Goal: Task Accomplishment & Management: Use online tool/utility

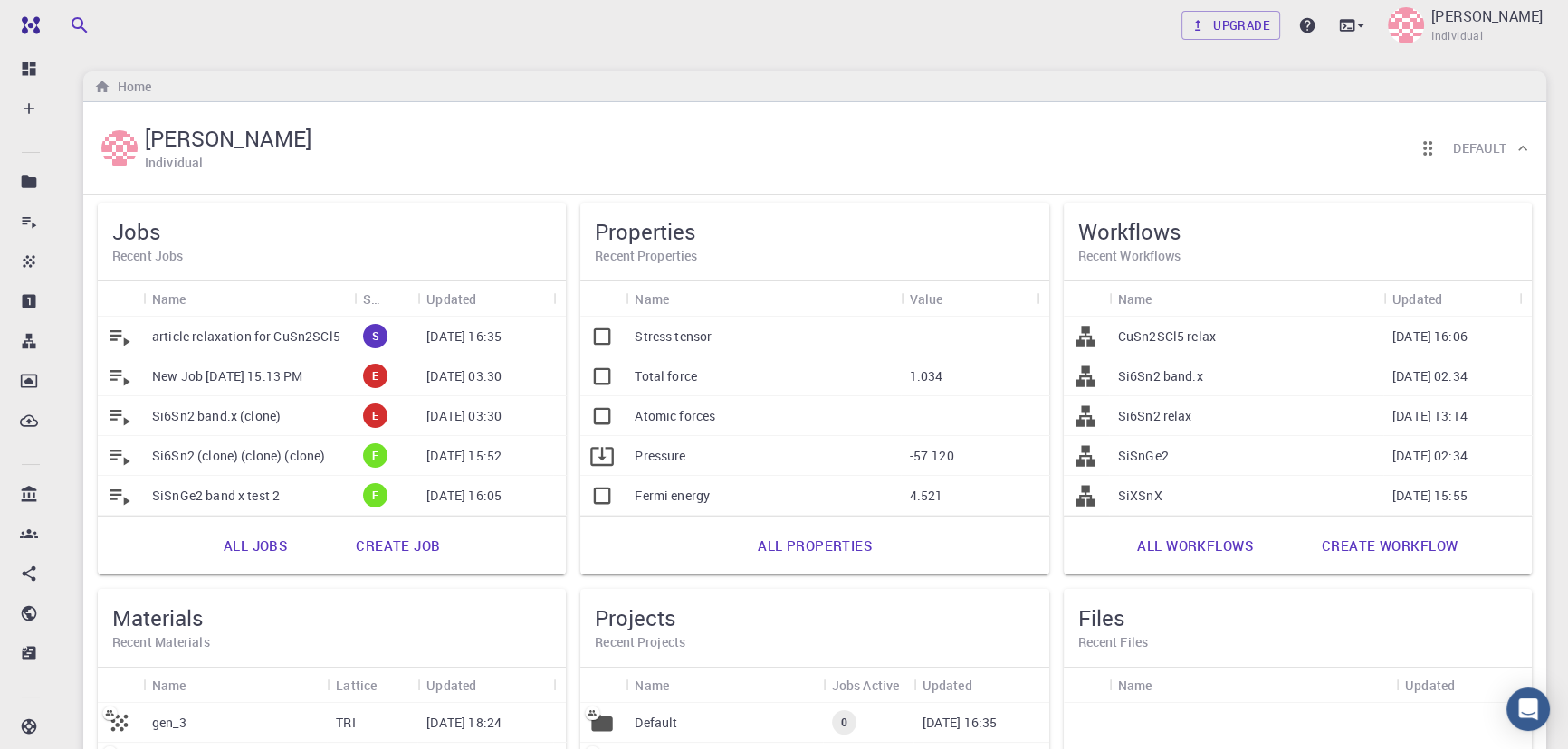
click at [194, 340] on p "article relaxation for CuSn2SCl5" at bounding box center [246, 336] width 188 height 18
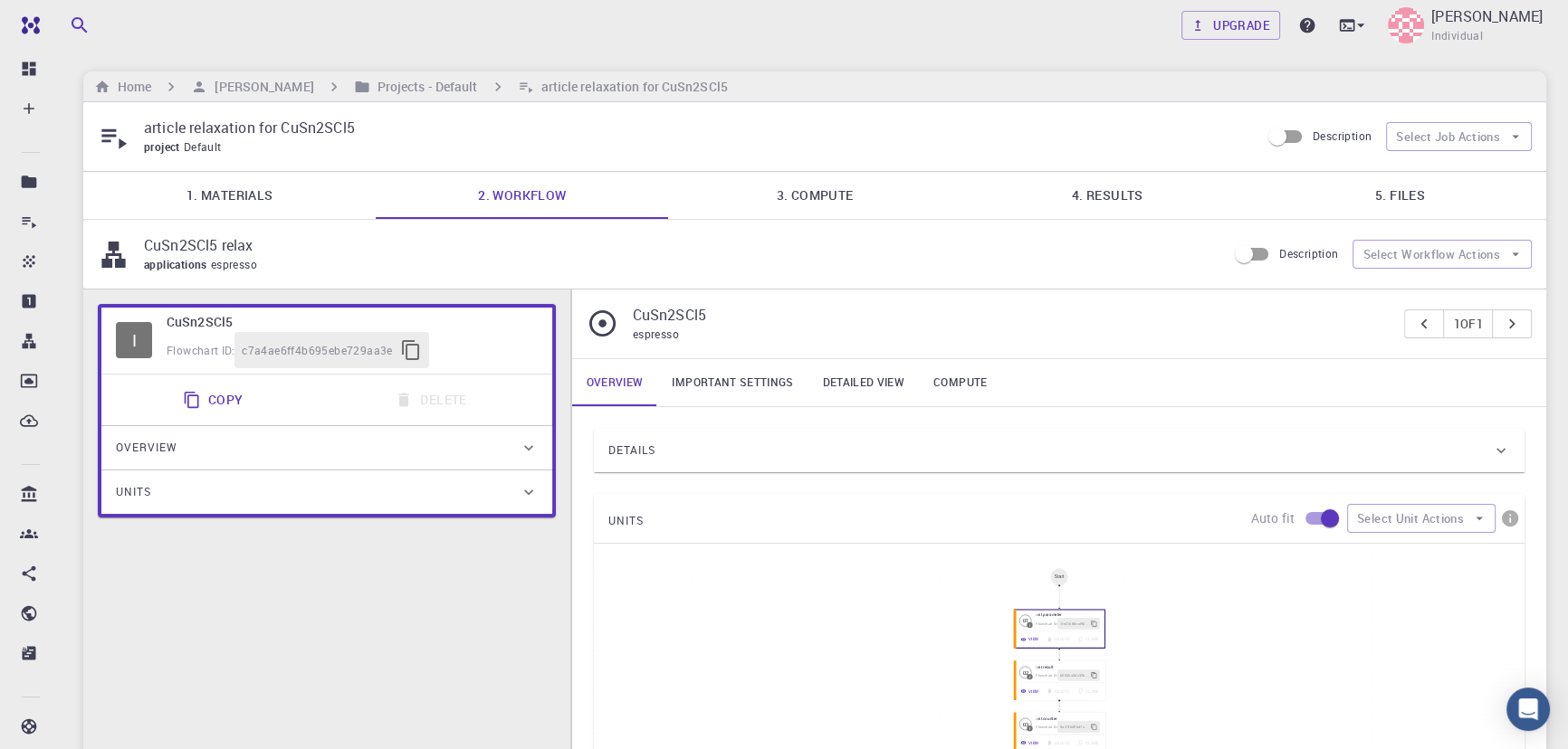
type input "/export/share/pseudo/cu/gga/pbe/gbrv/1.2/us/cu_pbe_gbrv_1.2.upf"
type input "/export/share/pseudo/sn/gga/pbe/gbrv/1.4/us/sn_pbe_gbrv_1.4.upf"
type input "/export/share/pseudo/s/gga/pbe/gbrv/1.4/us/s_pbe_gbrv_1.4.upf"
type input "/export/share/pseudo/cl/gga/pbe/gbrv/1.4/us/cl_pbe_gbrv_1.4.upf"
click at [812, 195] on link "3. Compute" at bounding box center [814, 195] width 292 height 47
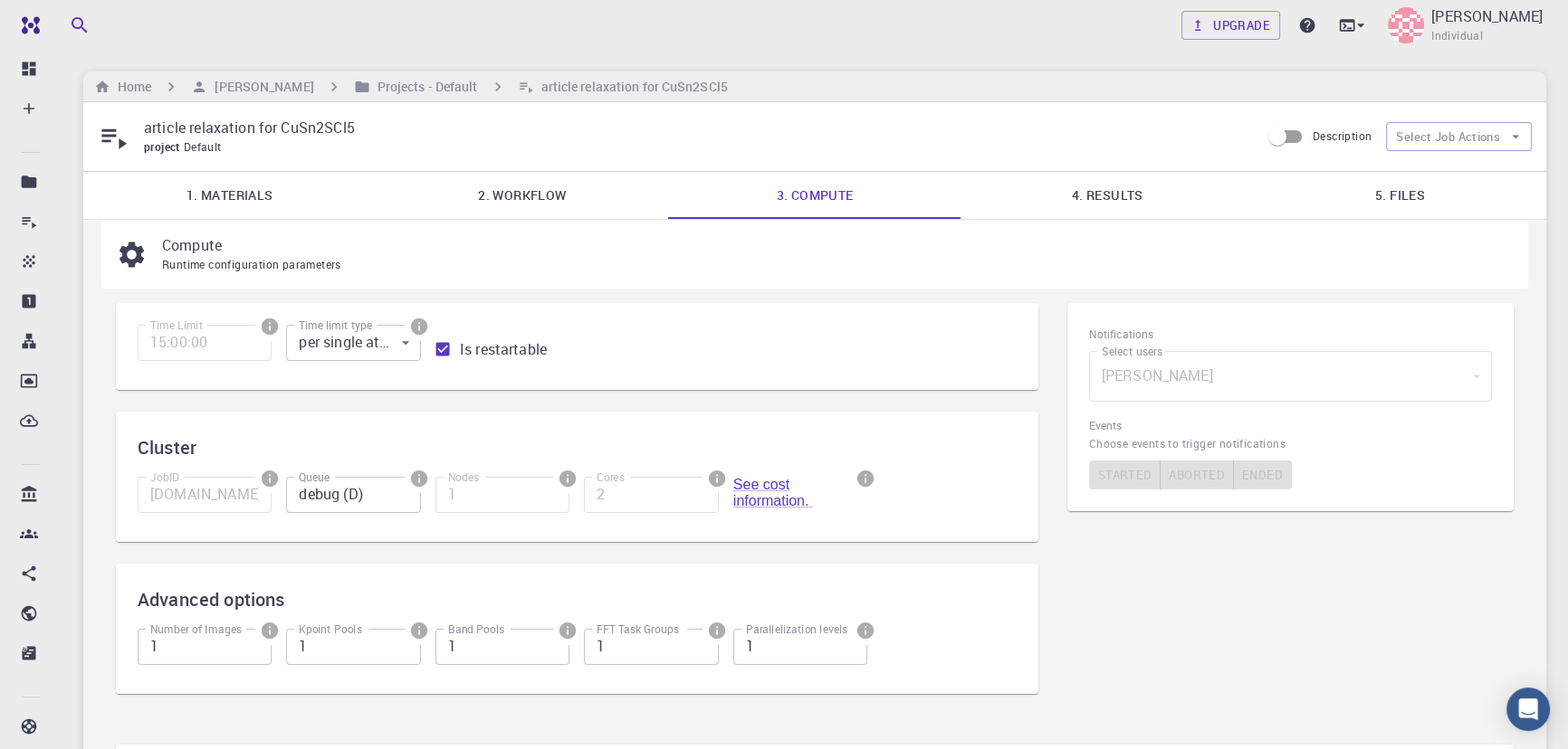
click at [1107, 194] on link "4. Results" at bounding box center [1107, 195] width 292 height 47
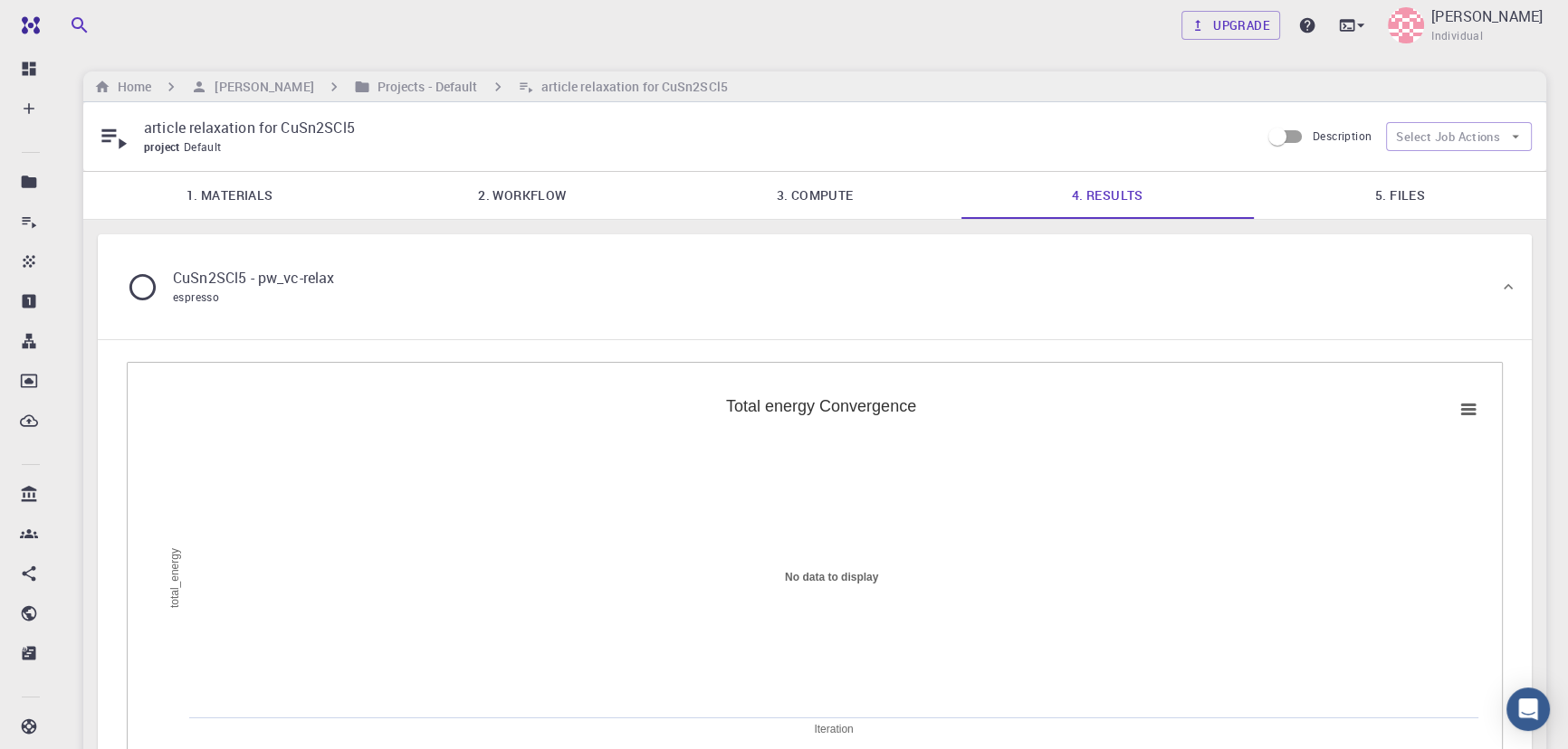
click at [1408, 191] on link "5. Files" at bounding box center [1400, 195] width 292 height 47
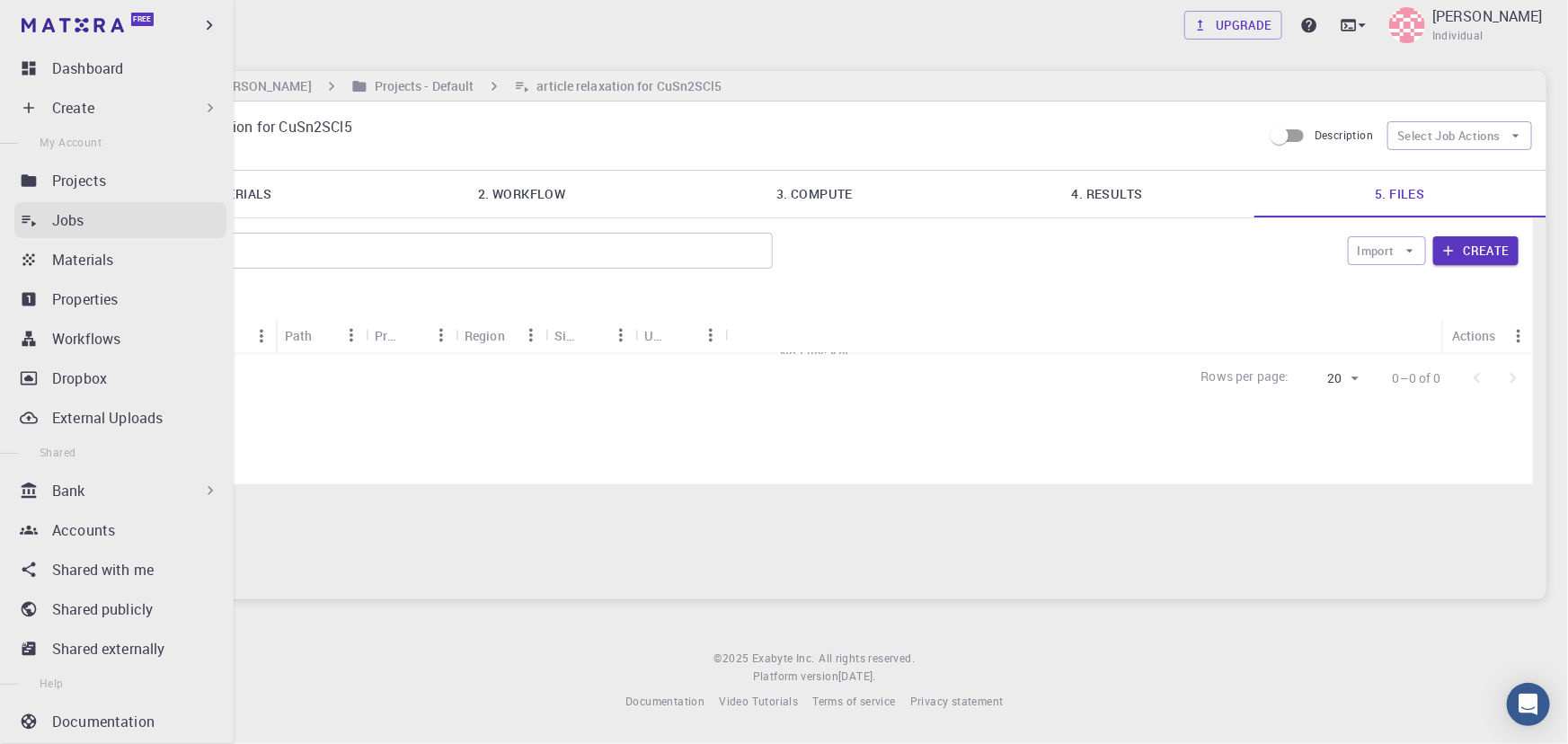
click at [51, 209] on link "Jobs" at bounding box center [121, 220] width 212 height 36
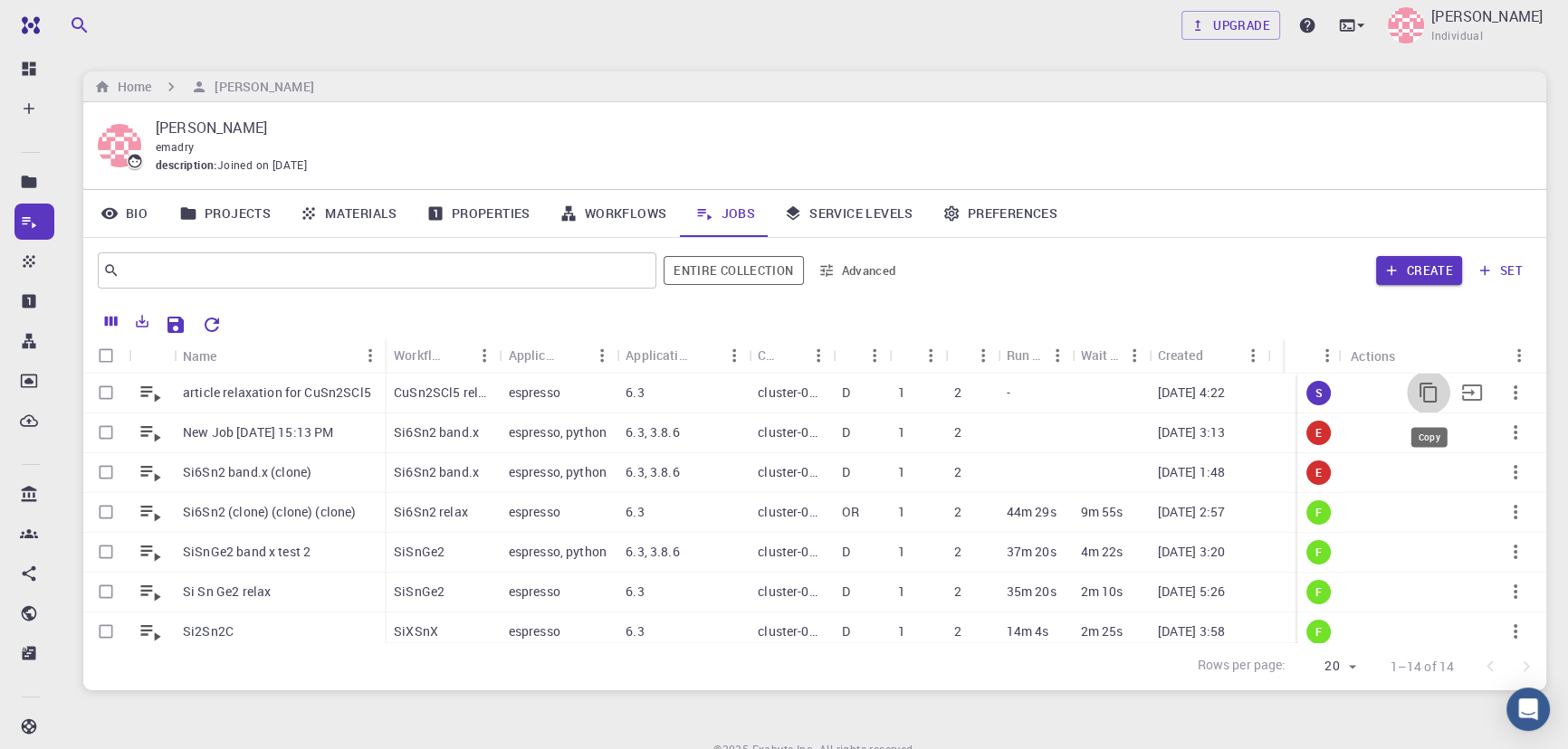
click at [1418, 398] on icon "Copy" at bounding box center [1429, 393] width 22 height 22
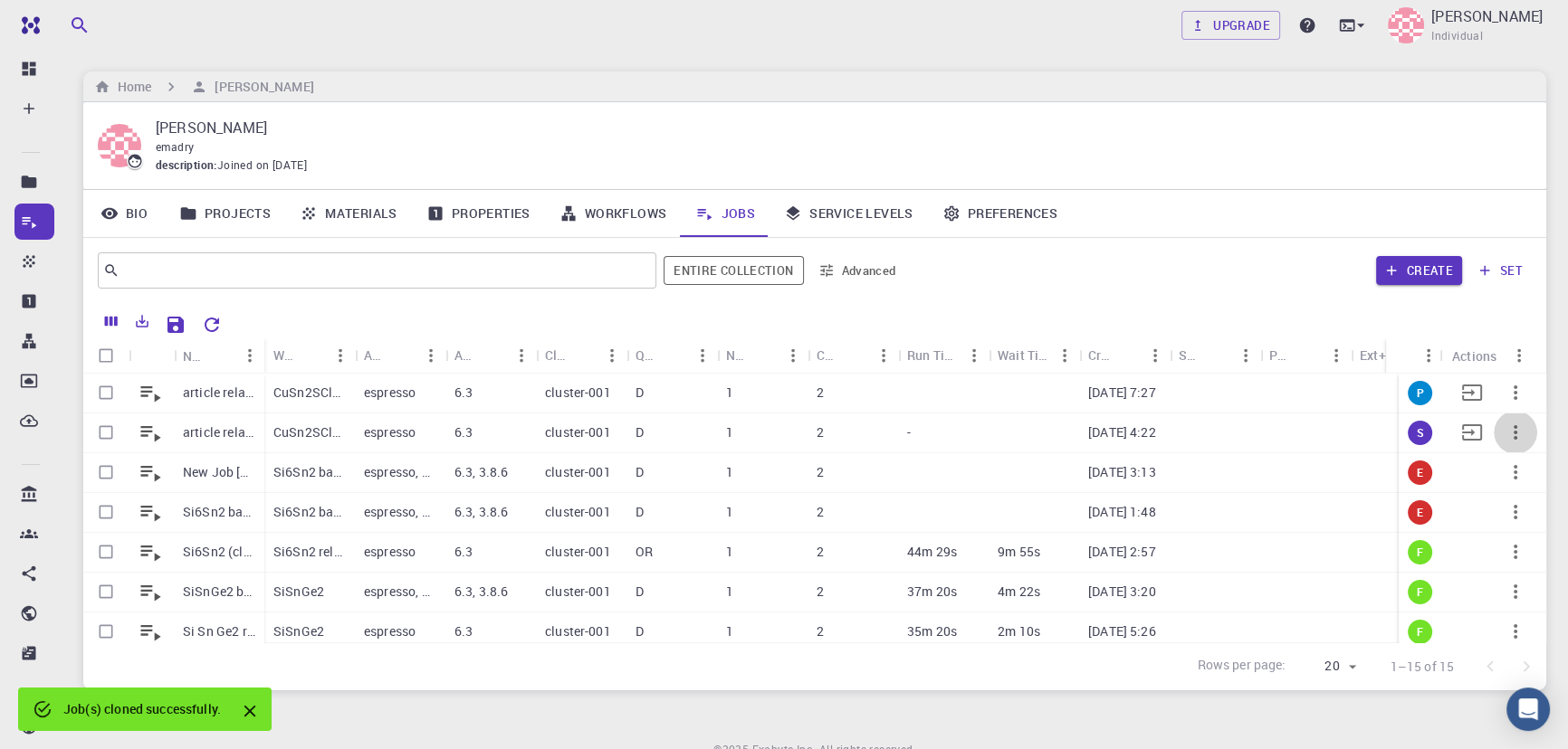
click at [1514, 438] on button "button" at bounding box center [1515, 432] width 43 height 43
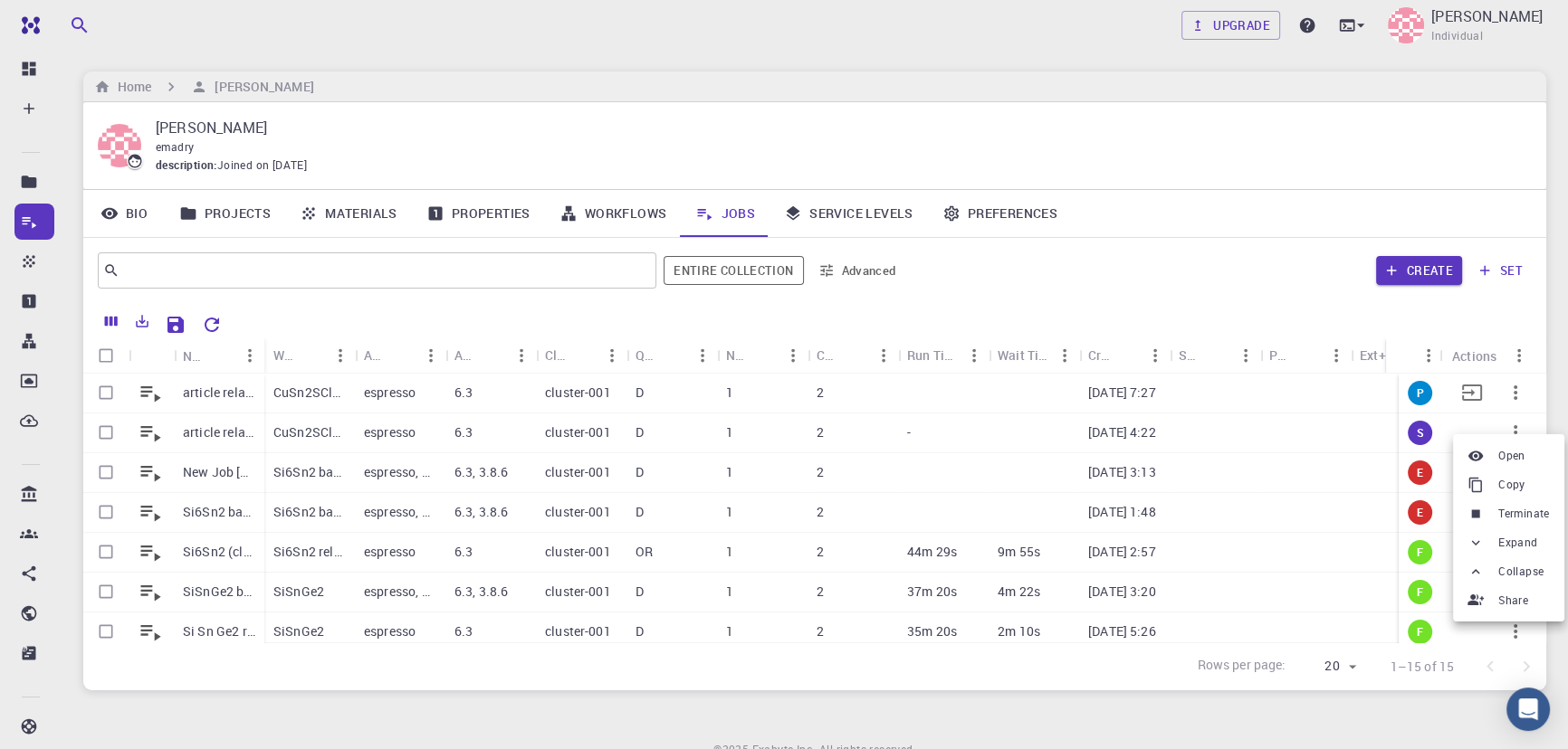
click at [1502, 517] on span "Terminate" at bounding box center [1524, 514] width 52 height 18
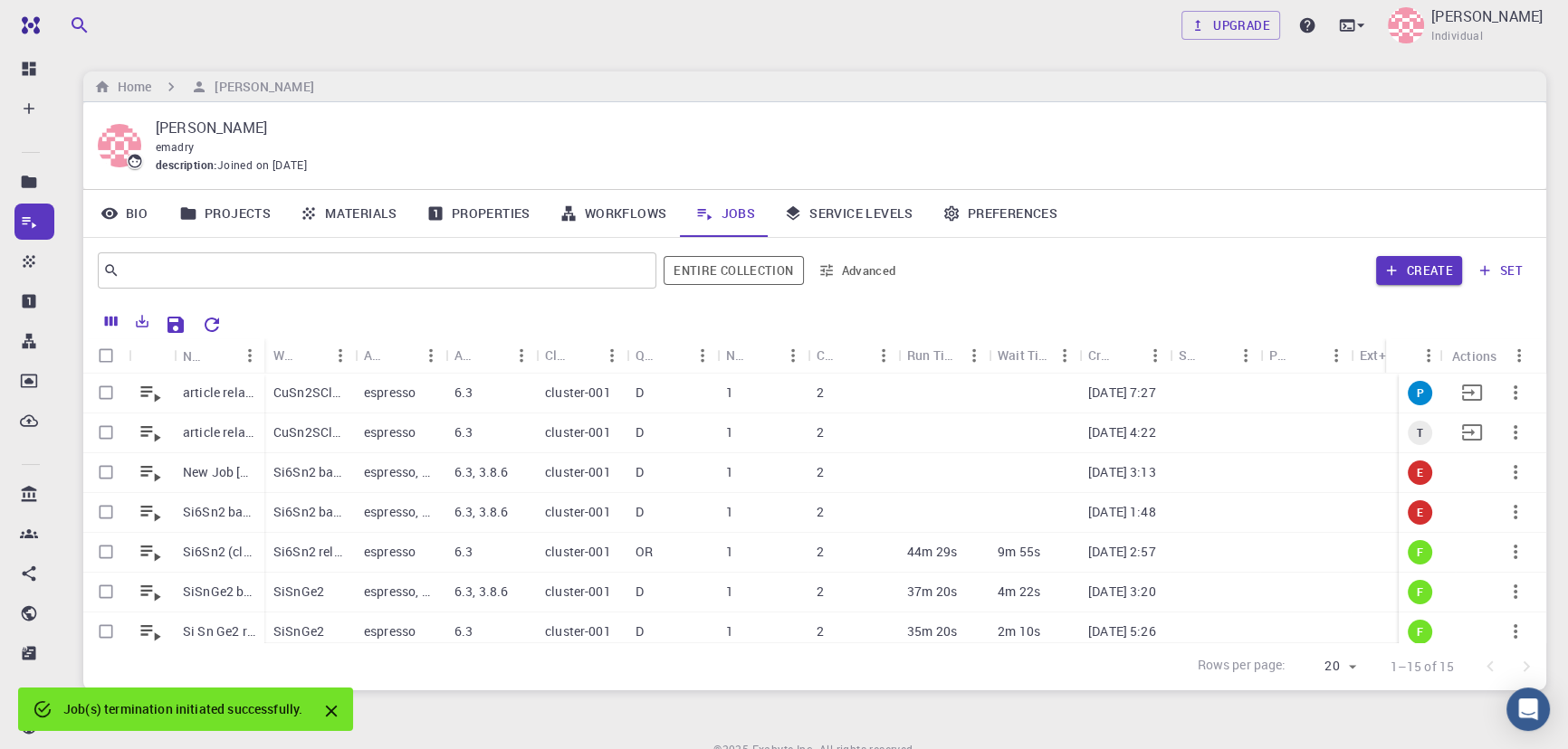
click at [1504, 433] on icon "button" at bounding box center [1515, 432] width 22 height 22
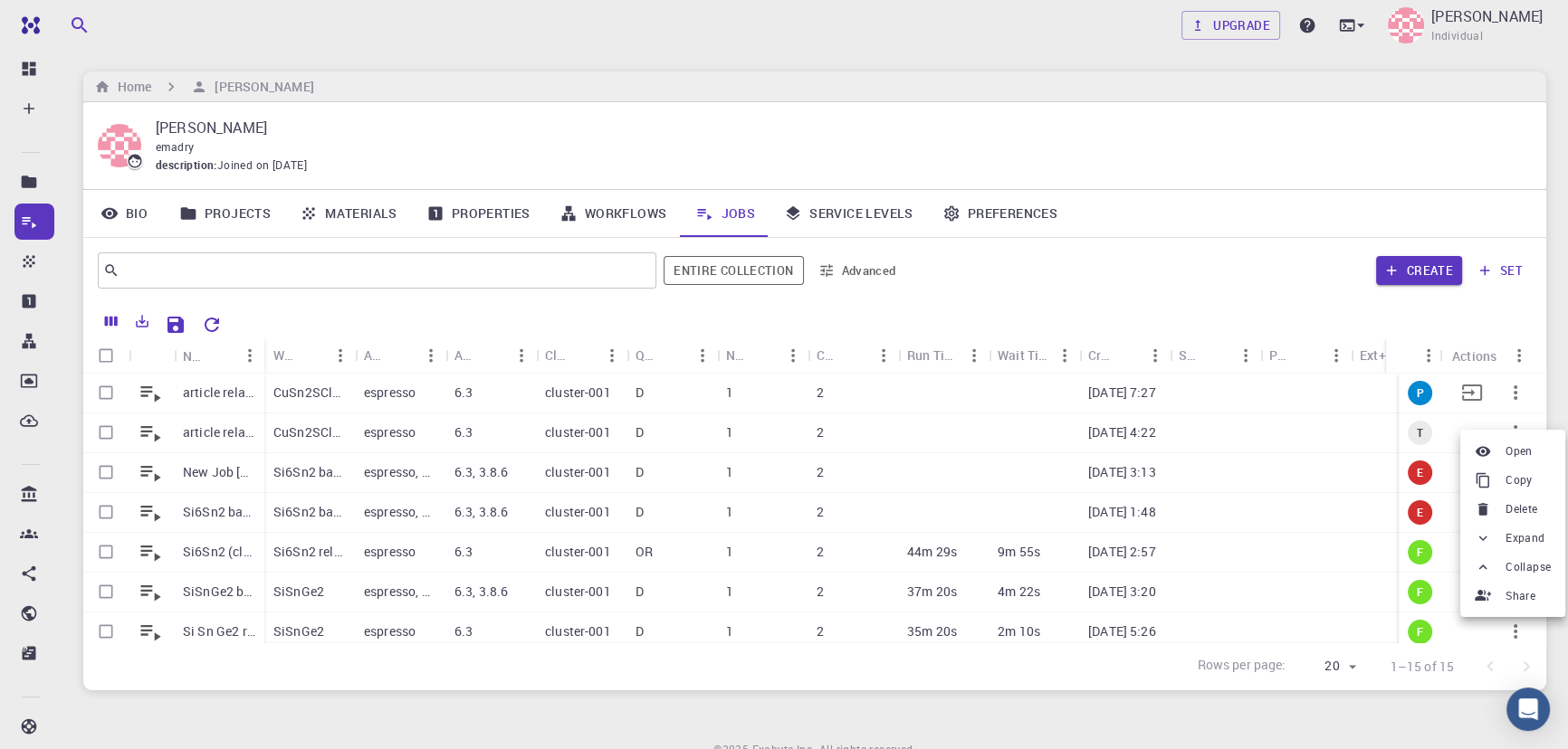
click at [1493, 507] on div at bounding box center [1487, 509] width 24 height 17
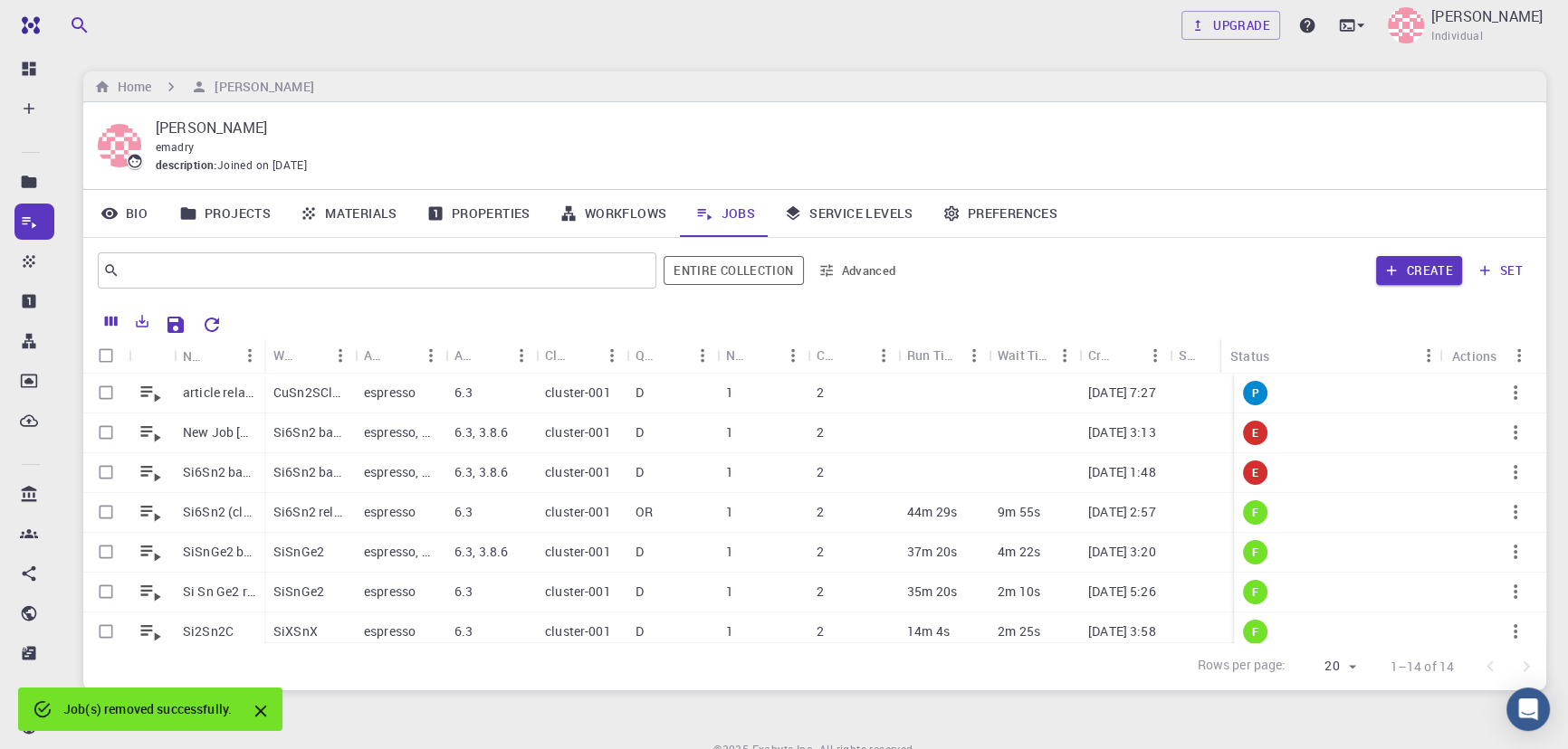
drag, startPoint x: 1385, startPoint y: 344, endPoint x: 1220, endPoint y: 332, distance: 165.4
click at [1220, 332] on div "Name Workflow Name Application Application Version Cluster Queue Nodes Cores Ru…" at bounding box center [815, 496] width 1463 height 387
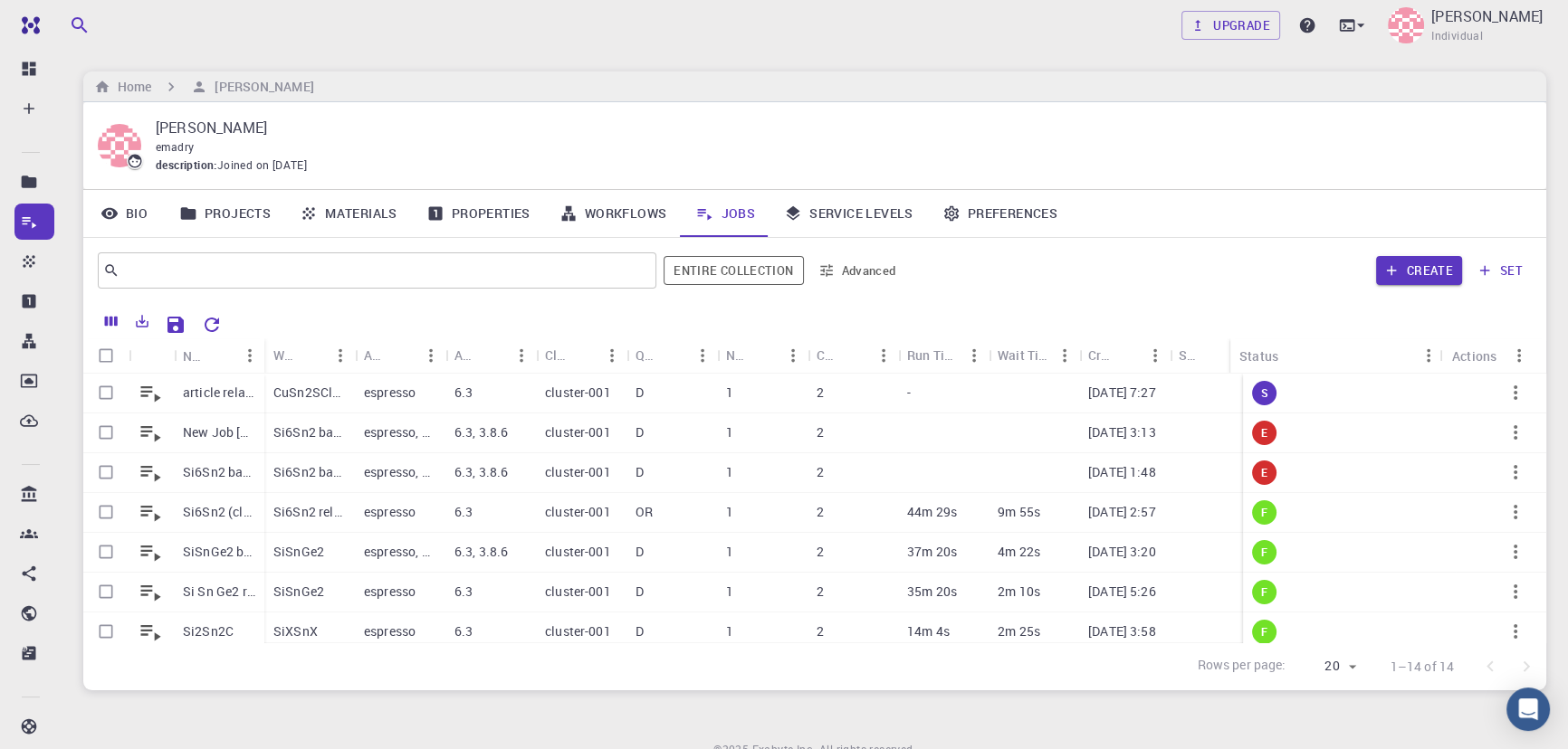
drag, startPoint x: 1388, startPoint y: 344, endPoint x: 1232, endPoint y: 340, distance: 156.1
click at [1232, 340] on div "Status" at bounding box center [1229, 356] width 18 height 35
click at [1510, 390] on icon "button" at bounding box center [1515, 393] width 22 height 22
click at [1502, 442] on span "Copy" at bounding box center [1512, 437] width 27 height 18
click at [1255, 388] on span "P" at bounding box center [1264, 393] width 22 height 16
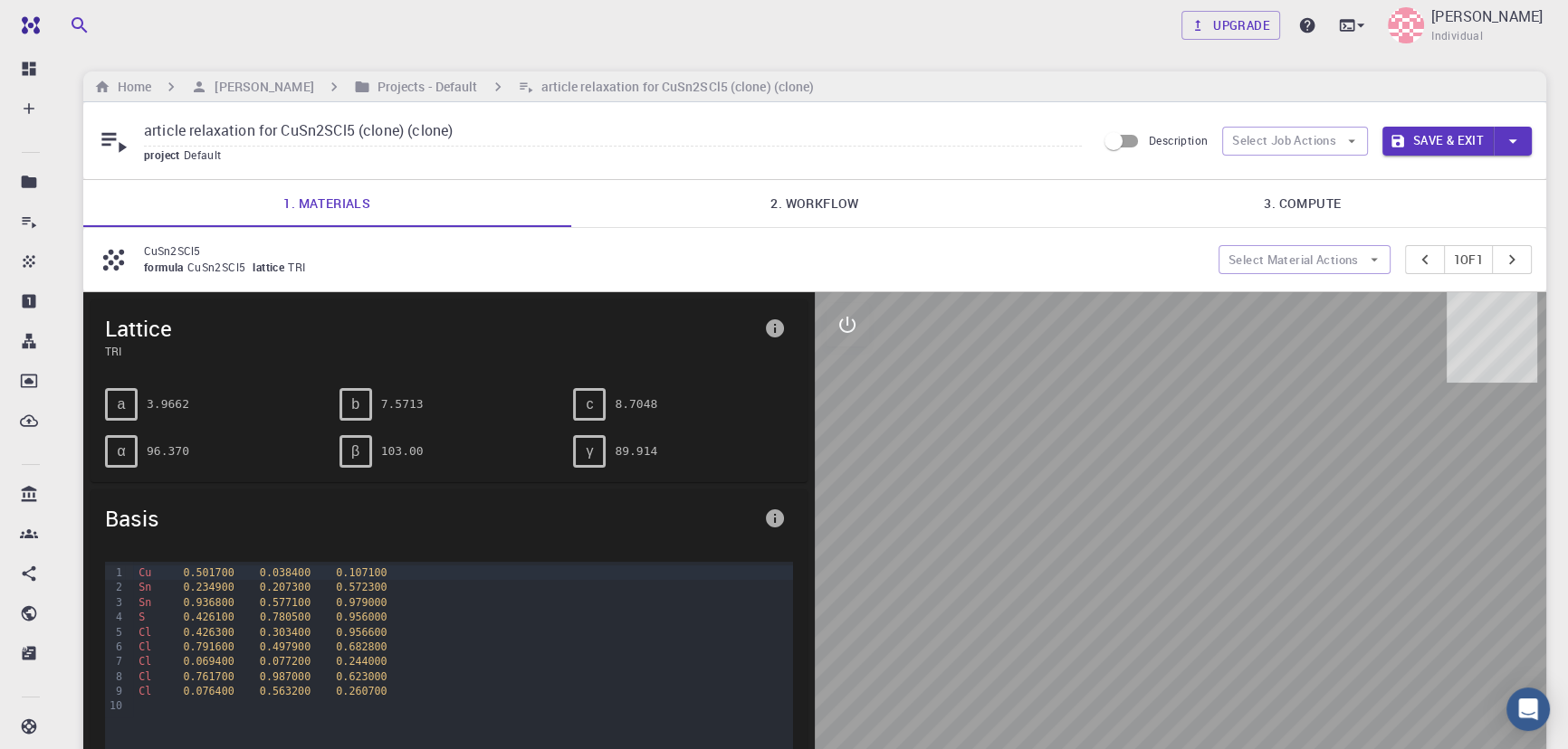
click at [772, 194] on link "2. Workflow" at bounding box center [816, 204] width 488 height 47
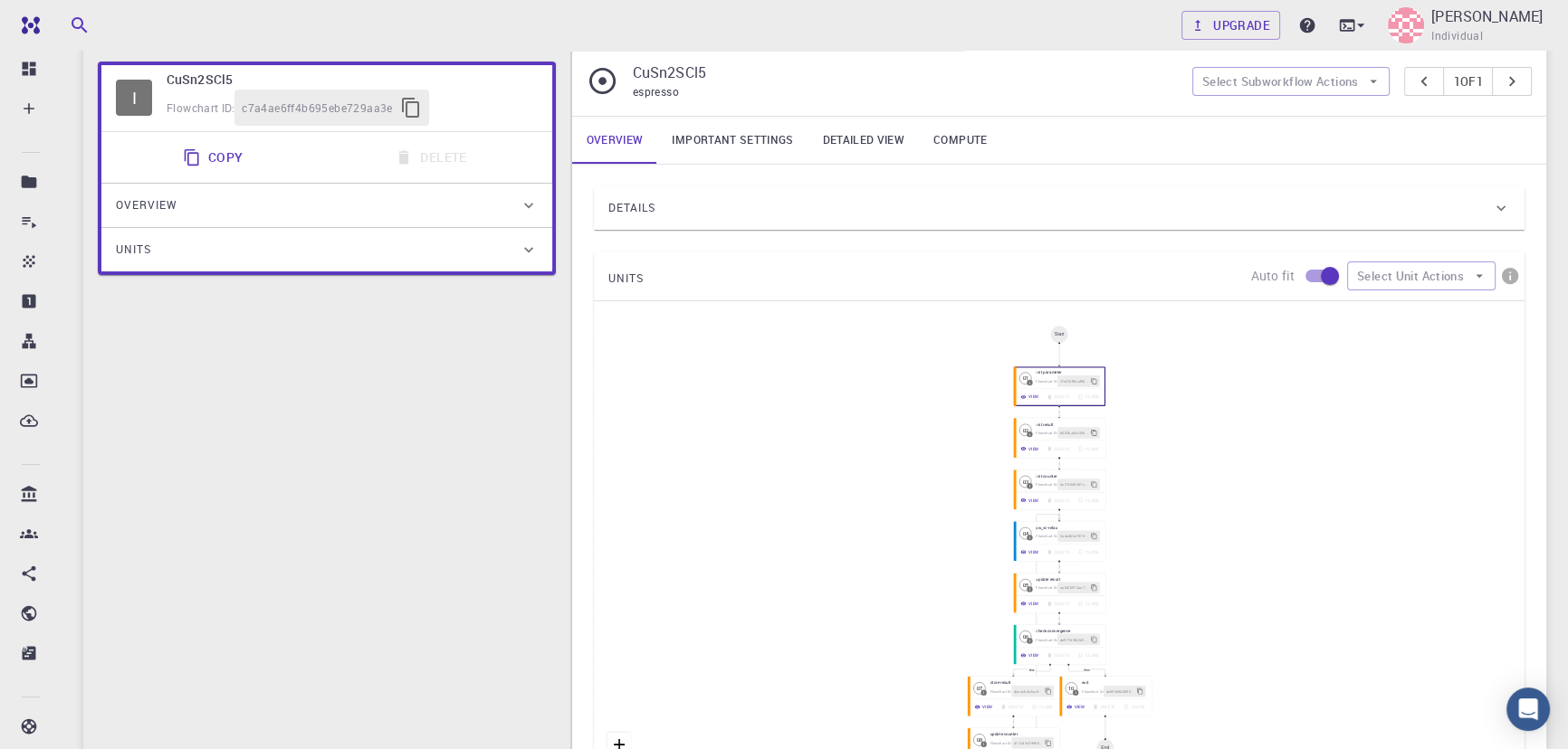
scroll to position [323, 0]
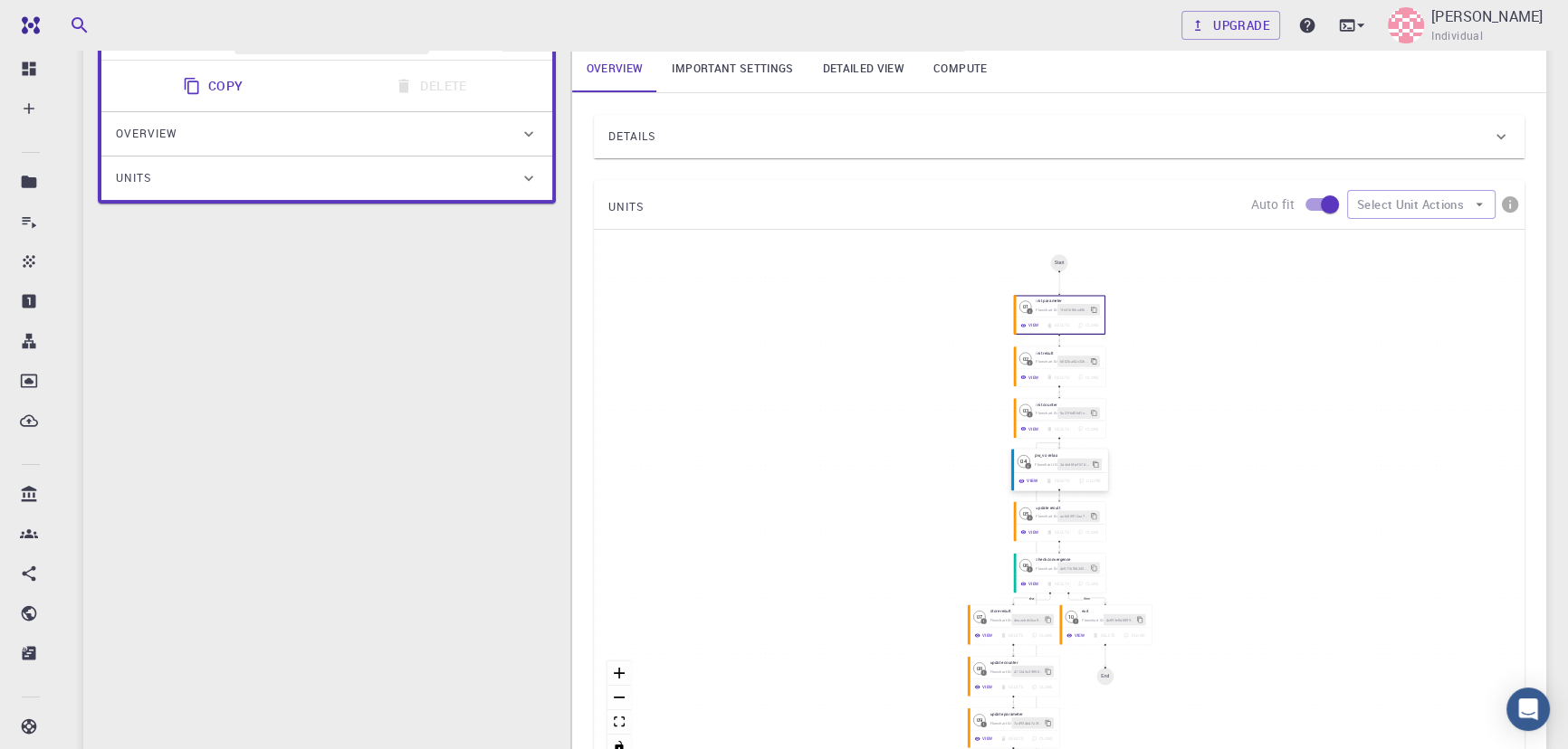
click at [1026, 483] on button "View" at bounding box center [1029, 481] width 27 height 12
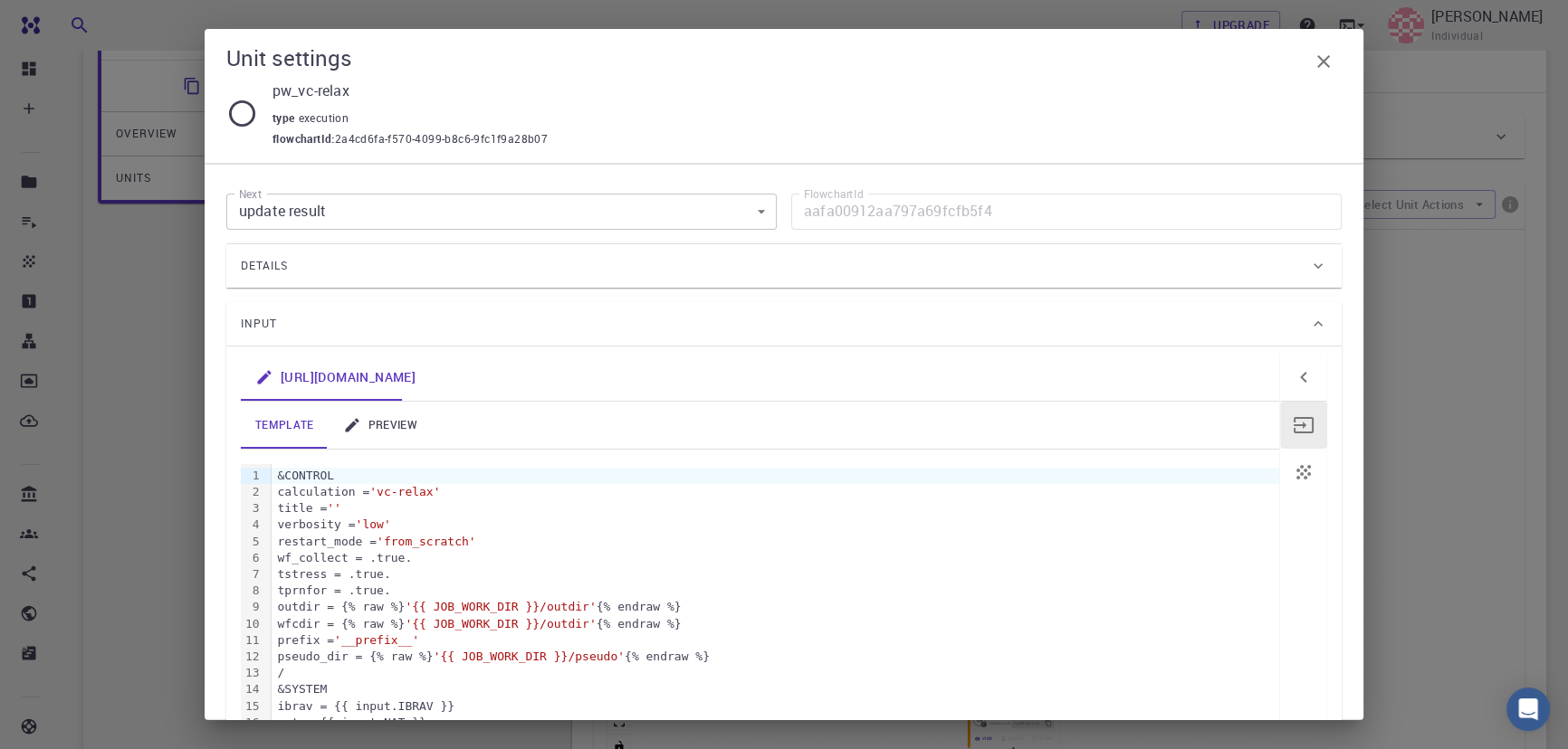
click at [352, 421] on icon at bounding box center [352, 425] width 14 height 14
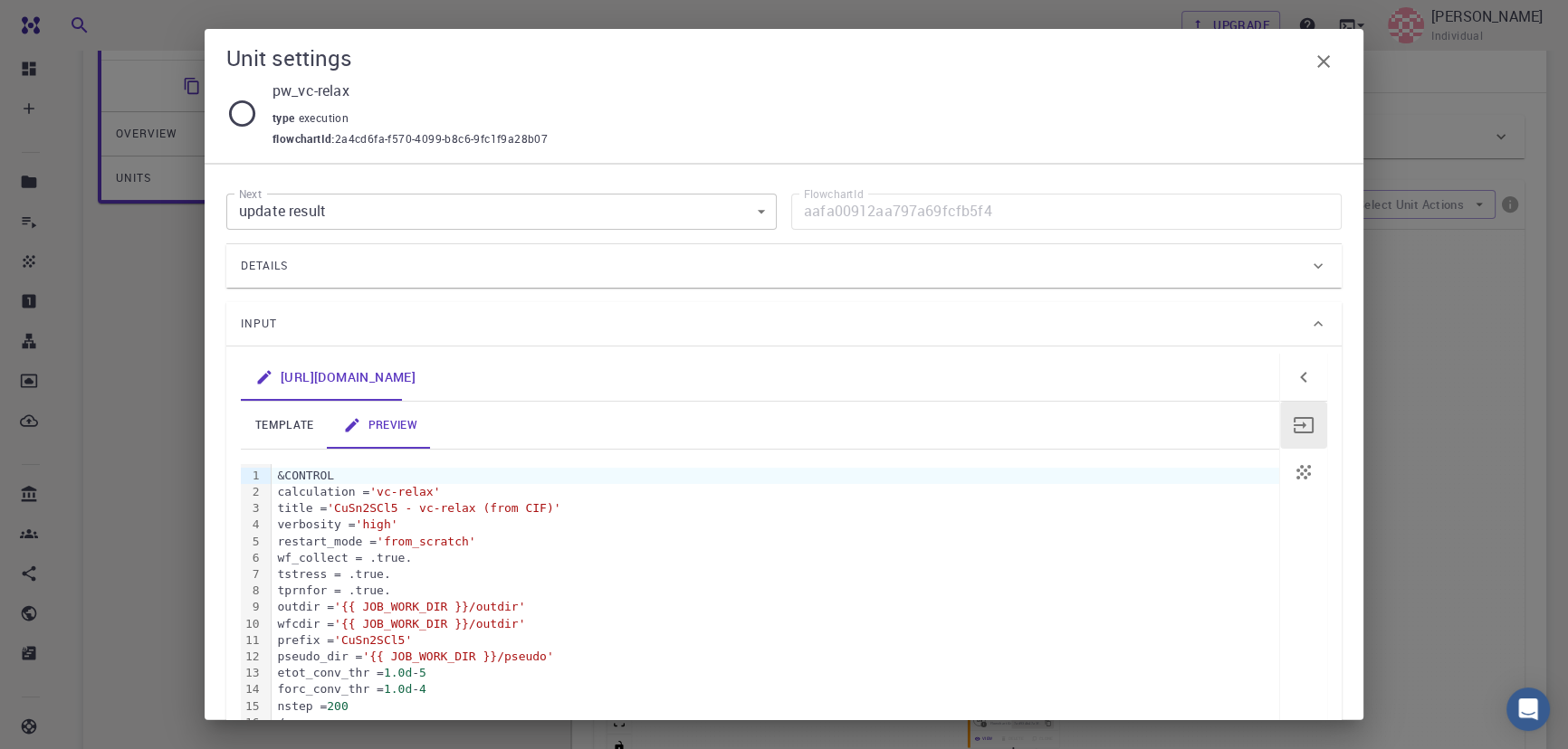
click at [546, 579] on div "tstress = .true." at bounding box center [775, 574] width 1007 height 17
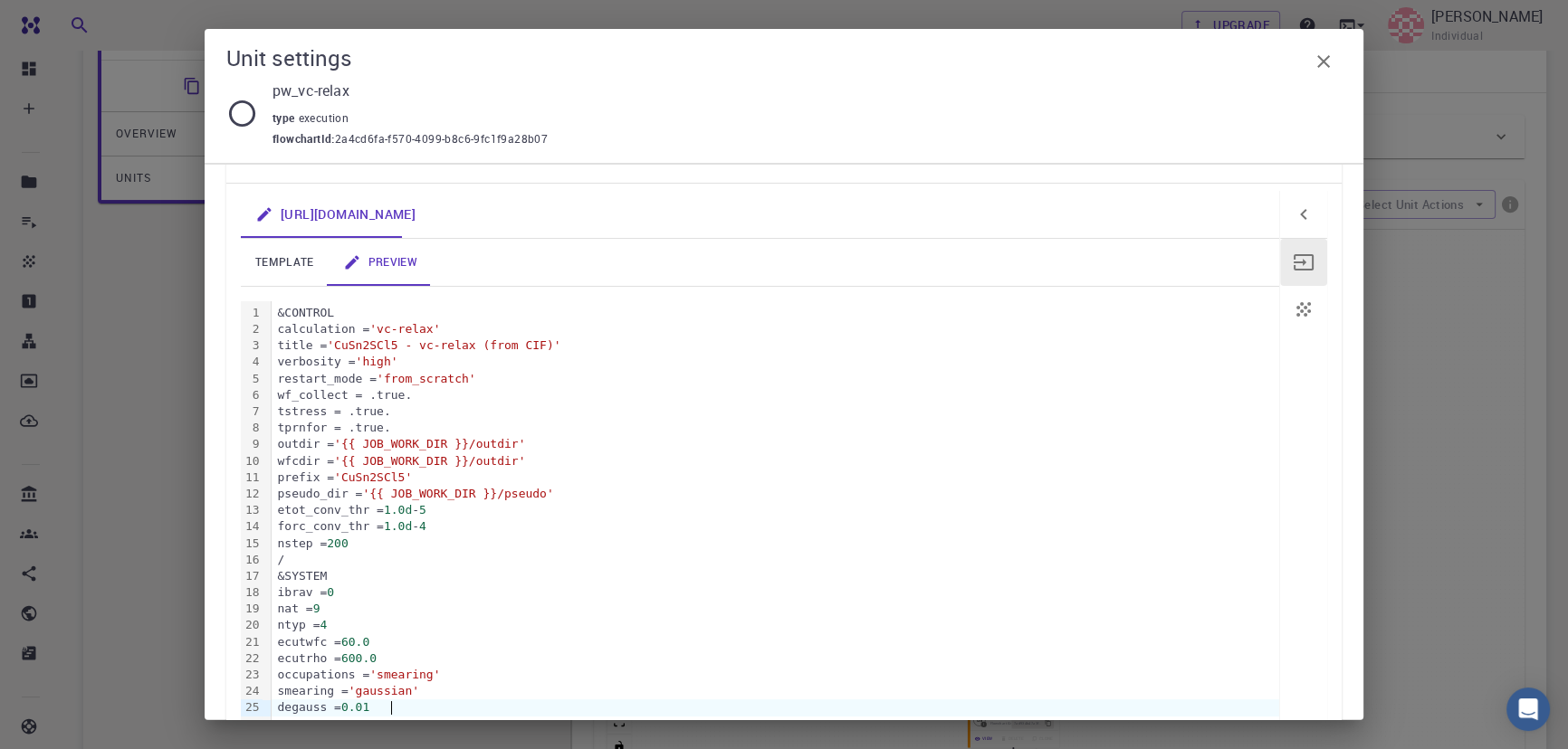
scroll to position [179, 0]
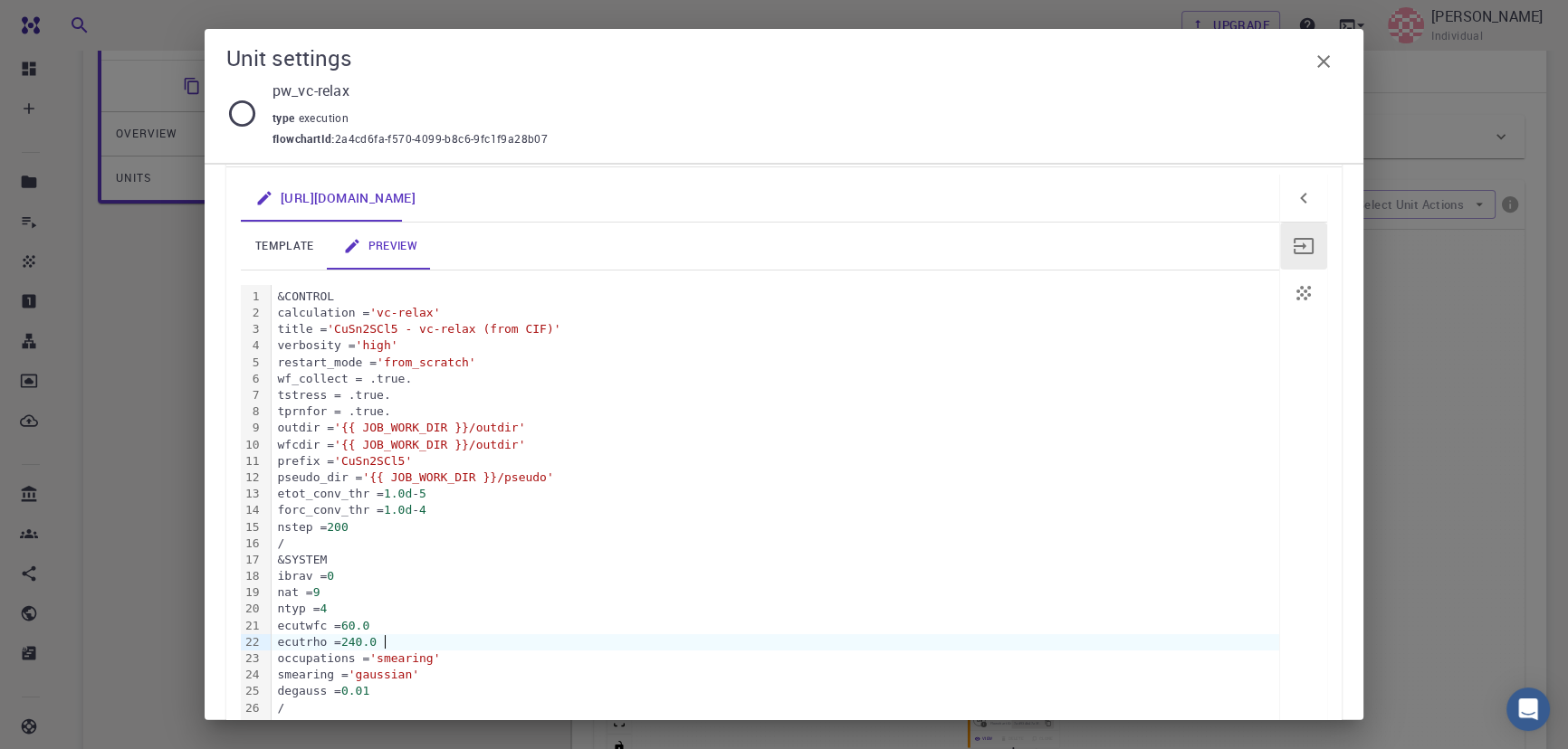
click at [603, 564] on div "&SYSTEM" at bounding box center [775, 560] width 1007 height 17
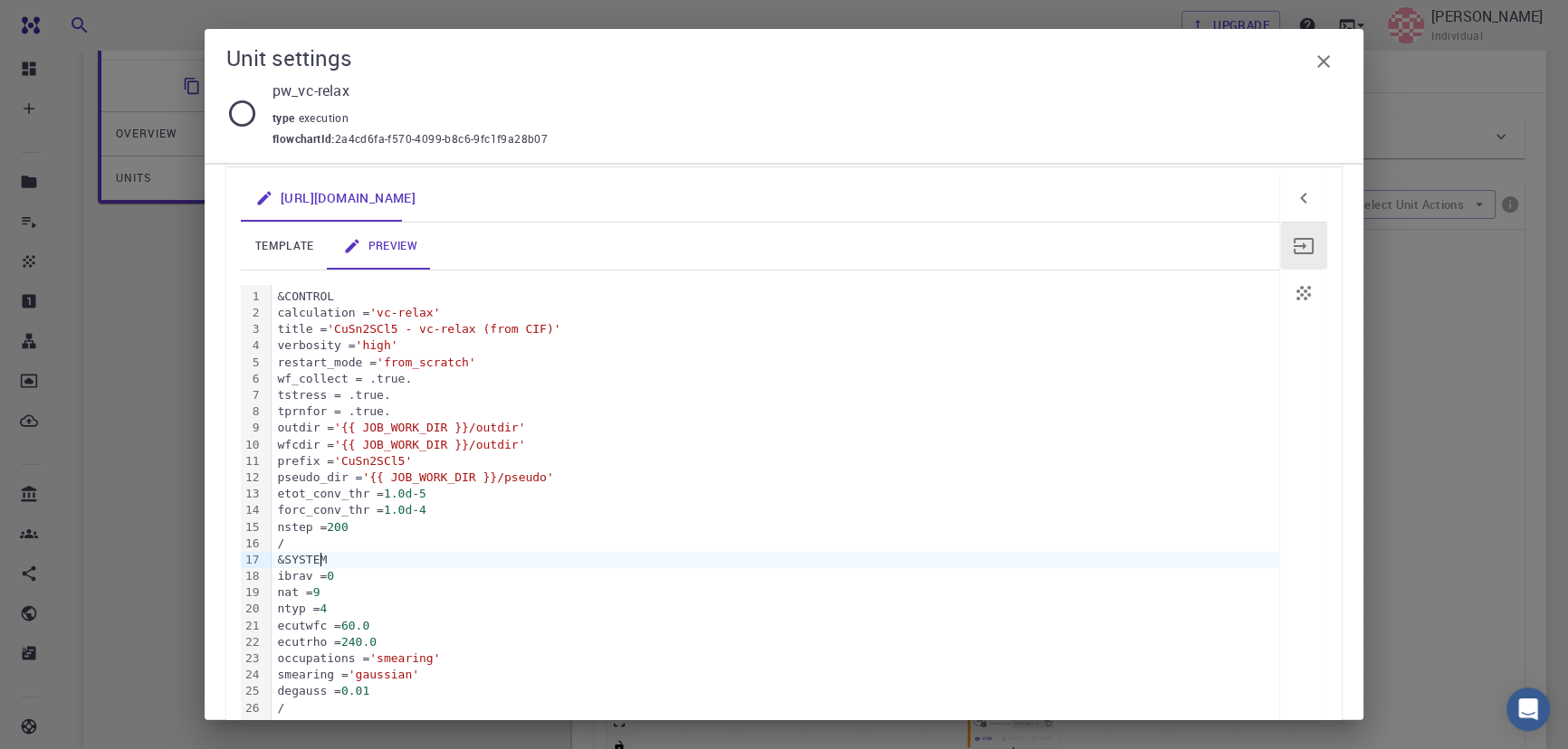
click at [134, 441] on div "Unit settings pw_vc-relax type execution flowchartId : 2a4cd6fa-f570-4099-b8c6-…" at bounding box center [784, 374] width 1568 height 749
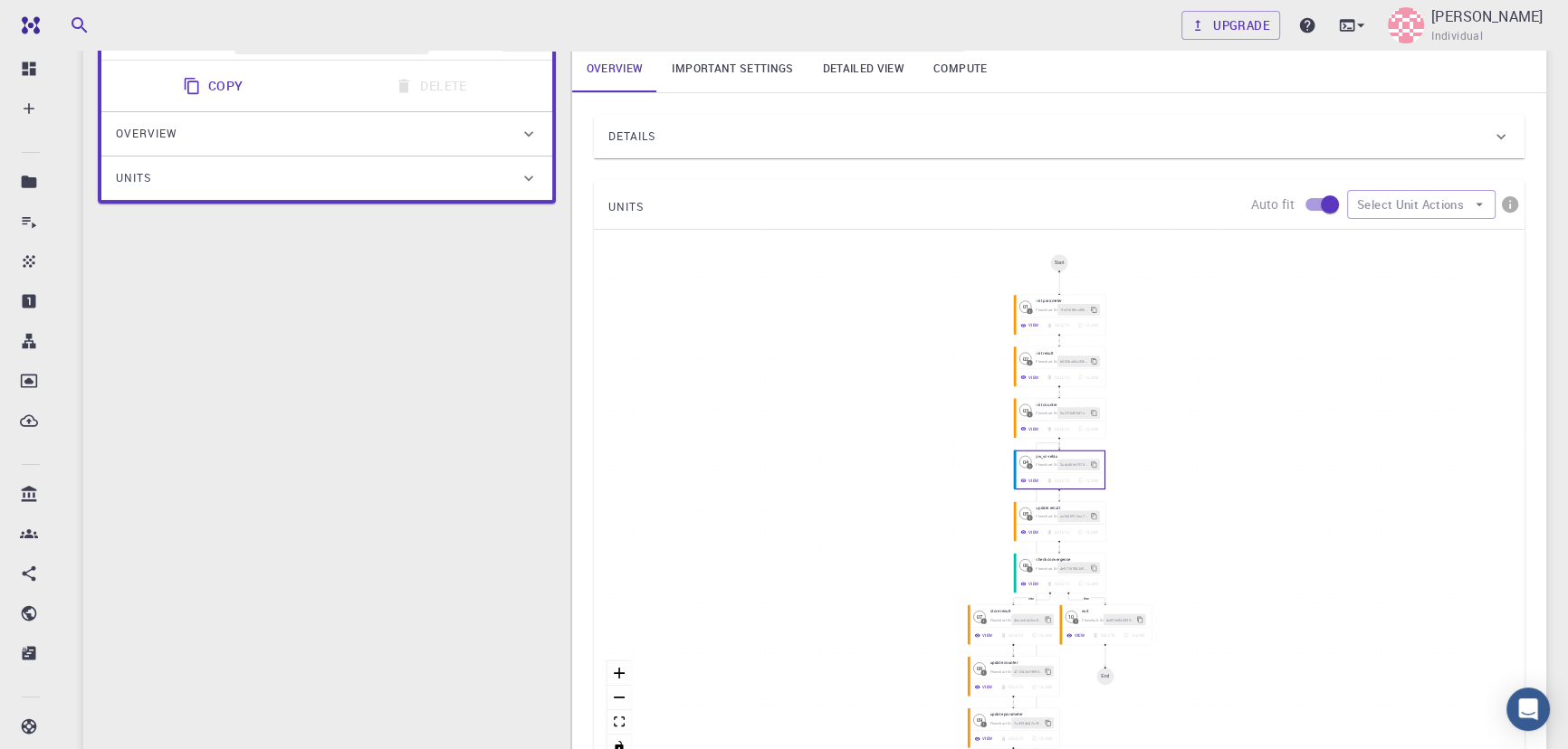
click at [700, 123] on div "Details" at bounding box center [1059, 136] width 931 height 43
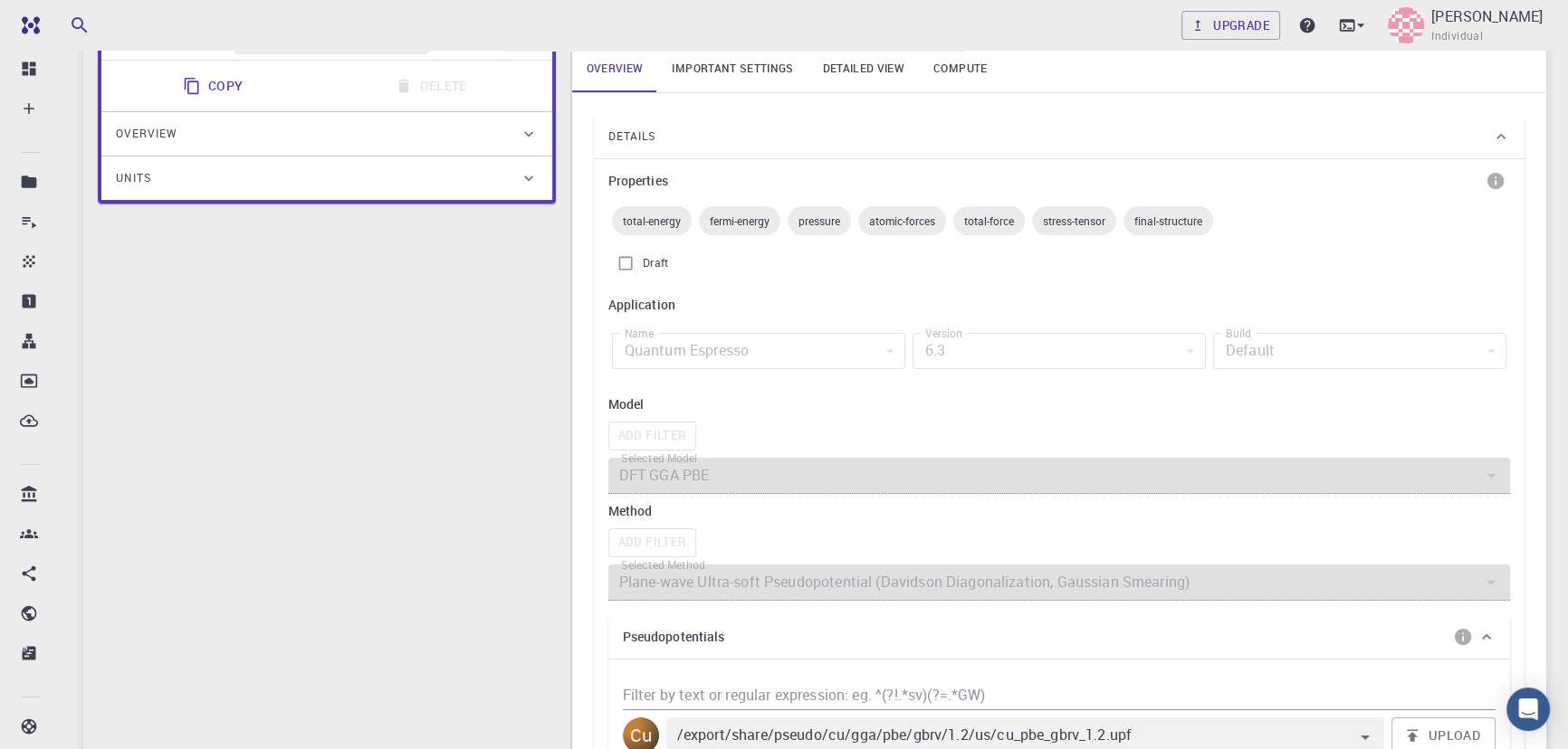
click at [713, 65] on link "Important settings" at bounding box center [732, 69] width 150 height 47
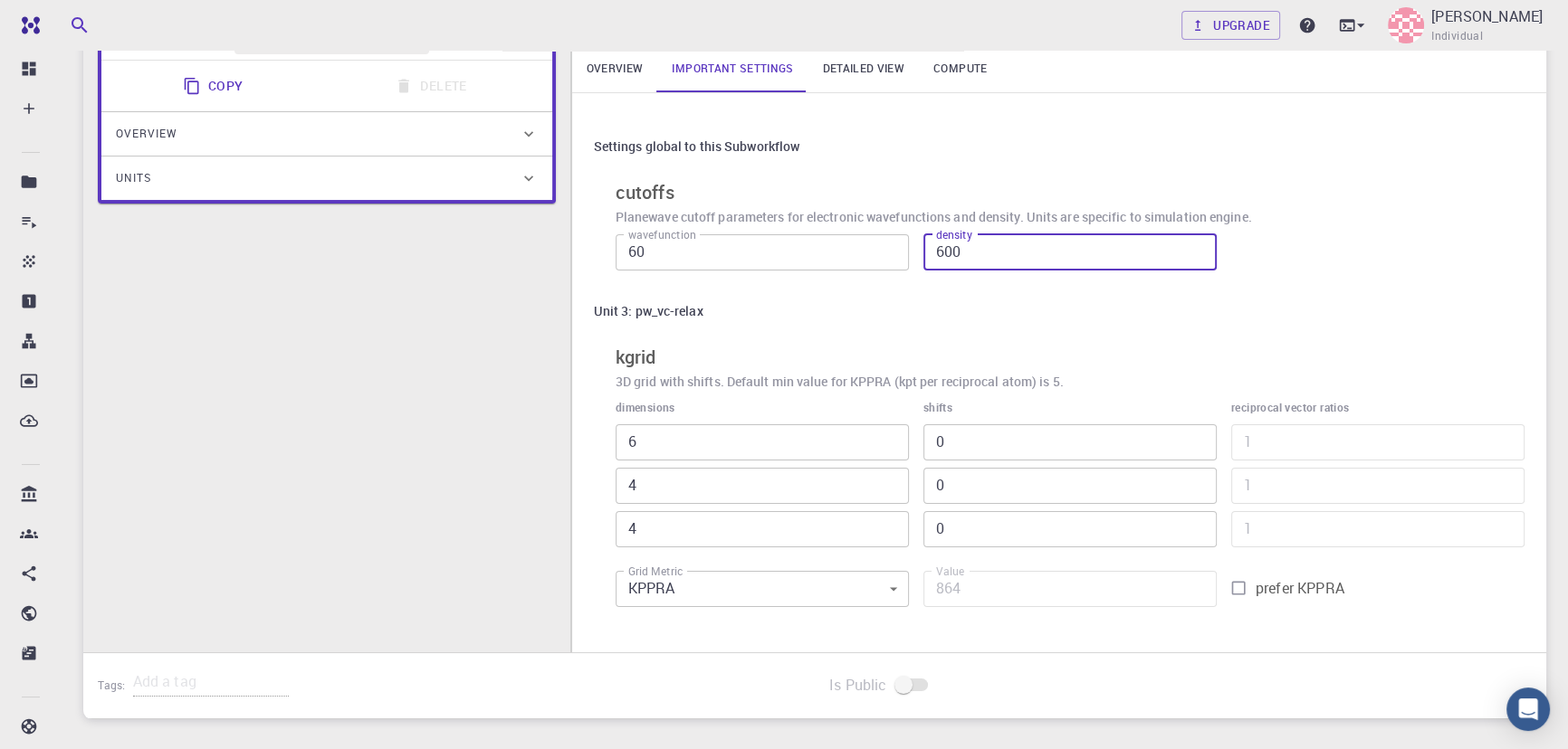
drag, startPoint x: 1008, startPoint y: 253, endPoint x: 923, endPoint y: 252, distance: 85.0
click at [924, 252] on input "600" at bounding box center [1070, 252] width 293 height 36
type input "240"
click at [1398, 204] on h6 "cutoffs" at bounding box center [1070, 193] width 909 height 29
click at [993, 253] on input "240" at bounding box center [1070, 252] width 293 height 36
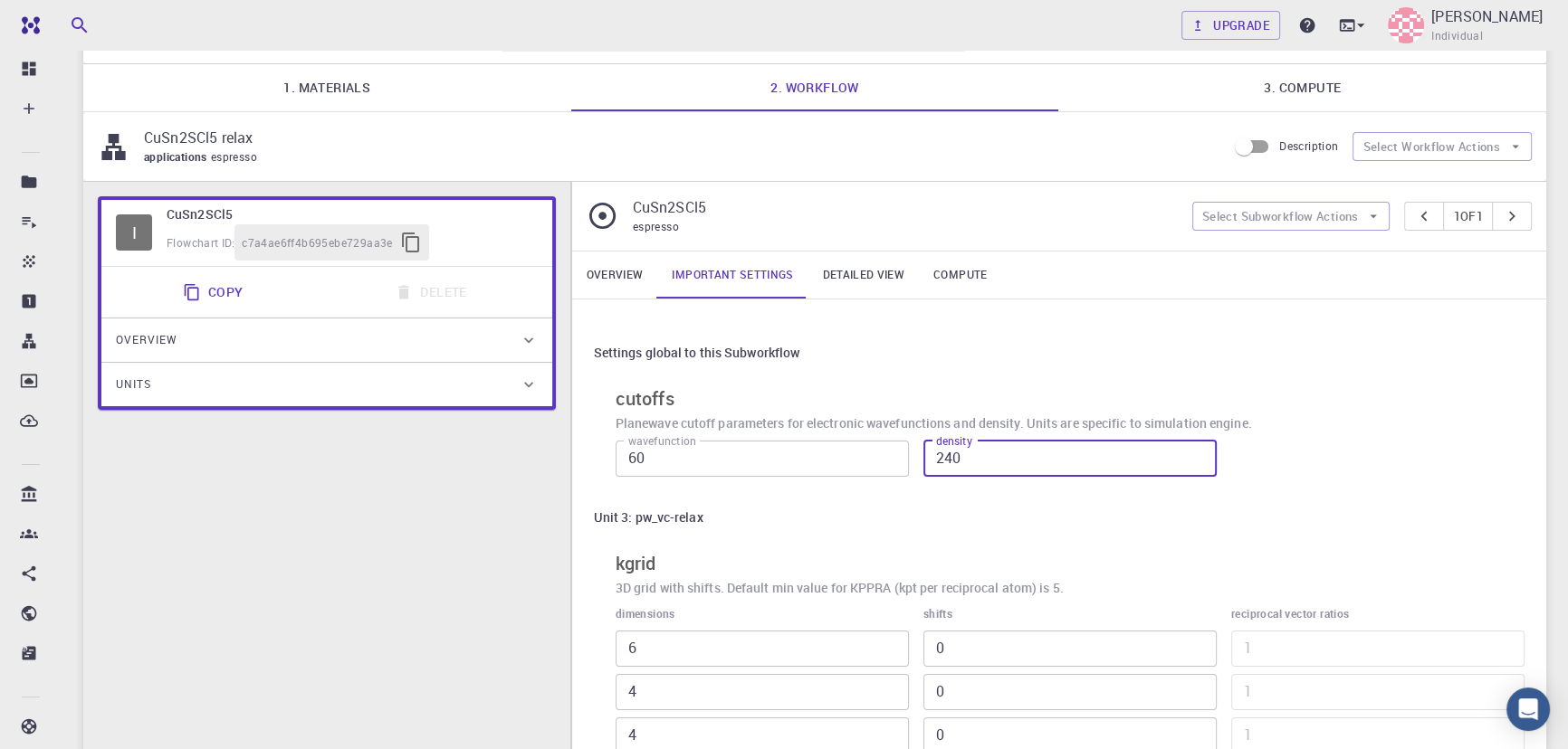
scroll to position [114, 0]
click at [779, 452] on input "60" at bounding box center [762, 460] width 293 height 36
click at [1025, 455] on input "240" at bounding box center [1070, 460] width 293 height 36
click at [748, 451] on input "60" at bounding box center [762, 460] width 293 height 36
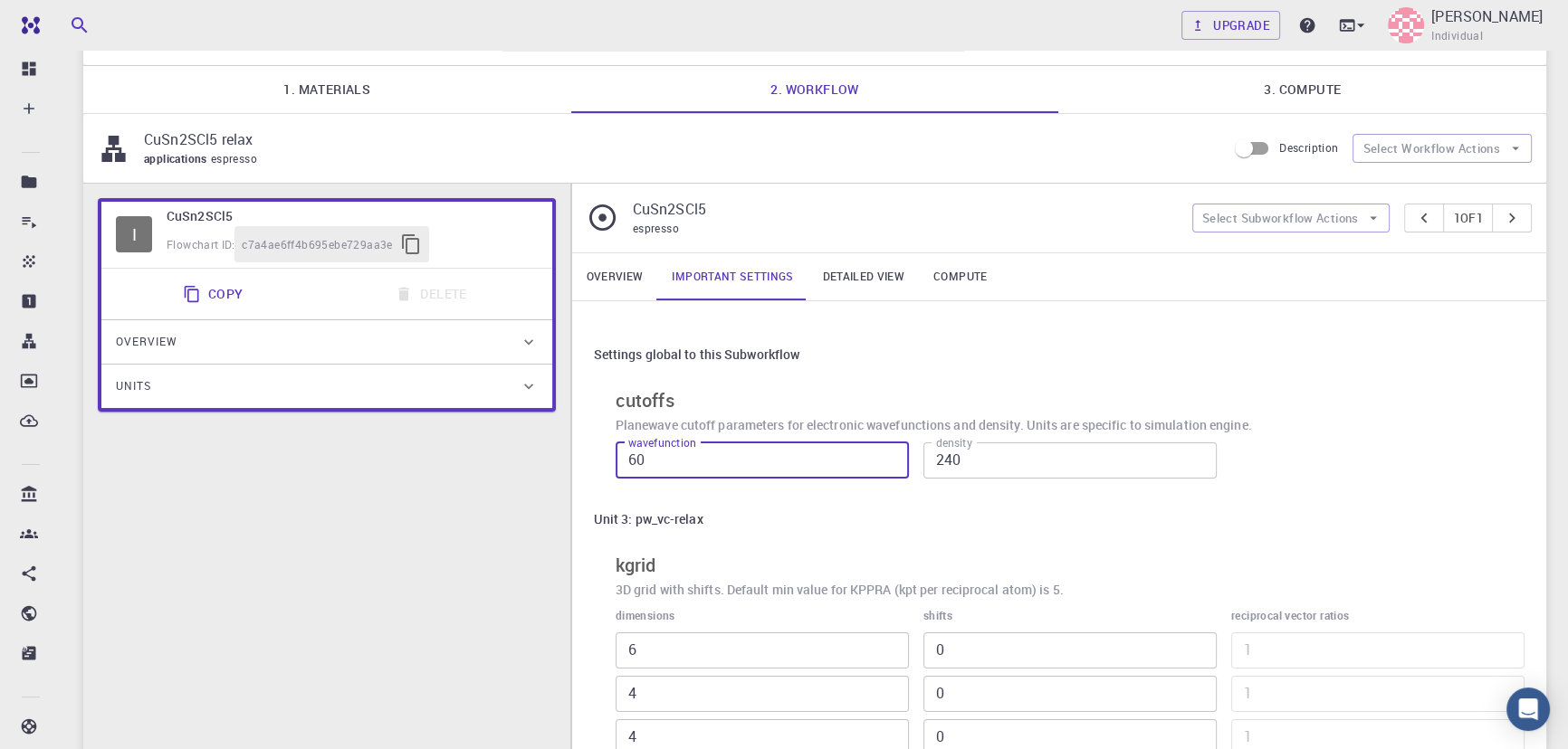
scroll to position [0, 0]
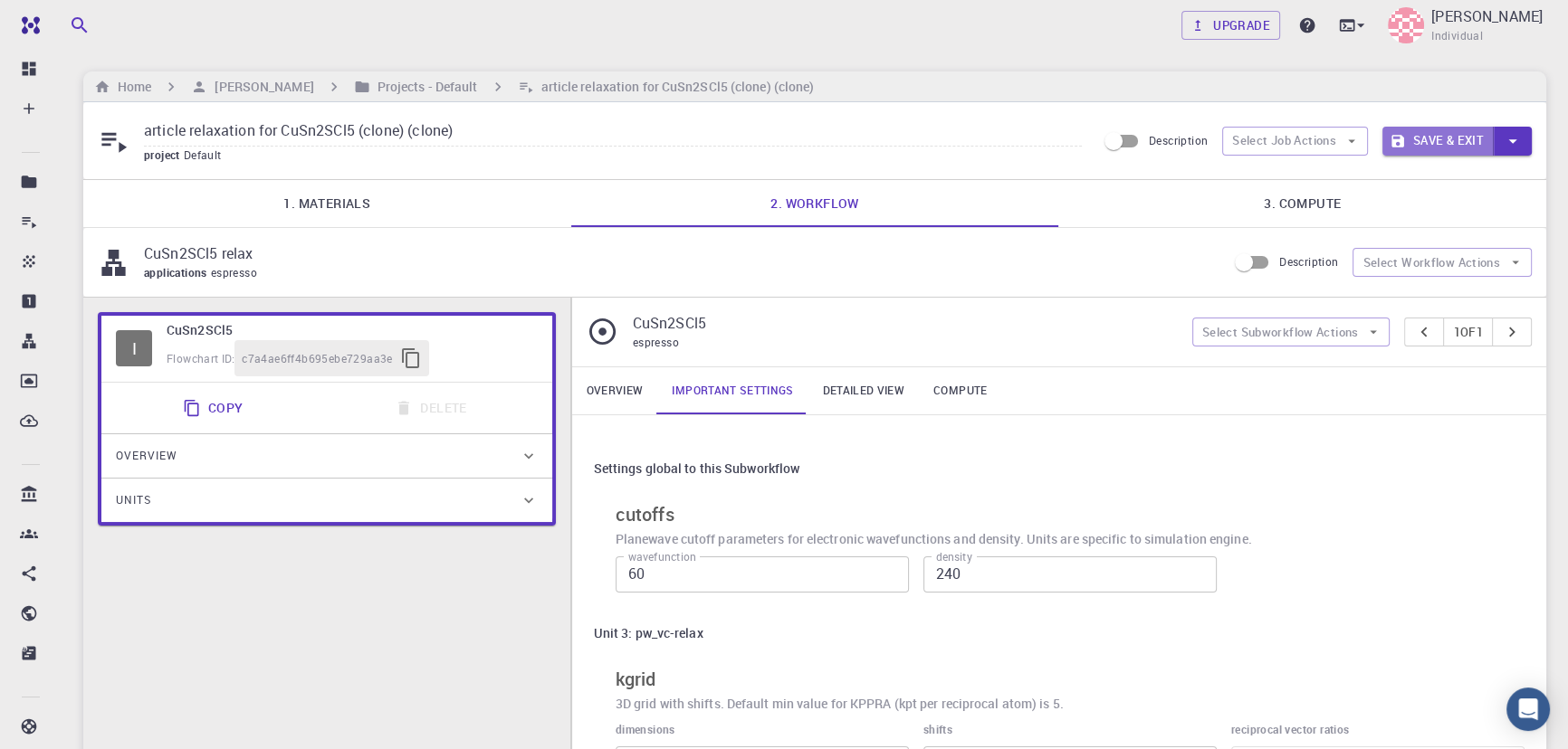
click at [1431, 148] on button "Save & Exit" at bounding box center [1439, 141] width 112 height 29
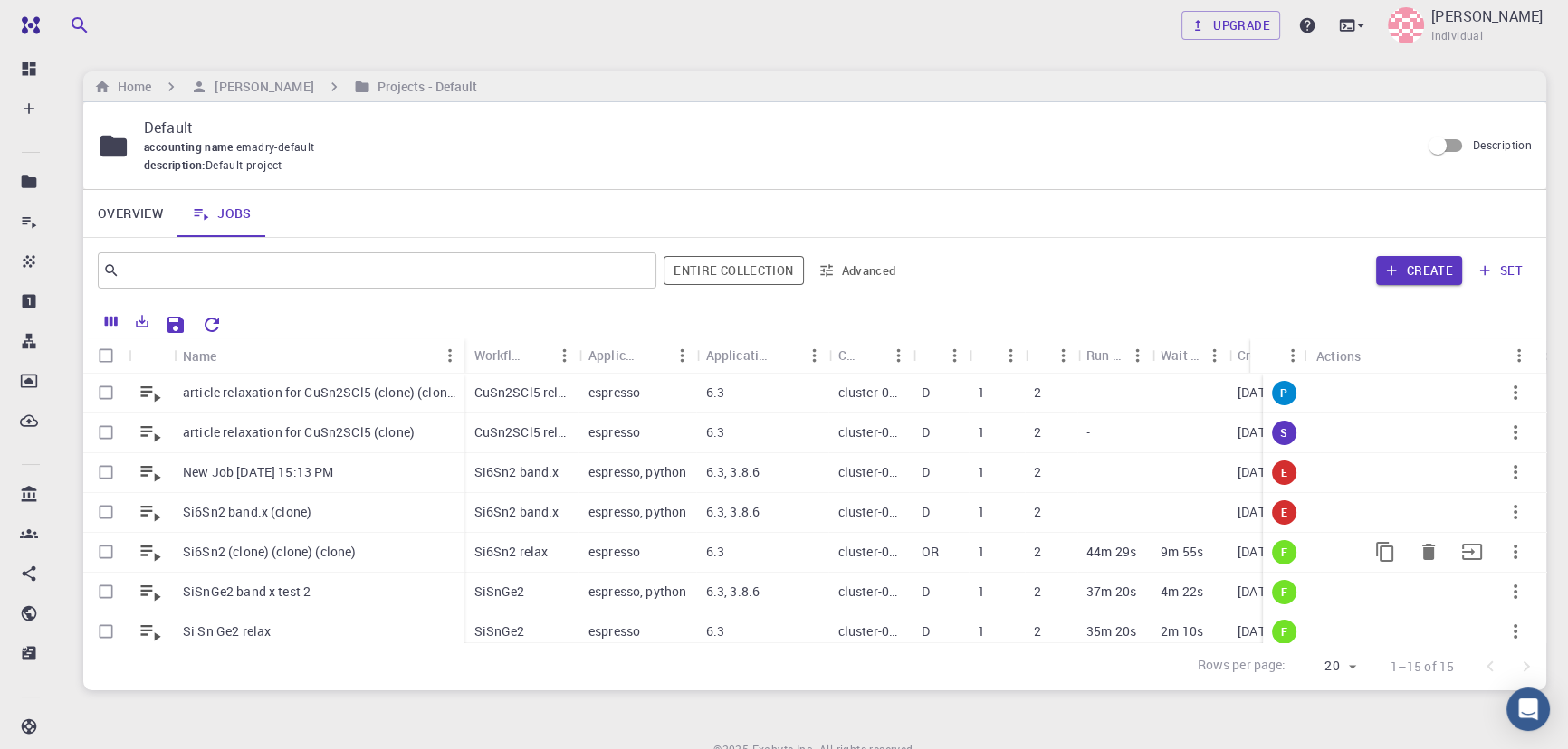
click at [673, 555] on div "espresso" at bounding box center [638, 553] width 118 height 40
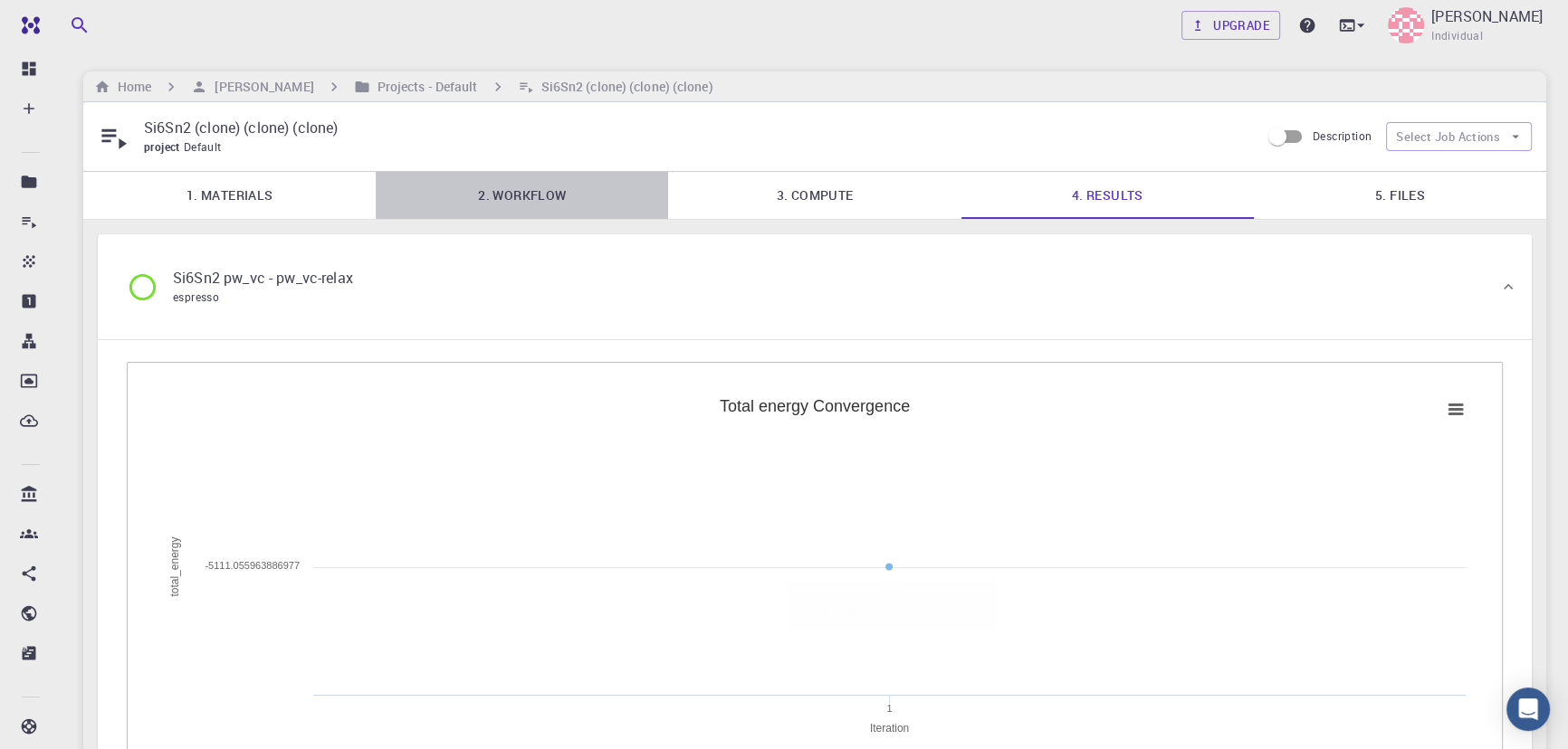
click at [569, 193] on link "2. Workflow" at bounding box center [522, 195] width 292 height 47
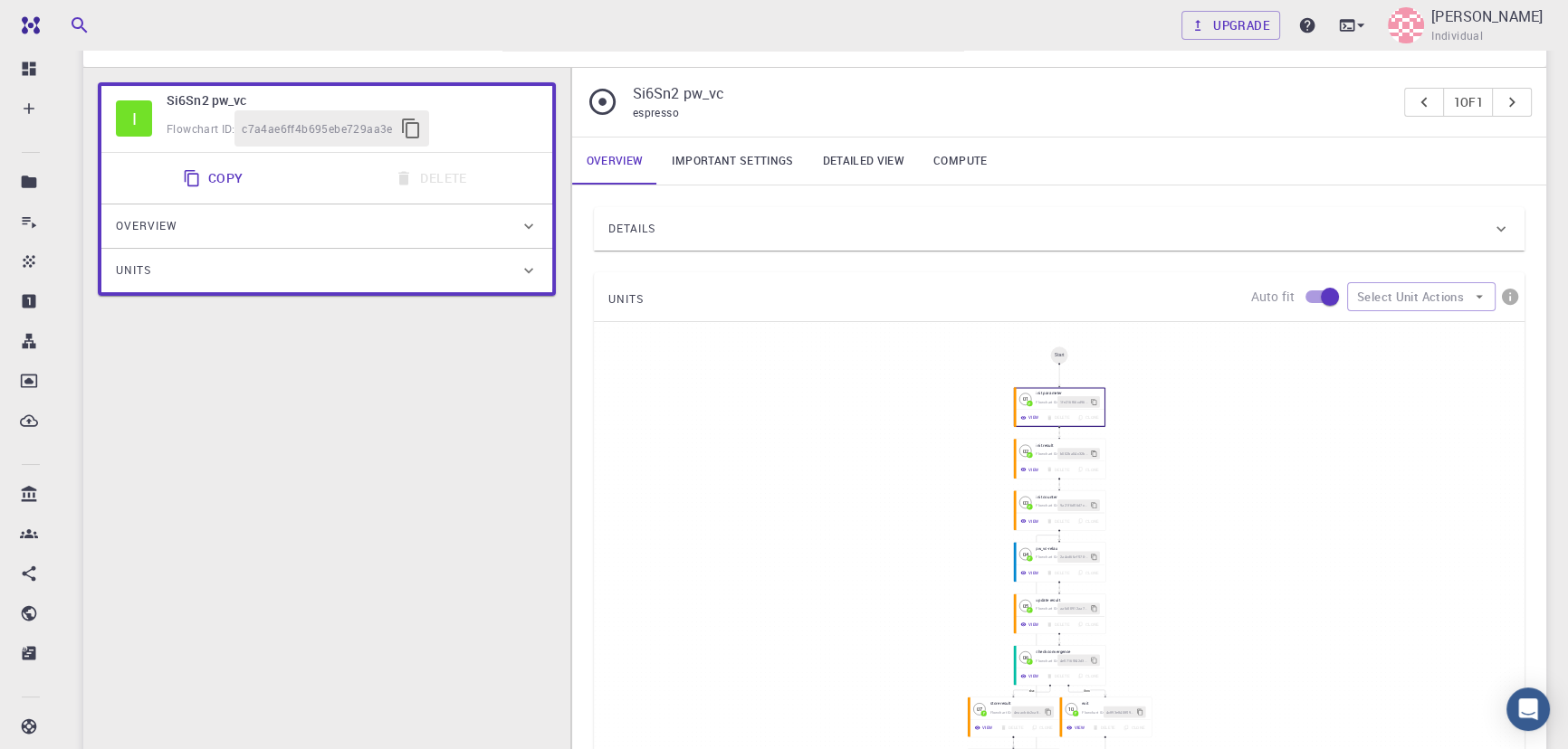
scroll to position [260, 0]
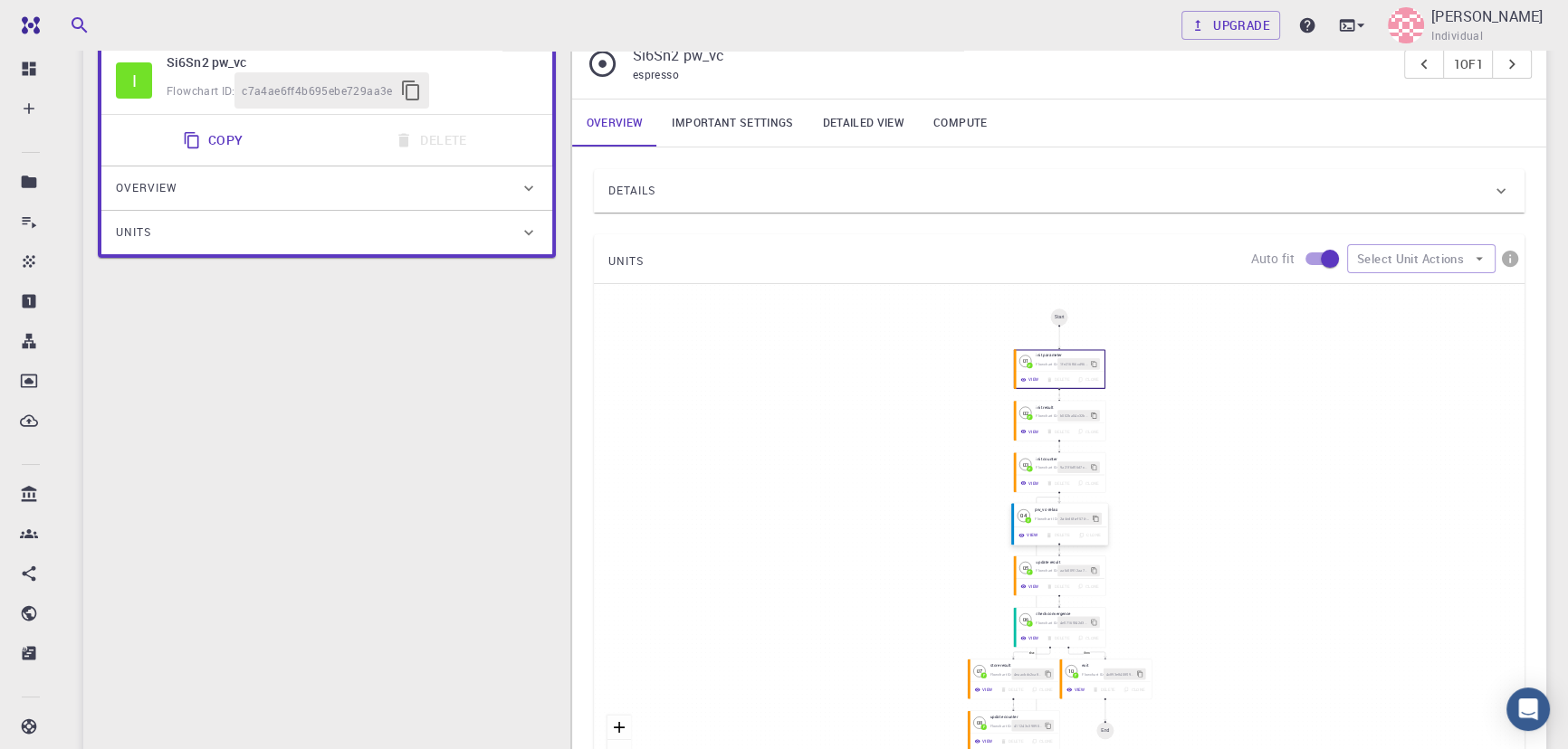
click at [1027, 537] on button "View" at bounding box center [1029, 535] width 27 height 12
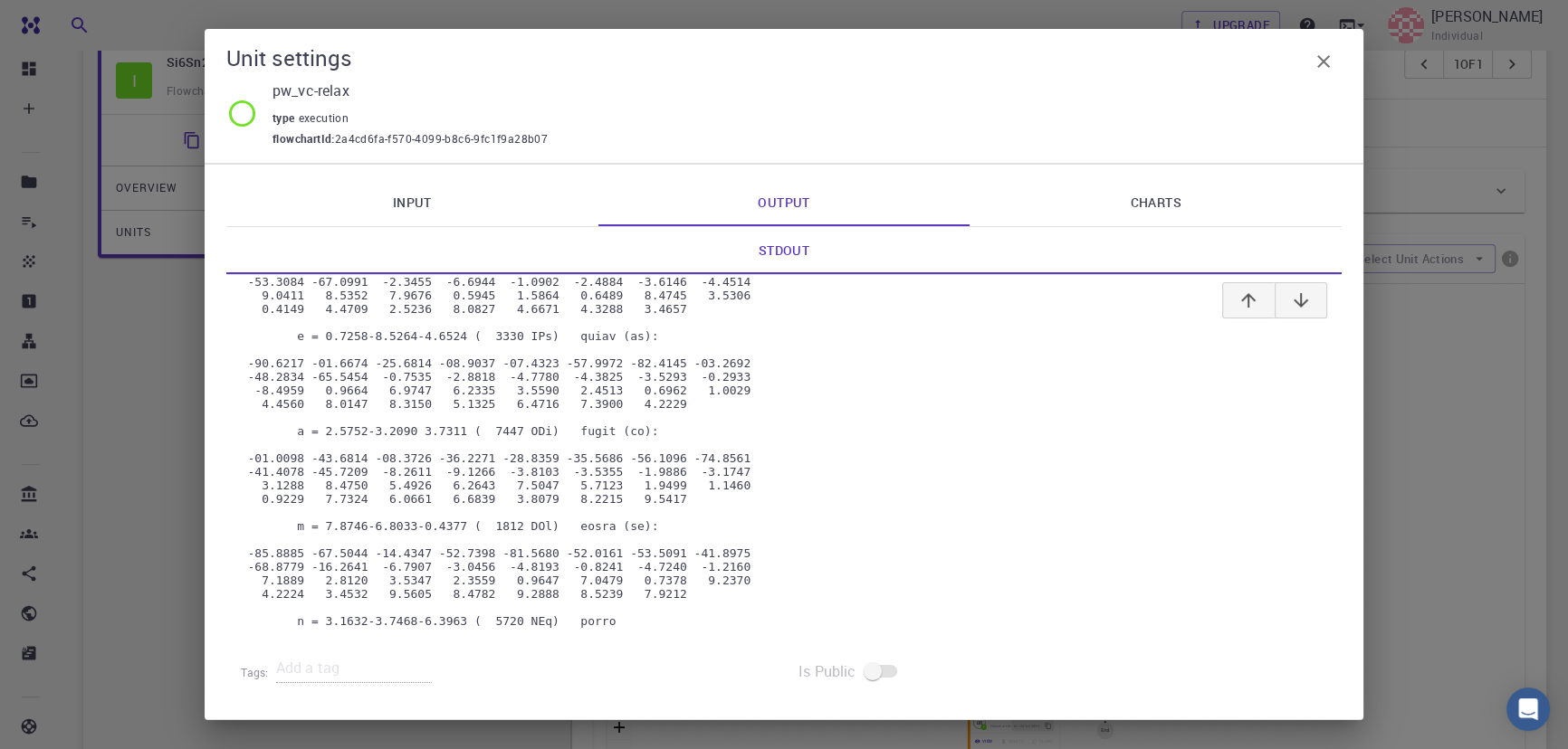
scroll to position [80055, 0]
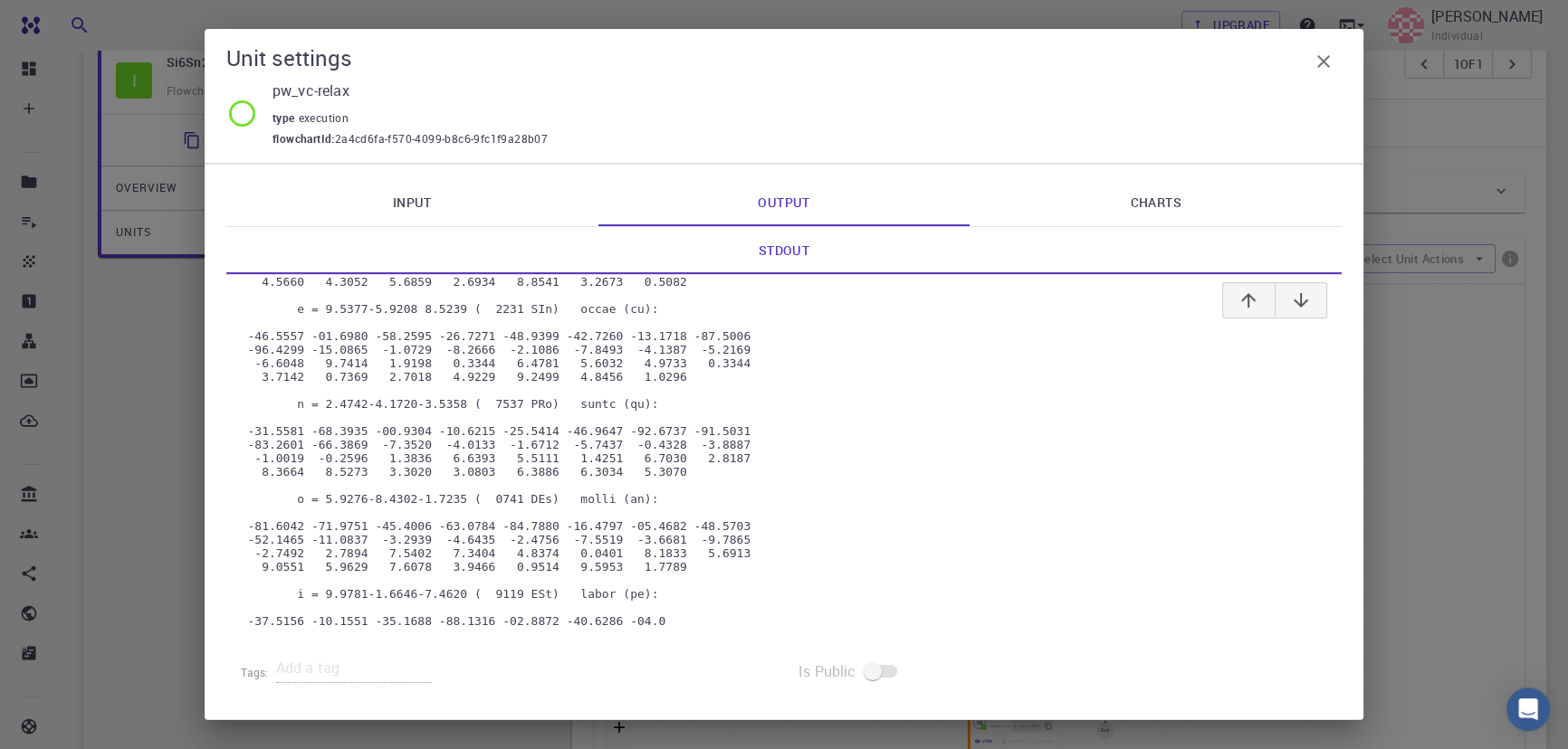
click at [426, 186] on link "Input" at bounding box center [412, 203] width 372 height 47
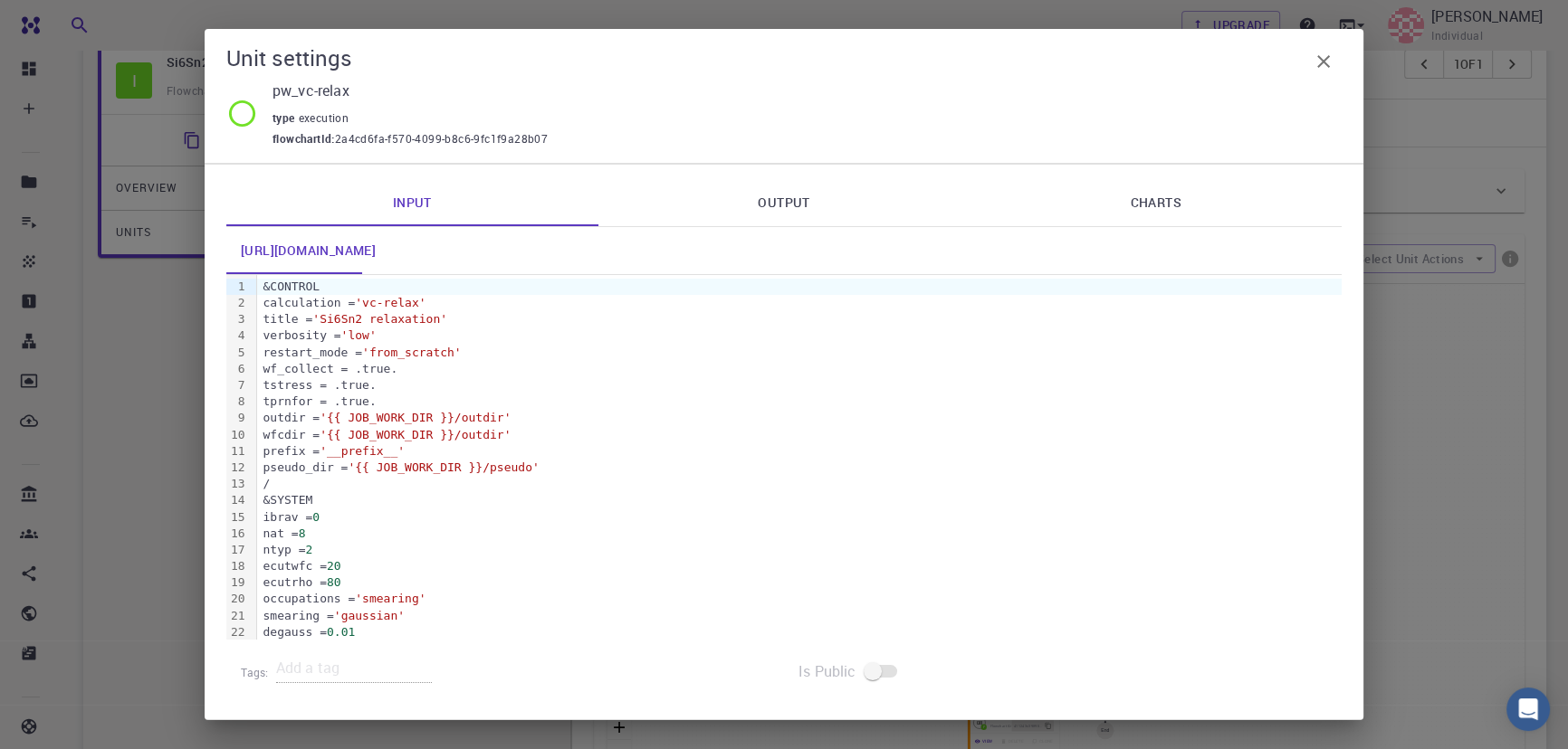
click at [551, 488] on div "/" at bounding box center [799, 484] width 1085 height 17
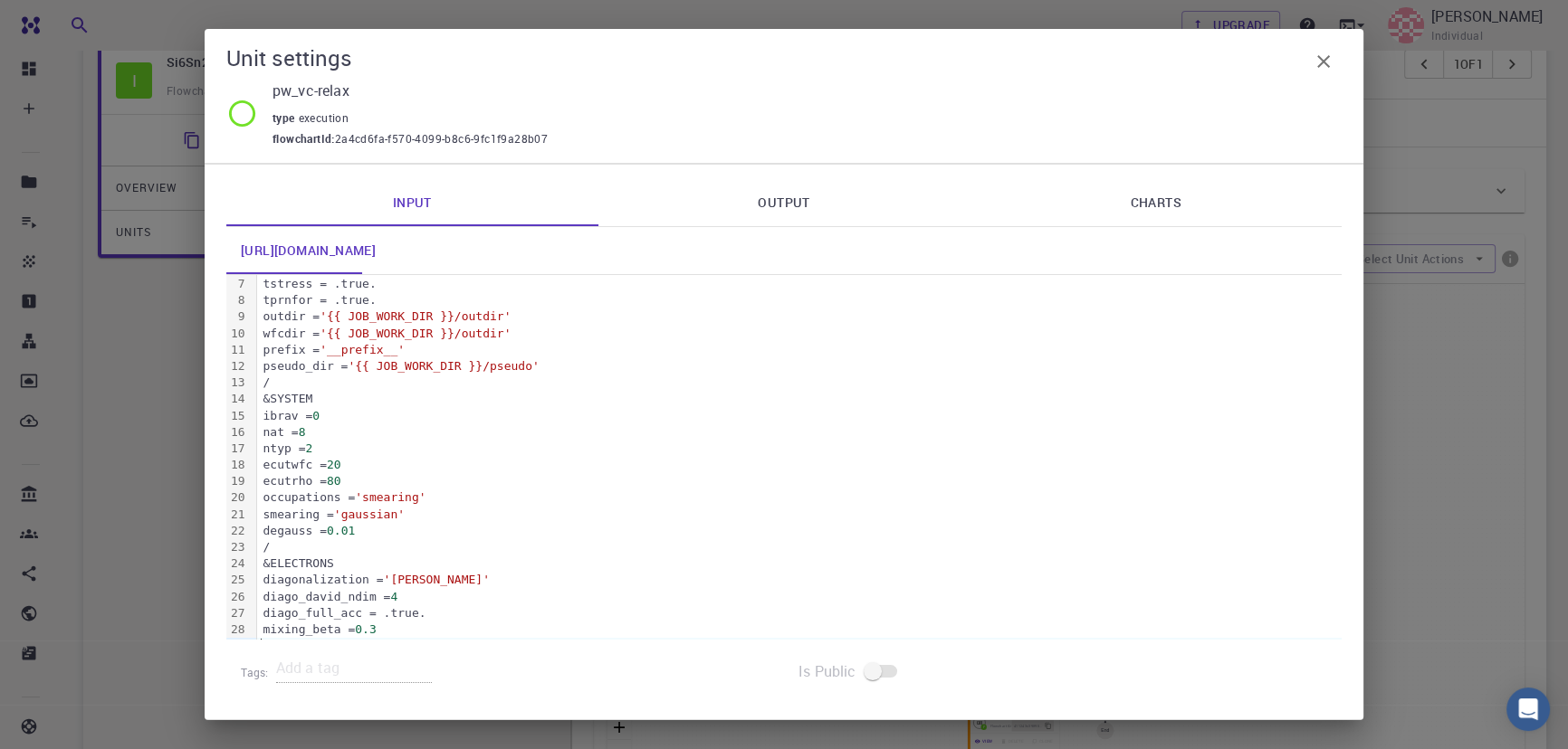
scroll to position [118, 0]
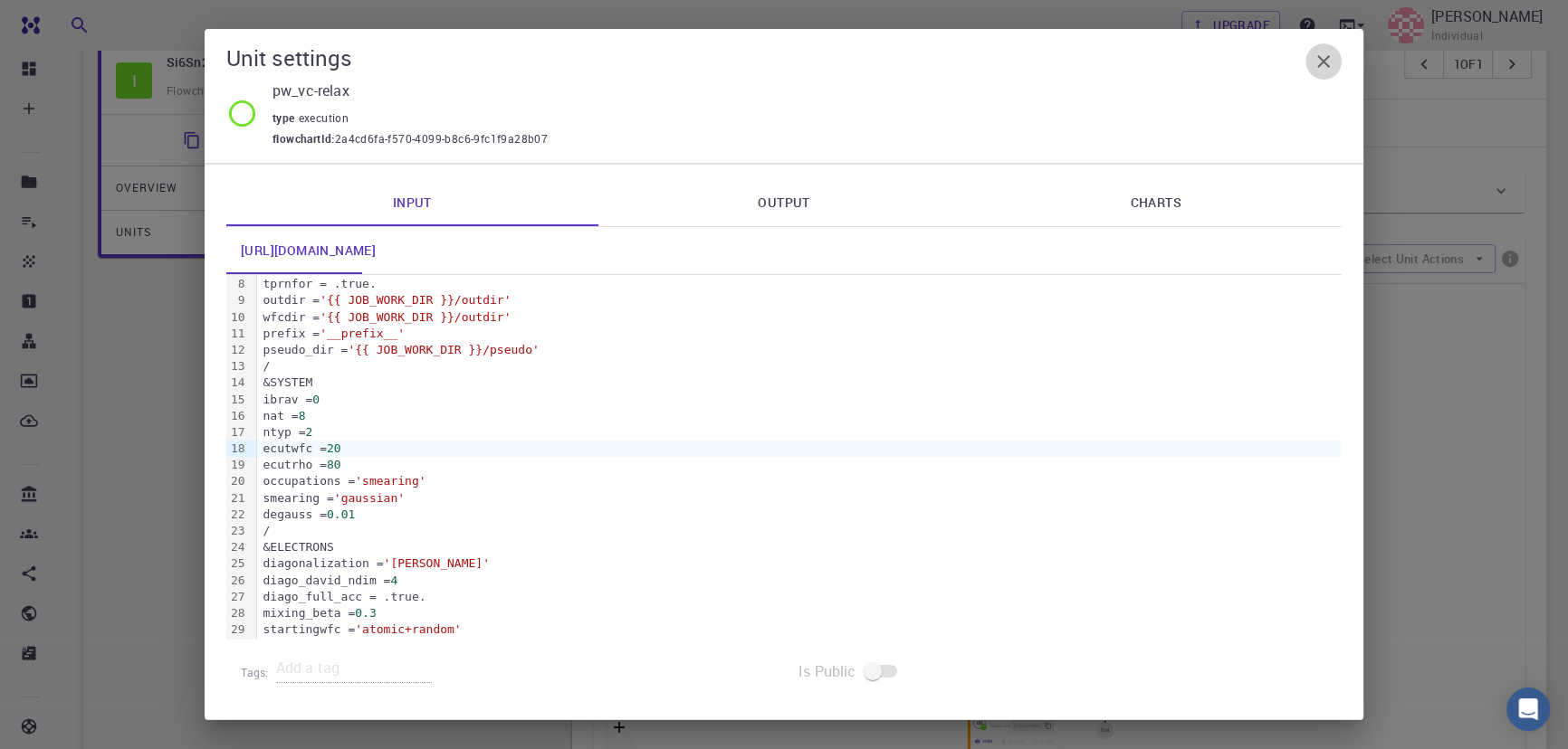
click at [1320, 60] on icon "button" at bounding box center [1324, 62] width 22 height 22
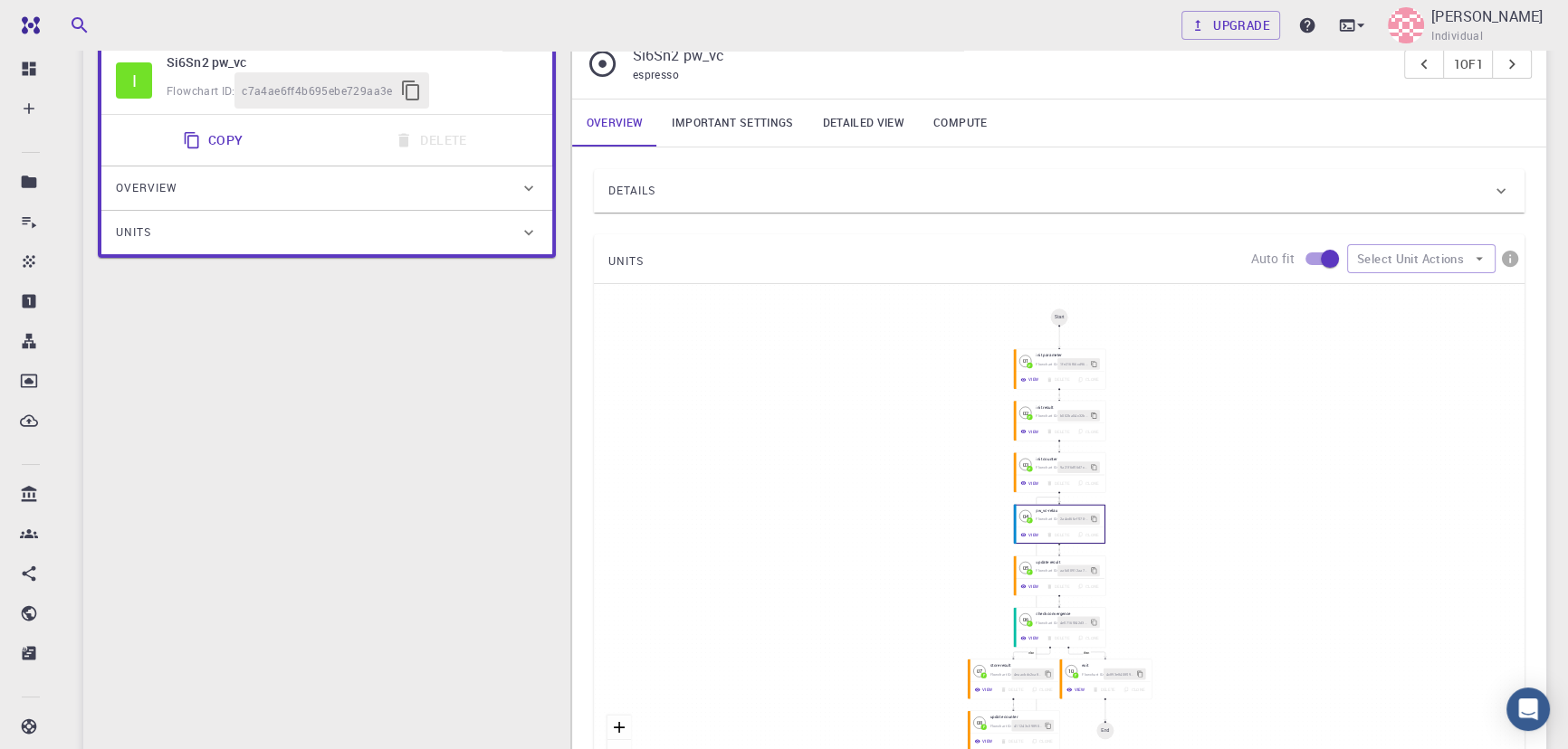
click at [703, 125] on link "Important settings" at bounding box center [732, 124] width 150 height 47
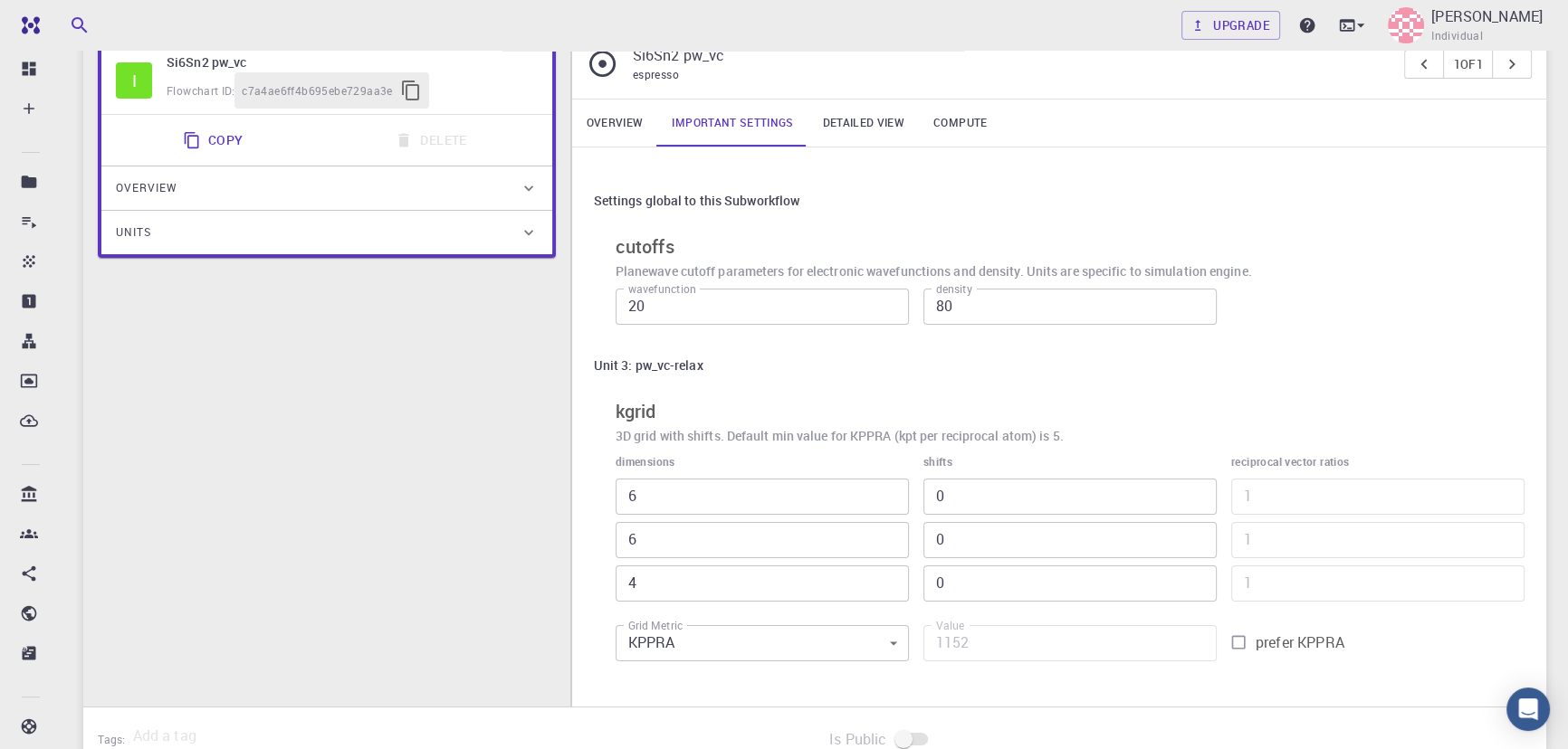
click at [987, 314] on input "80" at bounding box center [1070, 306] width 293 height 36
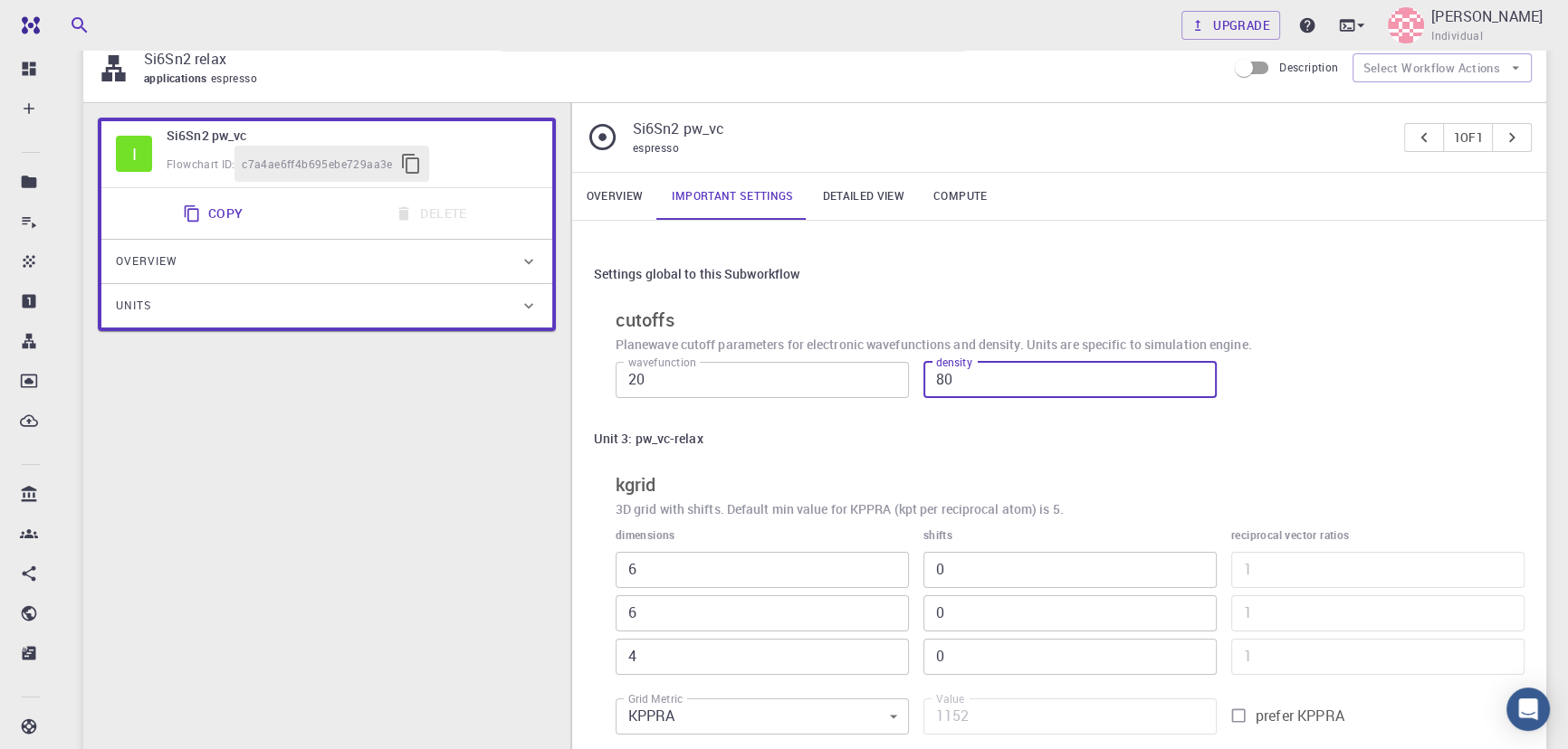
scroll to position [40, 0]
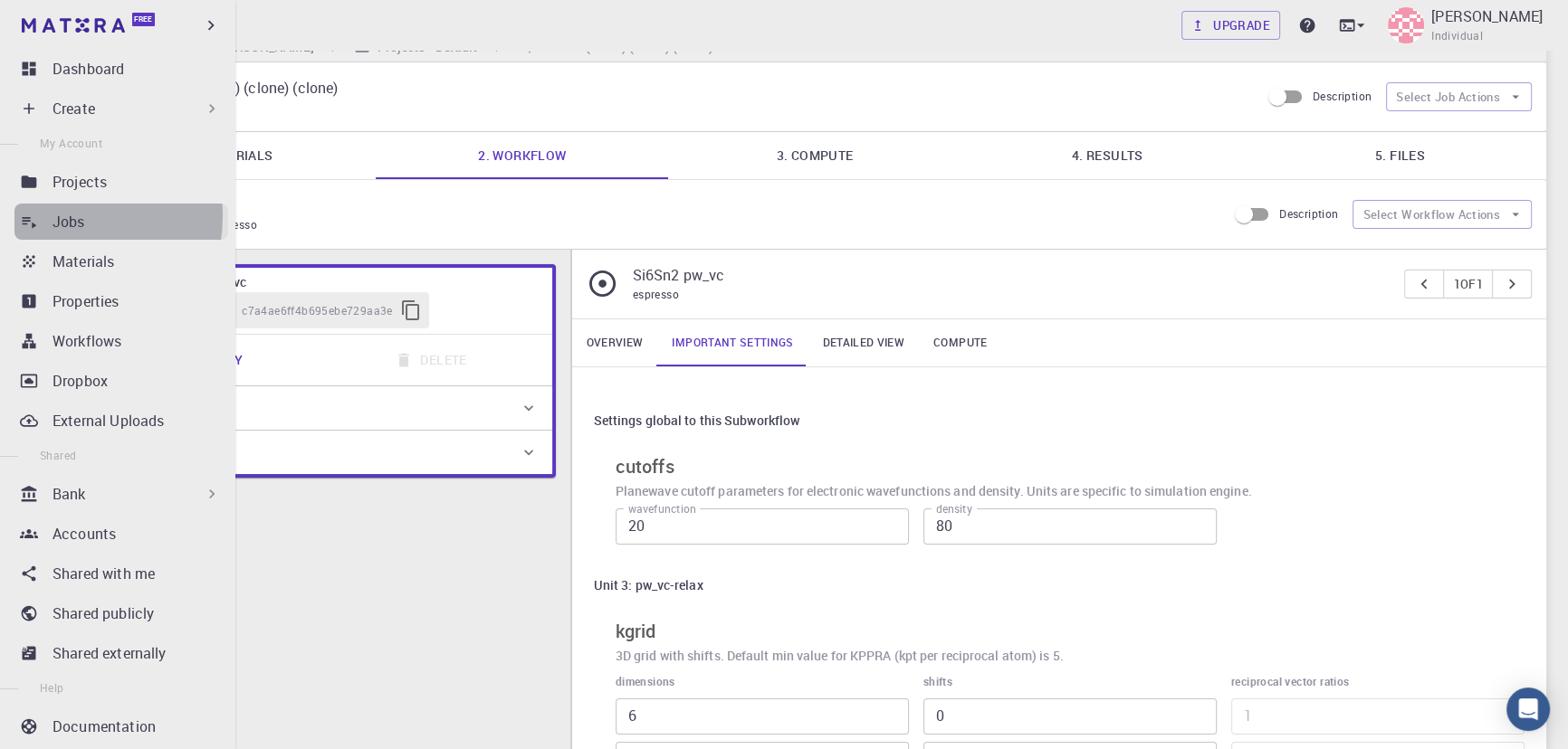
click at [53, 216] on p "Jobs" at bounding box center [69, 222] width 32 height 22
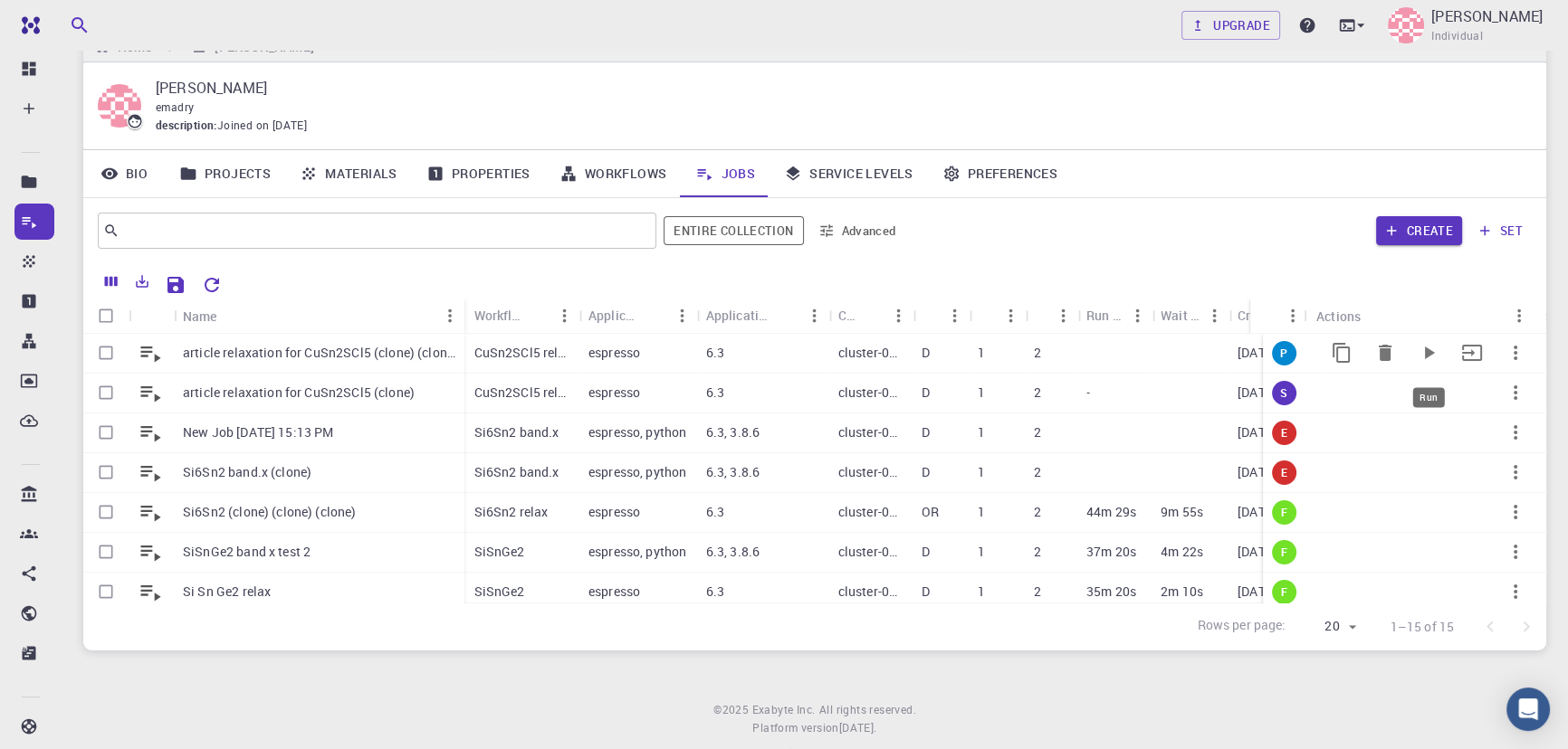
click at [1425, 351] on icon "Run" at bounding box center [1430, 353] width 10 height 13
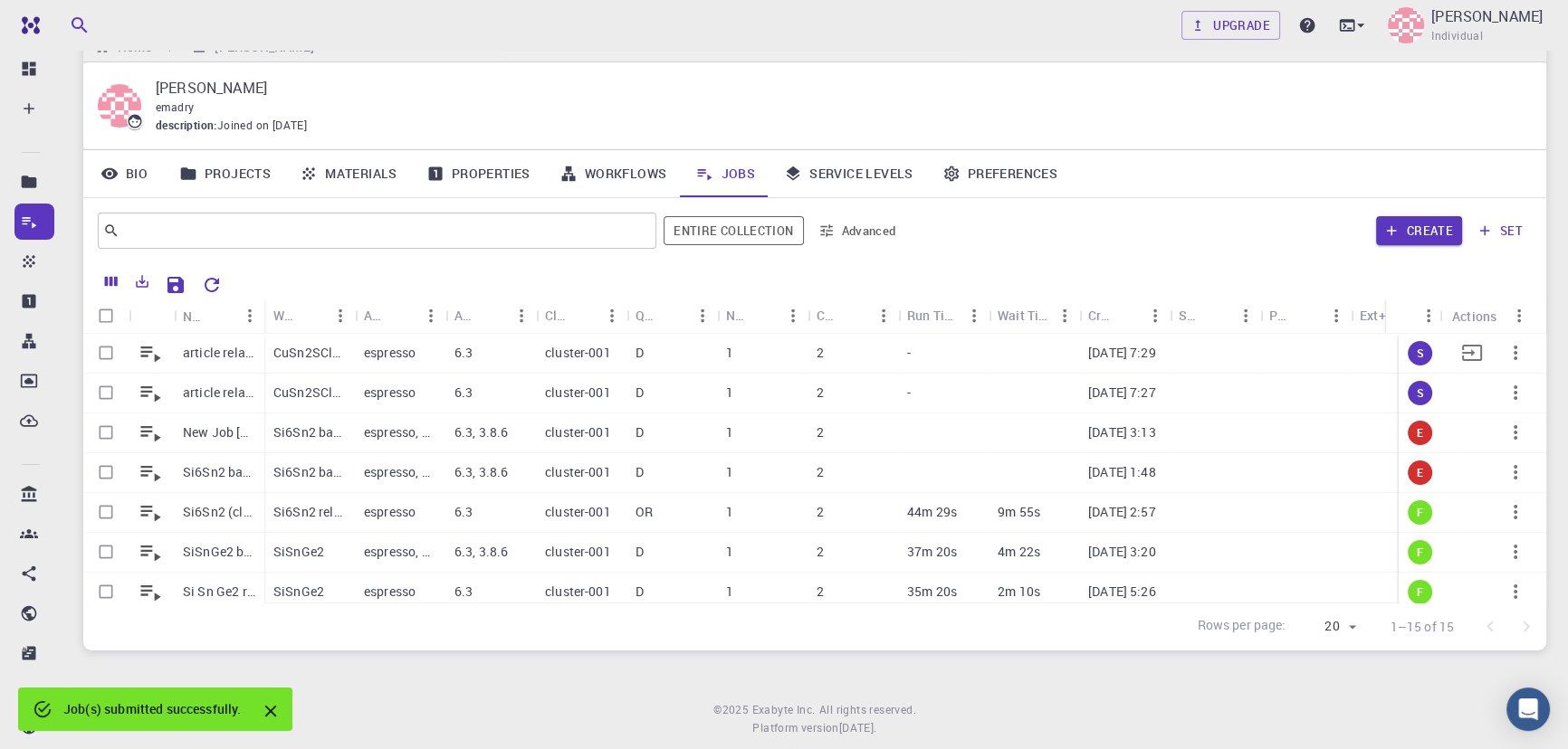
click at [1514, 359] on icon "button" at bounding box center [1516, 353] width 4 height 15
click at [1500, 405] on li "Copy" at bounding box center [1512, 407] width 105 height 29
click at [1104, 358] on p "[DATE] 7:32" at bounding box center [1122, 353] width 68 height 18
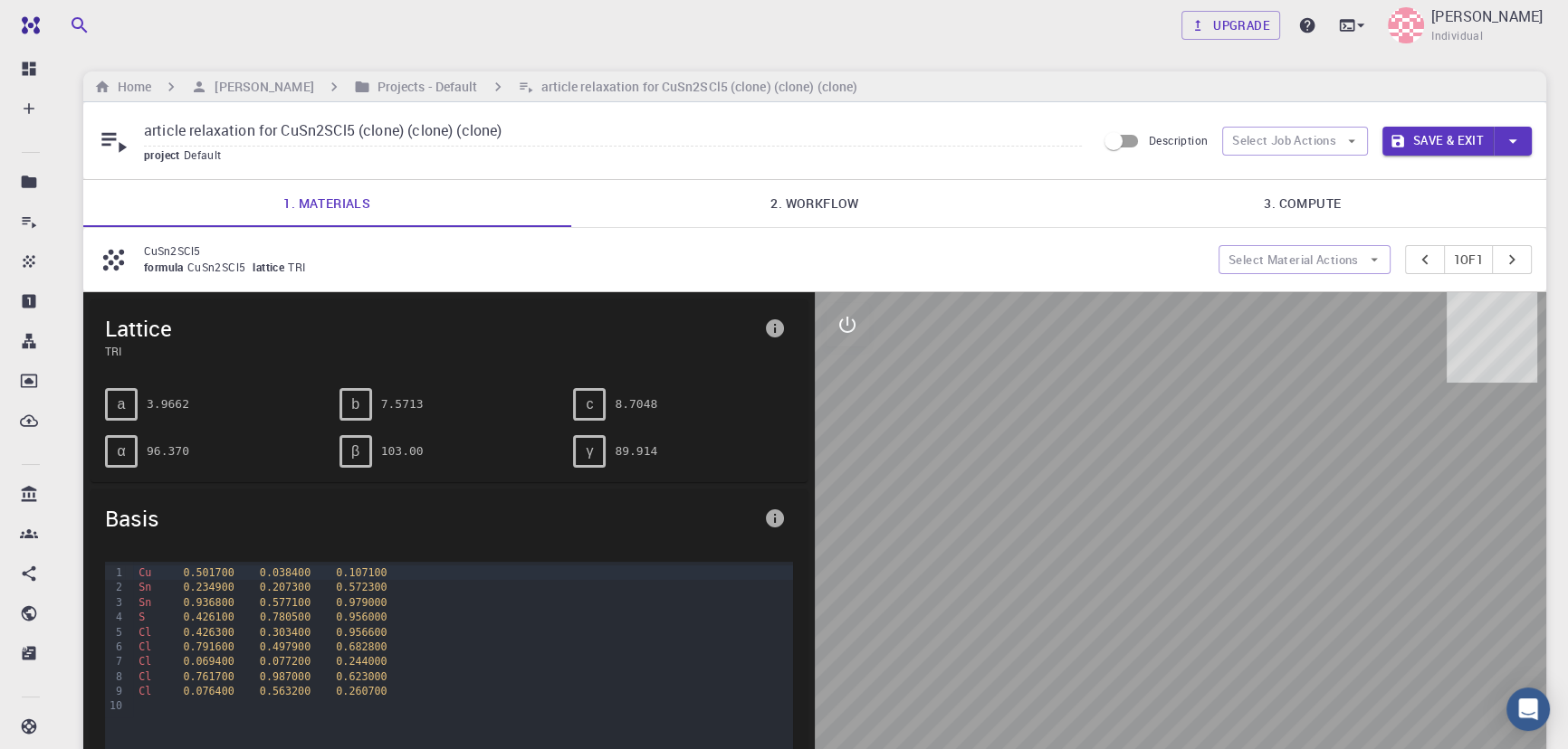
click at [827, 198] on link "2. Workflow" at bounding box center [816, 204] width 488 height 47
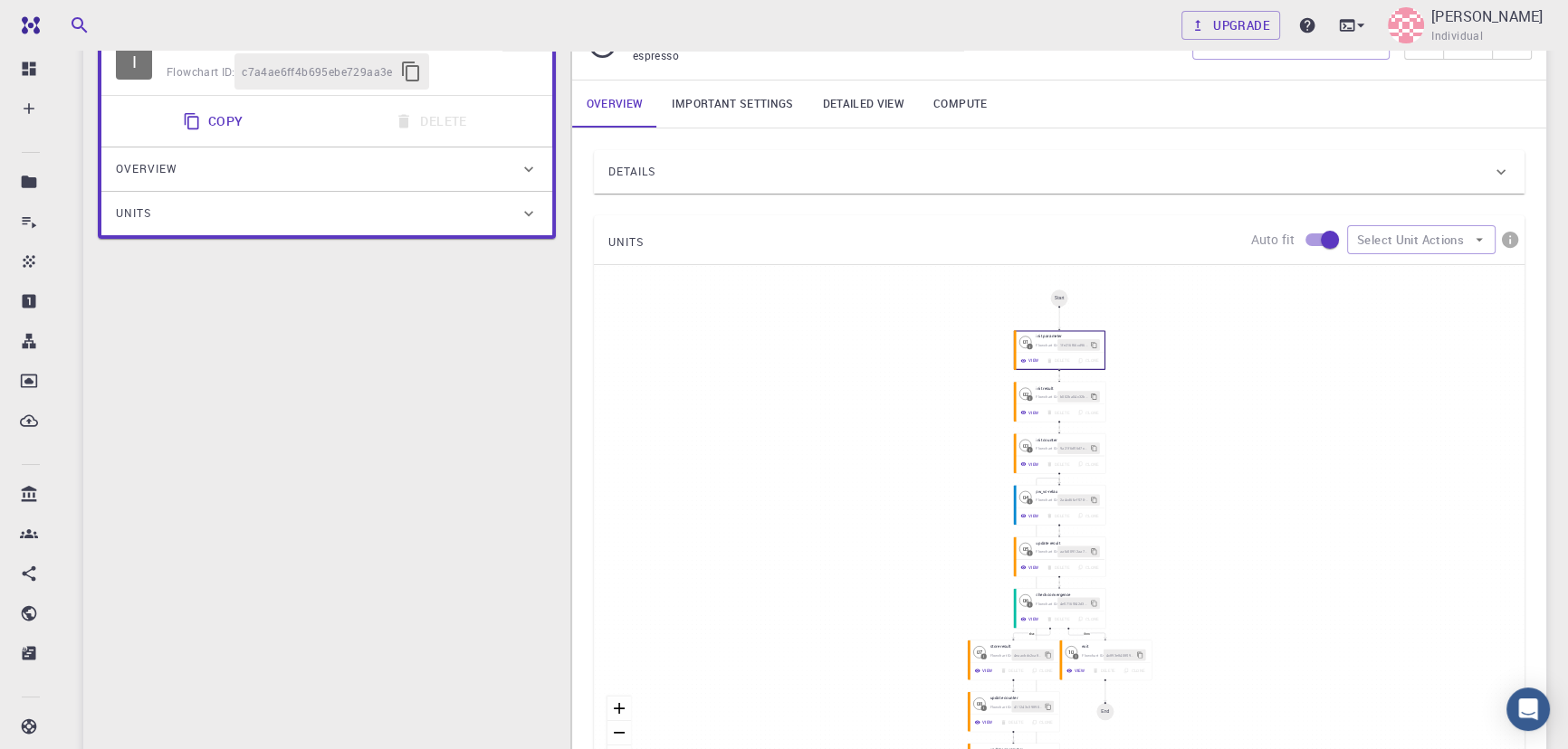
scroll to position [325, 0]
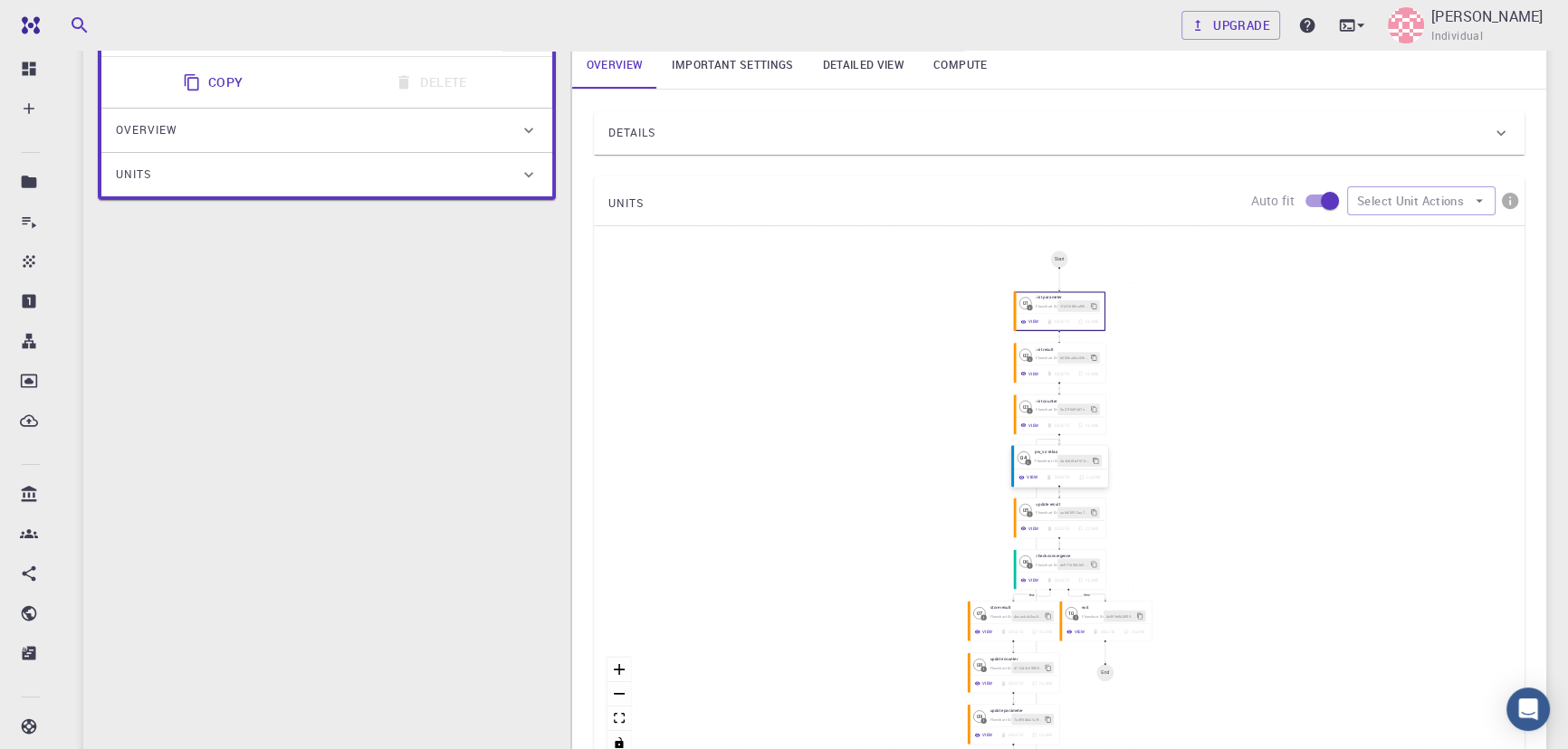
click at [1023, 473] on button "View" at bounding box center [1029, 477] width 27 height 12
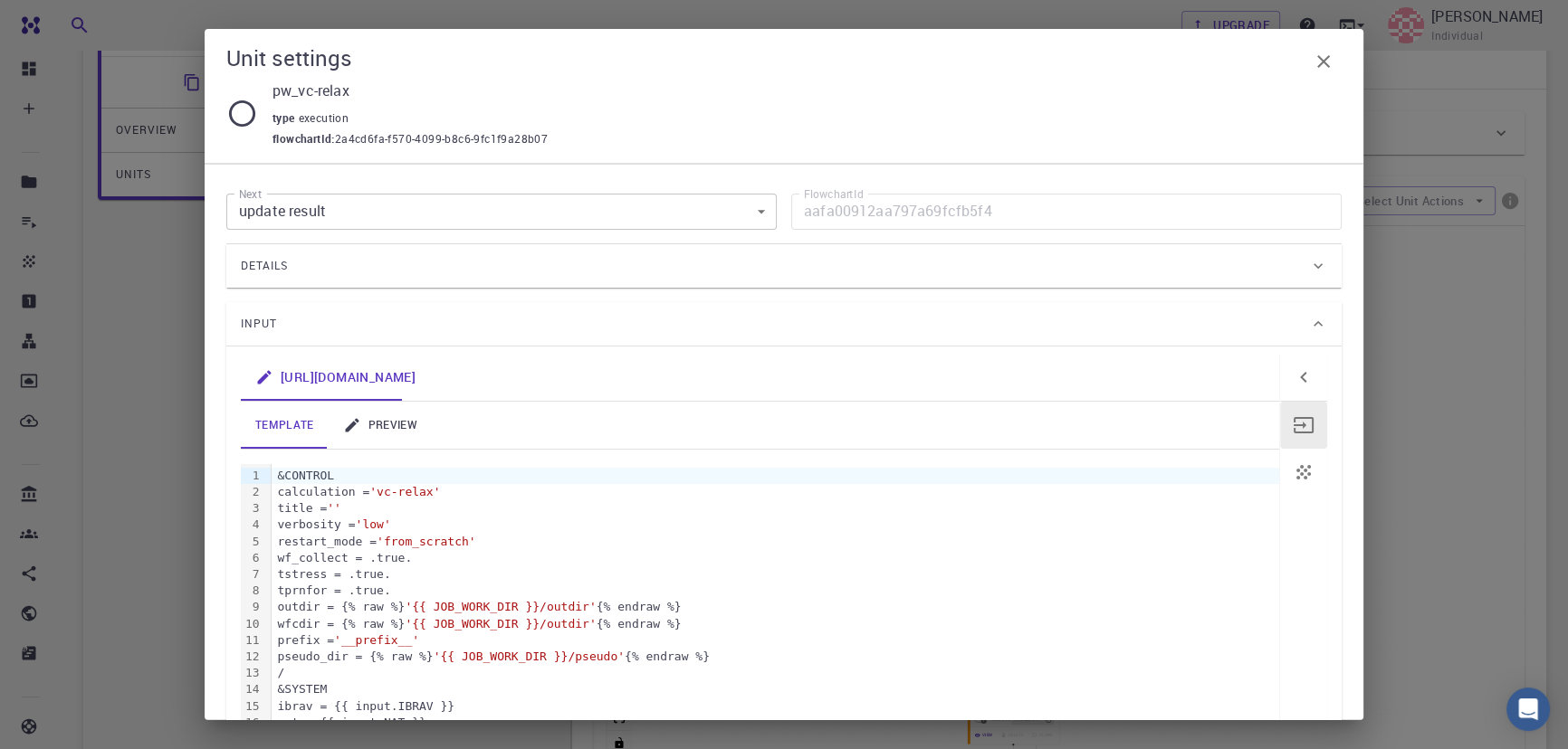
click at [416, 425] on link "preview" at bounding box center [379, 425] width 103 height 47
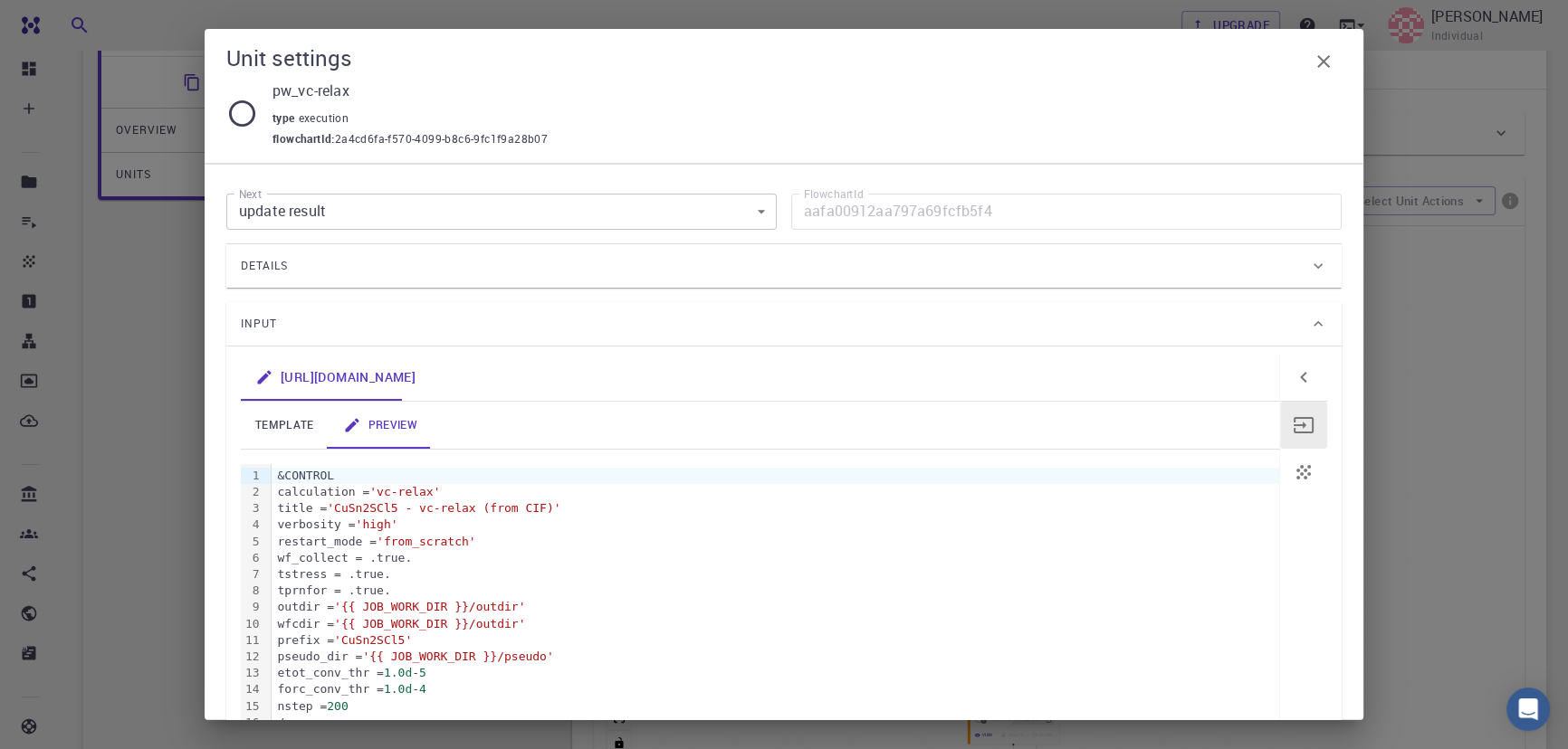
click at [278, 425] on link "template" at bounding box center [285, 425] width 88 height 47
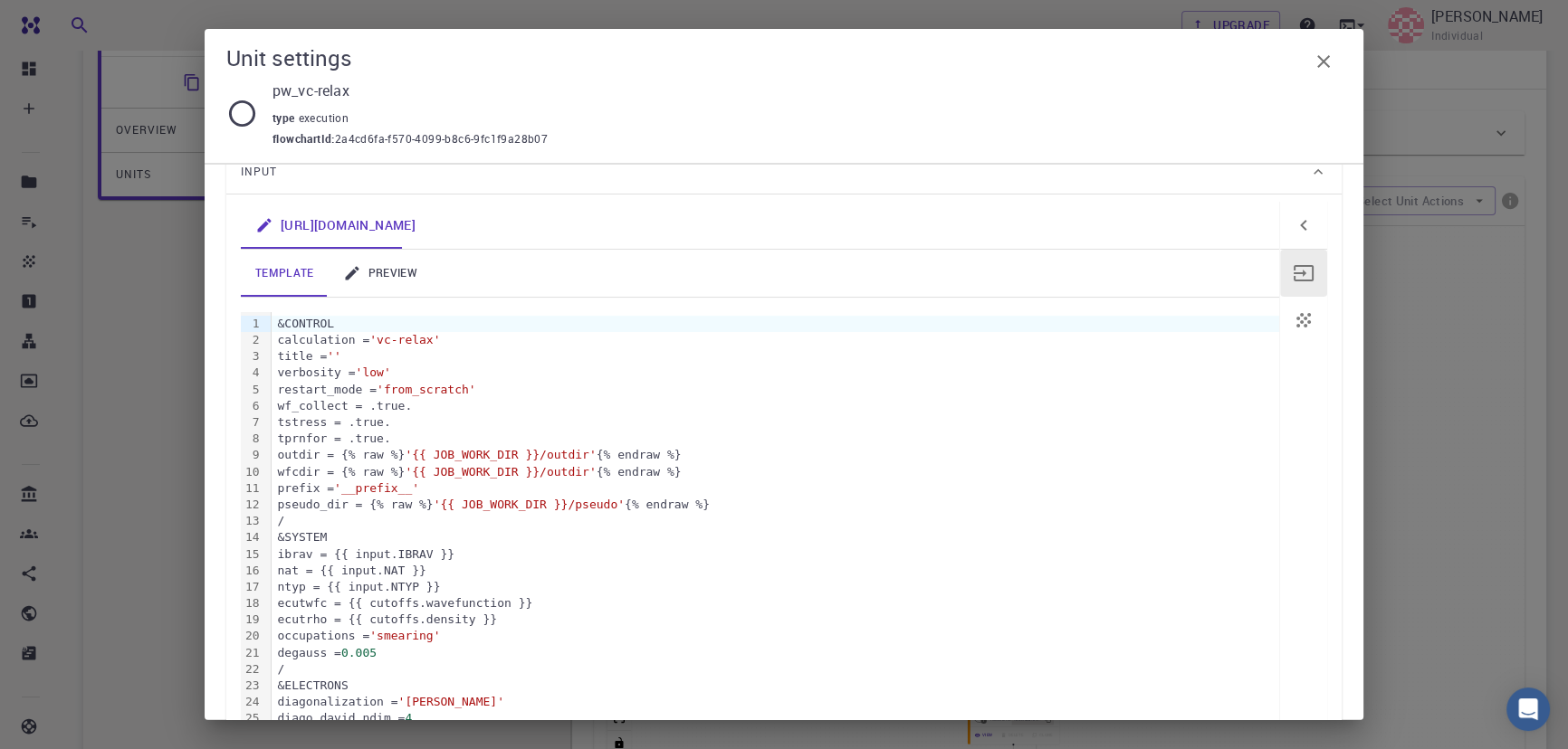
scroll to position [141, 0]
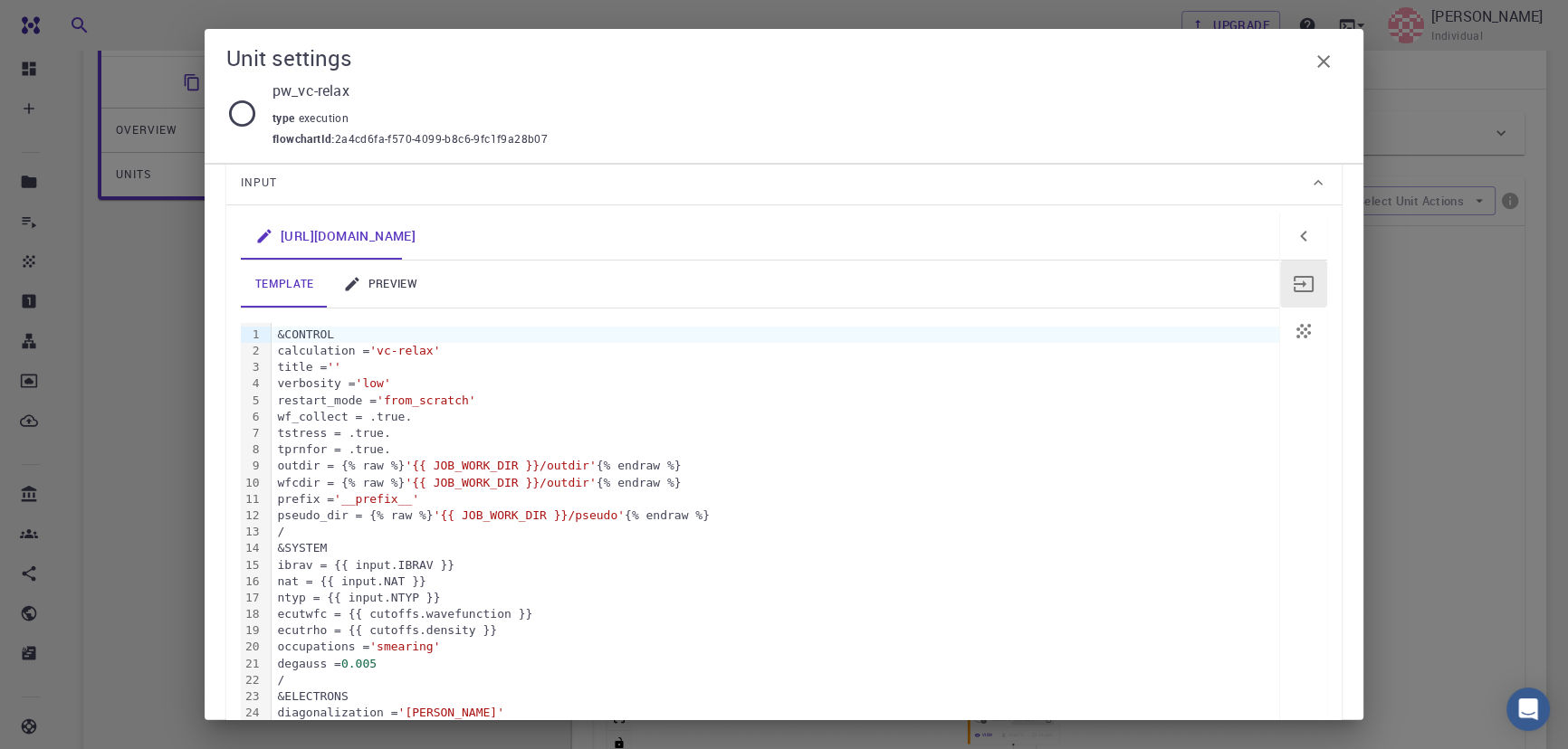
click at [358, 283] on icon at bounding box center [352, 284] width 18 height 18
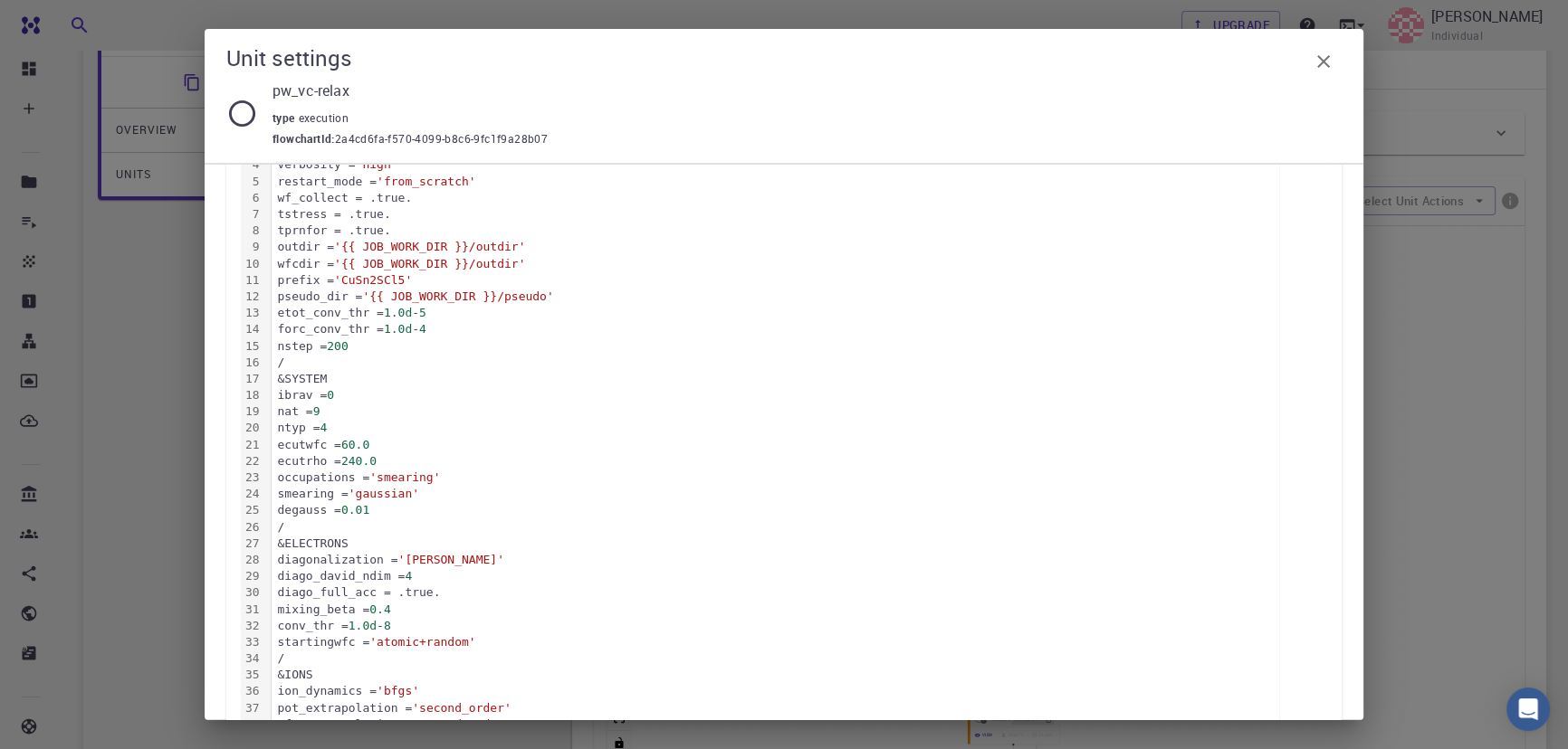
scroll to position [365, 0]
drag, startPoint x: 394, startPoint y: 435, endPoint x: 367, endPoint y: 439, distance: 27.3
click at [367, 439] on div "ecutwfc = 60.0" at bounding box center [775, 440] width 1007 height 17
click at [132, 466] on div "Unit settings pw_vc-relax type execution flowchartId : 2a4cd6fa-f570-4099-b8c6-…" at bounding box center [784, 374] width 1568 height 749
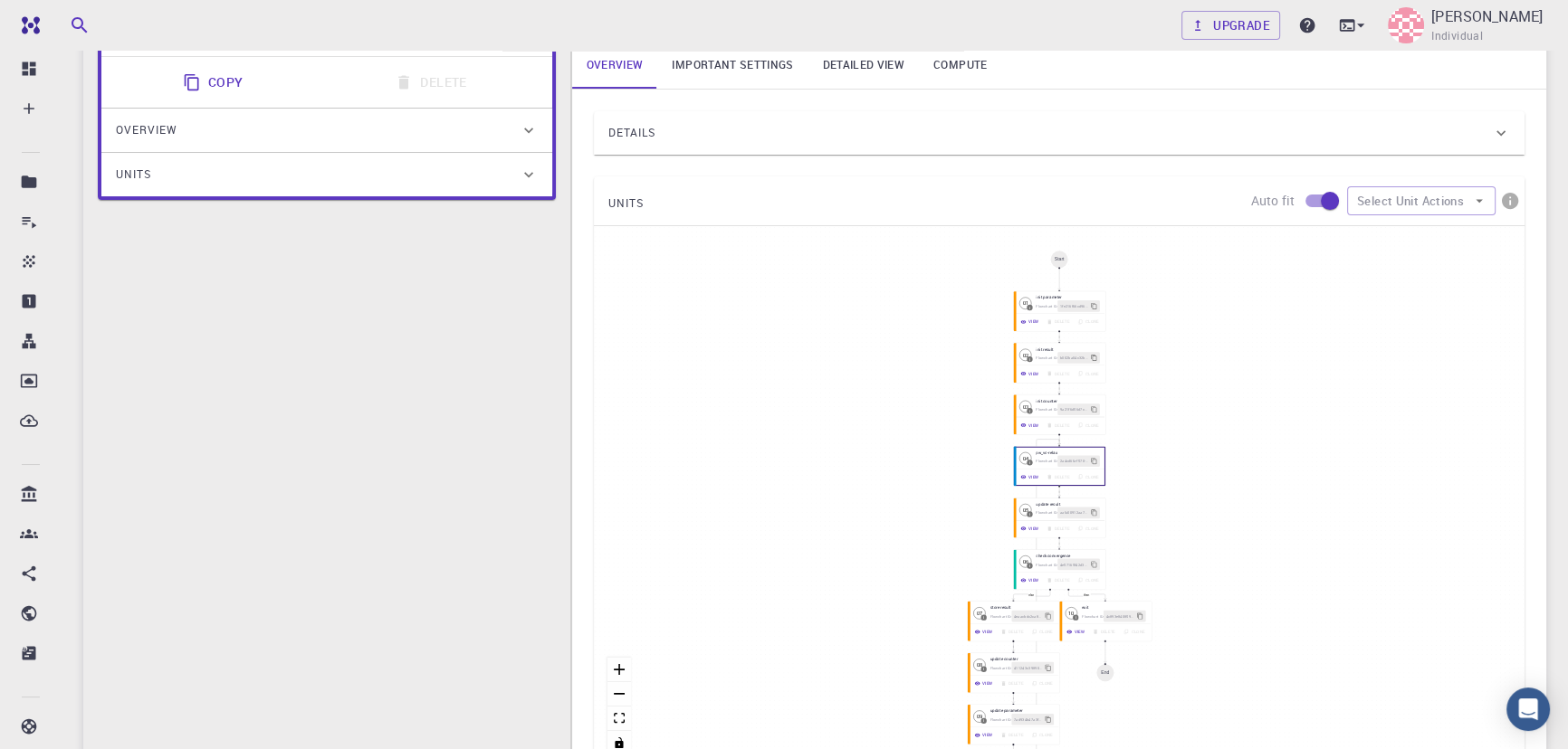
click at [730, 64] on link "Important settings" at bounding box center [732, 65] width 150 height 47
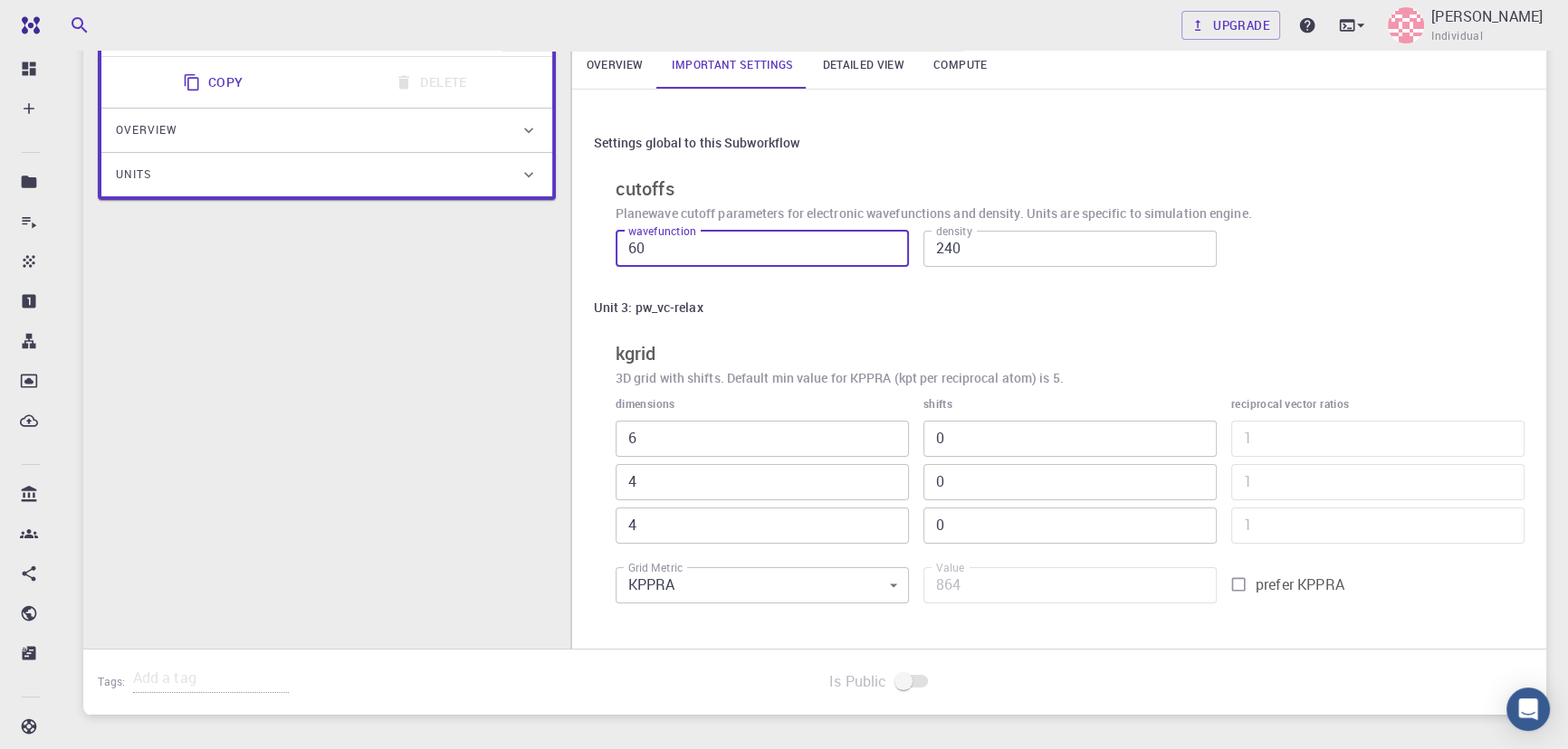
drag, startPoint x: 679, startPoint y: 244, endPoint x: 588, endPoint y: 241, distance: 91.0
click at [588, 241] on div "Settings global to this Subworkflow cutoffs Planewave cutoff parameters for ele…" at bounding box center [1058, 369] width 974 height 560
type input "20"
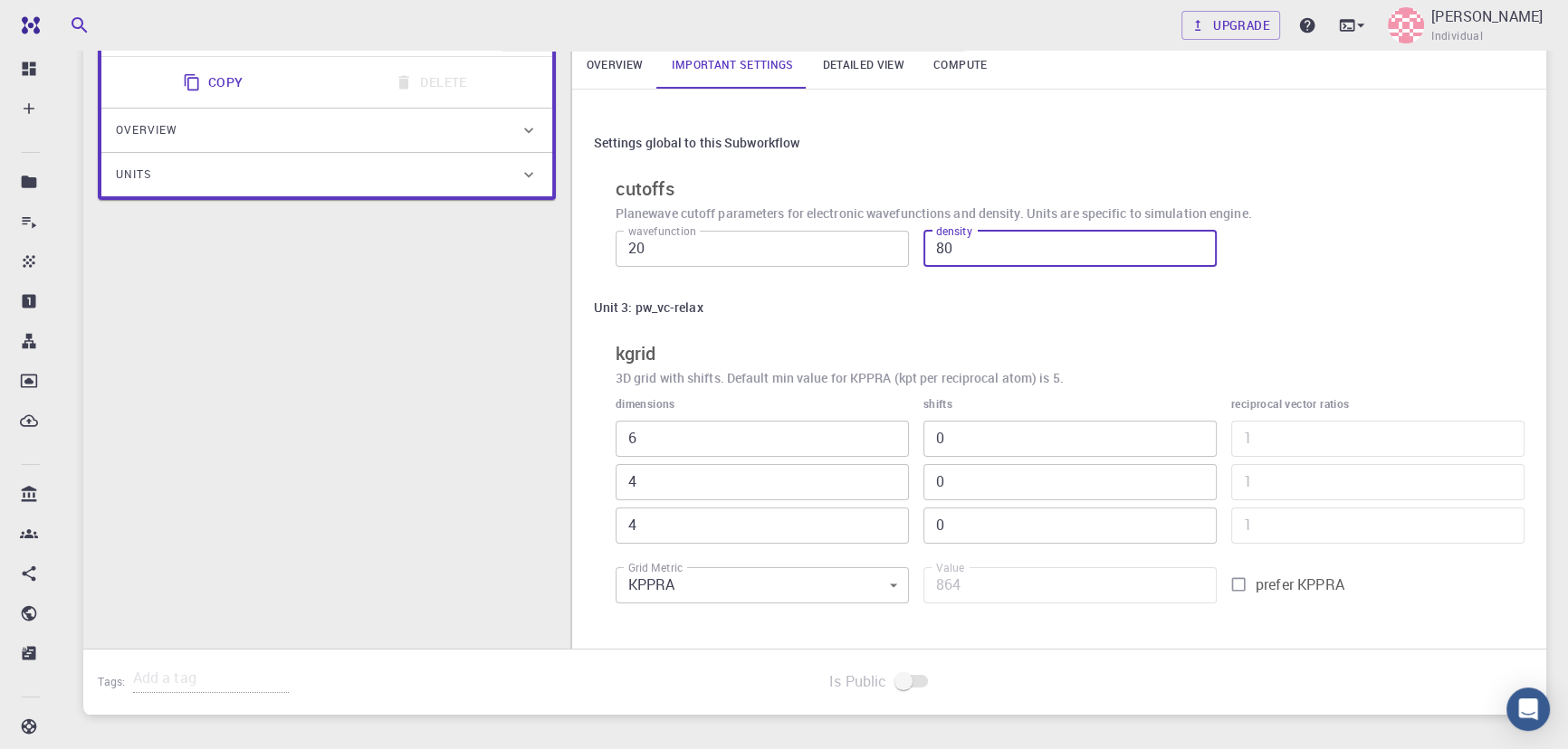
type input "80"
click at [384, 407] on div "I CuSn2SCl5 Flowchart ID: c7a4ae6ff4b695ebe729aa3e Copy Delete Overview Propert…" at bounding box center [327, 325] width 487 height 706
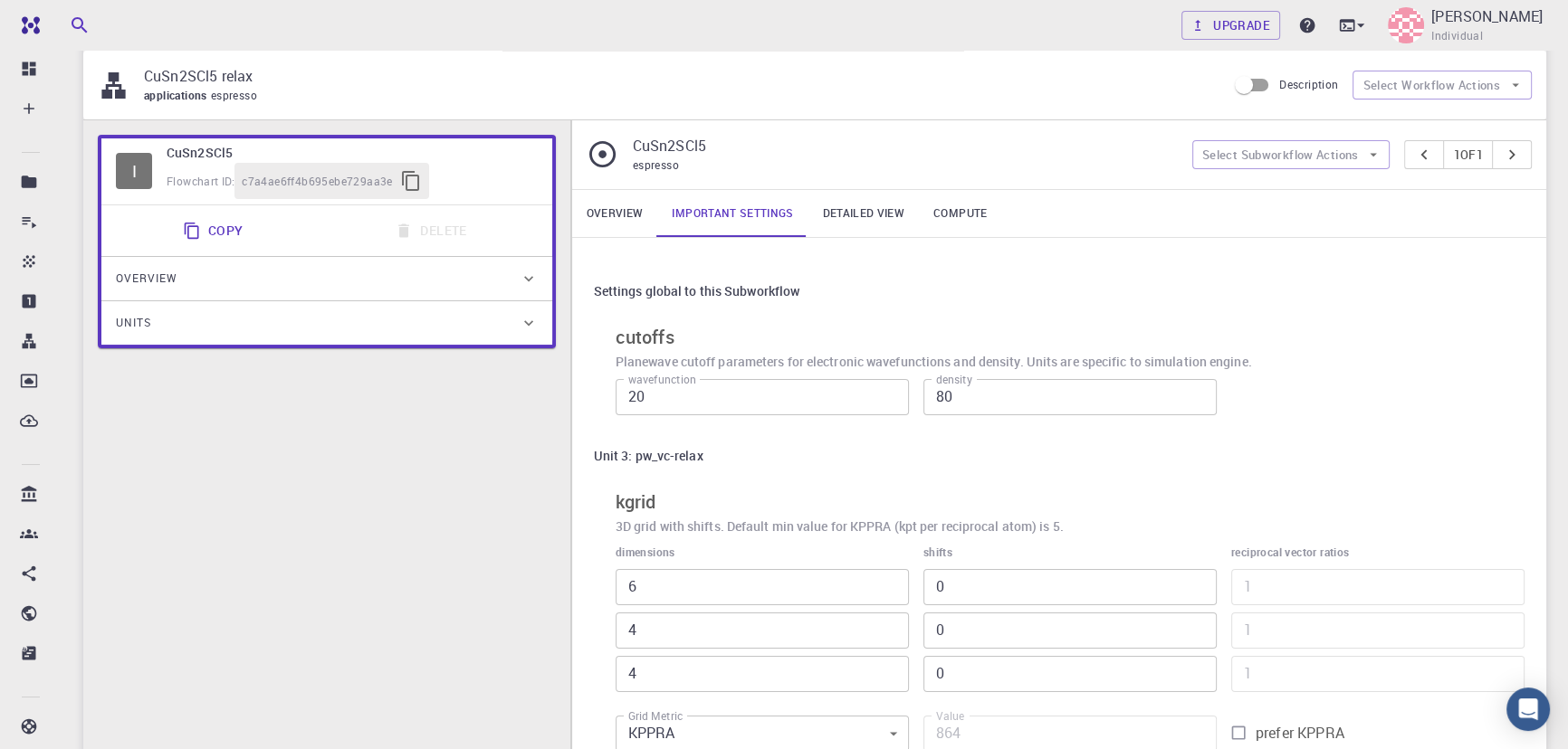
scroll to position [0, 0]
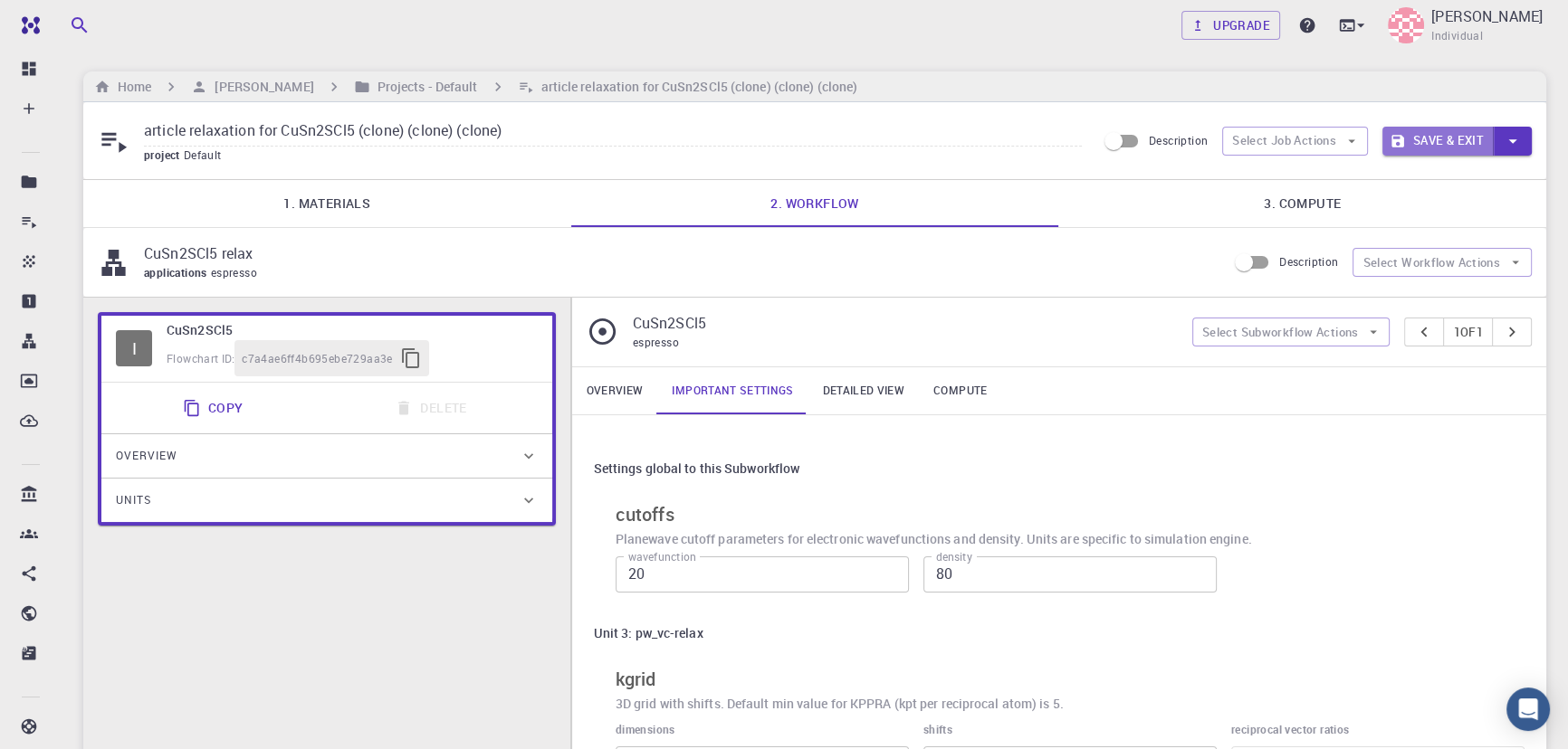
click at [1420, 138] on button "Save & Exit" at bounding box center [1439, 141] width 112 height 29
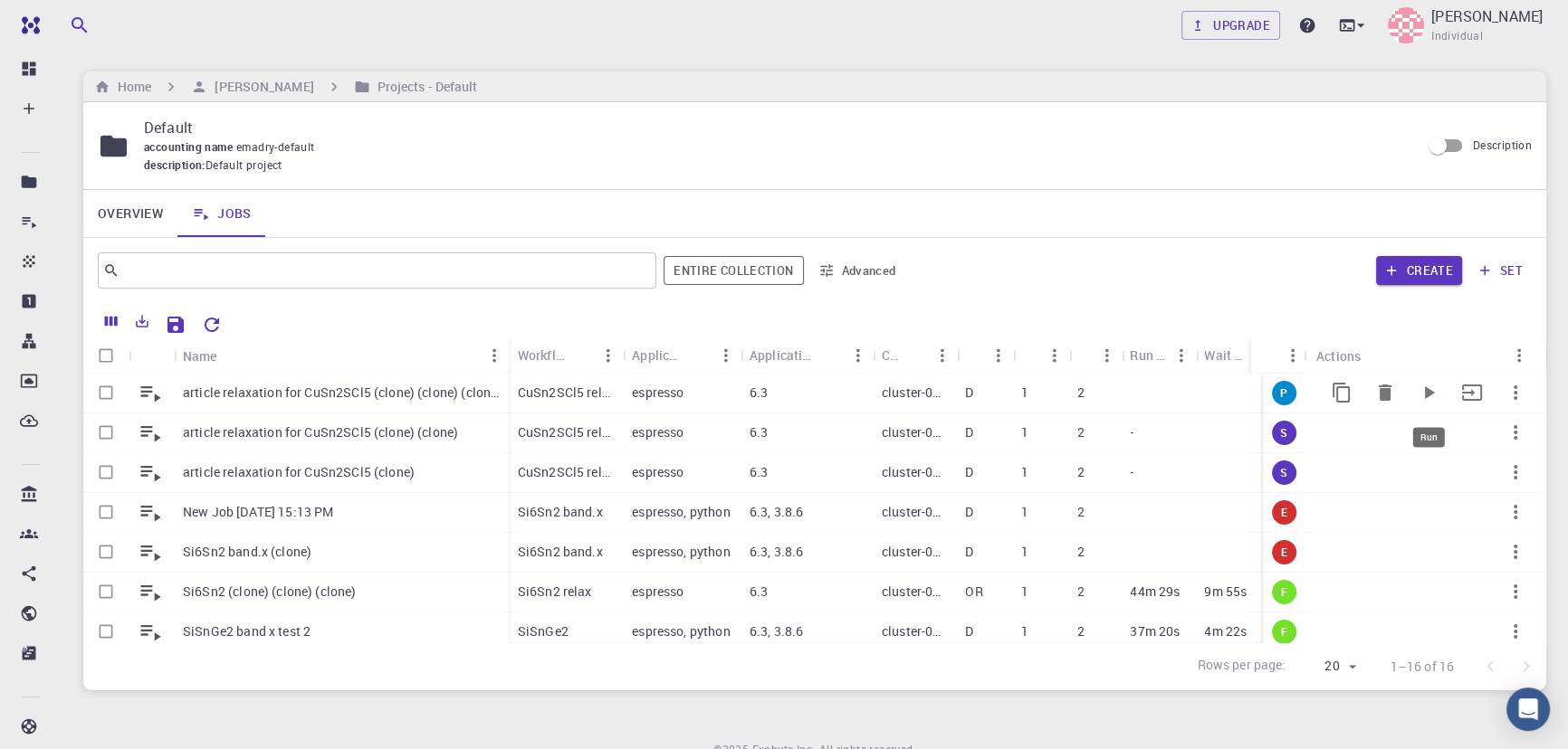
click at [1425, 396] on icon "Run" at bounding box center [1430, 392] width 10 height 13
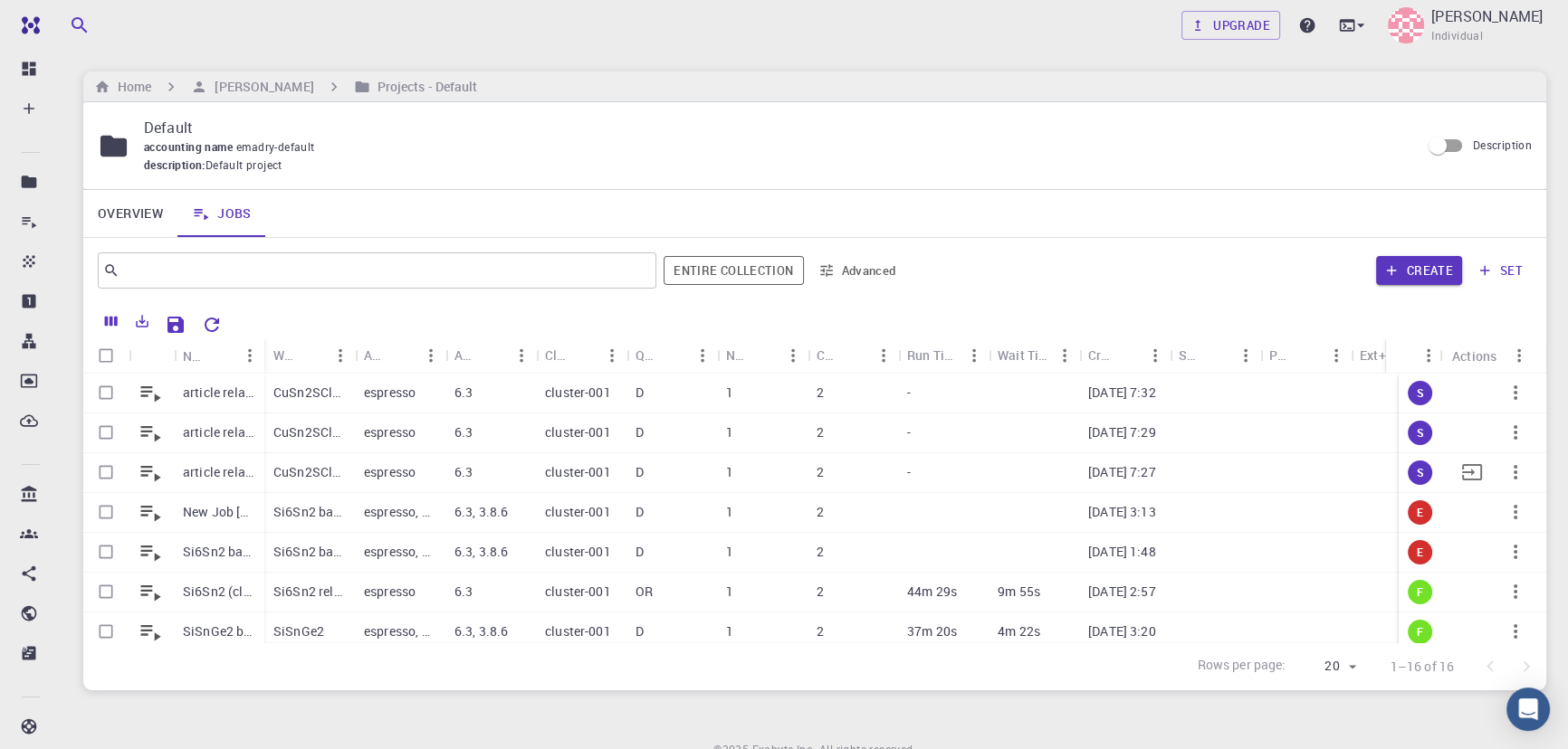
click at [1113, 478] on p "[DATE] 7:27" at bounding box center [1122, 473] width 68 height 18
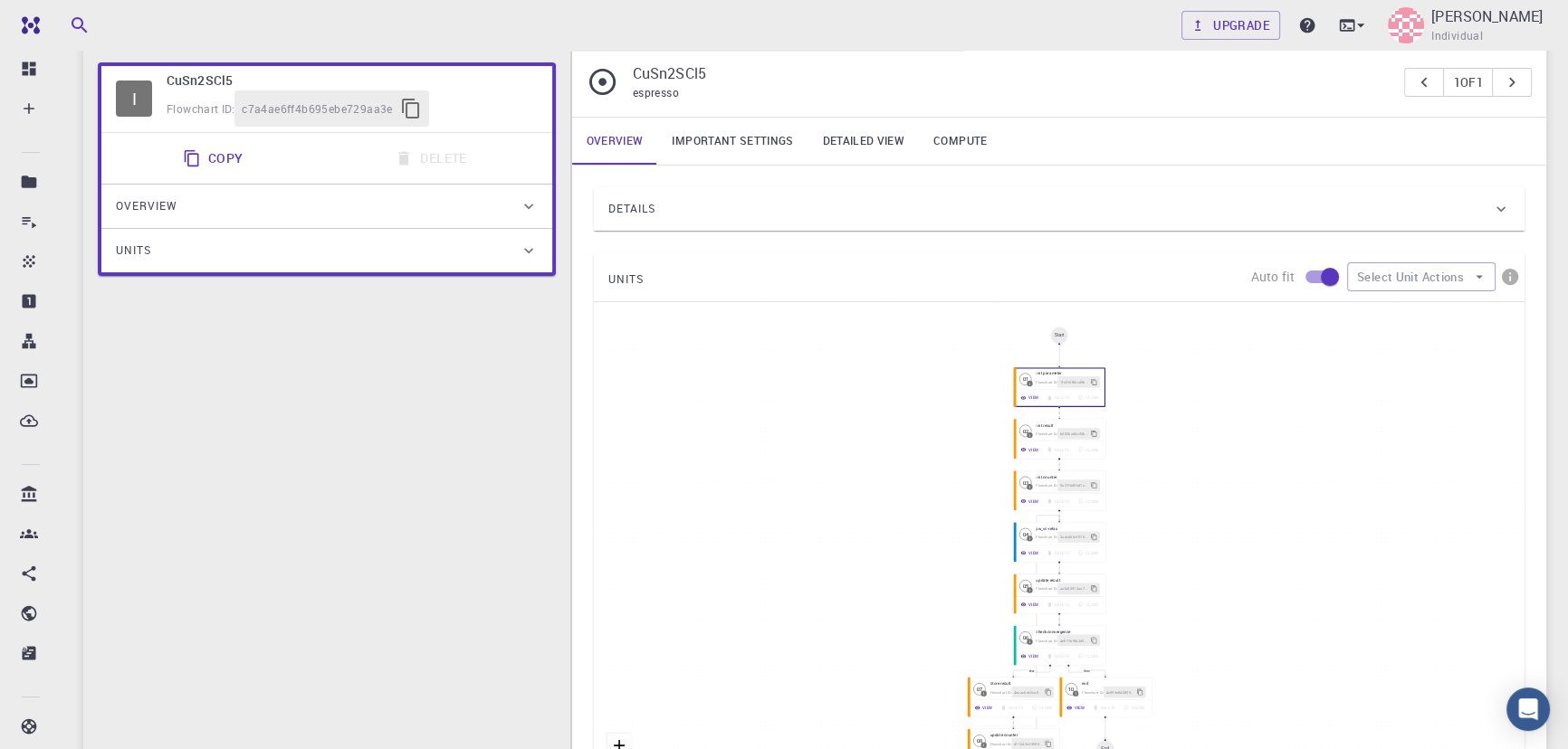
scroll to position [273, 0]
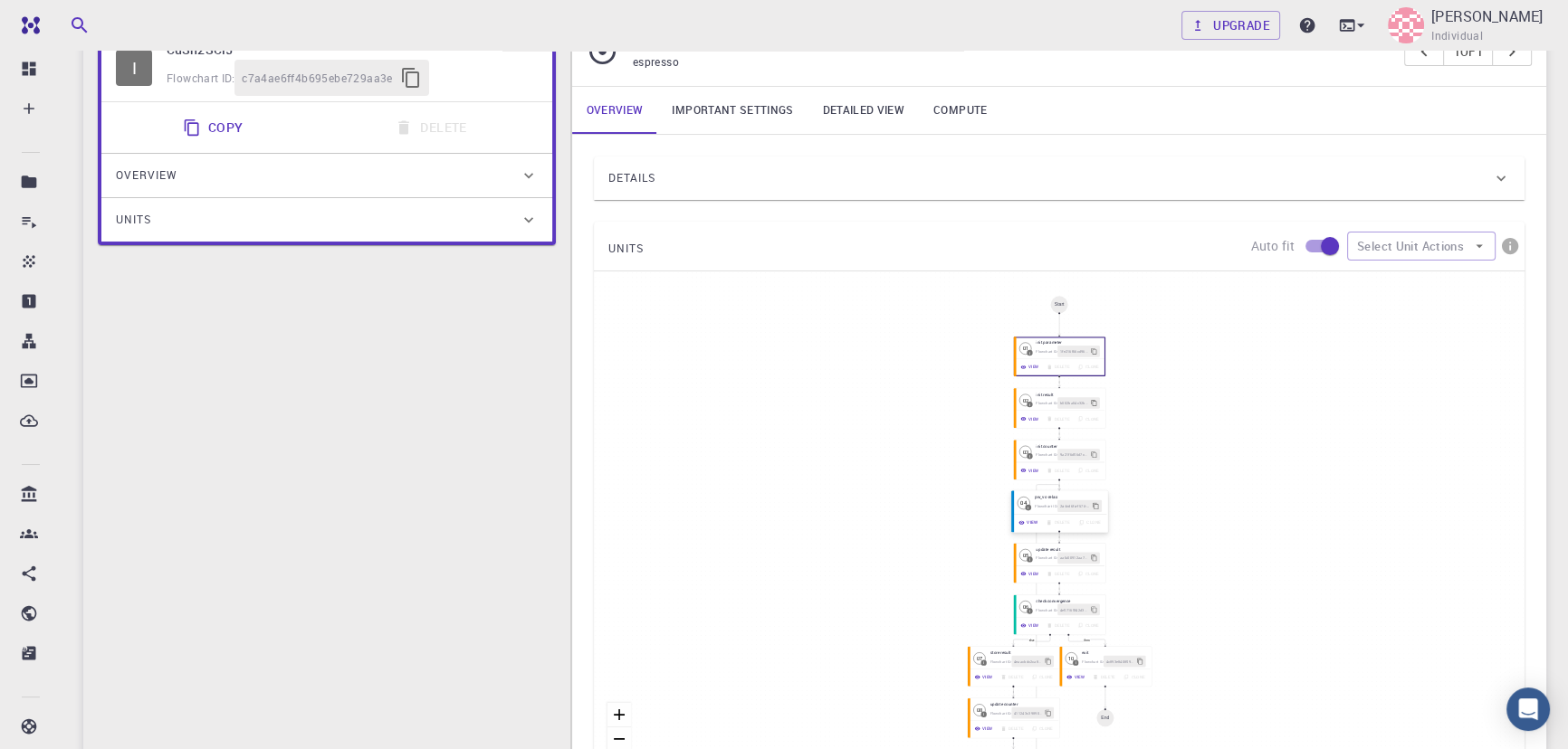
click at [1020, 519] on button "View" at bounding box center [1029, 523] width 27 height 12
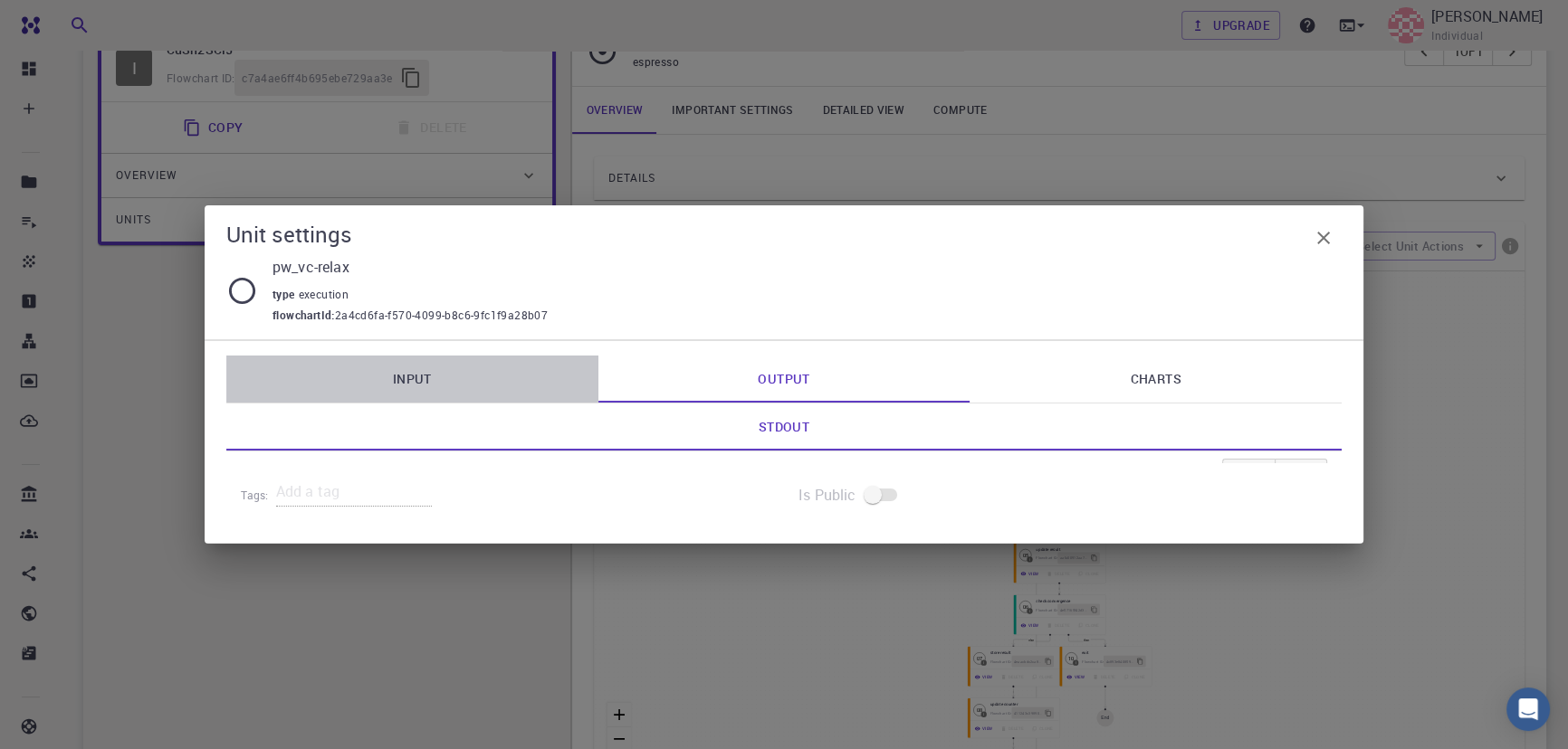
click at [432, 362] on link "Input" at bounding box center [412, 379] width 372 height 47
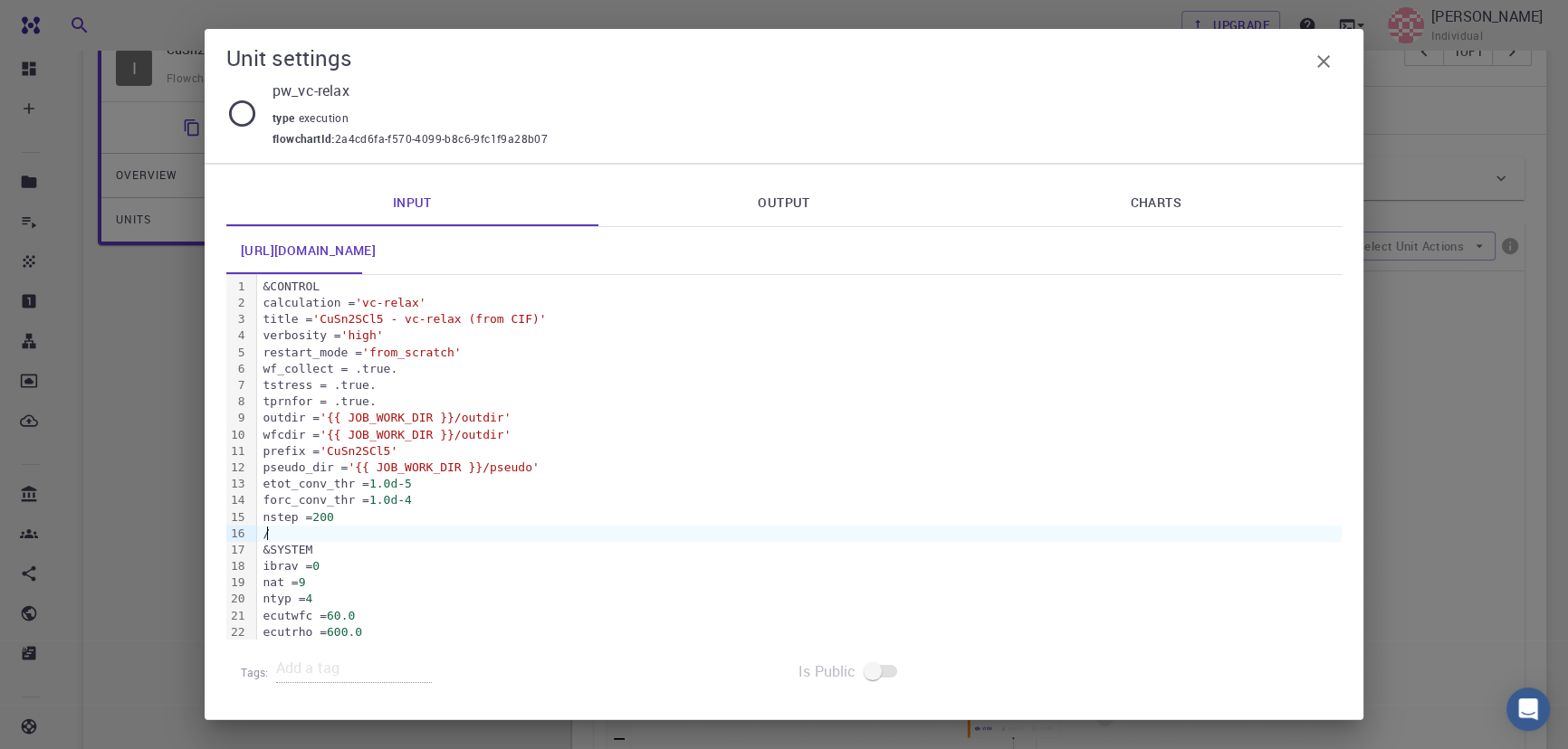
click at [493, 540] on div "/" at bounding box center [799, 533] width 1085 height 17
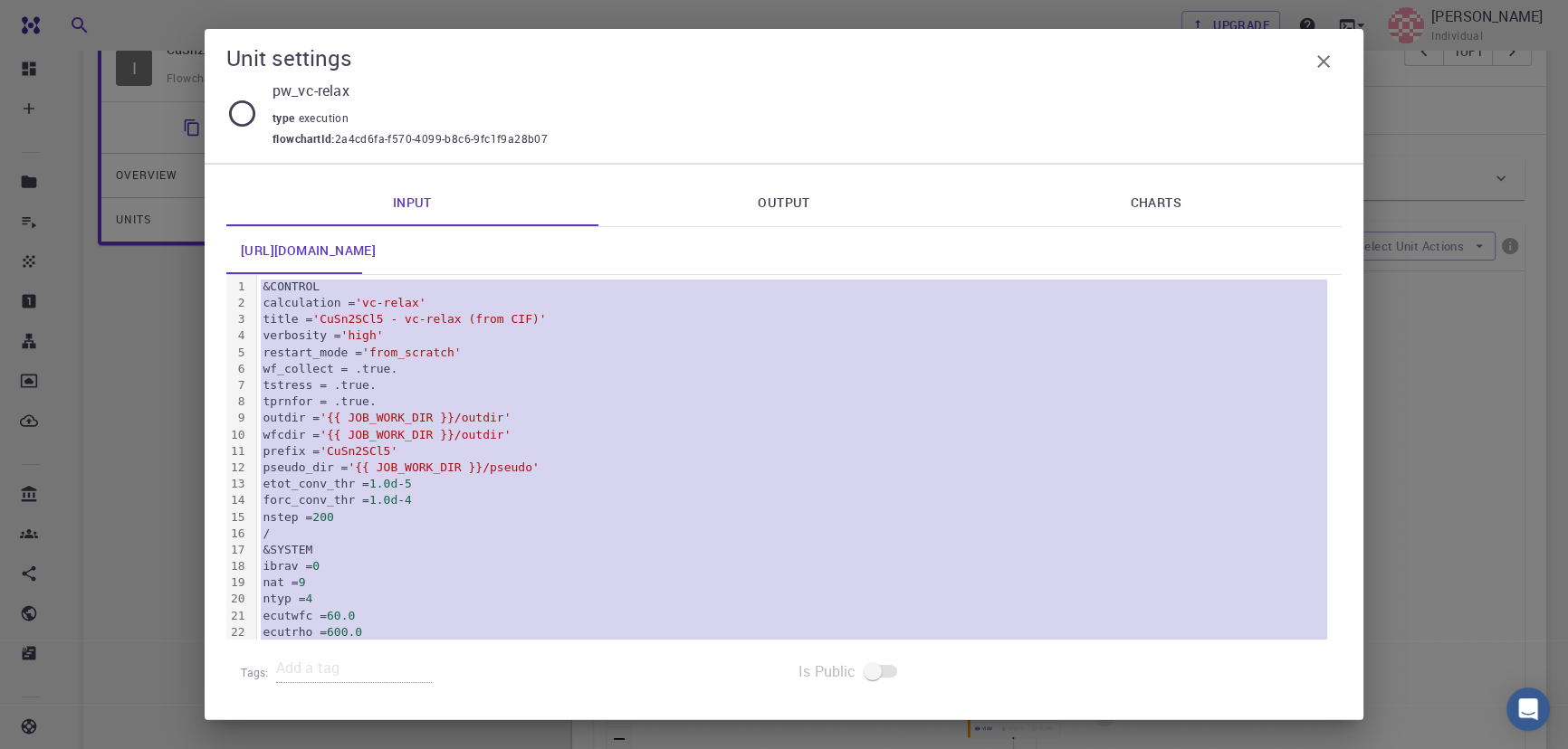
copy div "&CONTROL calculation = 'vc-relax' title = 'CuSn2SCl5 - vc-relax (from CIF)' ver…"
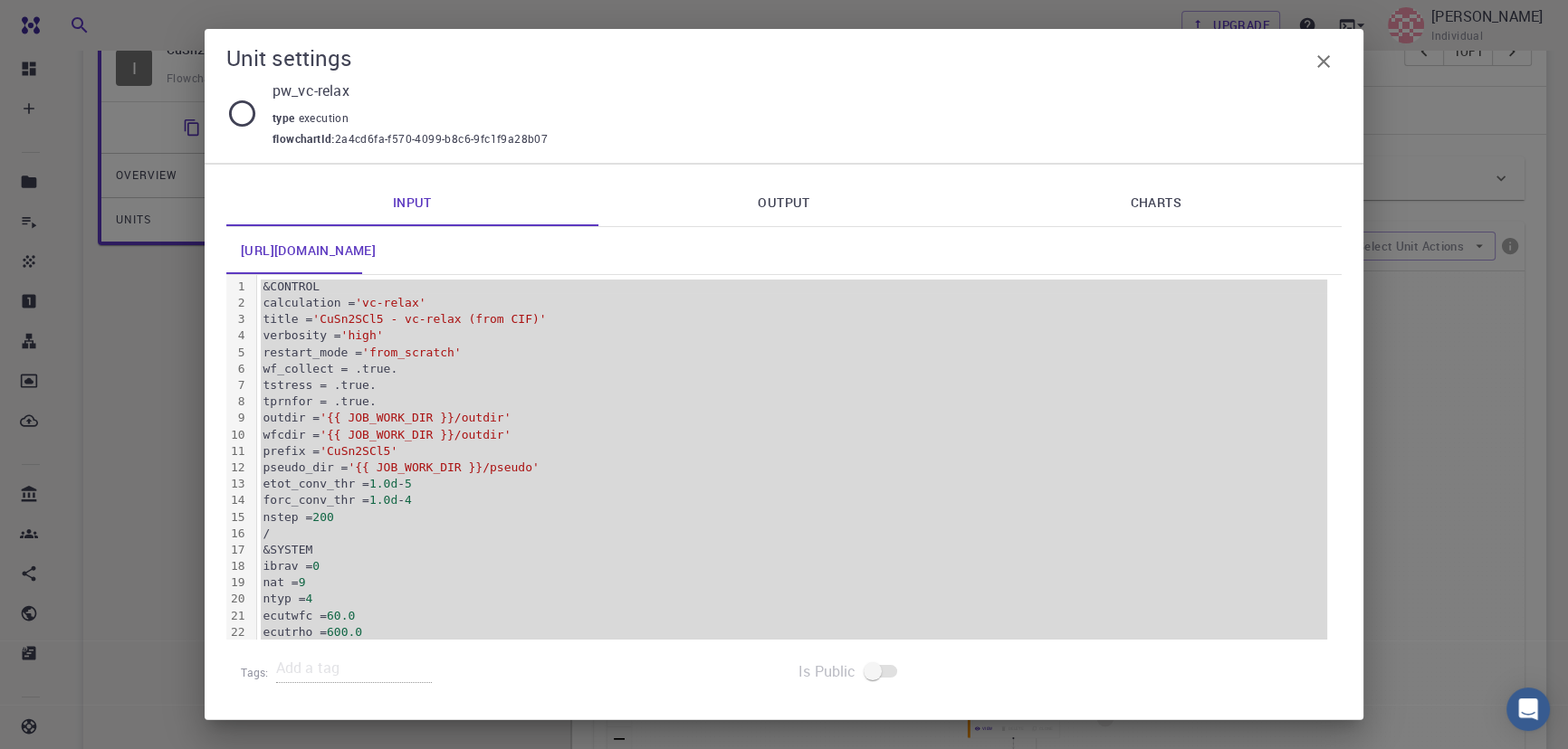
click at [1301, 53] on div "Unit settings" at bounding box center [784, 61] width 1115 height 36
click at [1314, 57] on icon "button" at bounding box center [1324, 62] width 22 height 22
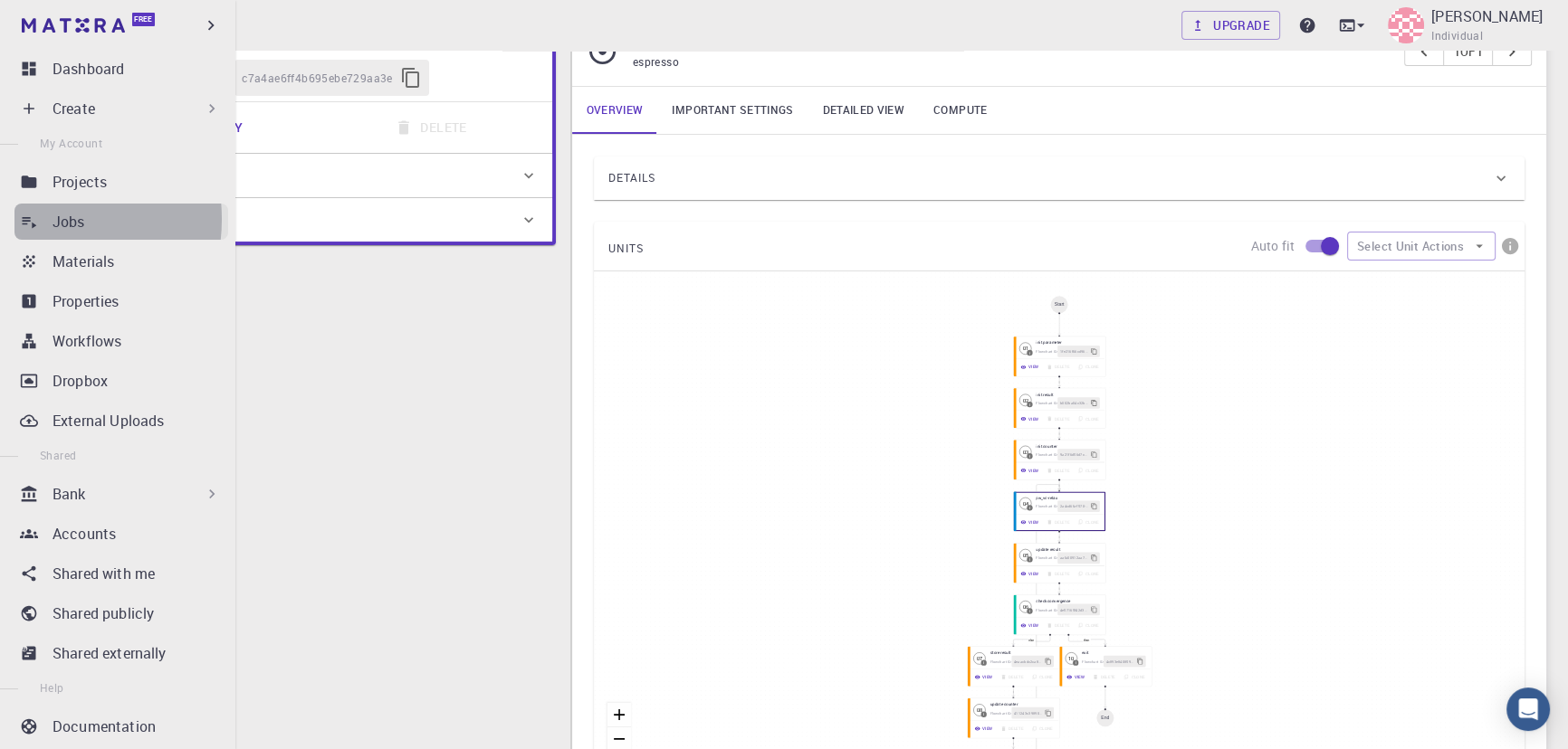
click at [32, 219] on icon at bounding box center [28, 222] width 18 height 18
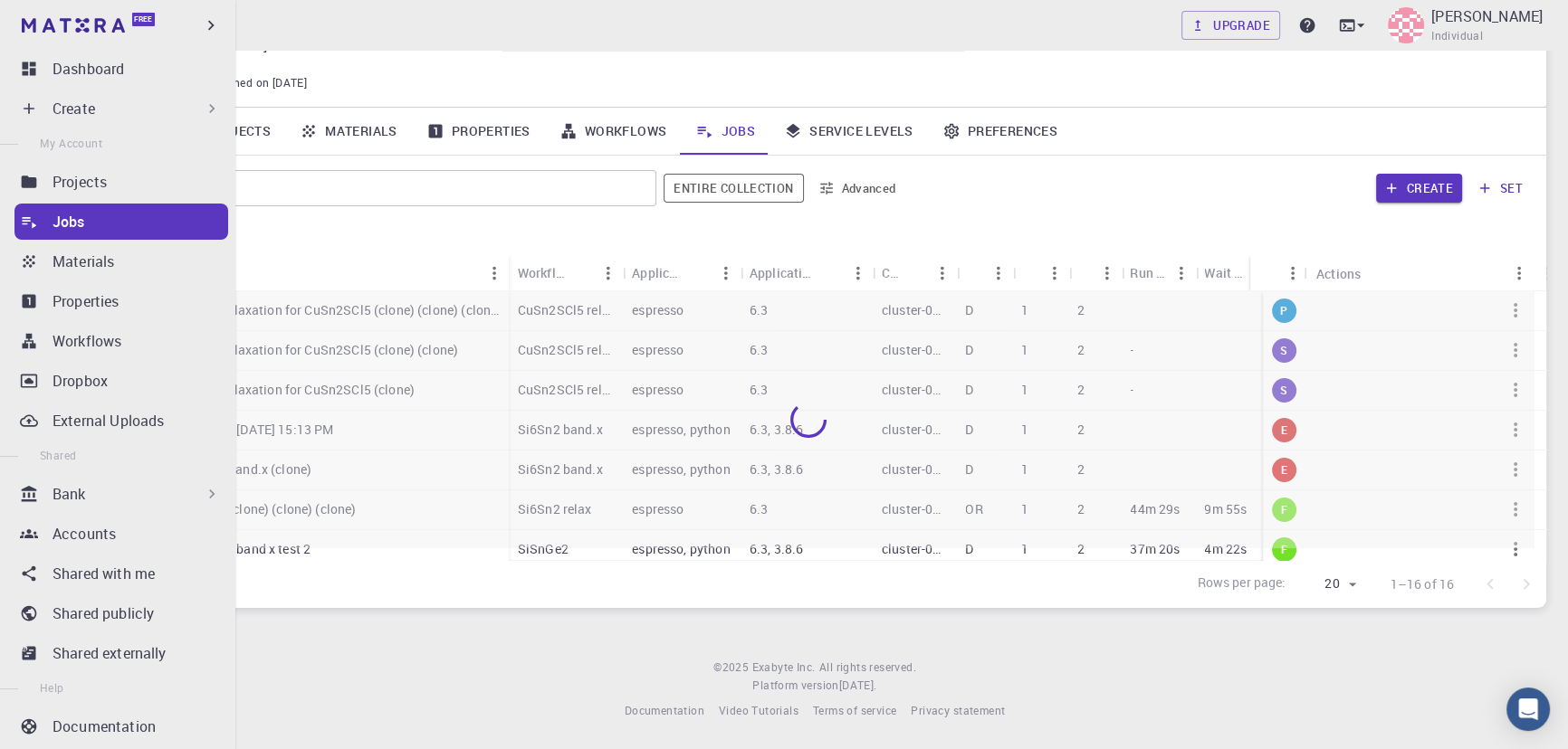
scroll to position [84, 0]
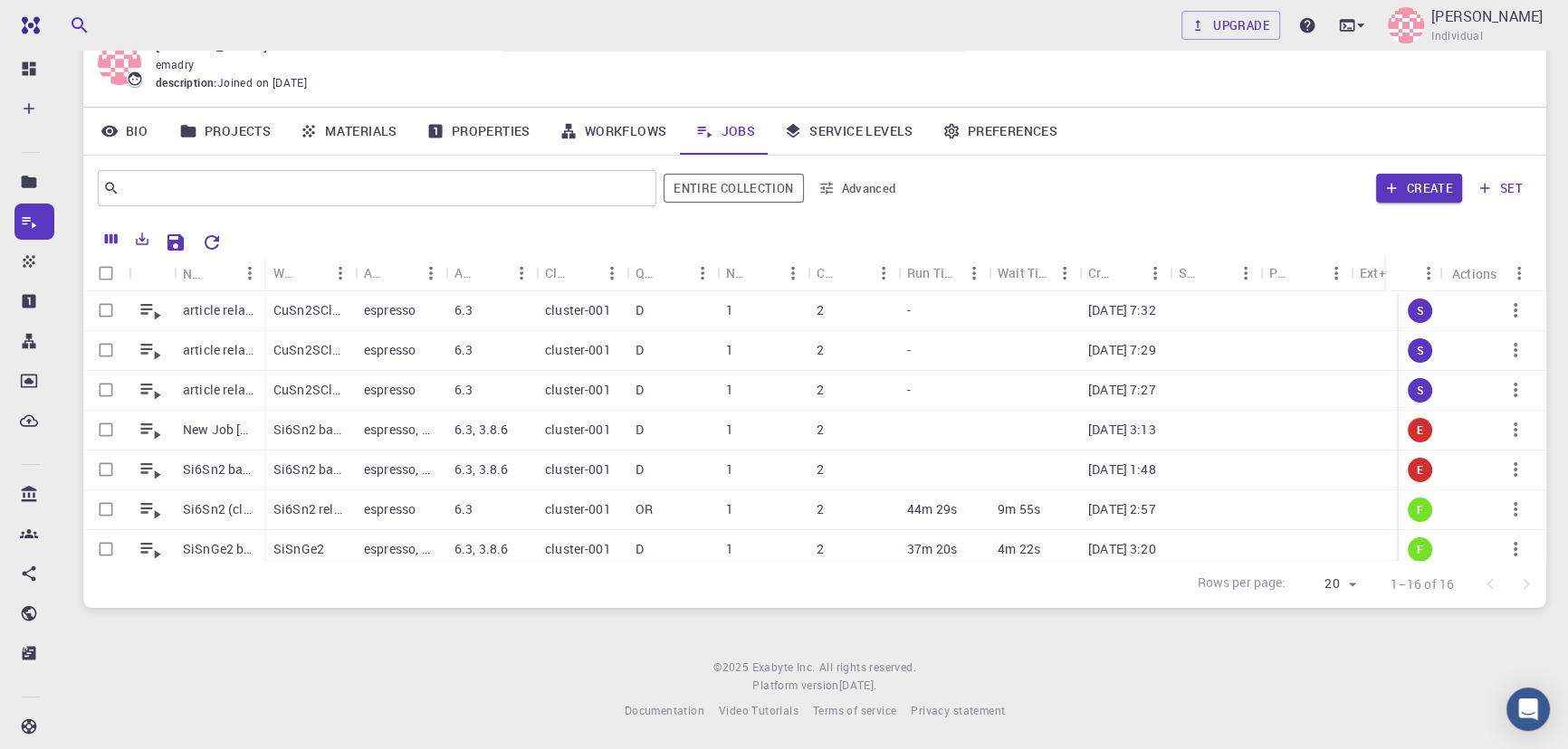
click at [837, 125] on link "Service Levels" at bounding box center [849, 131] width 159 height 47
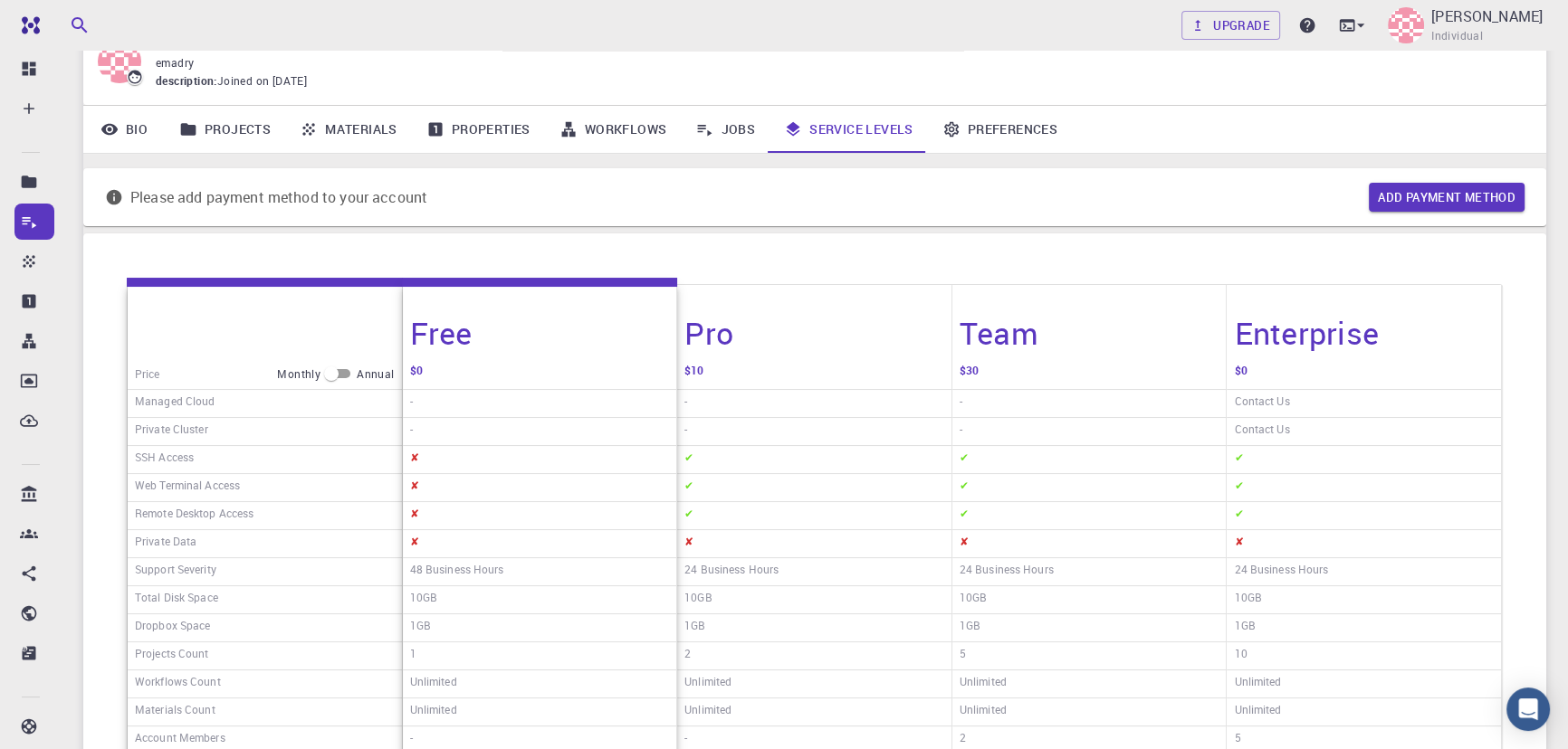
click at [751, 115] on link "Jobs" at bounding box center [725, 129] width 88 height 47
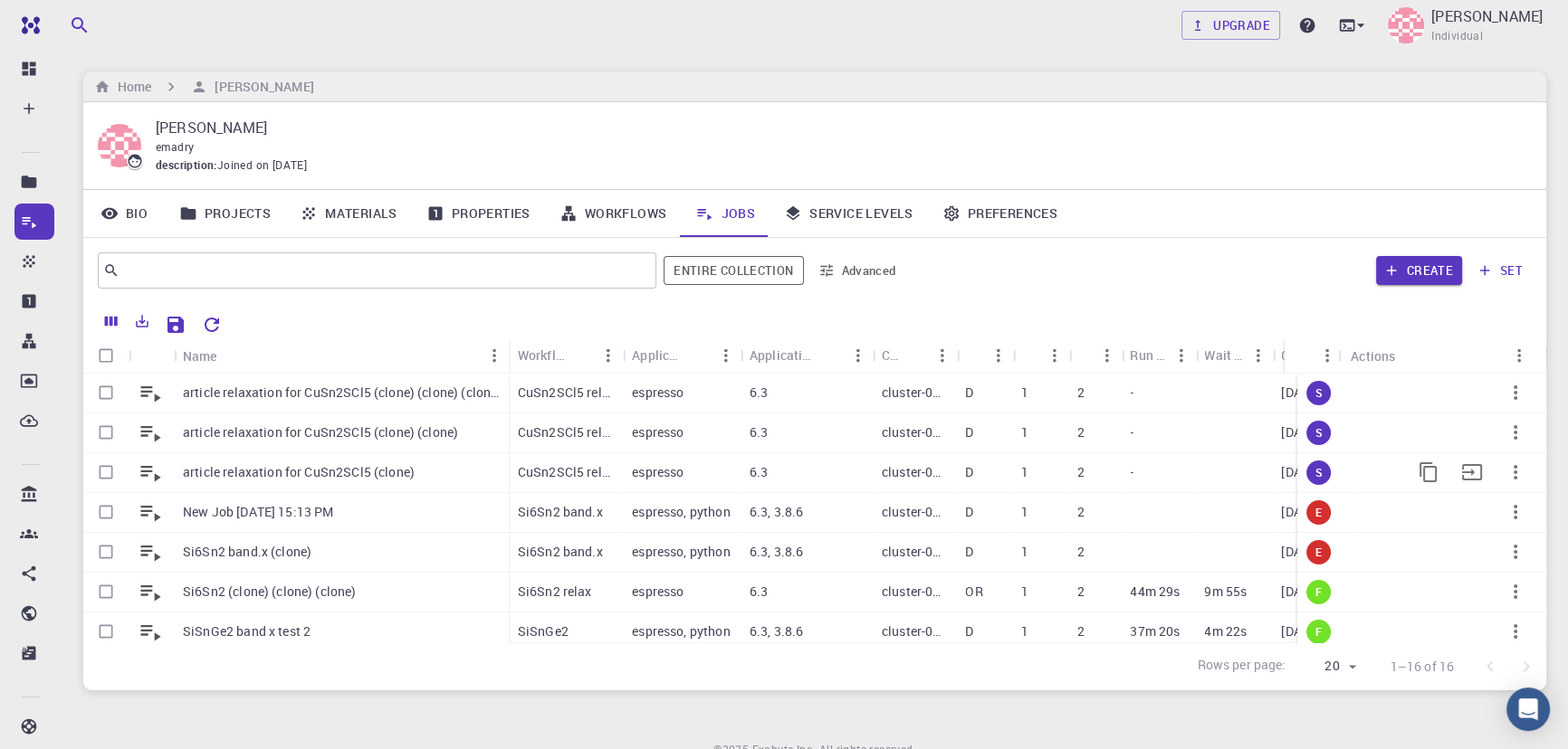
click at [1504, 474] on icon "button" at bounding box center [1515, 473] width 22 height 22
click at [1496, 548] on li "Terminate" at bounding box center [1509, 551] width 112 height 29
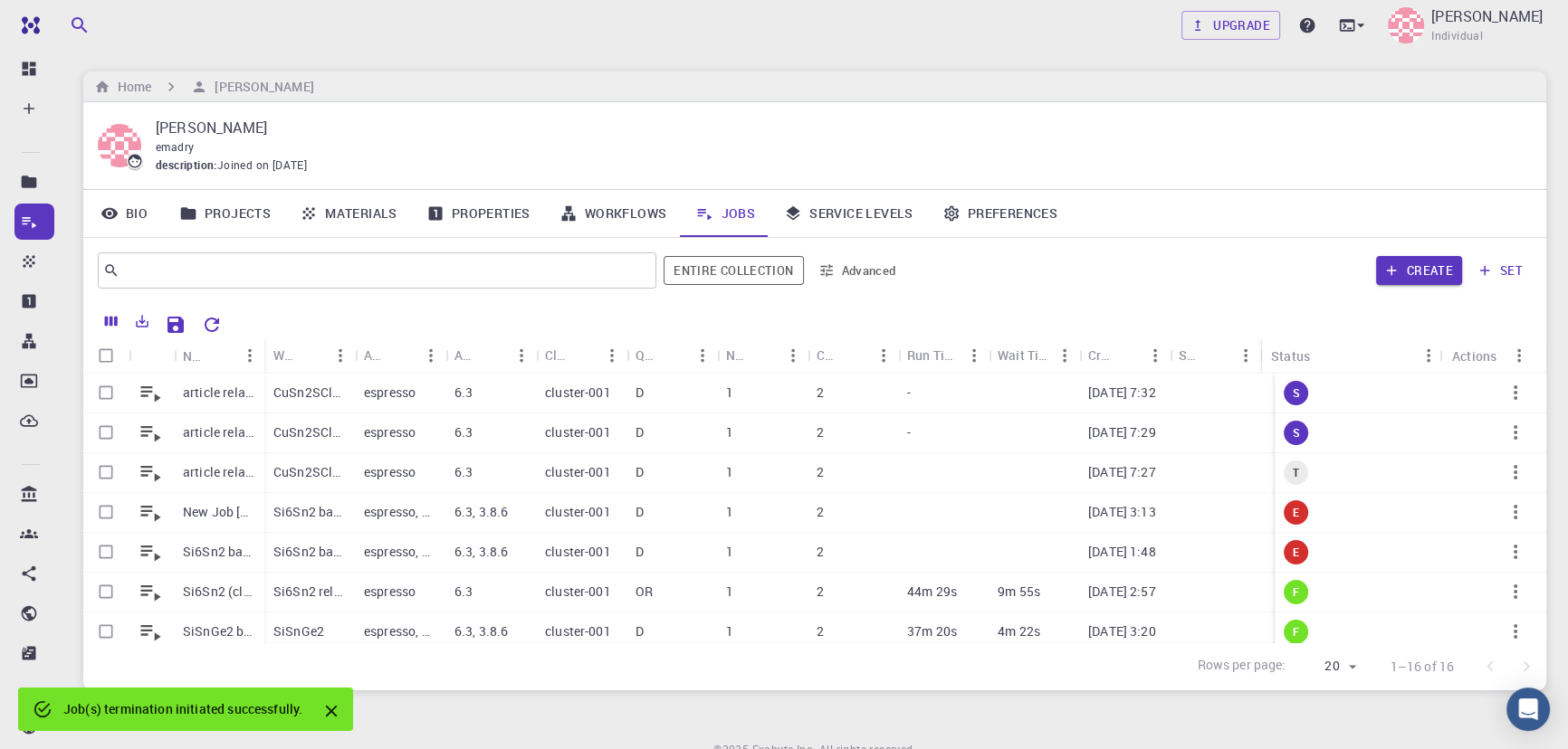
drag, startPoint x: 1385, startPoint y: 343, endPoint x: 1192, endPoint y: 366, distance: 194.4
click at [1263, 352] on div "Status" at bounding box center [1260, 356] width 18 height 35
click at [329, 711] on icon "Close" at bounding box center [331, 712] width 12 height 12
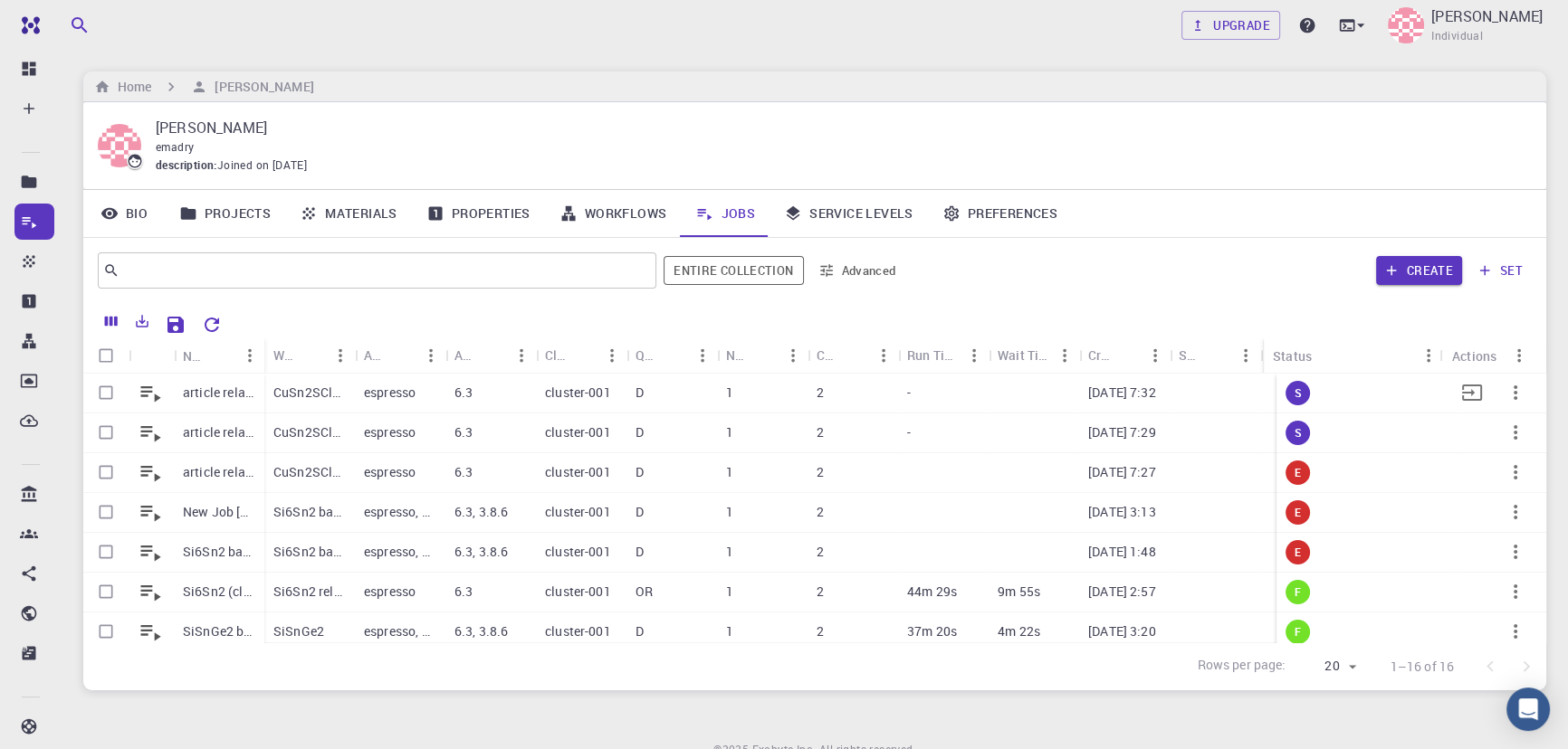
click at [1512, 388] on icon "button" at bounding box center [1515, 393] width 22 height 22
click at [1498, 430] on span "Copy" at bounding box center [1512, 435] width 27 height 18
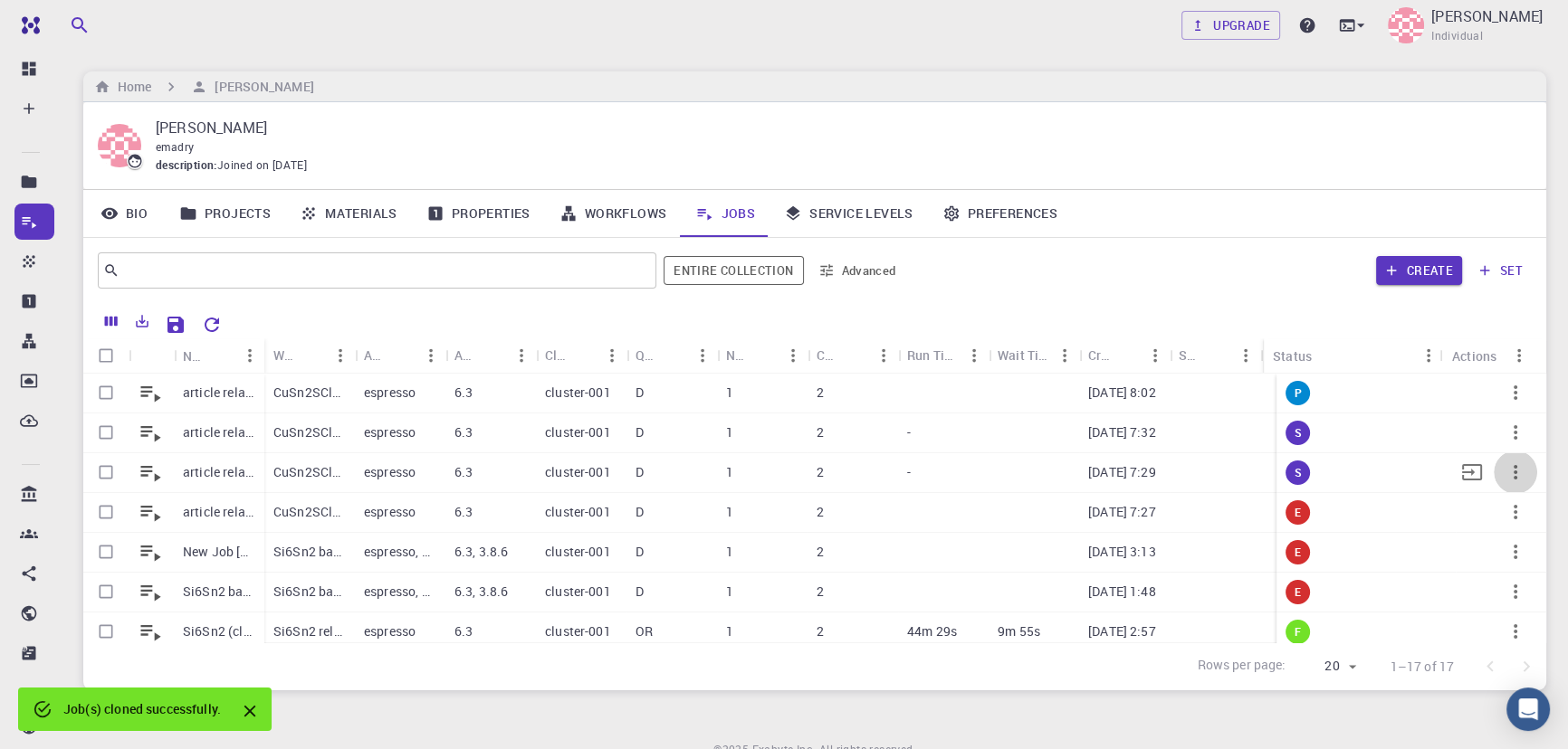
click at [1504, 477] on icon "button" at bounding box center [1515, 473] width 22 height 22
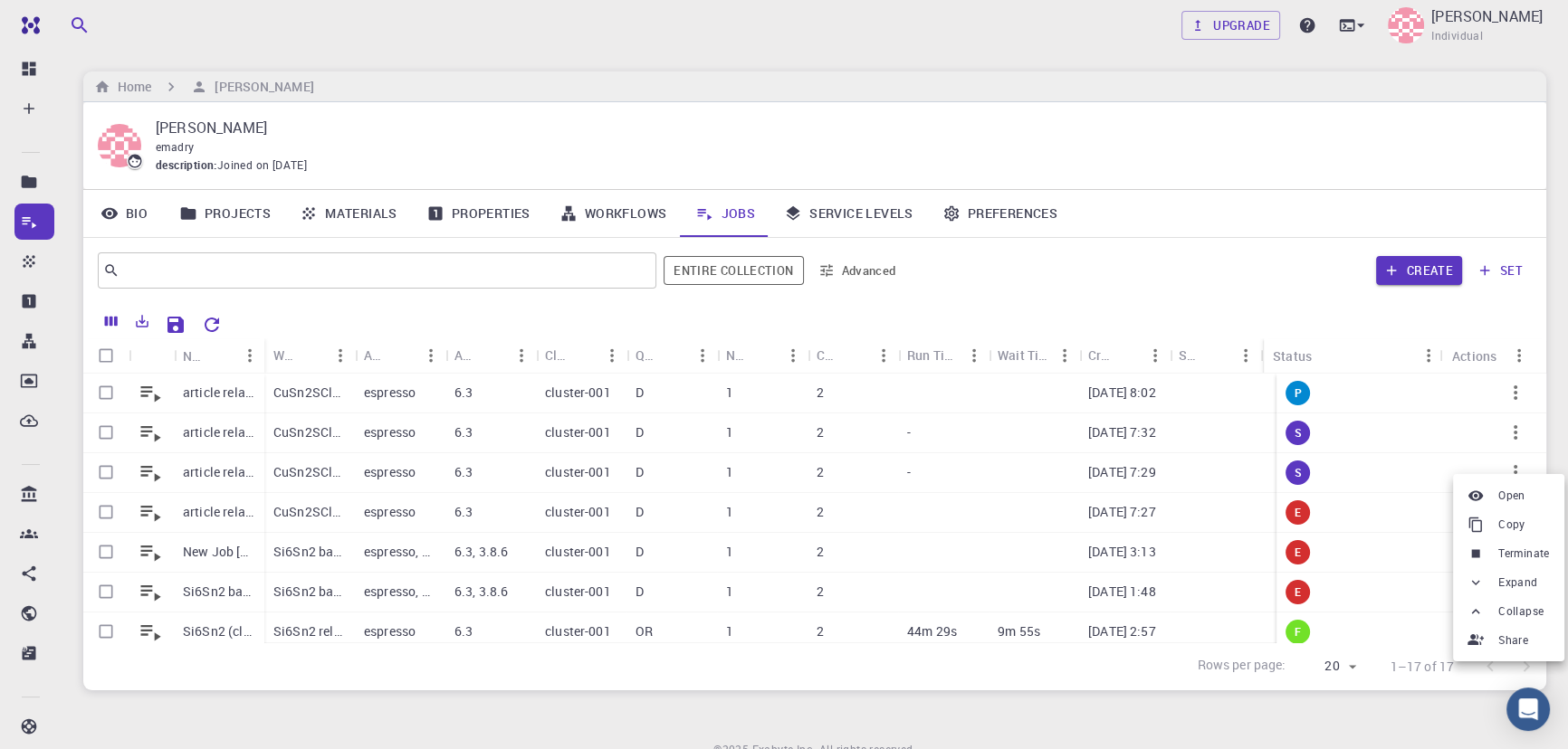
click at [1502, 466] on div at bounding box center [784, 374] width 1568 height 749
click at [1505, 471] on div "Open Copy Terminate Expand Collapse Share" at bounding box center [784, 374] width 1568 height 749
click at [1505, 472] on icon "button" at bounding box center [1515, 473] width 22 height 22
click at [1487, 541] on div at bounding box center [1479, 547] width 24 height 17
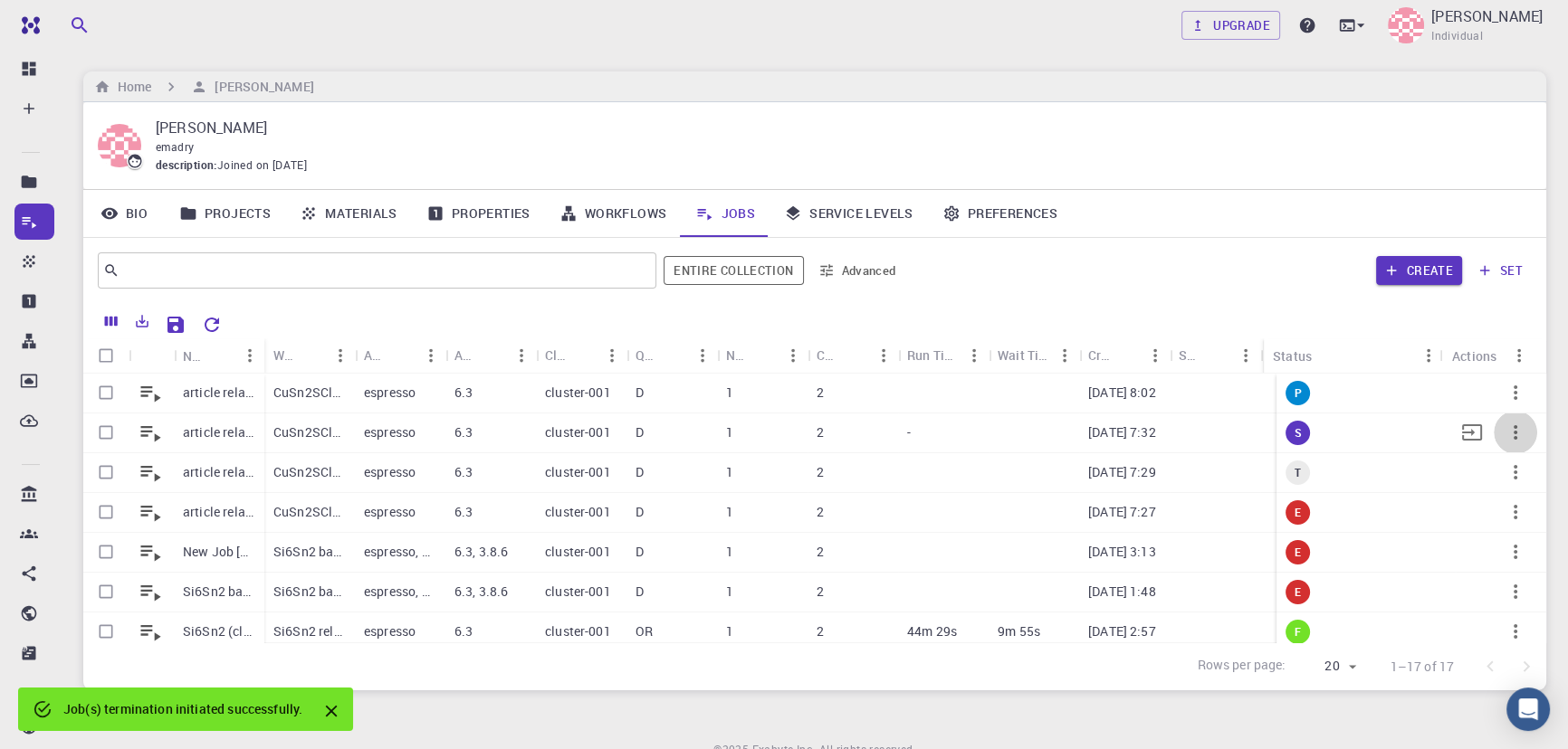
click at [1504, 430] on icon "button" at bounding box center [1515, 432] width 22 height 22
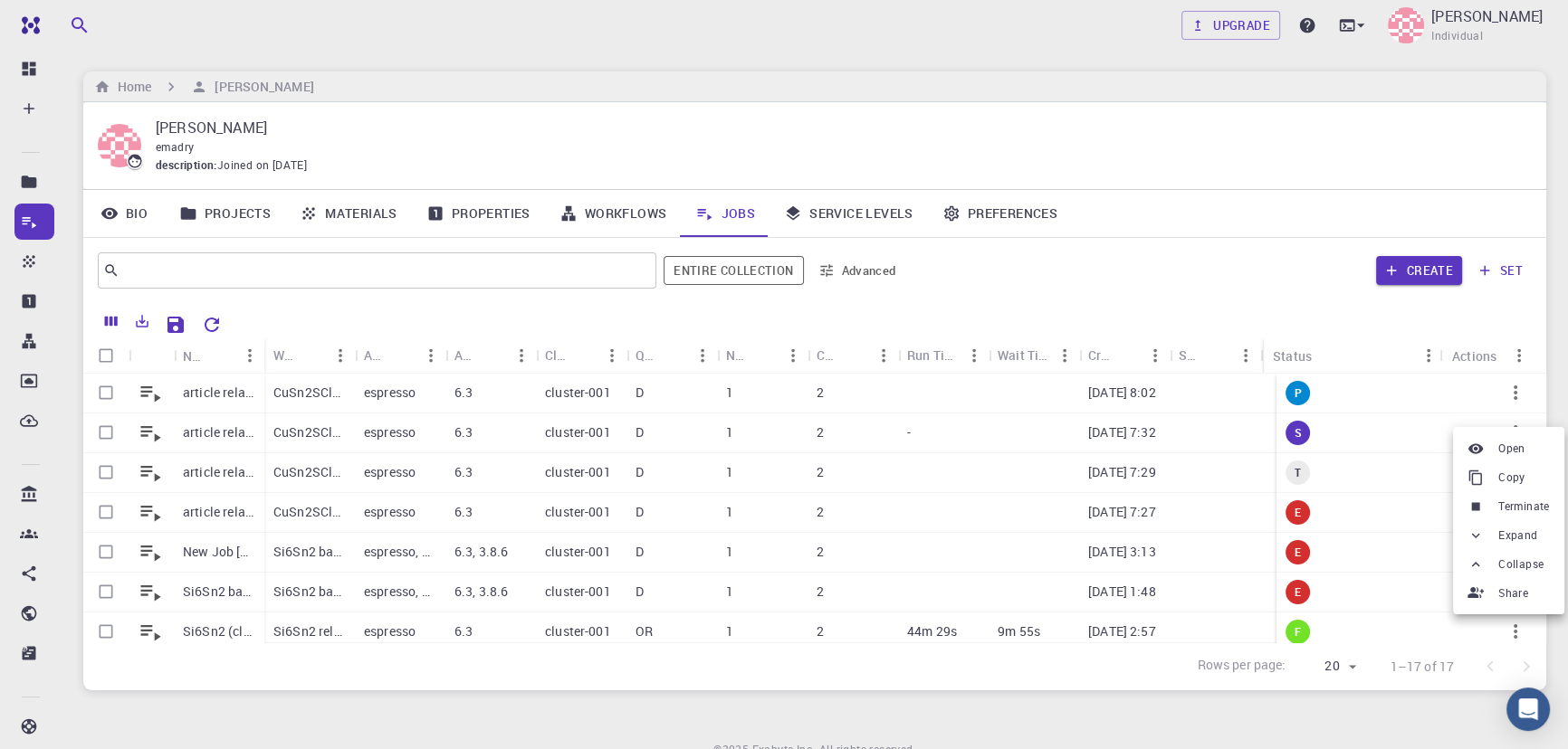
click at [548, 397] on div at bounding box center [784, 374] width 1568 height 749
click at [594, 394] on p "cluster-001" at bounding box center [578, 392] width 66 height 18
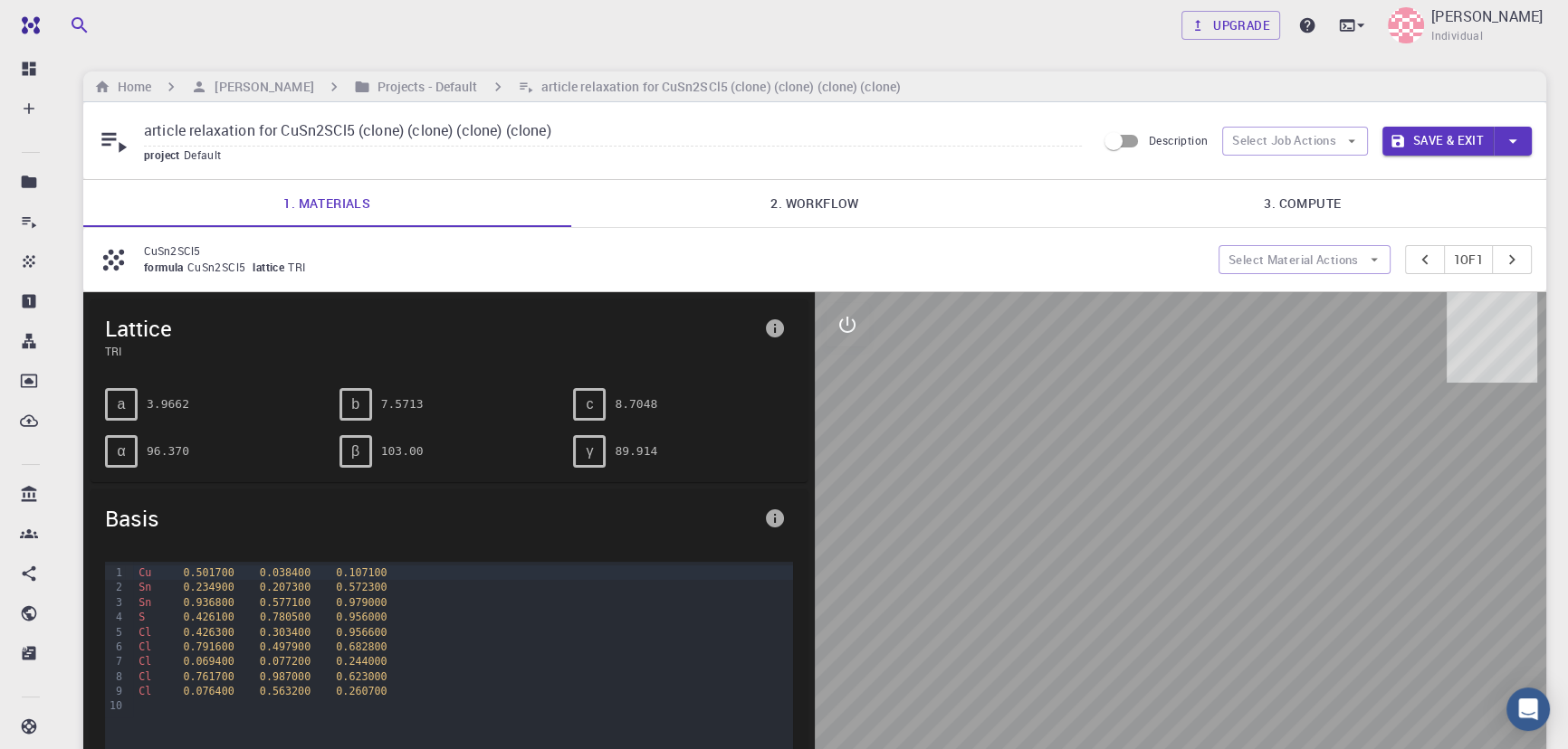
click at [807, 198] on link "2. Workflow" at bounding box center [816, 204] width 488 height 47
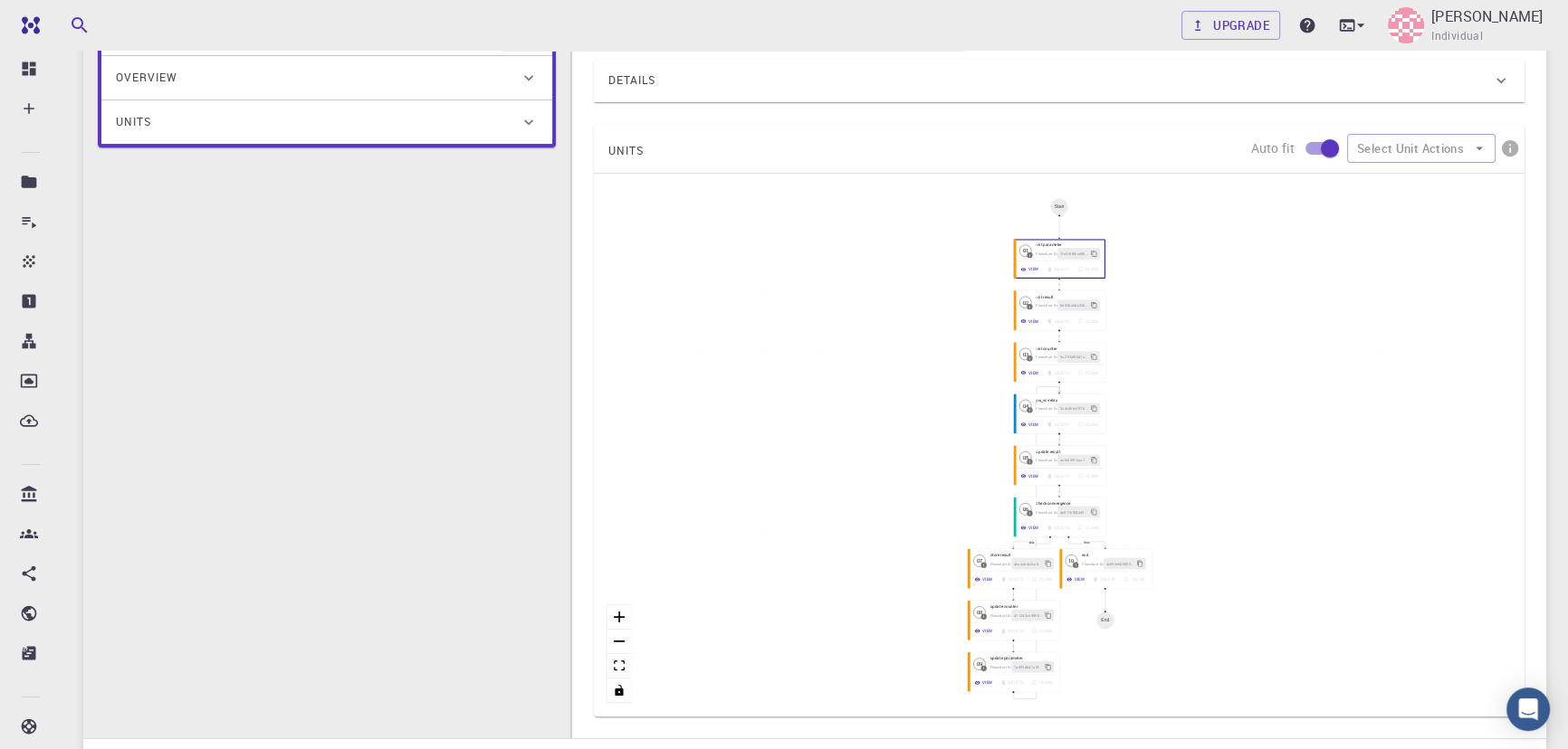
scroll to position [381, 0]
click at [1023, 422] on icon "button" at bounding box center [1022, 422] width 6 height 6
click at [1027, 424] on button "View" at bounding box center [1029, 424] width 27 height 12
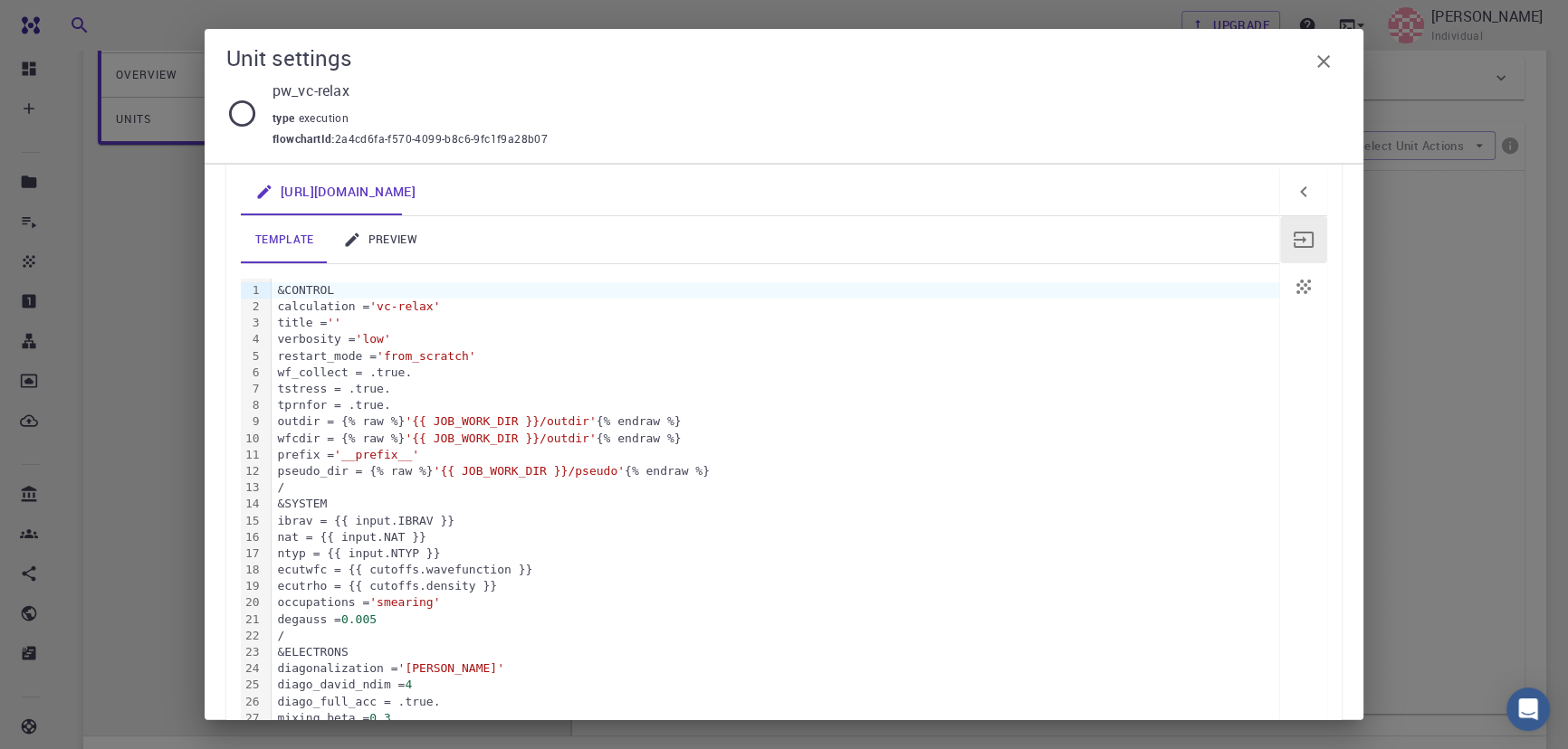
scroll to position [81, 0]
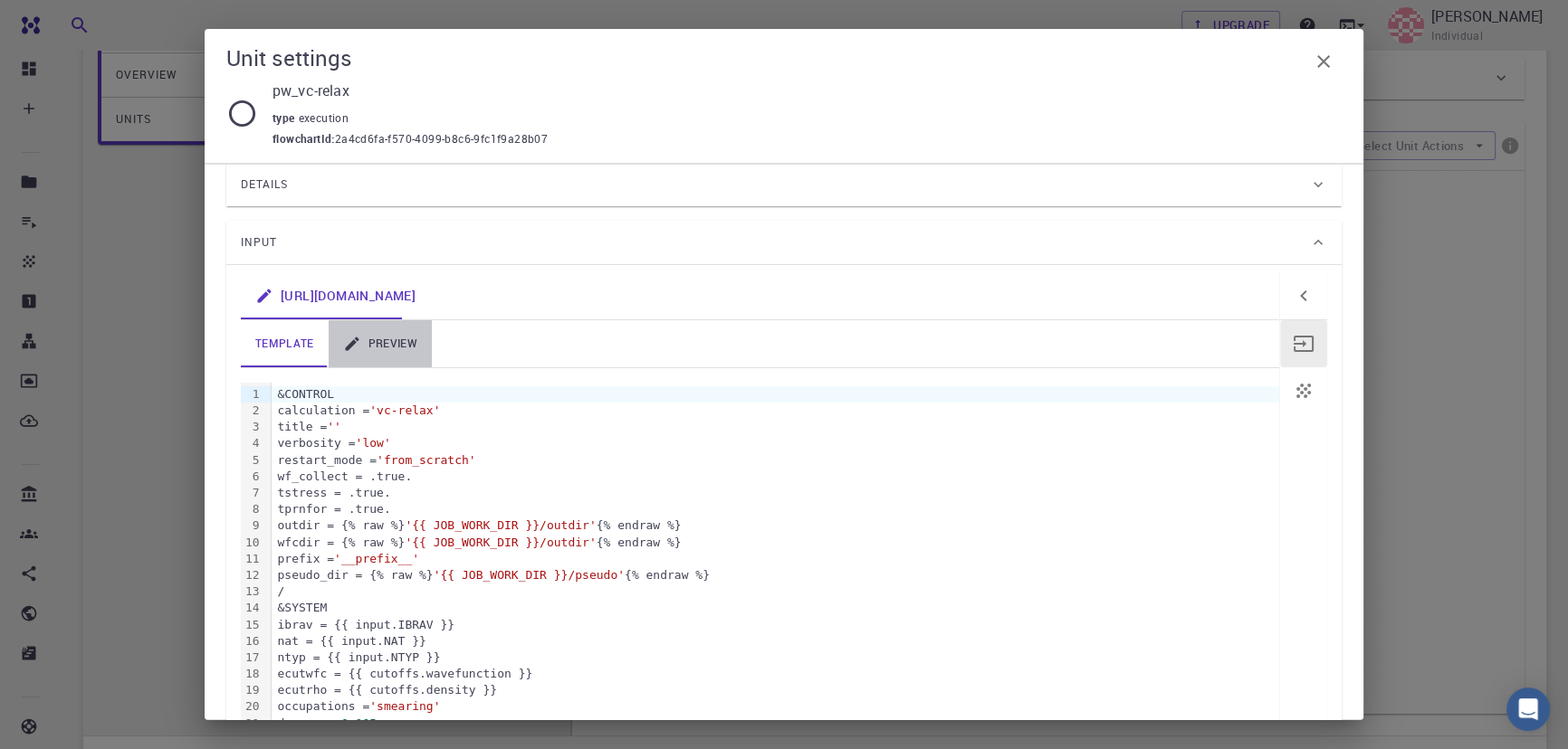
click at [402, 360] on link "preview" at bounding box center [379, 344] width 103 height 47
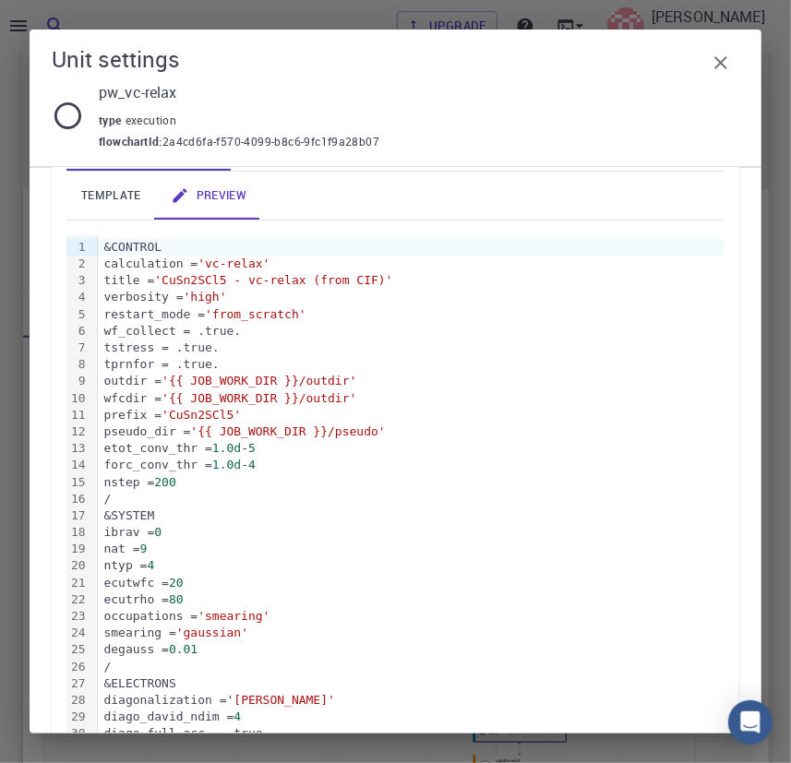
scroll to position [224, 0]
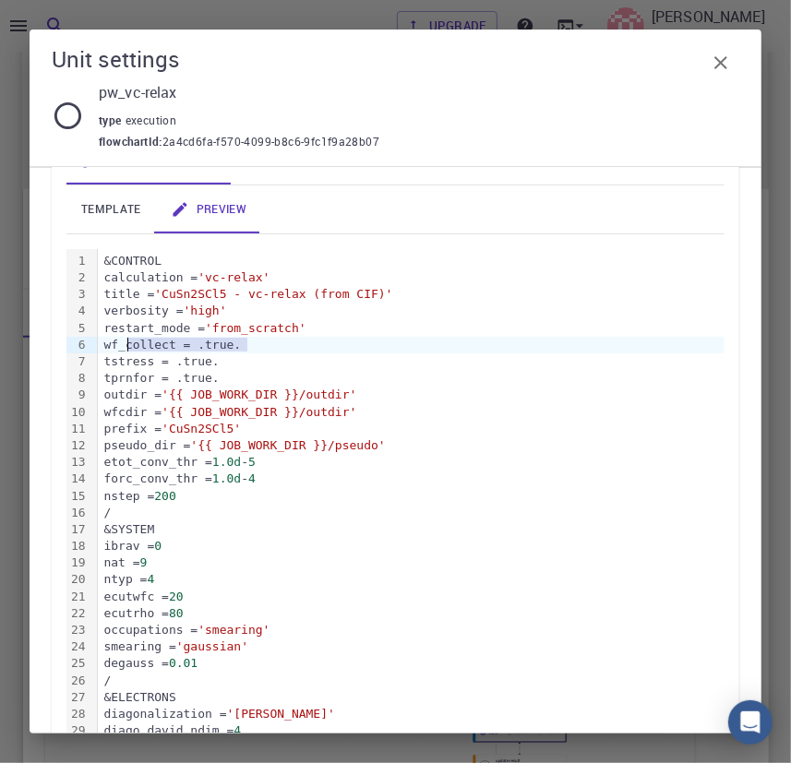
drag, startPoint x: 250, startPoint y: 342, endPoint x: 129, endPoint y: 343, distance: 120.9
click at [129, 343] on div "wf_collect = .true." at bounding box center [411, 345] width 627 height 17
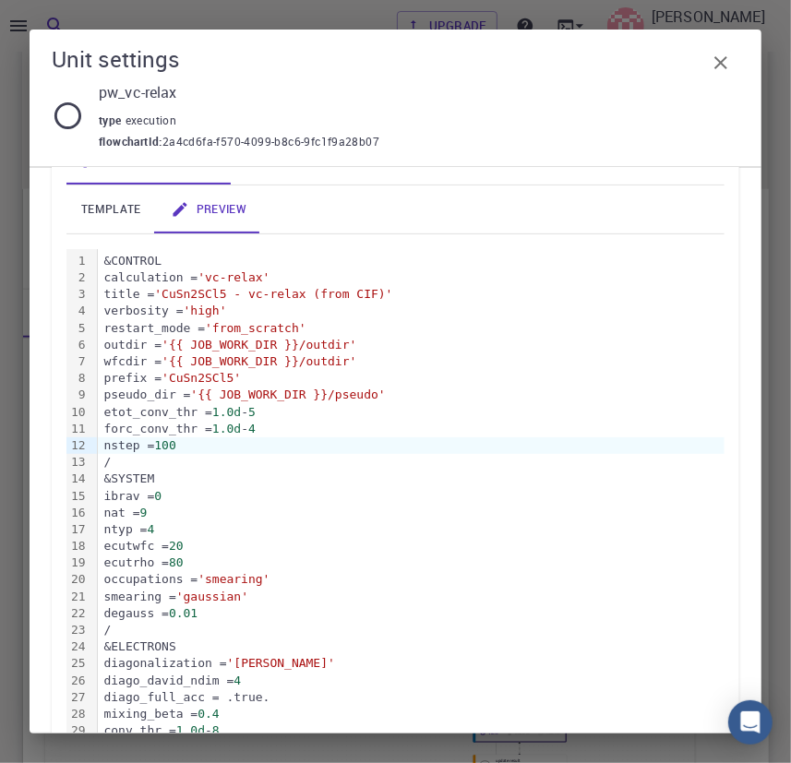
scroll to position [246, 0]
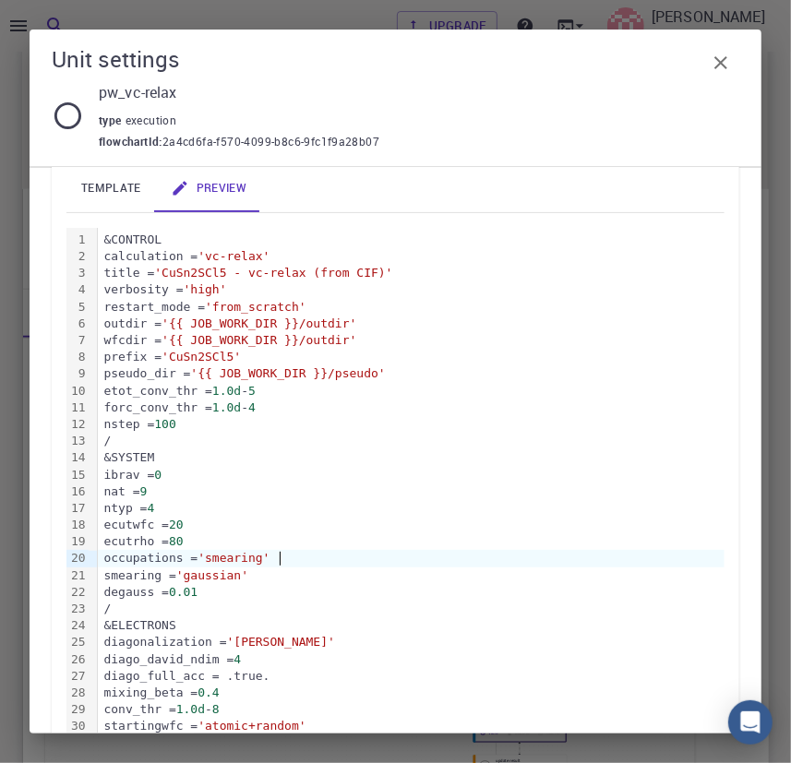
click at [270, 554] on span "'smearing'" at bounding box center [234, 558] width 72 height 14
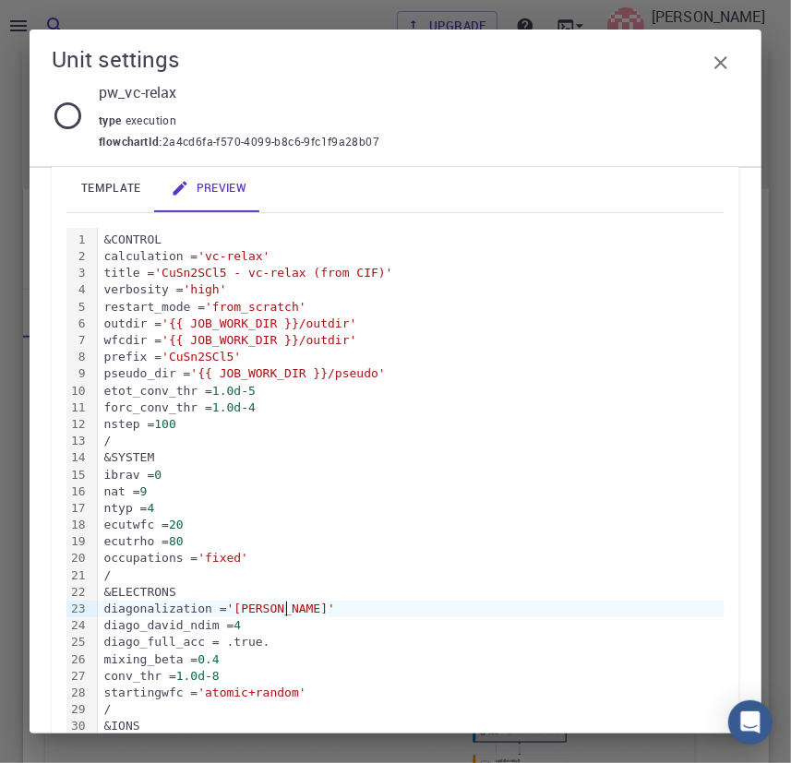
click at [286, 609] on span "'david'" at bounding box center [281, 609] width 108 height 14
click at [282, 611] on span "'david'" at bounding box center [281, 609] width 108 height 14
drag, startPoint x: 285, startPoint y: 606, endPoint x: 295, endPoint y: 628, distance: 24.4
click at [286, 606] on span "'david'" at bounding box center [281, 609] width 108 height 14
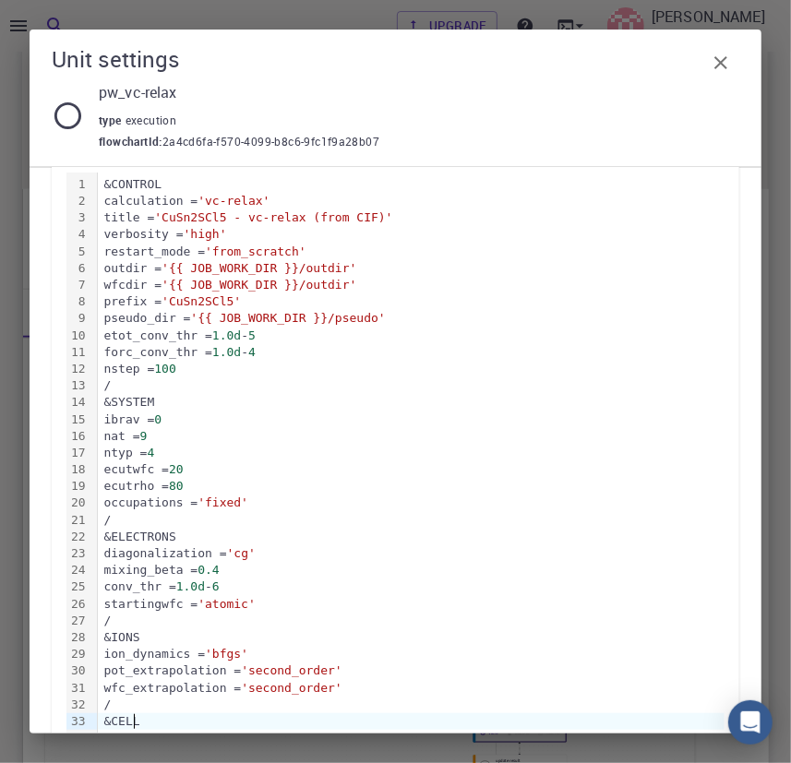
scroll to position [318, 0]
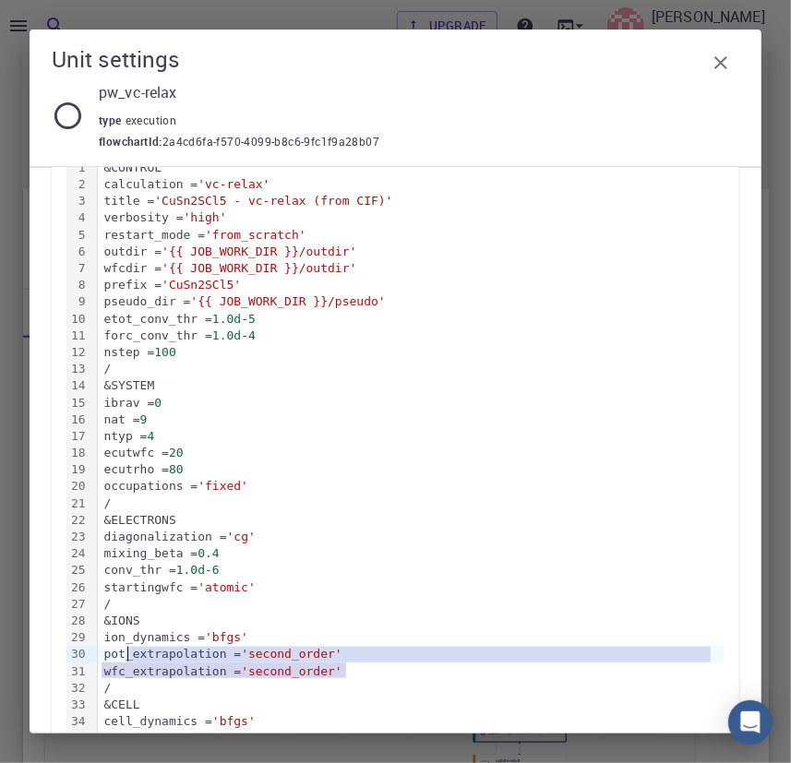
drag, startPoint x: 342, startPoint y: 671, endPoint x: 129, endPoint y: 655, distance: 212.9
click at [129, 655] on div "&CONTROL calculation = 'vc-relax' title = 'CuSn2SCl5 - vc-relax (from CIF)' ver…" at bounding box center [411, 680] width 627 height 1049
click at [157, 679] on div "&CONTROL calculation = 'vc-relax' title = 'CuSn2SCl5 - vc-relax (from CIF)' ver…" at bounding box center [411, 680] width 627 height 1049
drag, startPoint x: 127, startPoint y: 669, endPoint x: 127, endPoint y: 656, distance: 12.9
click at [127, 656] on div "&CONTROL calculation = 'vc-relax' title = 'CuSn2SCl5 - vc-relax (from CIF)' ver…" at bounding box center [411, 680] width 627 height 1049
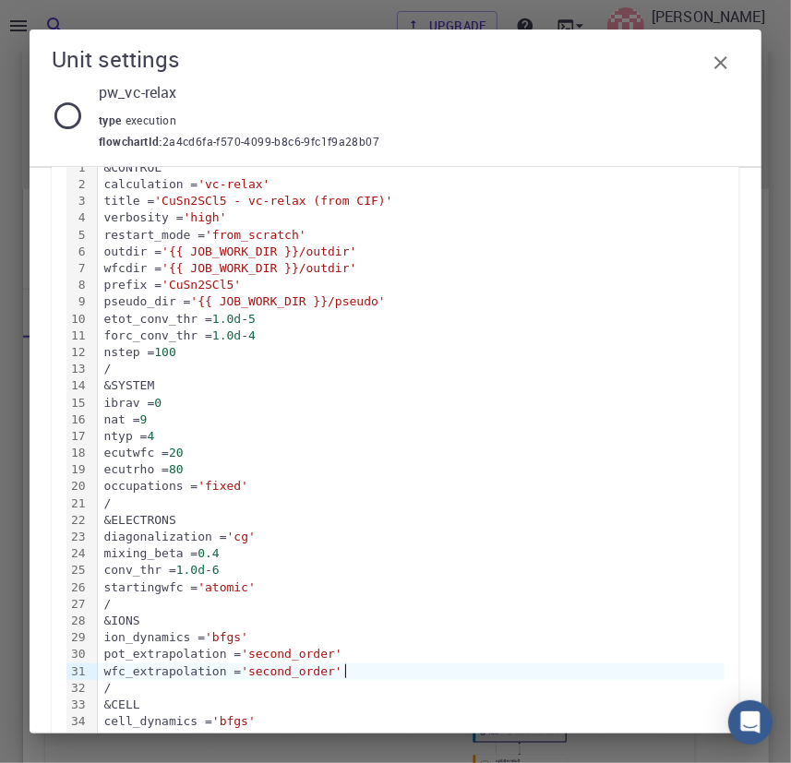
click at [342, 670] on span "'second_order'" at bounding box center [292, 672] width 102 height 14
click at [342, 667] on span "'second_order'" at bounding box center [292, 672] width 102 height 14
click at [342, 665] on span "'second_order'" at bounding box center [292, 672] width 102 height 14
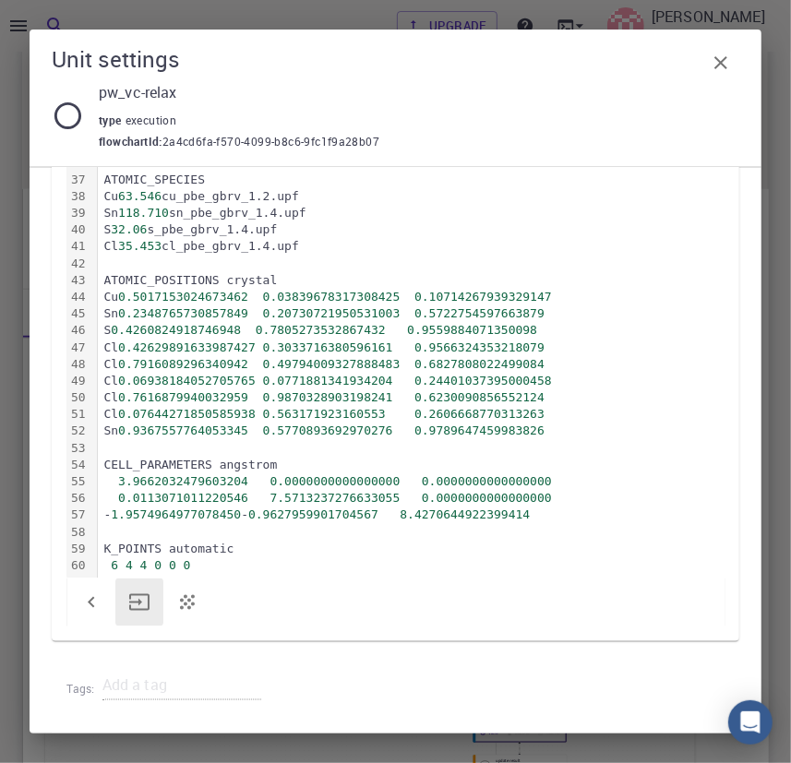
scroll to position [942, 0]
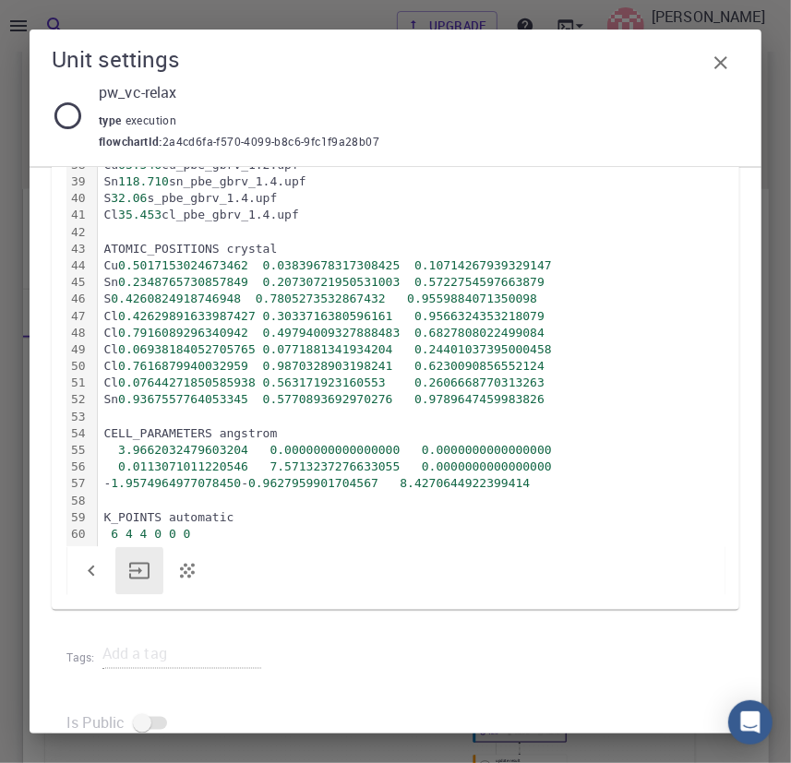
click at [730, 54] on icon "button" at bounding box center [721, 63] width 22 height 22
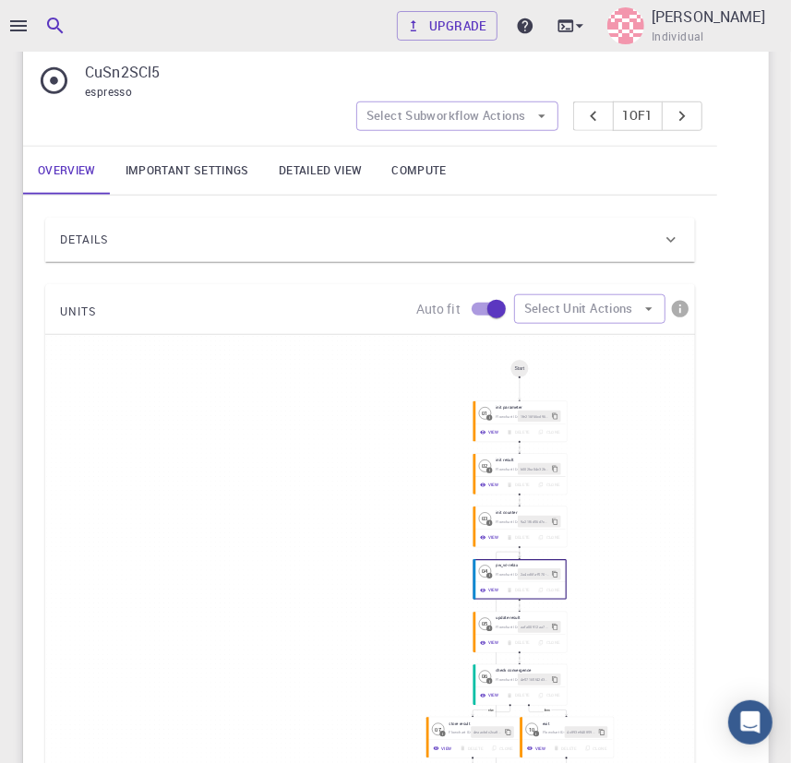
scroll to position [637, 0]
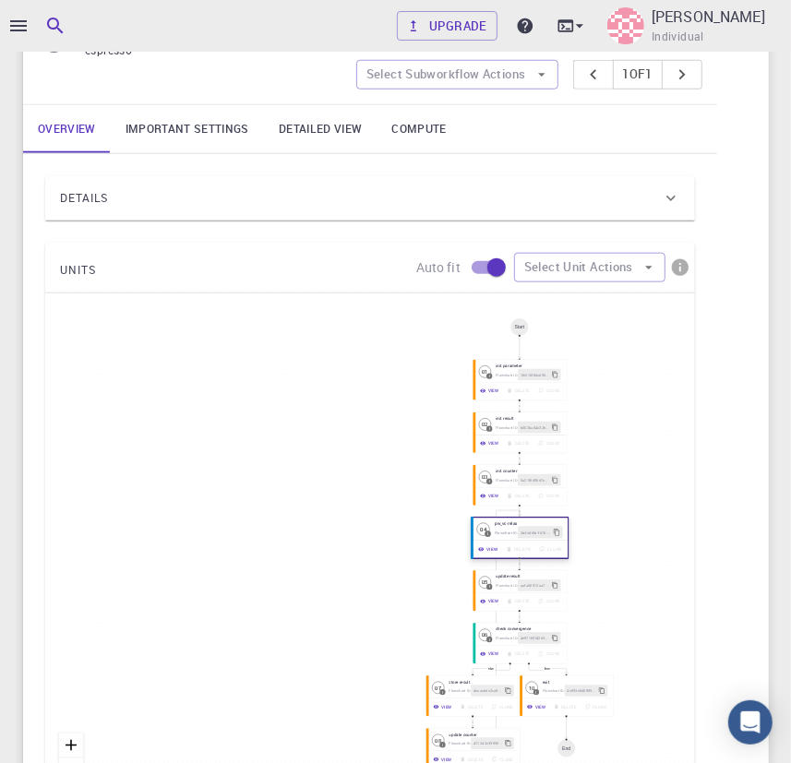
click at [489, 552] on button "View" at bounding box center [489, 550] width 28 height 12
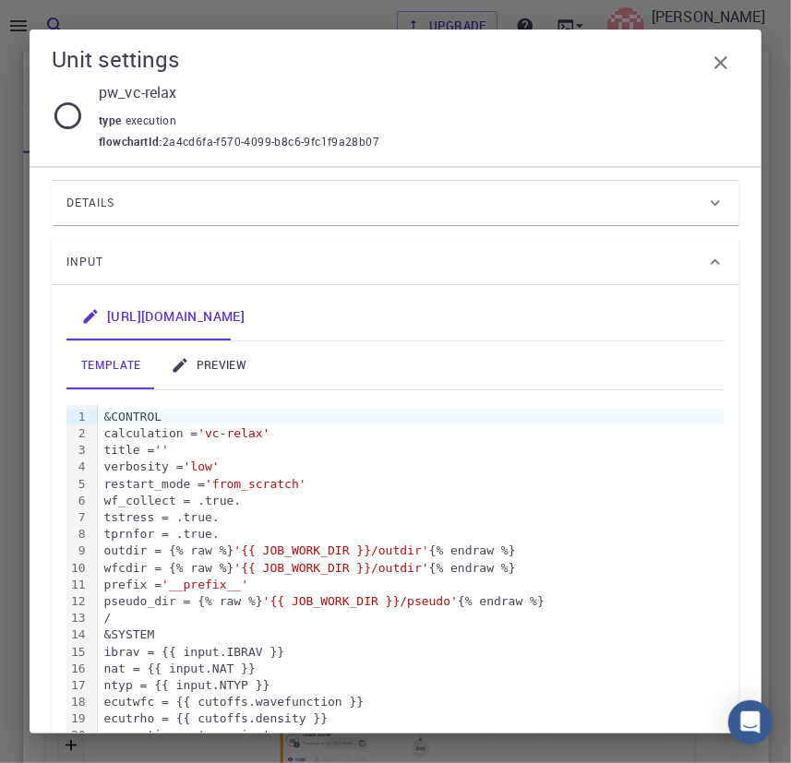
scroll to position [64, 0]
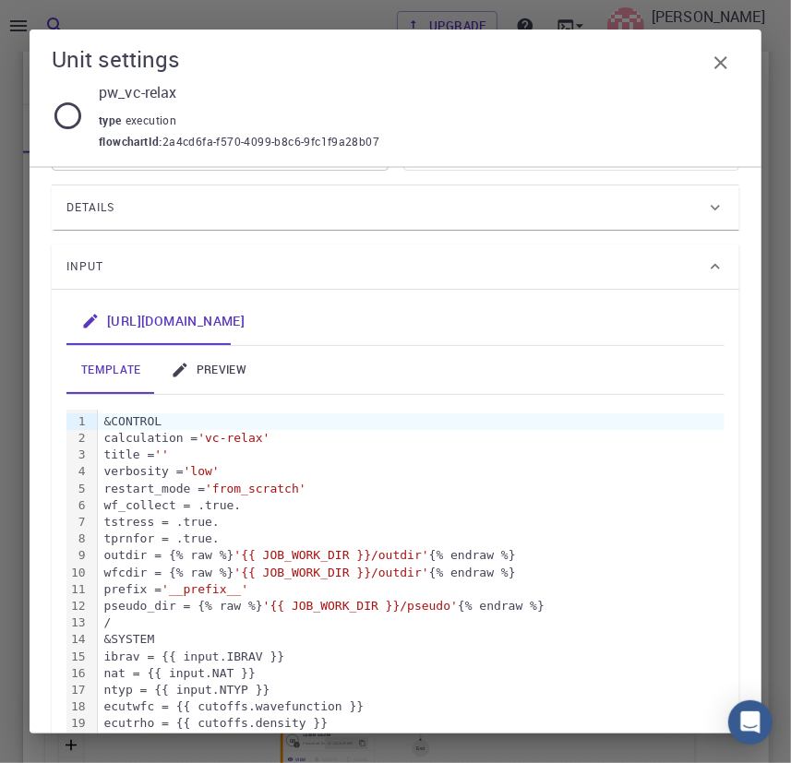
click at [228, 369] on link "preview" at bounding box center [208, 370] width 105 height 48
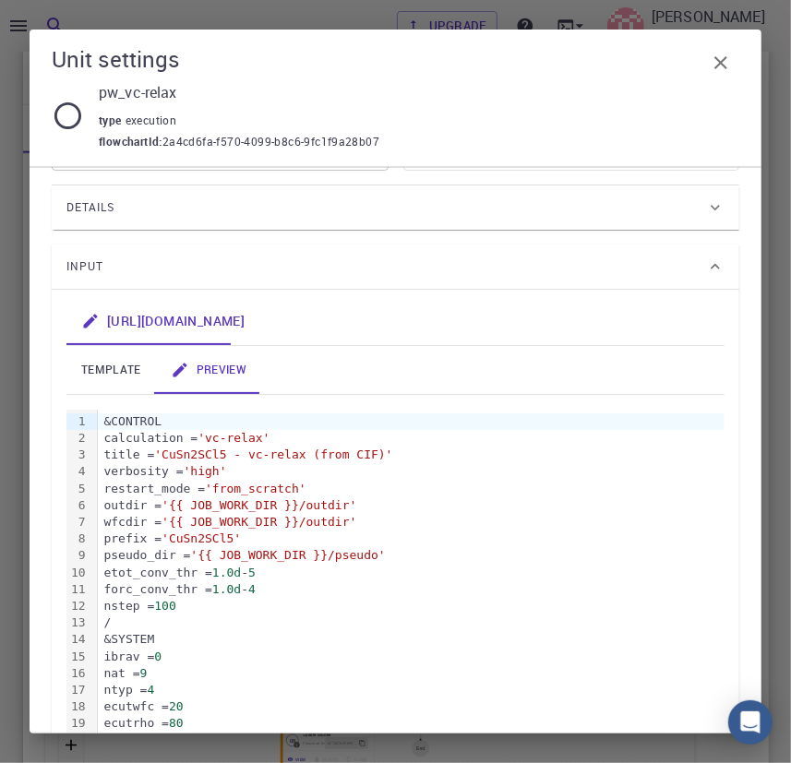
click at [227, 471] on span "'high'" at bounding box center [205, 471] width 43 height 14
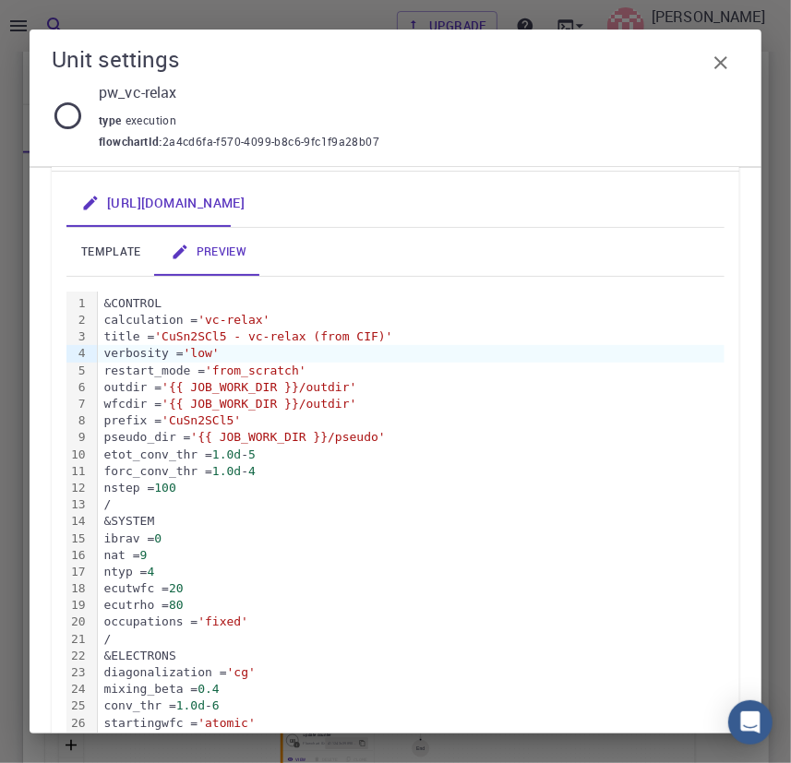
scroll to position [172, 0]
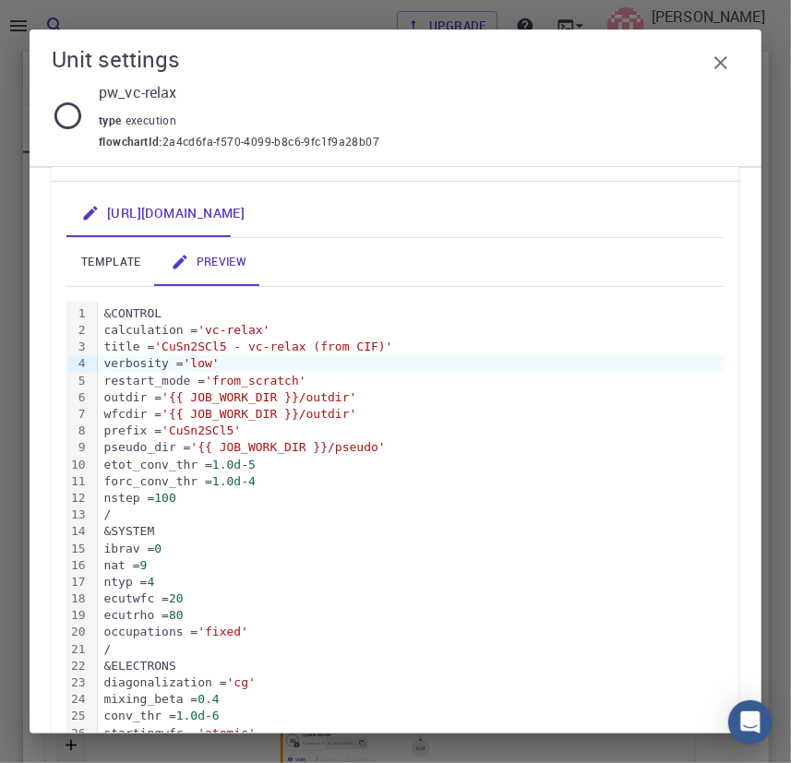
click at [669, 325] on div "calculation = 'vc-relax'" at bounding box center [411, 330] width 627 height 17
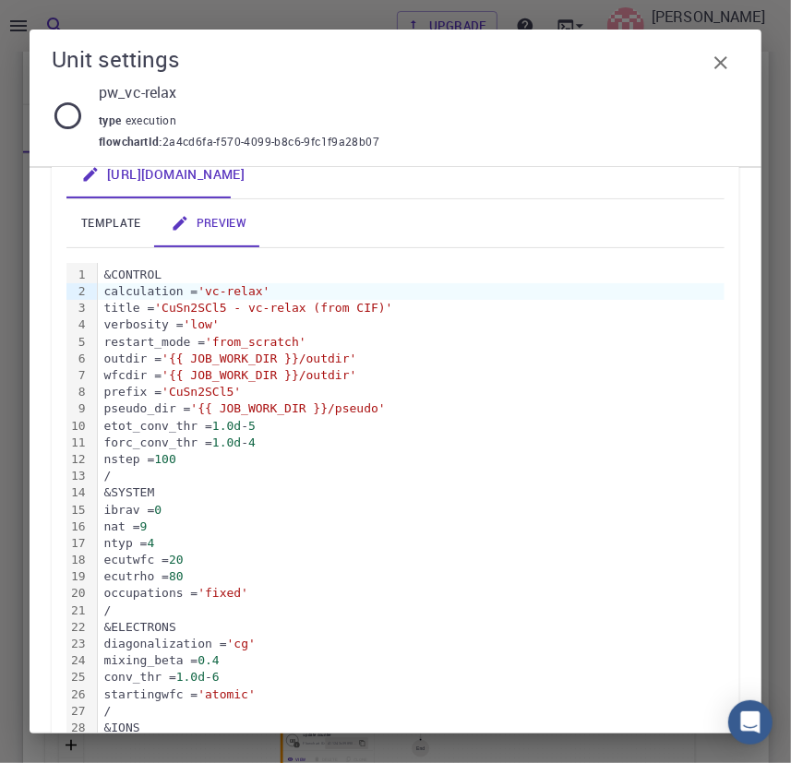
scroll to position [212, 0]
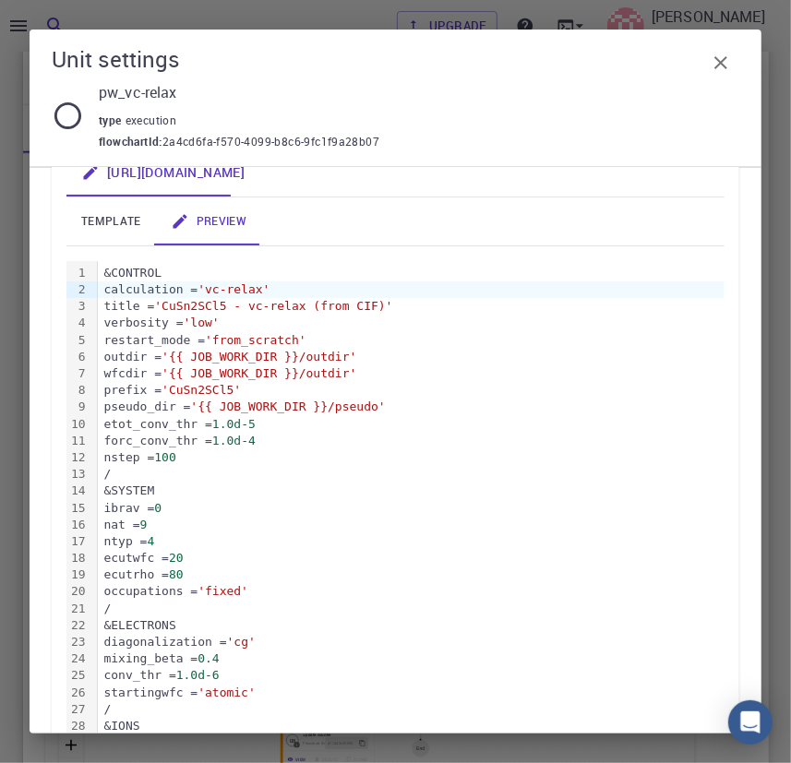
click at [713, 65] on icon "button" at bounding box center [721, 63] width 22 height 22
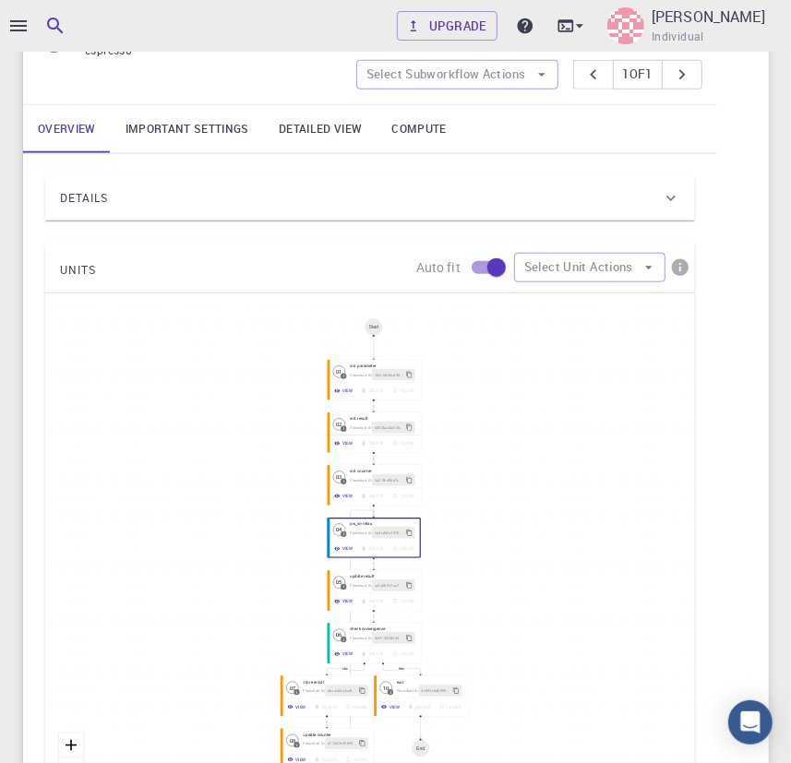
click at [185, 123] on link "Important settings" at bounding box center [187, 129] width 153 height 48
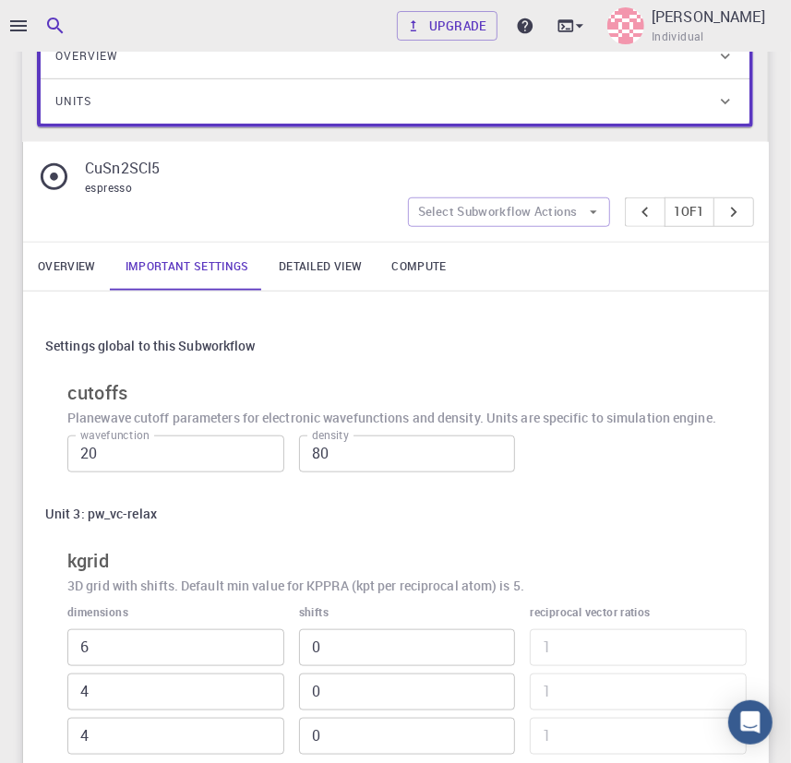
scroll to position [462, 0]
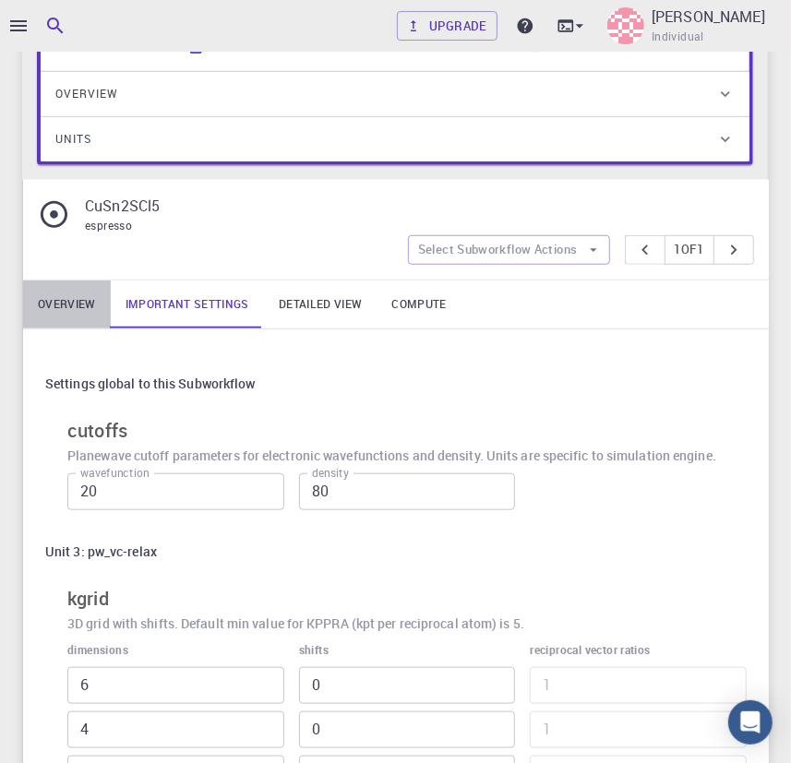
click at [83, 302] on link "Overview" at bounding box center [67, 305] width 88 height 48
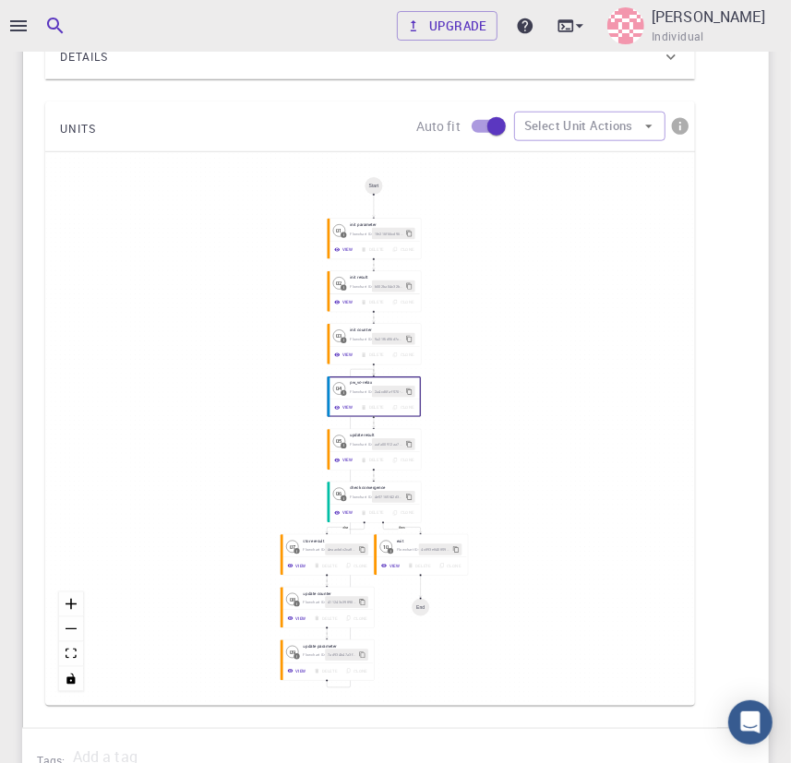
scroll to position [803, 0]
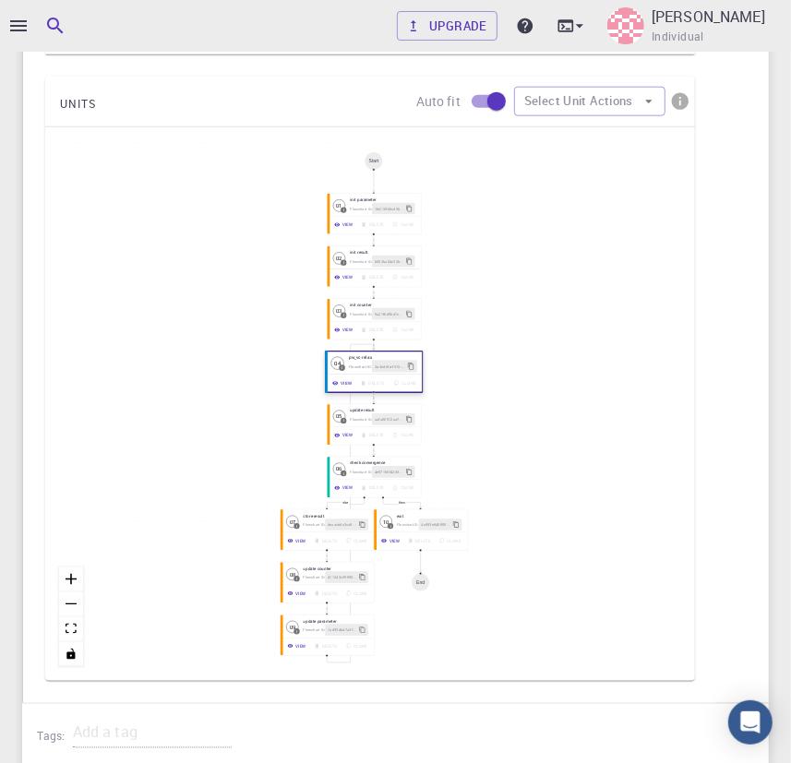
click at [347, 385] on button "View" at bounding box center [343, 384] width 28 height 12
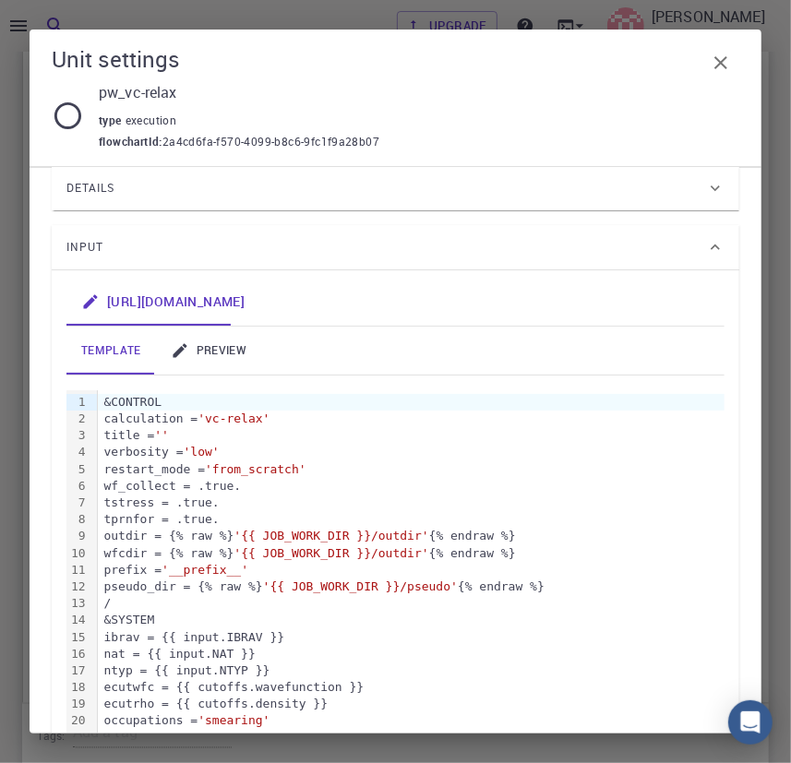
scroll to position [0, 0]
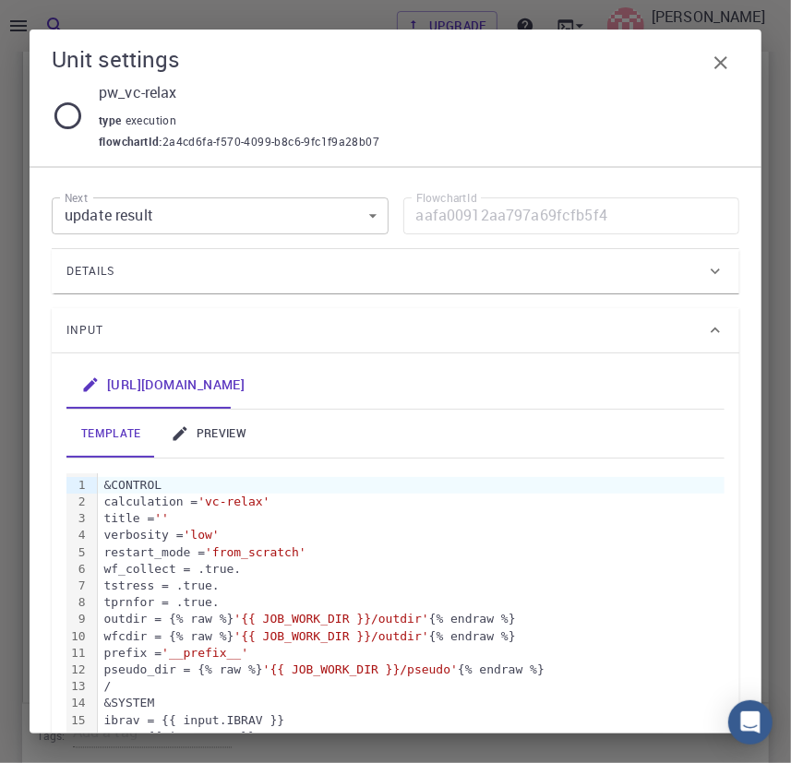
click at [195, 440] on link "preview" at bounding box center [208, 434] width 105 height 48
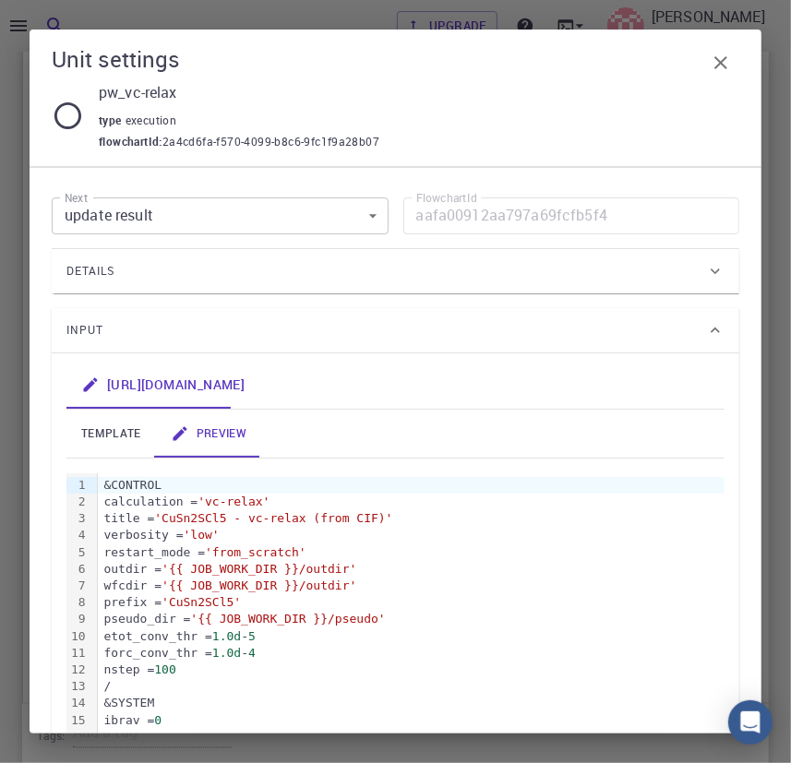
click at [718, 59] on icon "button" at bounding box center [721, 62] width 13 height 13
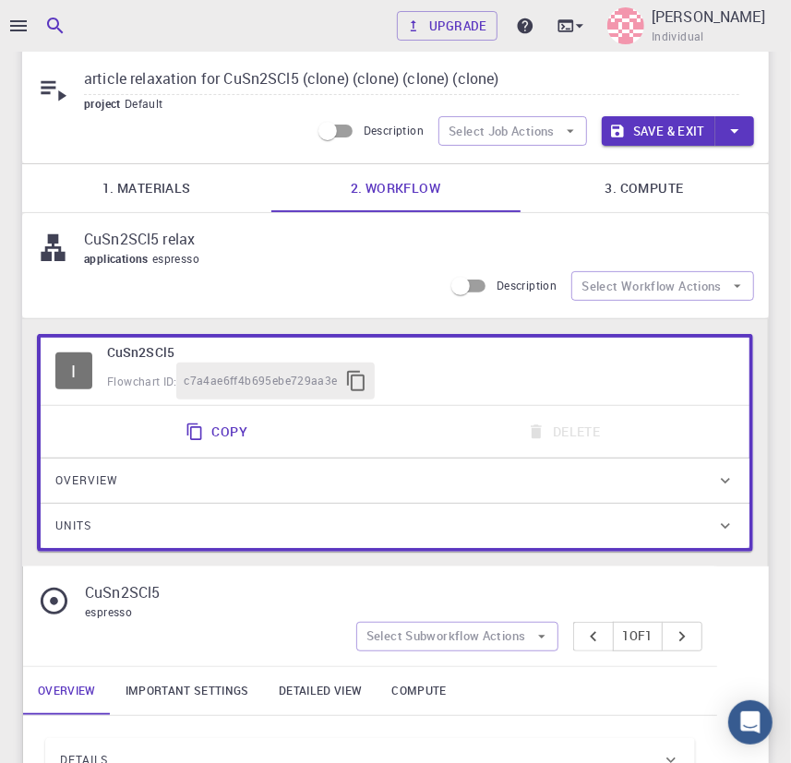
scroll to position [59, 0]
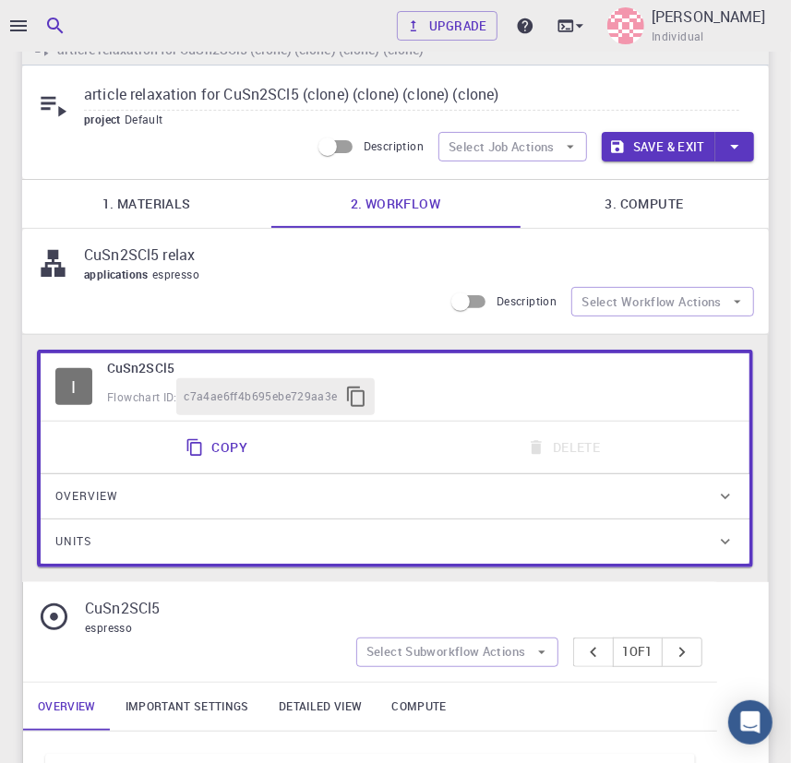
click at [639, 201] on link "3. Compute" at bounding box center [644, 204] width 249 height 48
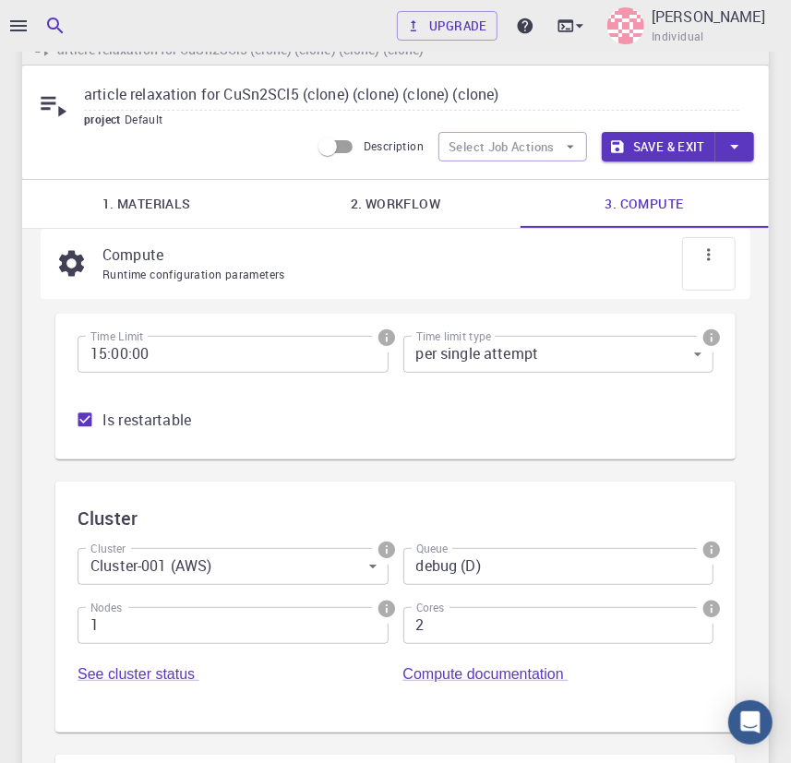
click at [149, 203] on link "1. Materials" at bounding box center [146, 204] width 249 height 48
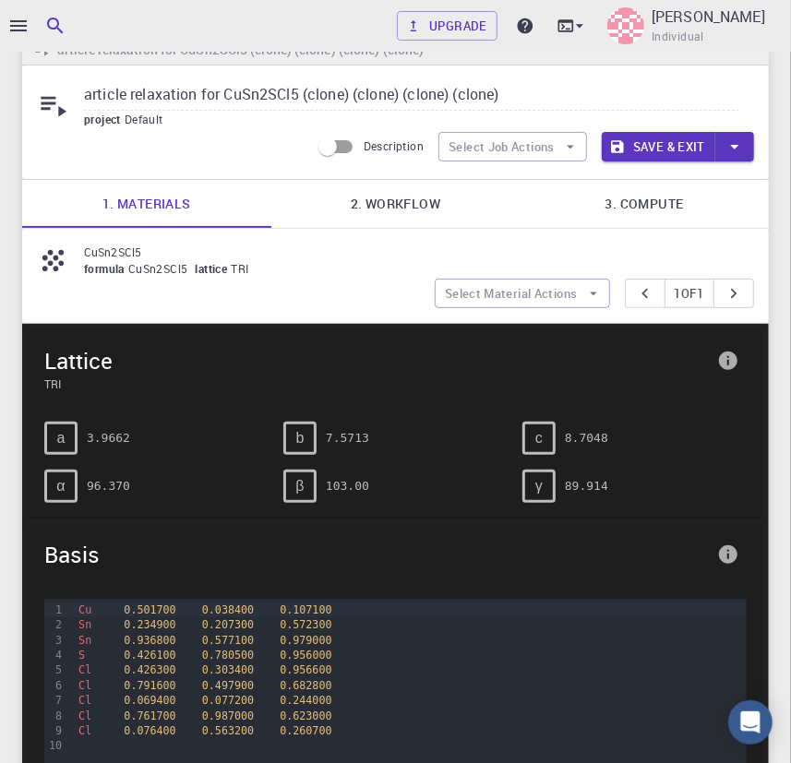
click at [400, 210] on link "2. Workflow" at bounding box center [395, 204] width 249 height 48
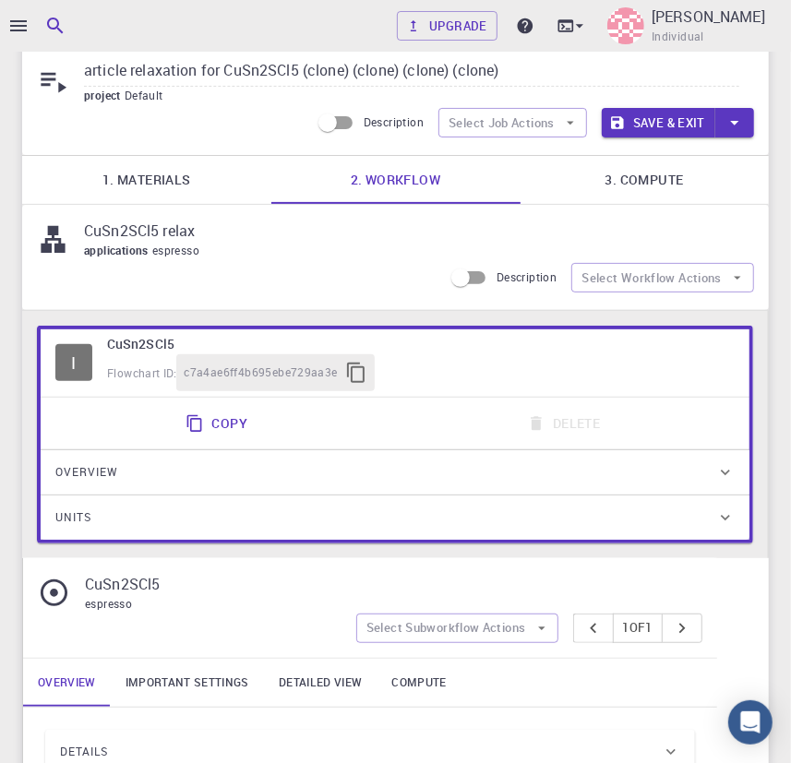
scroll to position [0, 0]
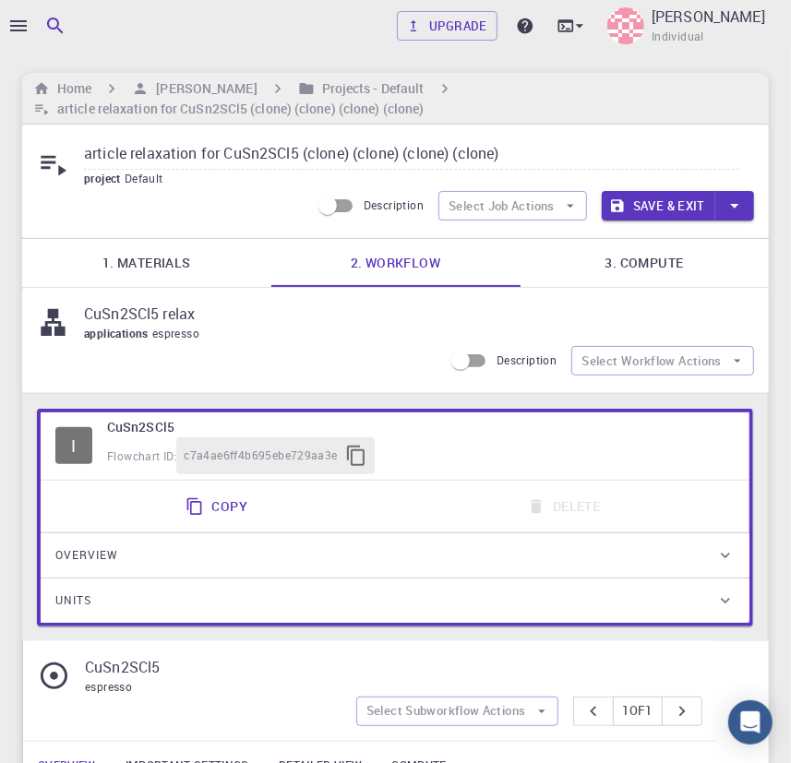
click at [645, 206] on button "Save & Exit" at bounding box center [659, 206] width 114 height 30
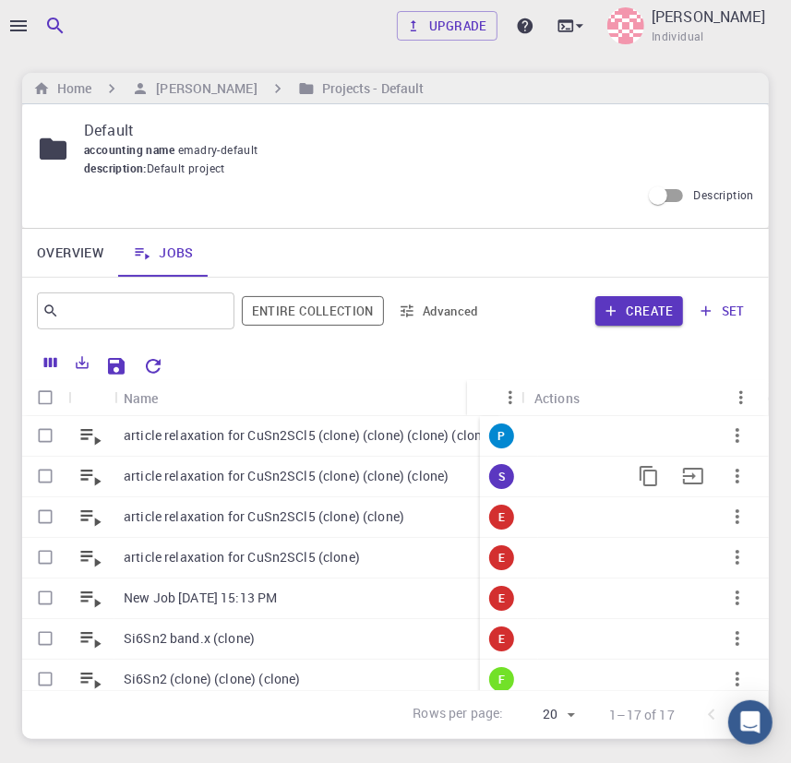
click at [727, 478] on icon "button" at bounding box center [738, 476] width 22 height 22
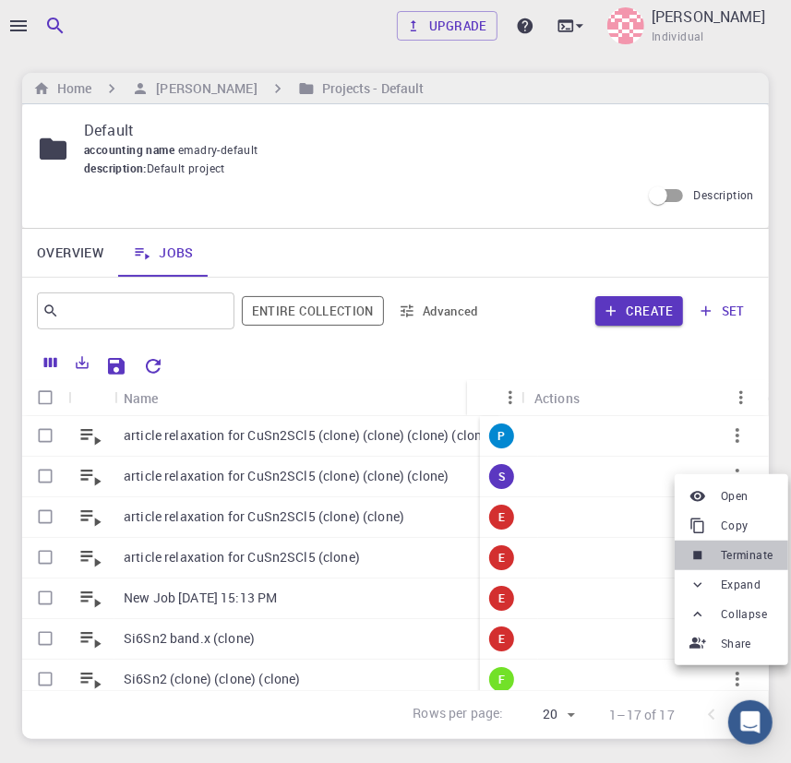
click at [712, 556] on div at bounding box center [702, 555] width 24 height 17
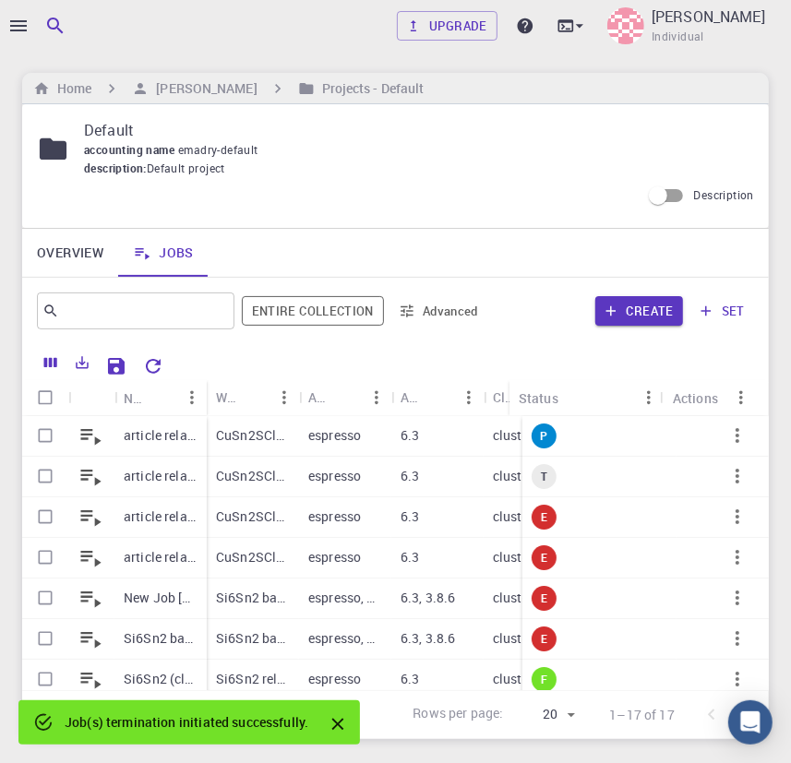
drag, startPoint x: 607, startPoint y: 396, endPoint x: 508, endPoint y: 399, distance: 98.8
click at [508, 399] on div "Status" at bounding box center [508, 398] width 18 height 36
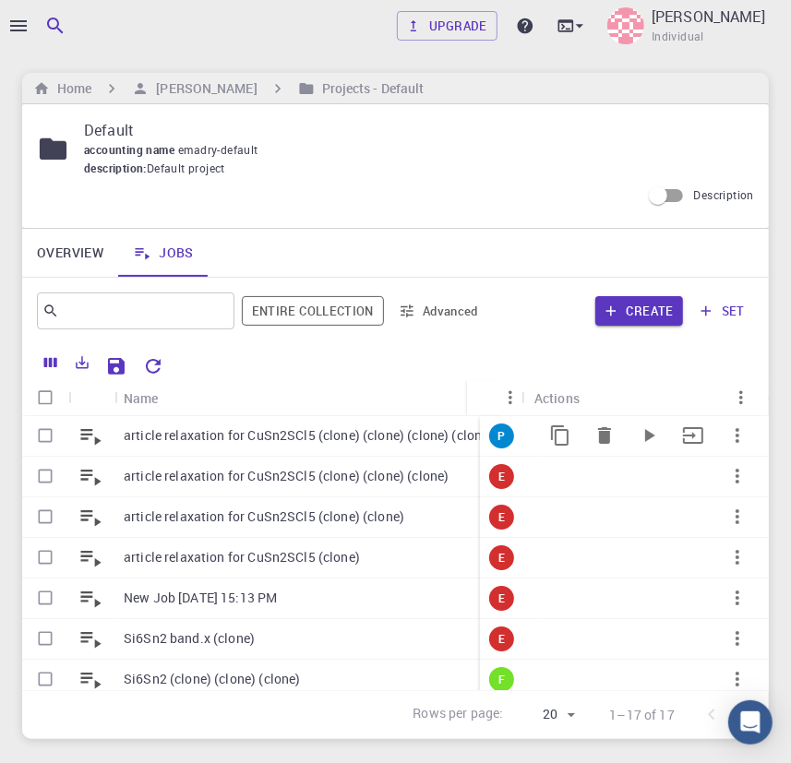
click at [221, 430] on p "article relaxation for CuSn2SCl5 (clone) (clone) (clone) (clone)" at bounding box center [307, 436] width 367 height 18
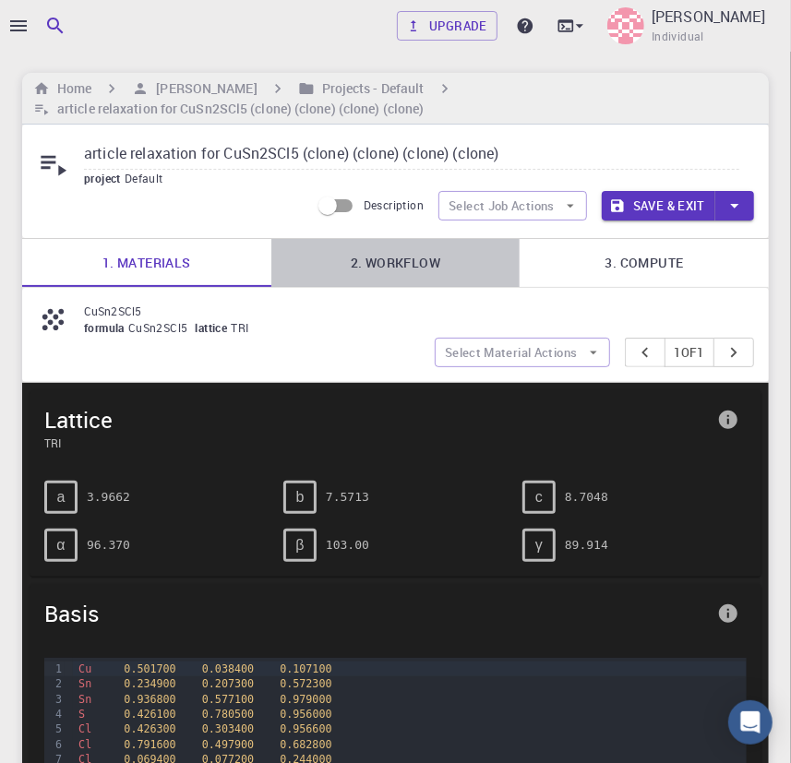
click at [386, 263] on link "2. Workflow" at bounding box center [395, 263] width 249 height 48
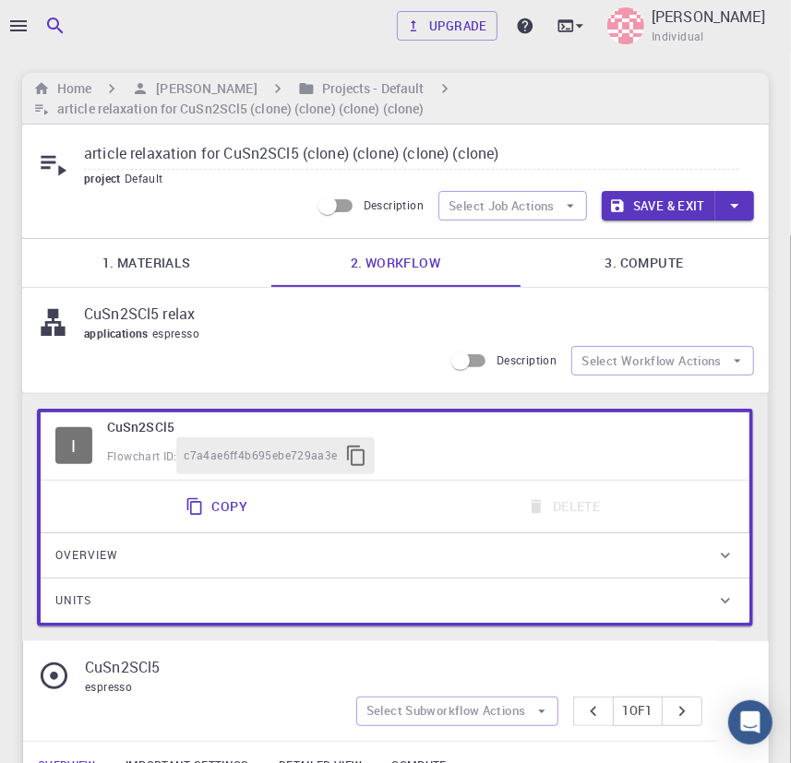
type input "/export/share/pseudo/cu/gga/pbe/gbrv/1.2/us/cu_pbe_gbrv_1.2.upf"
type input "/export/share/pseudo/sn/gga/pbe/gbrv/1.4/us/sn_pbe_gbrv_1.4.upf"
type input "/export/share/pseudo/s/gga/pbe/gbrv/1.4/us/s_pbe_gbrv_1.4.upf"
type input "/export/share/pseudo/cl/gga/pbe/gbrv/1.4/us/cl_pbe_gbrv_1.4.upf"
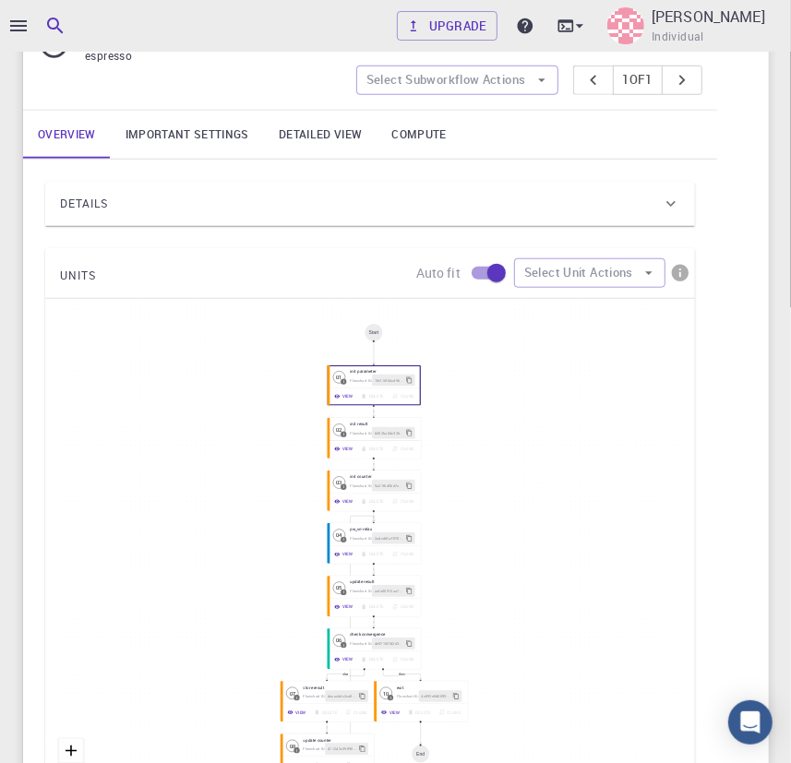
scroll to position [636, 0]
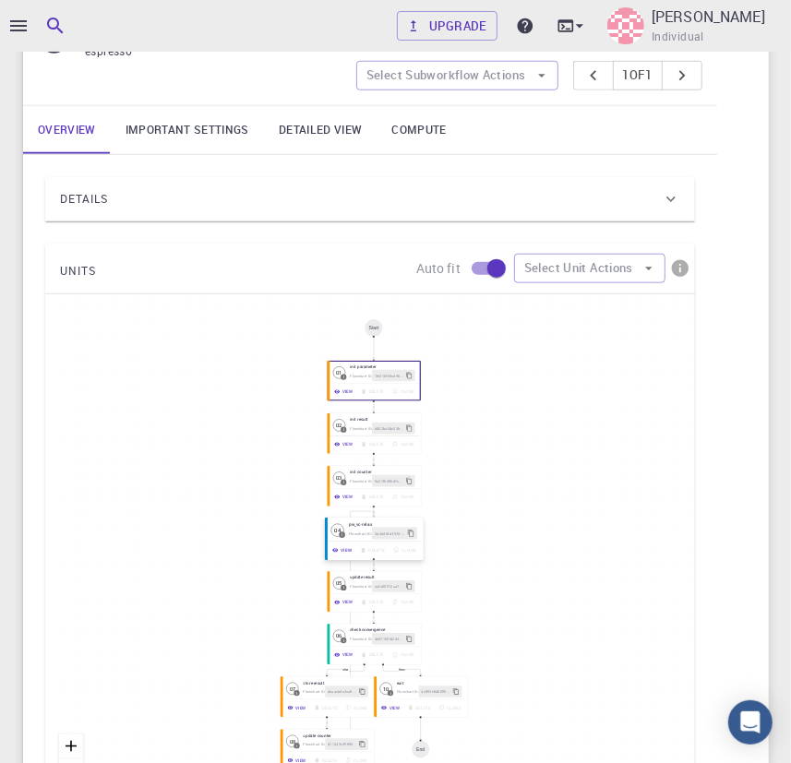
click at [332, 552] on icon "button" at bounding box center [335, 550] width 6 height 6
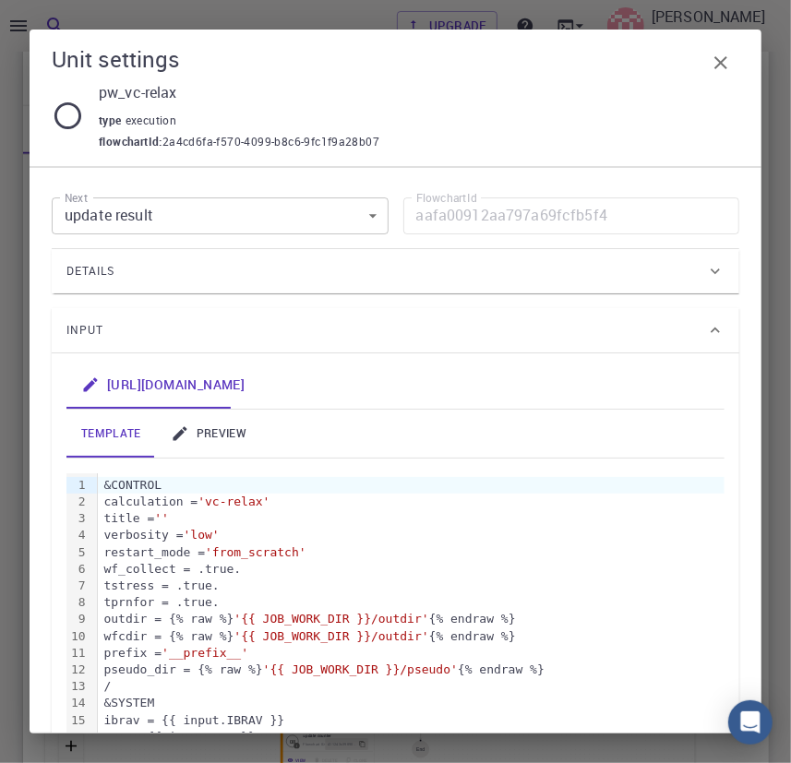
click at [229, 422] on link "preview" at bounding box center [208, 434] width 105 height 48
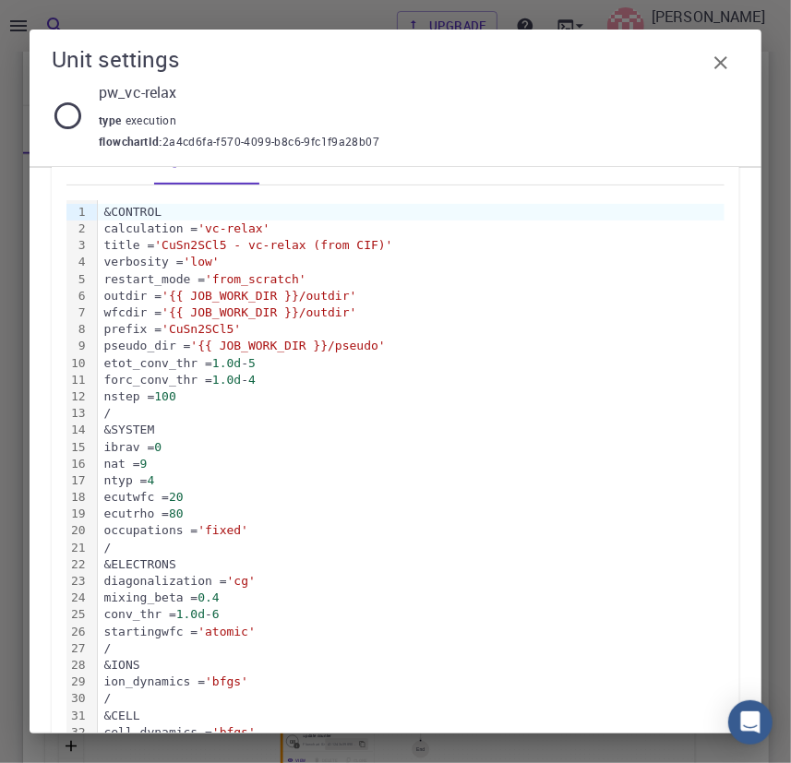
scroll to position [157, 0]
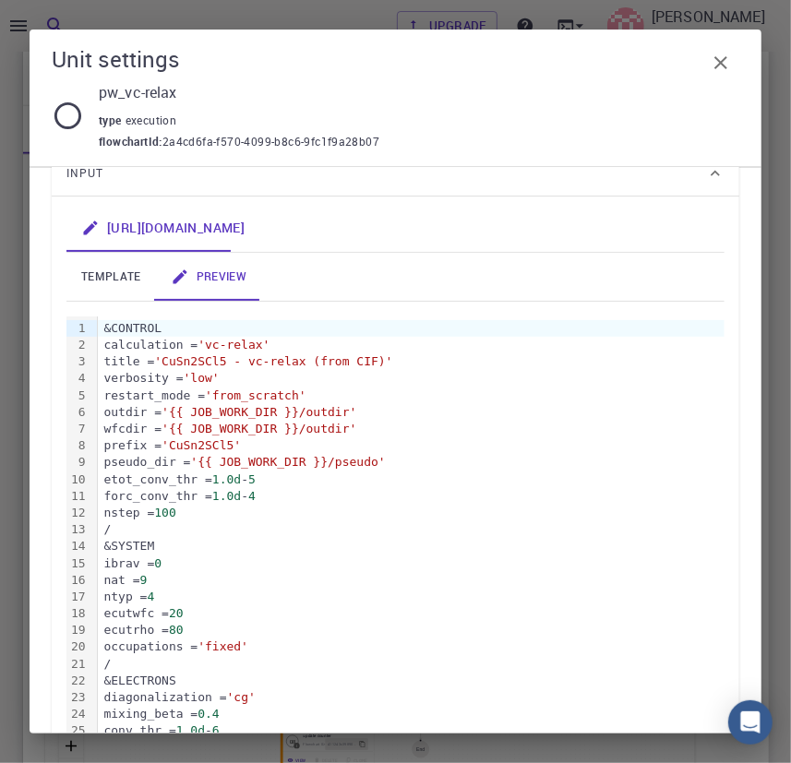
click at [499, 372] on div "verbosity = 'low'" at bounding box center [411, 378] width 627 height 17
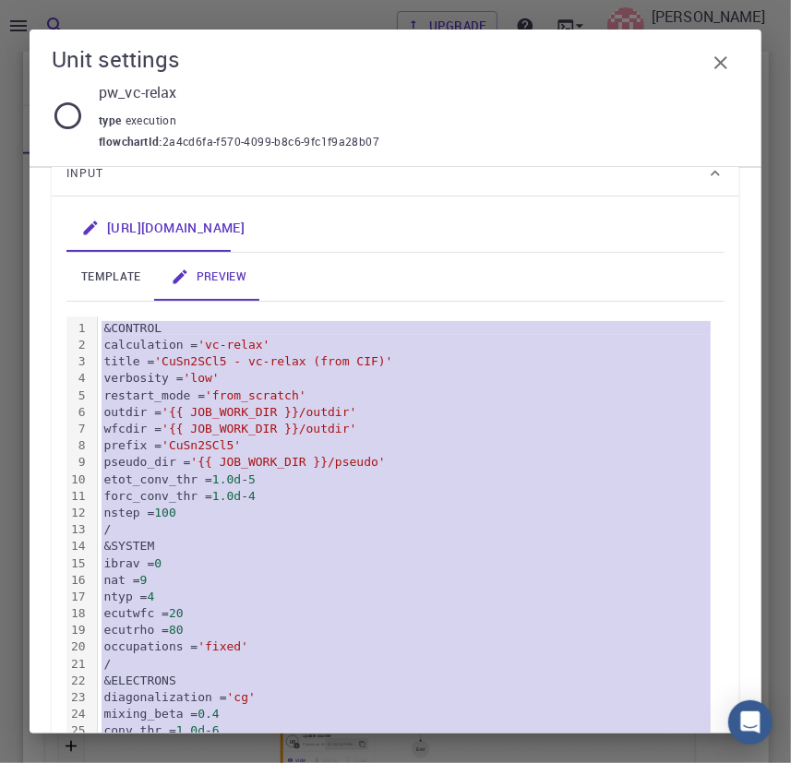
copy div "&CONTROL calculation = 'vc-relax' title = 'CuSn2SCl5 - vc-relax (from CIF)' ver…"
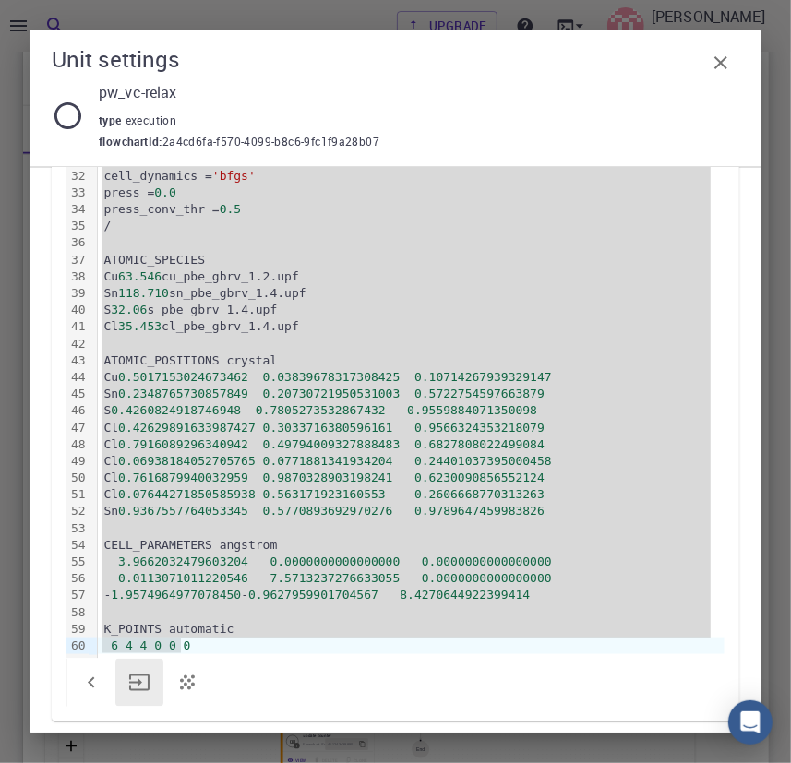
scroll to position [832, 0]
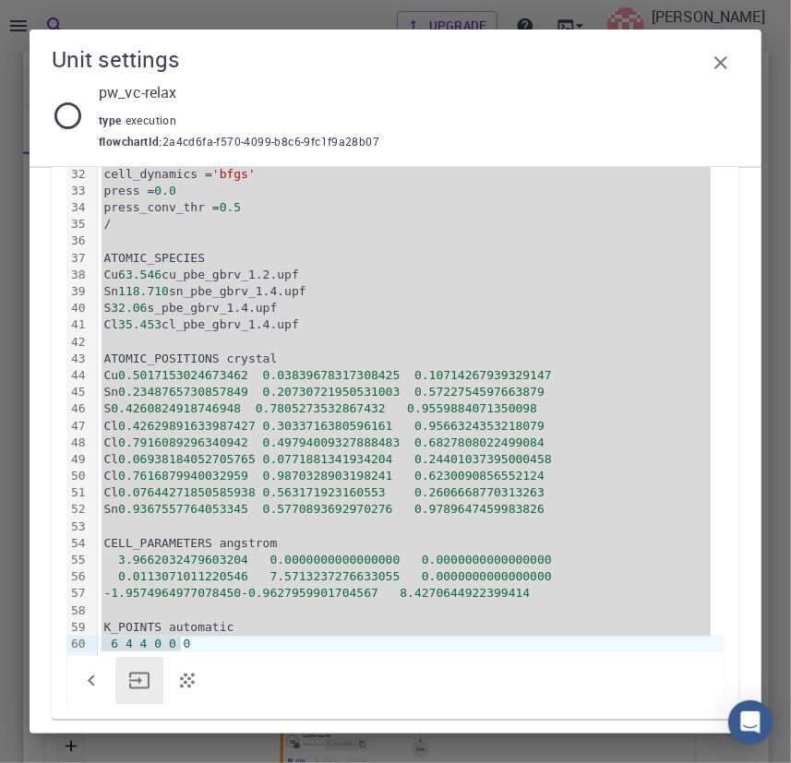
click at [715, 54] on icon "button" at bounding box center [721, 63] width 22 height 22
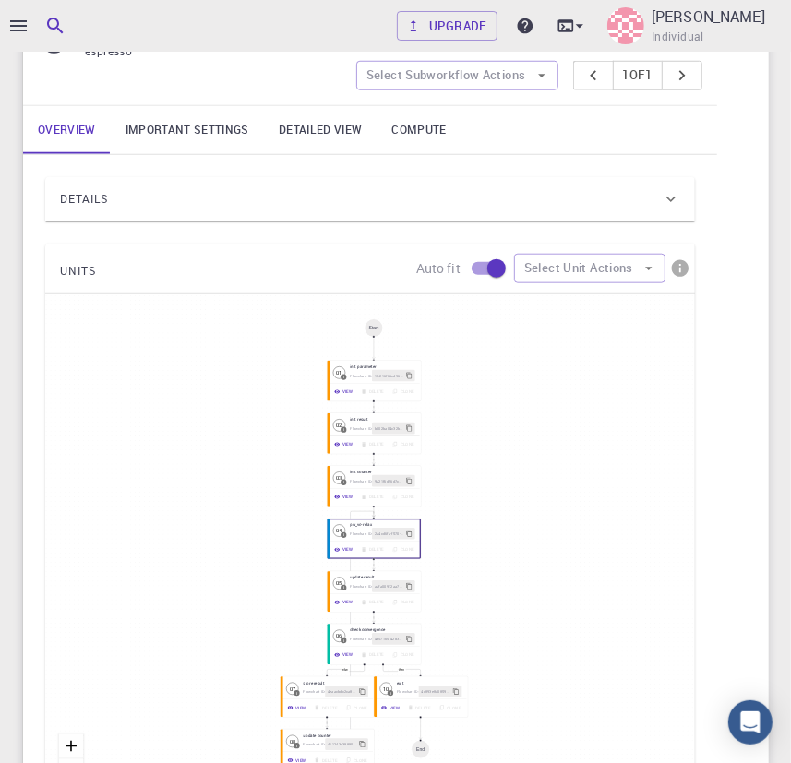
click at [246, 194] on div "Details" at bounding box center [361, 200] width 602 height 30
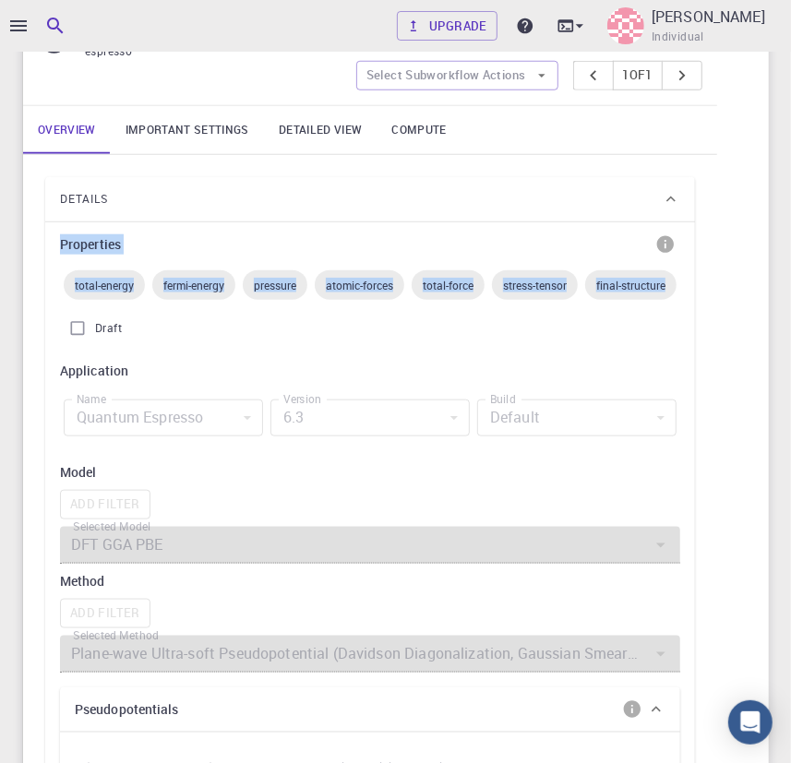
drag, startPoint x: 789, startPoint y: 218, endPoint x: 801, endPoint y: 289, distance: 72.1
click at [791, 289] on html "Upgrade Emad Rahimi Individual Home Emad Rahimi Projects - Default article rela…" at bounding box center [395, 647] width 791 height 2567
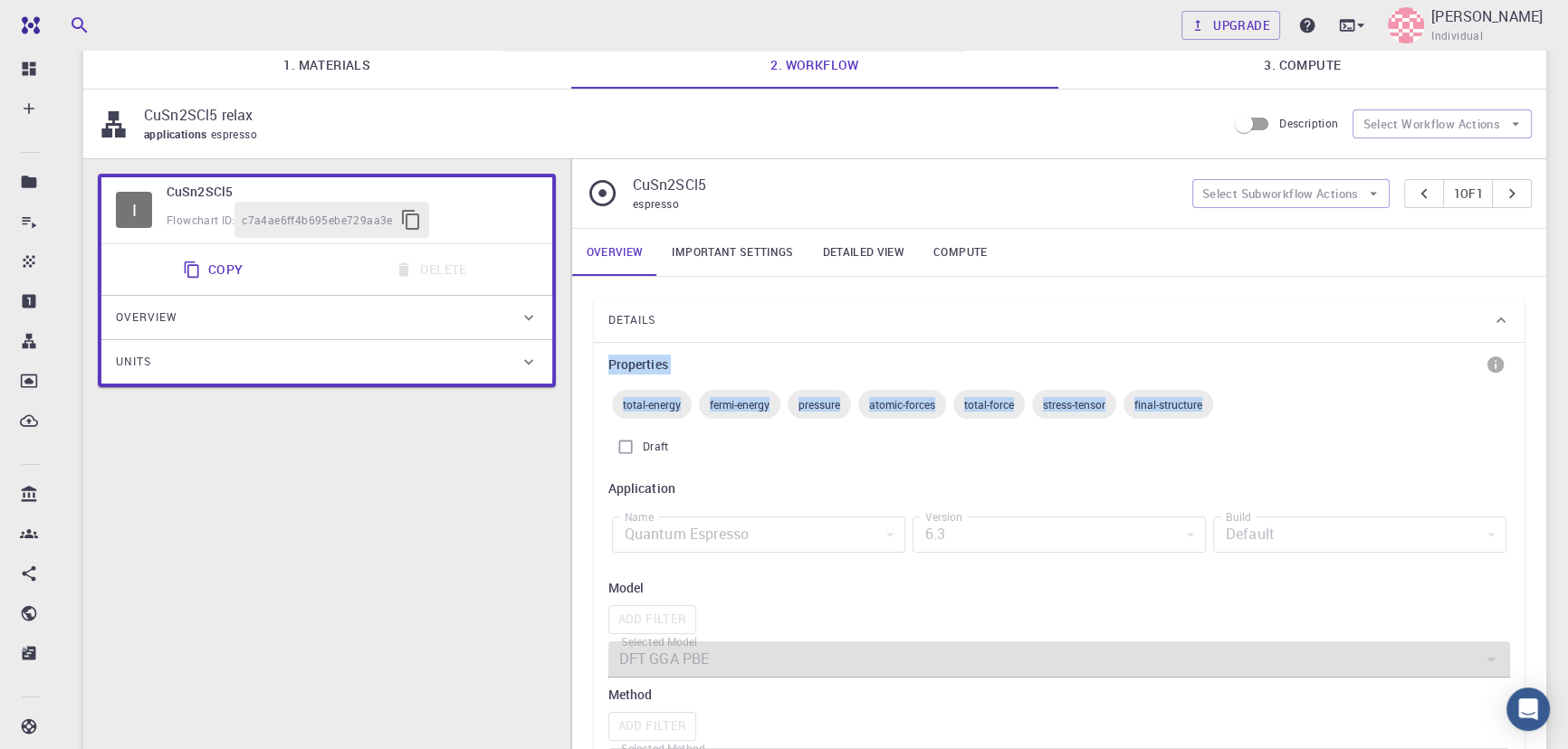
scroll to position [135, 0]
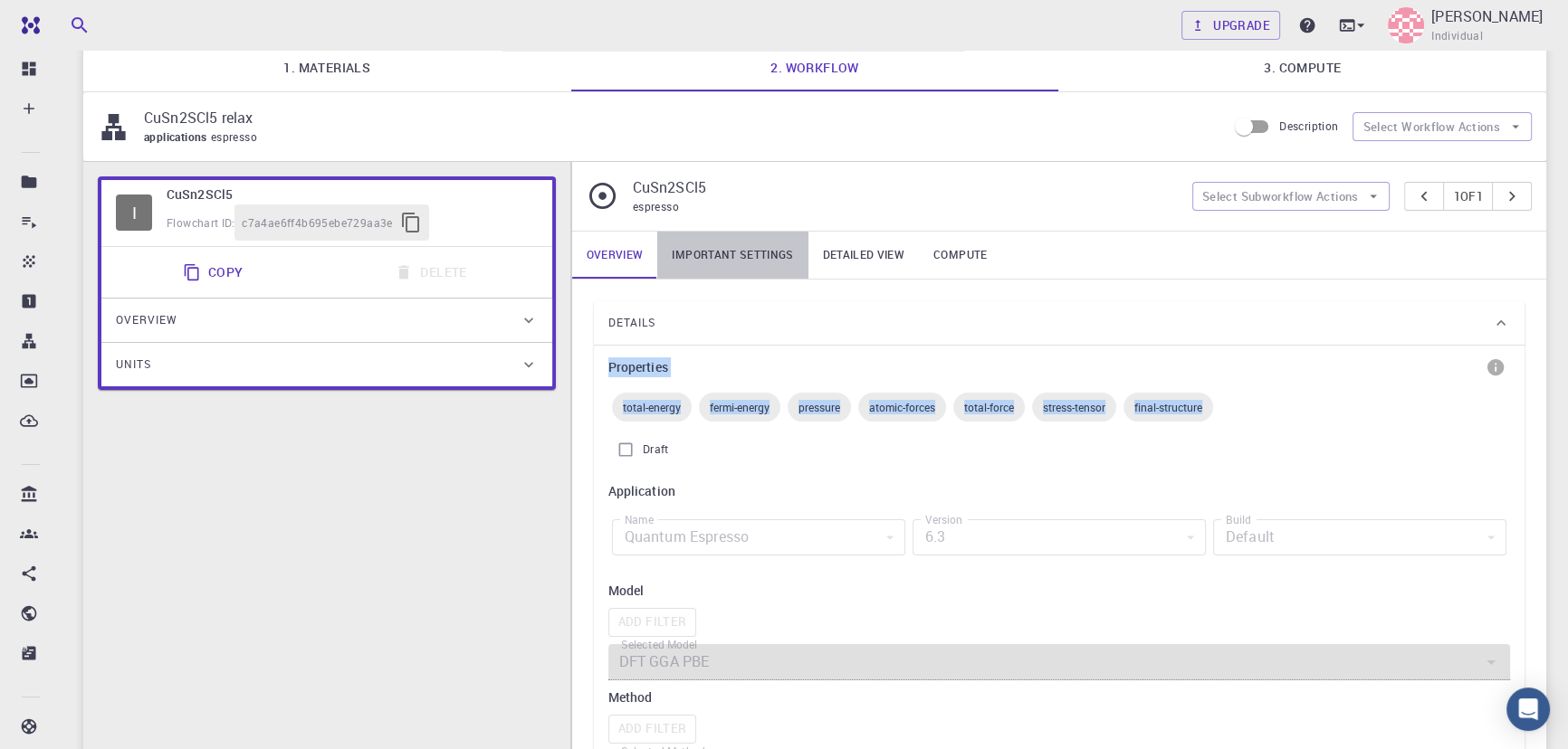
click at [743, 247] on link "Important settings" at bounding box center [732, 255] width 150 height 47
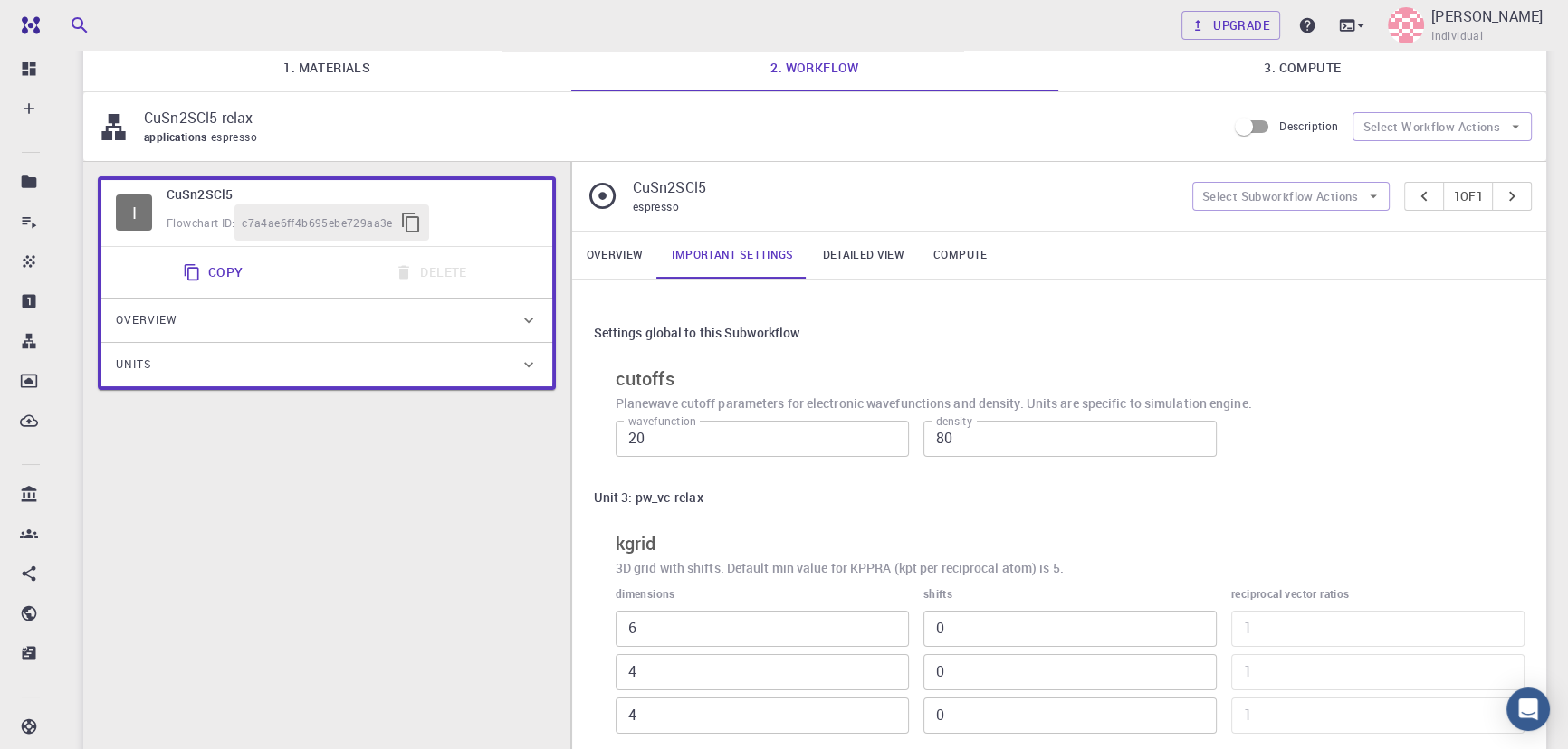
click at [787, 252] on link "Detailed view" at bounding box center [863, 255] width 111 height 47
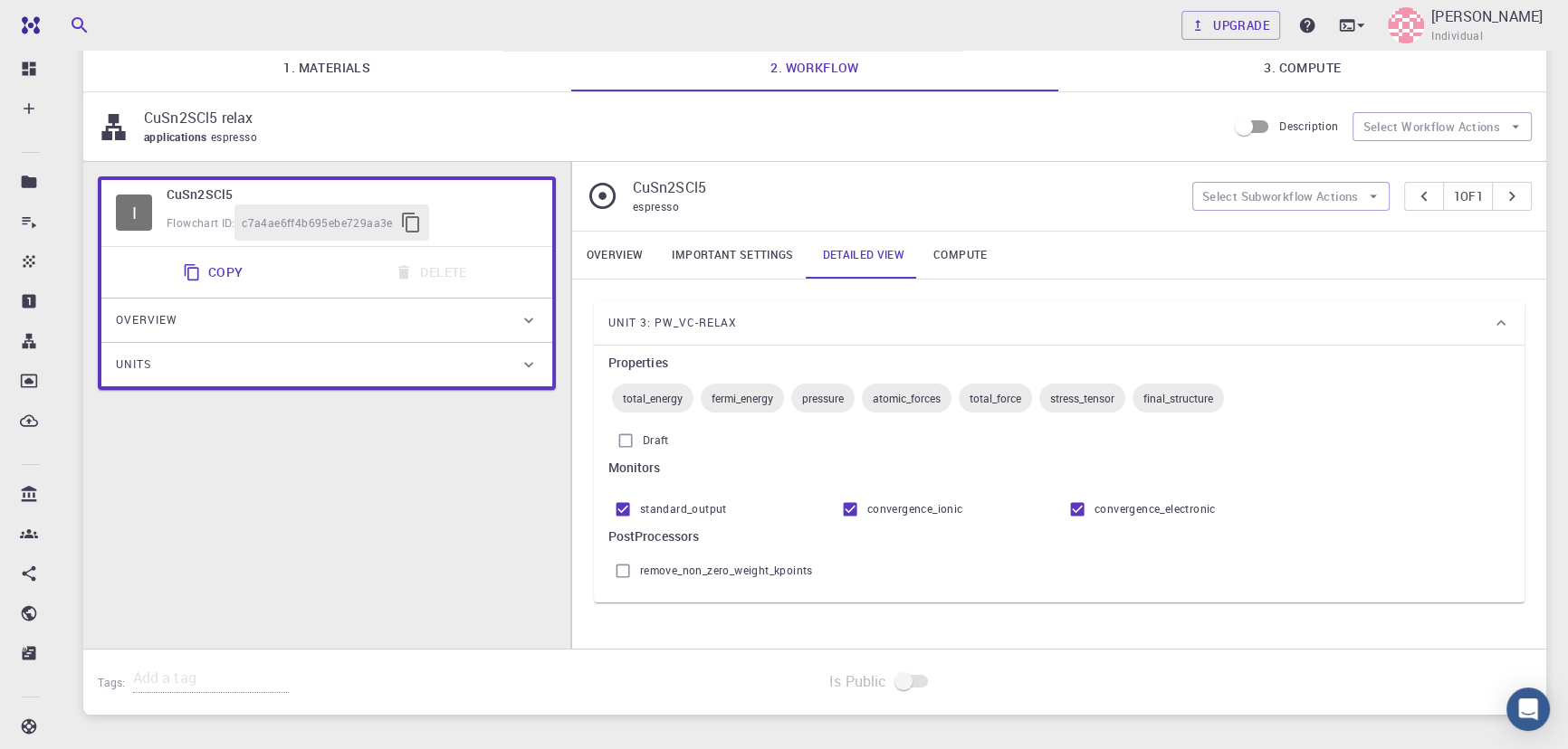
click at [787, 253] on link "Compute" at bounding box center [960, 255] width 82 height 47
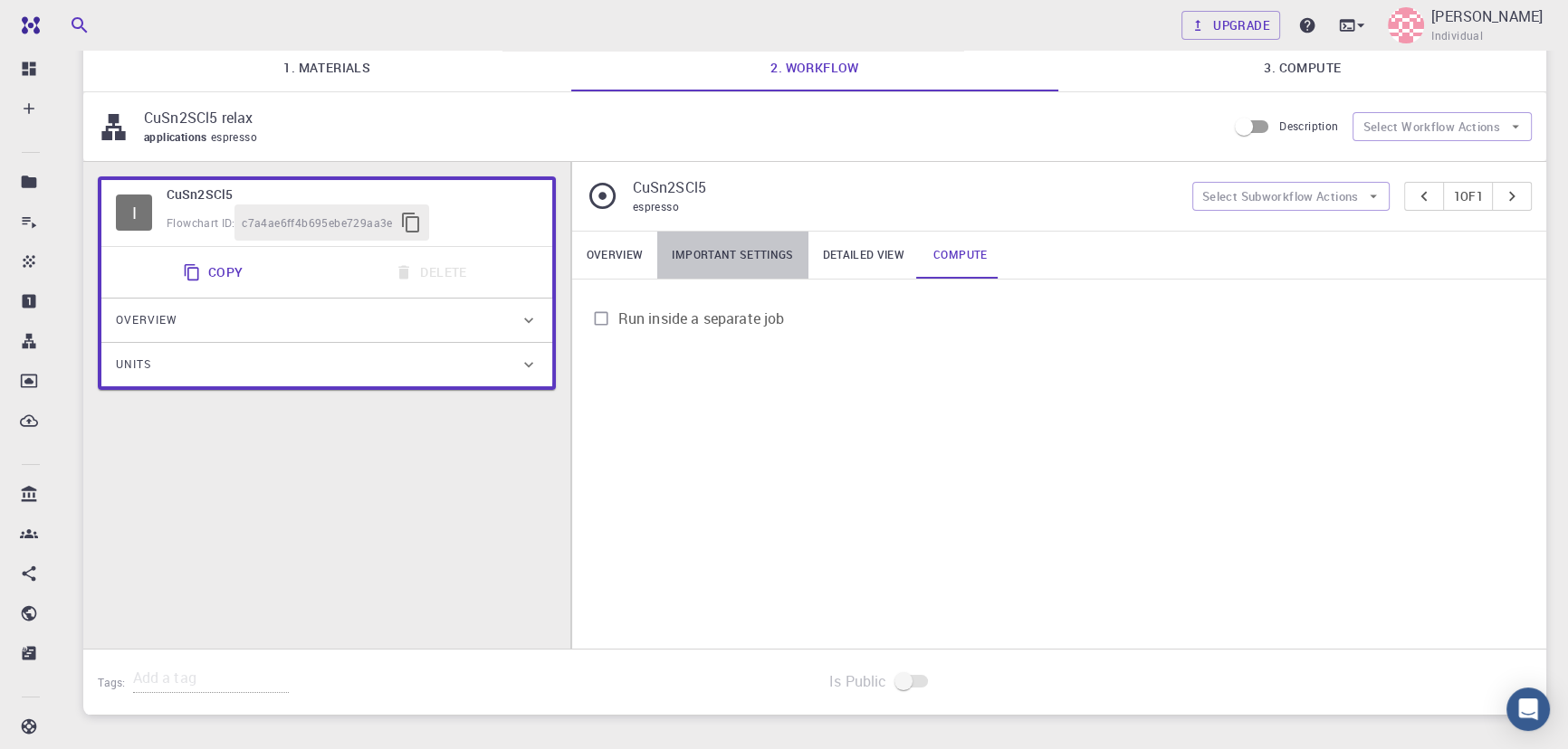
click at [707, 257] on link "Important settings" at bounding box center [732, 255] width 150 height 47
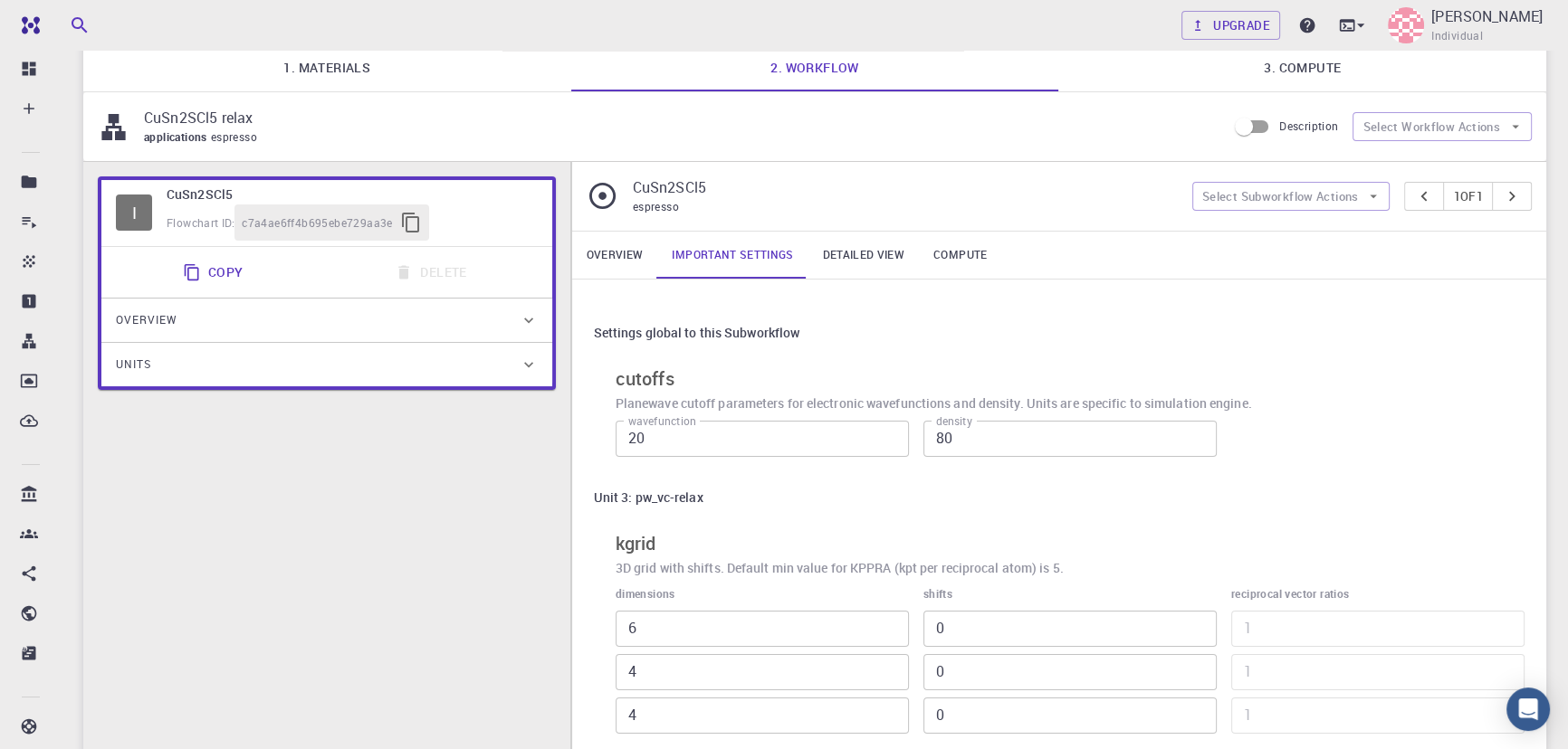
click at [616, 257] on link "Overview" at bounding box center [615, 255] width 86 height 47
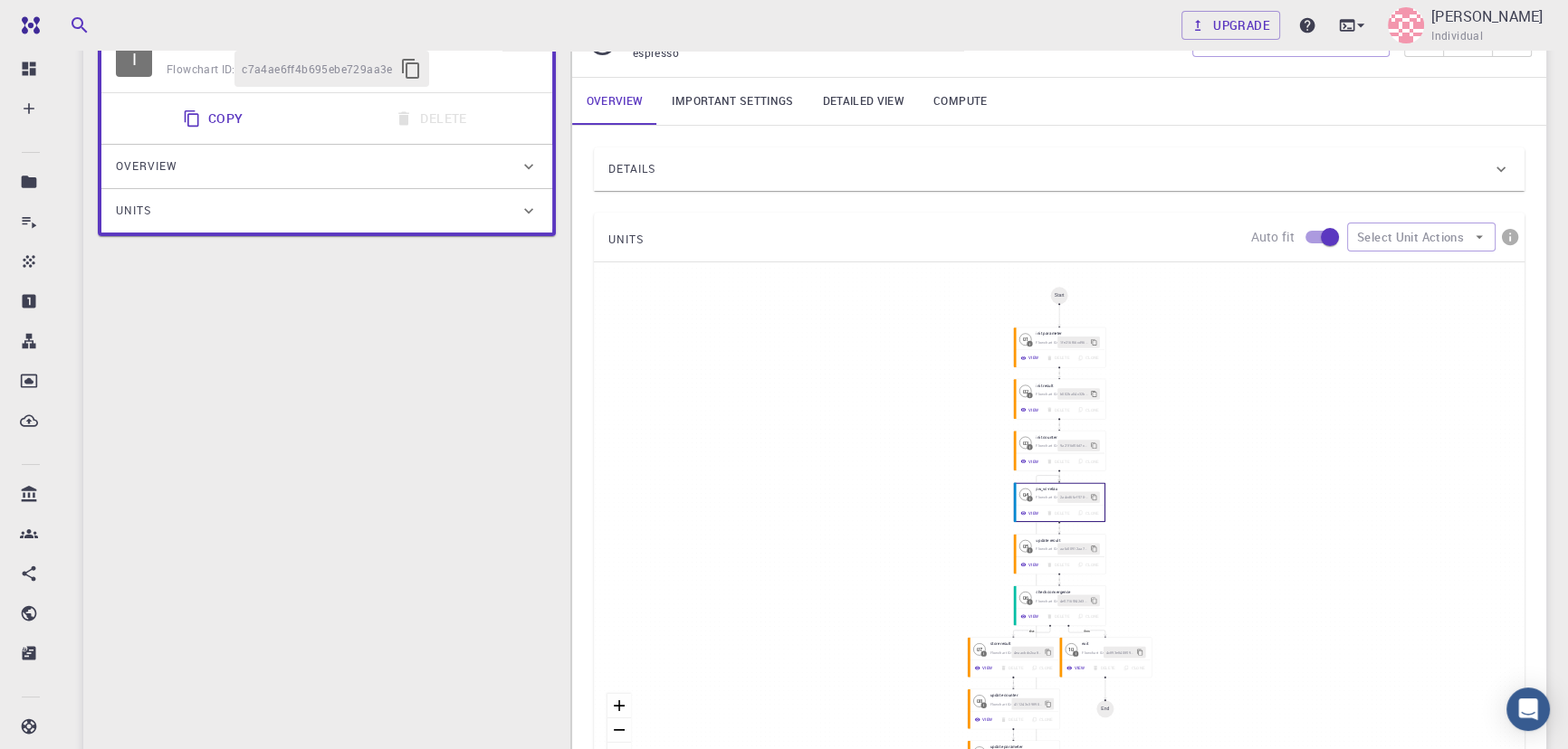
scroll to position [292, 0]
click at [787, 510] on icon "button" at bounding box center [1022, 511] width 6 height 6
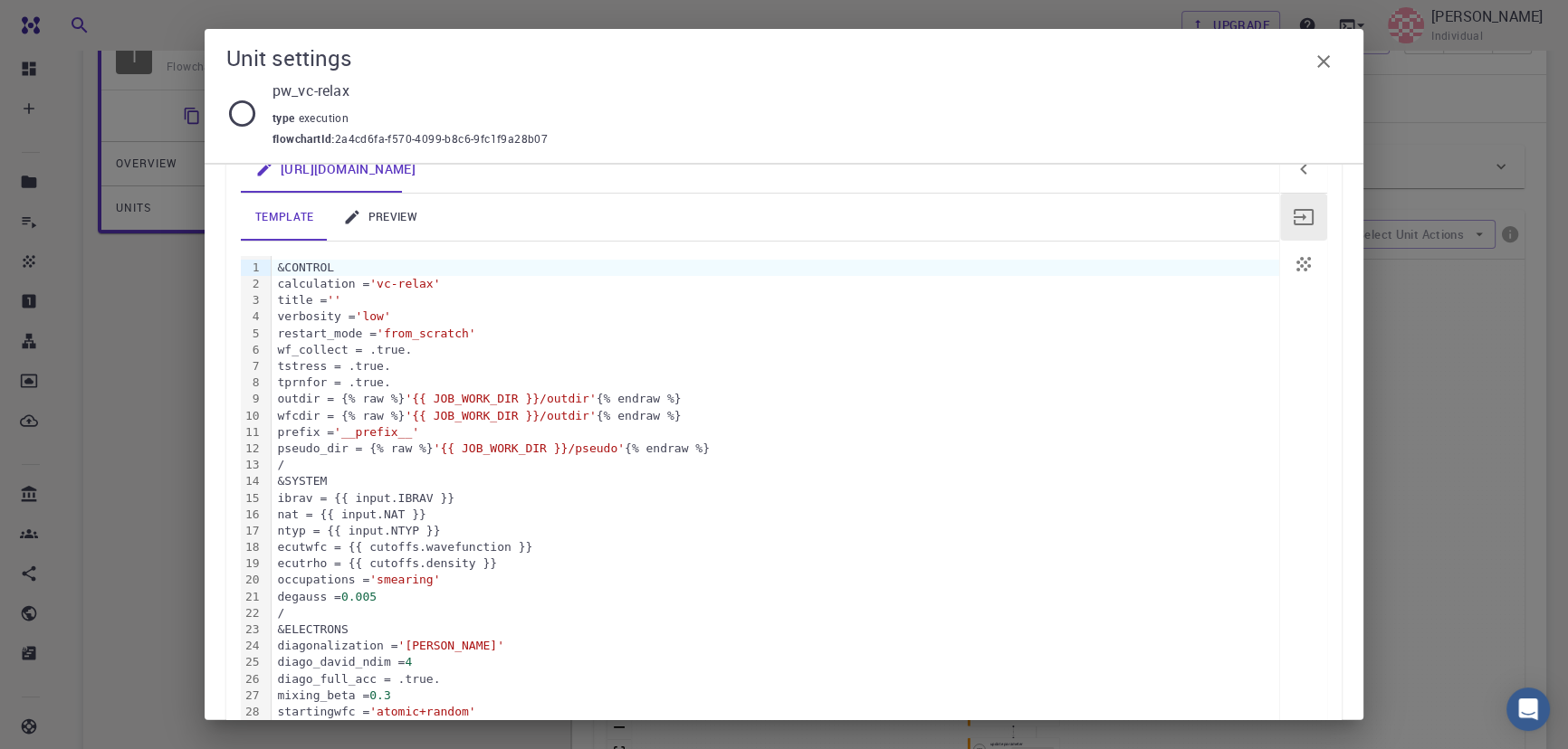
scroll to position [0, 0]
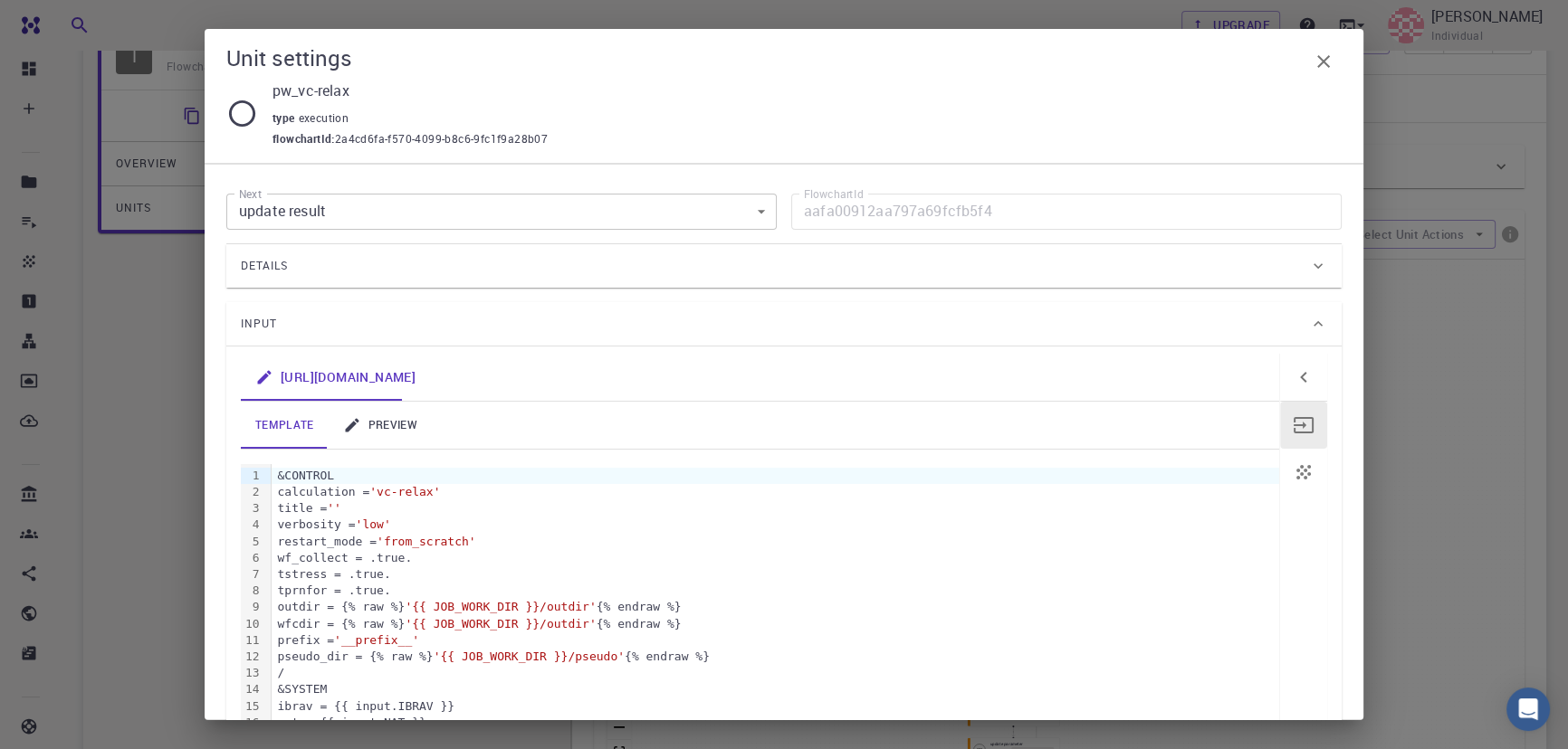
click at [390, 422] on link "preview" at bounding box center [379, 425] width 103 height 47
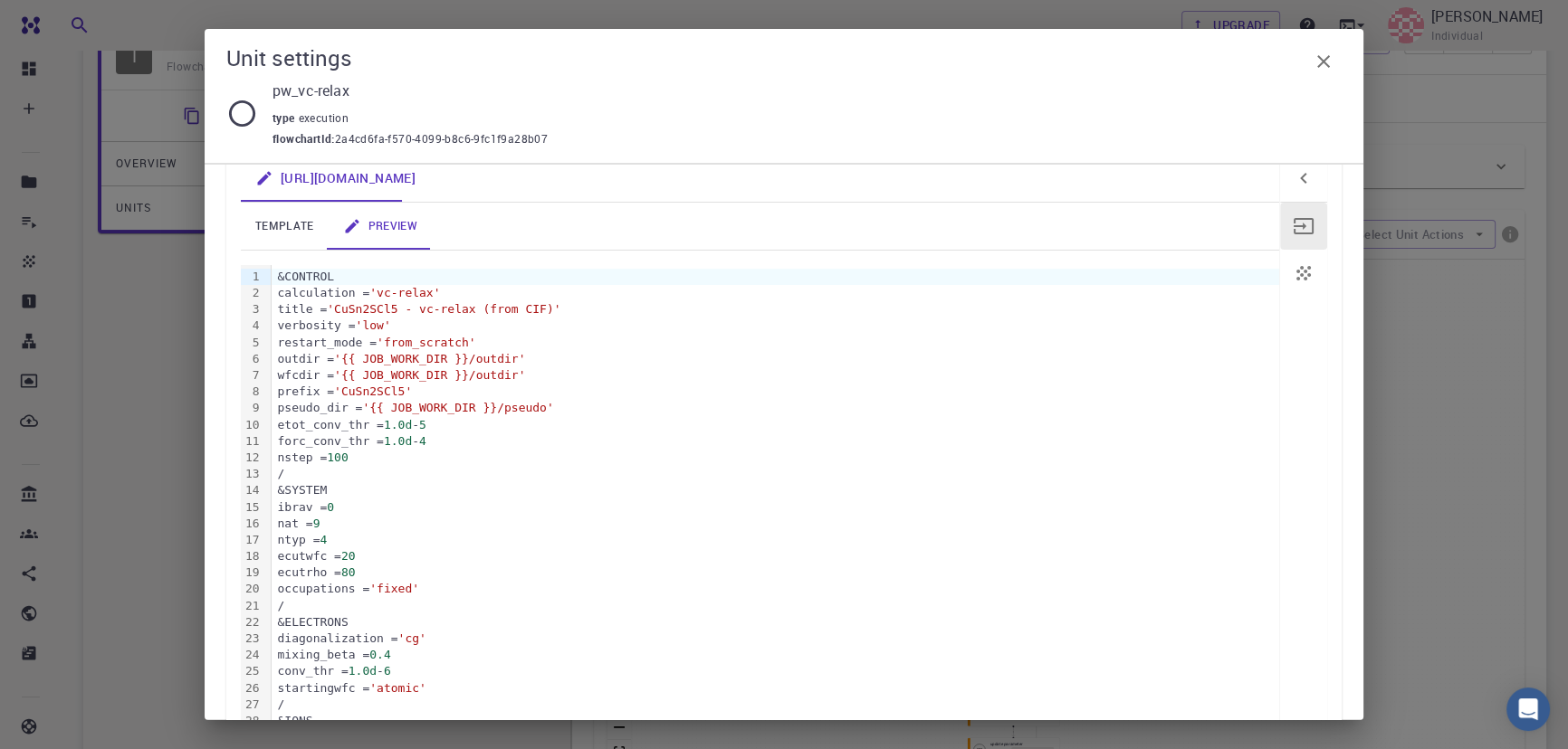
scroll to position [343, 0]
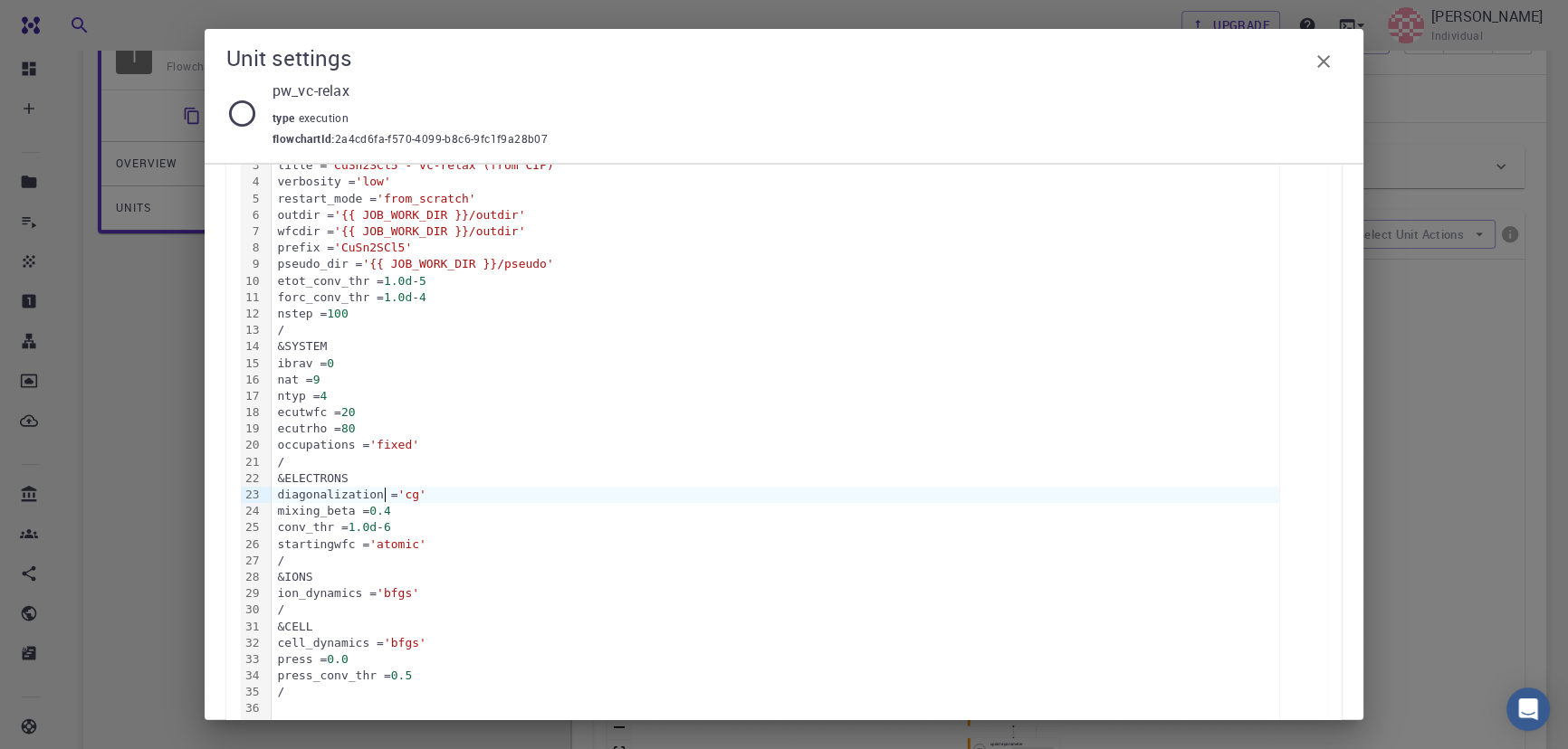
click at [383, 491] on div "diagonalization = 'cg'" at bounding box center [775, 495] width 1007 height 17
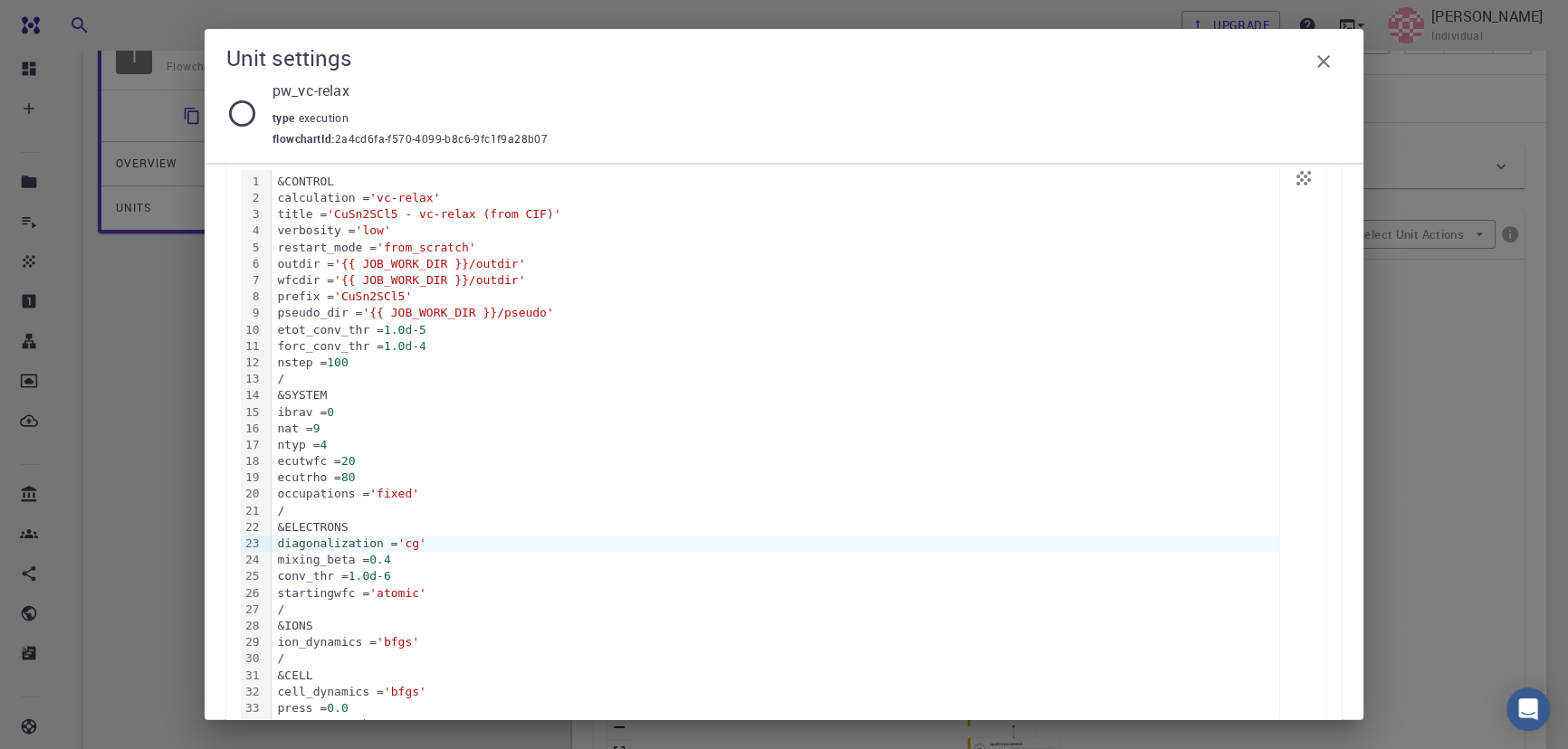
scroll to position [388, 0]
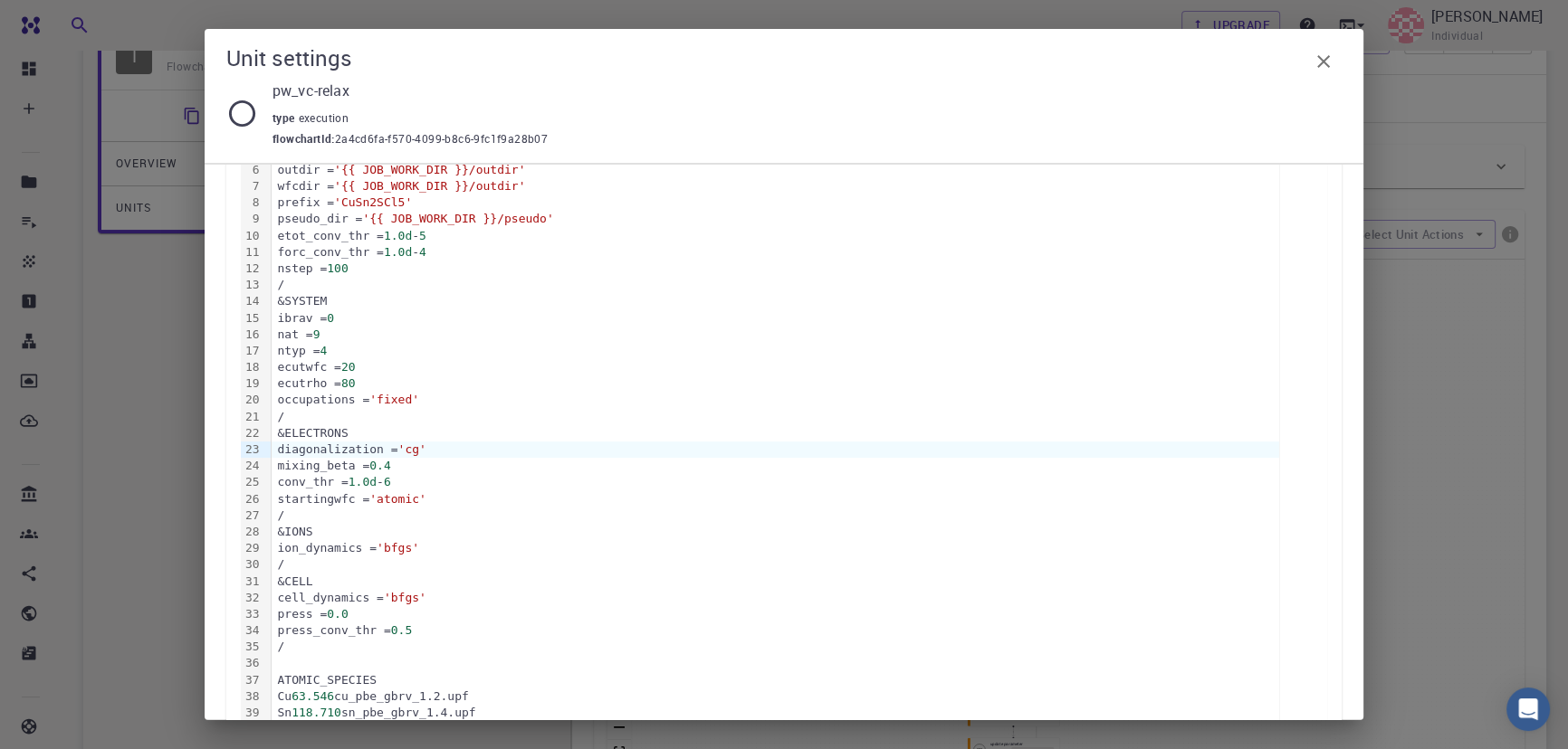
click at [787, 53] on icon "button" at bounding box center [1324, 62] width 22 height 22
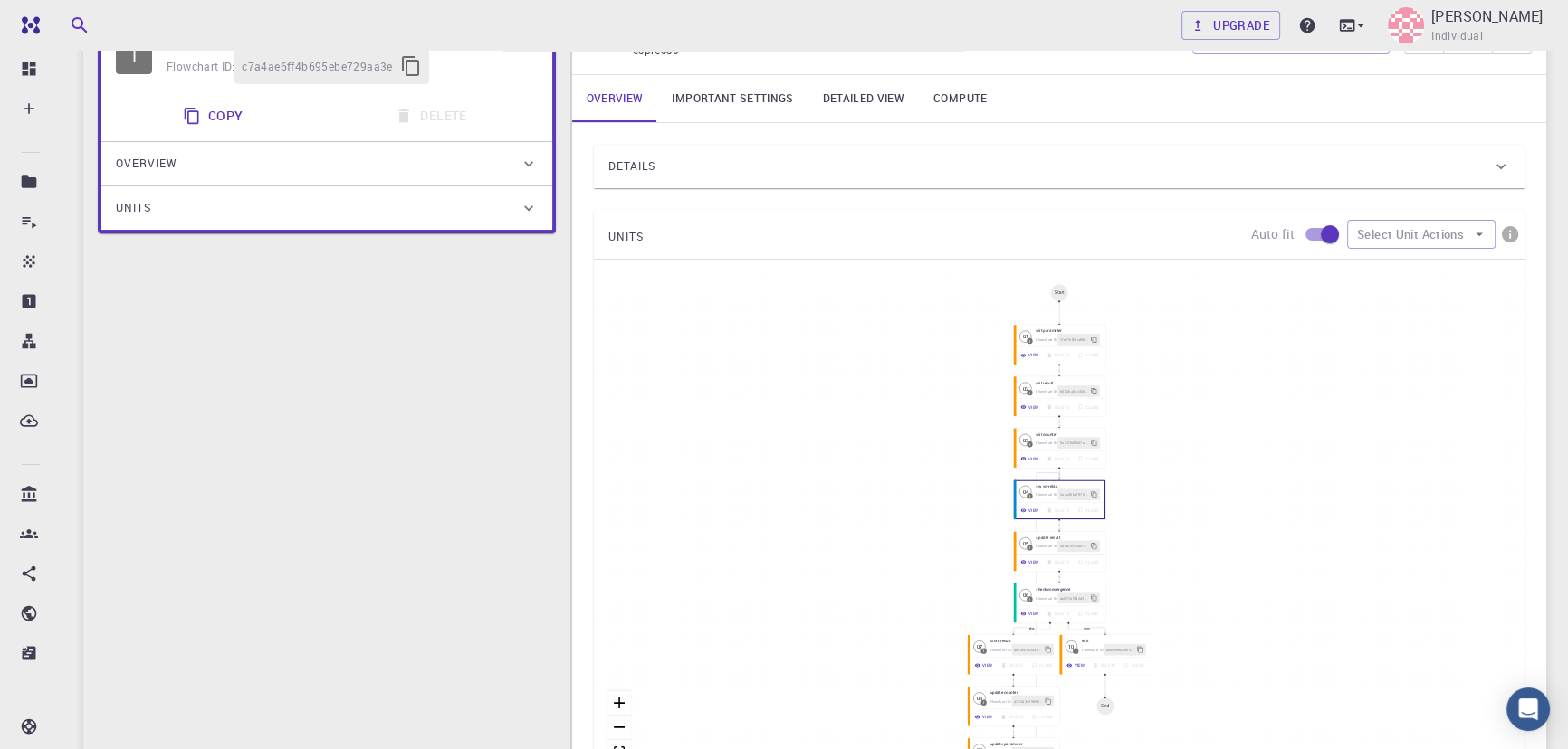
click at [734, 96] on link "Important settings" at bounding box center [732, 99] width 150 height 47
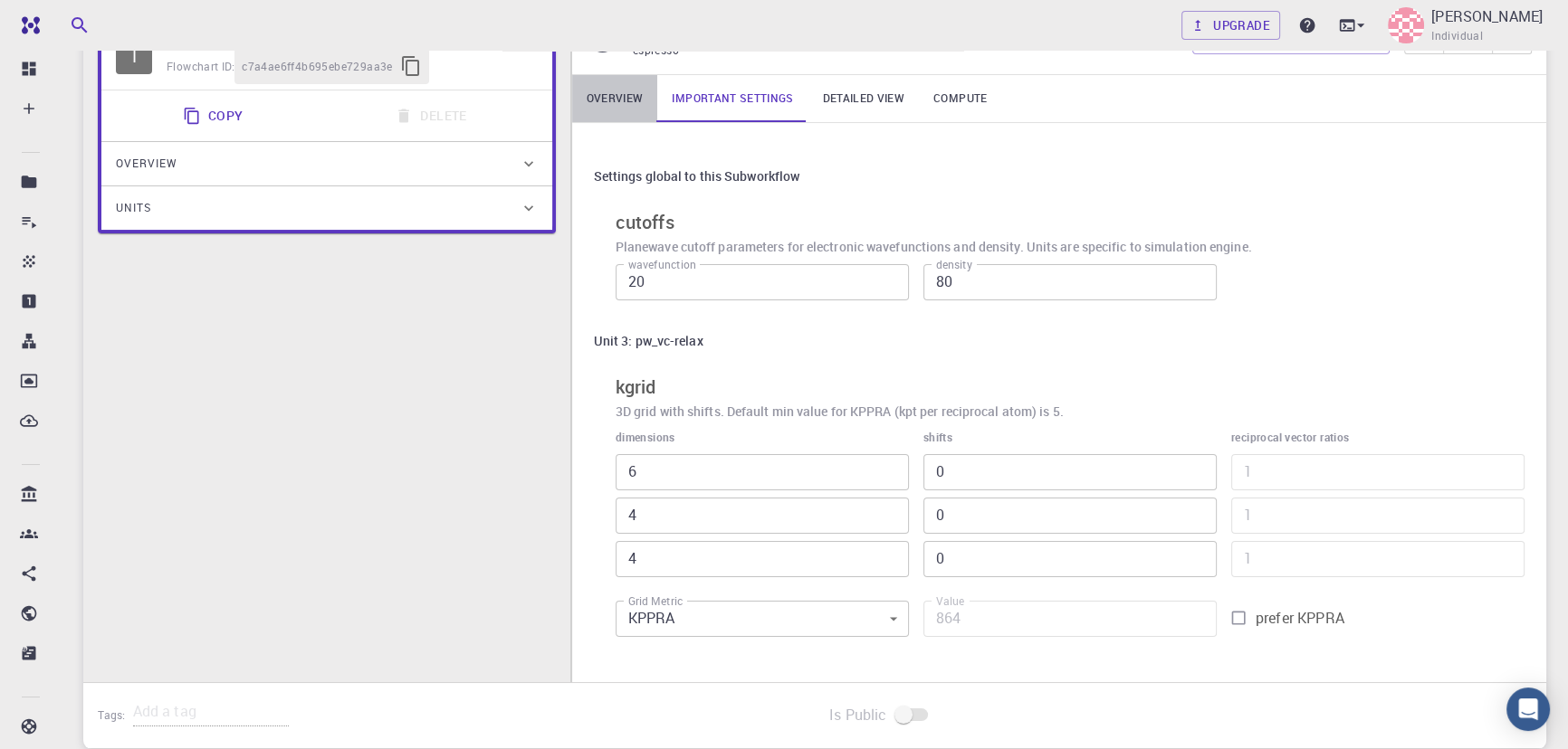
click at [642, 99] on link "Overview" at bounding box center [615, 99] width 86 height 47
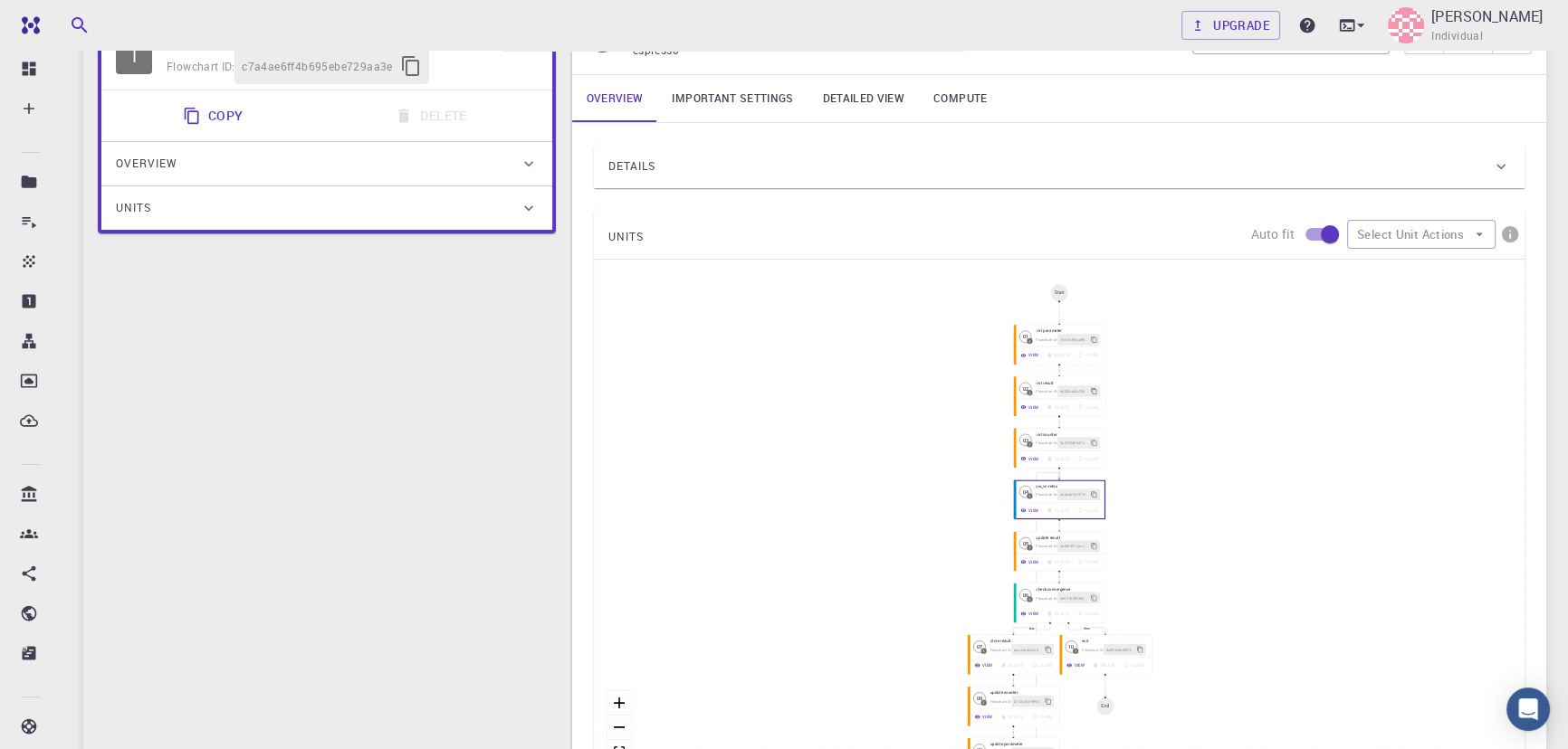
scroll to position [0, 0]
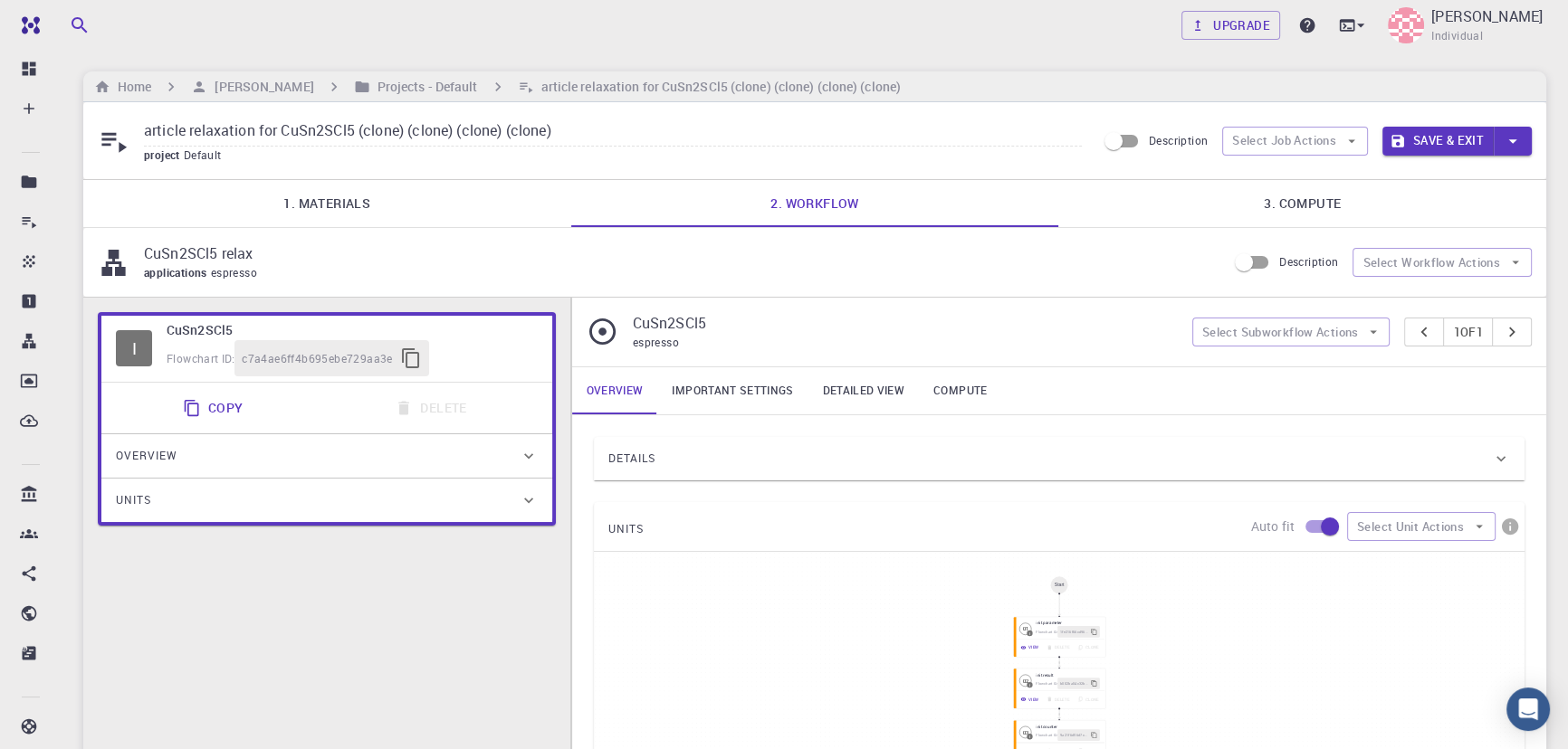
click at [787, 135] on icon "button" at bounding box center [1397, 141] width 17 height 17
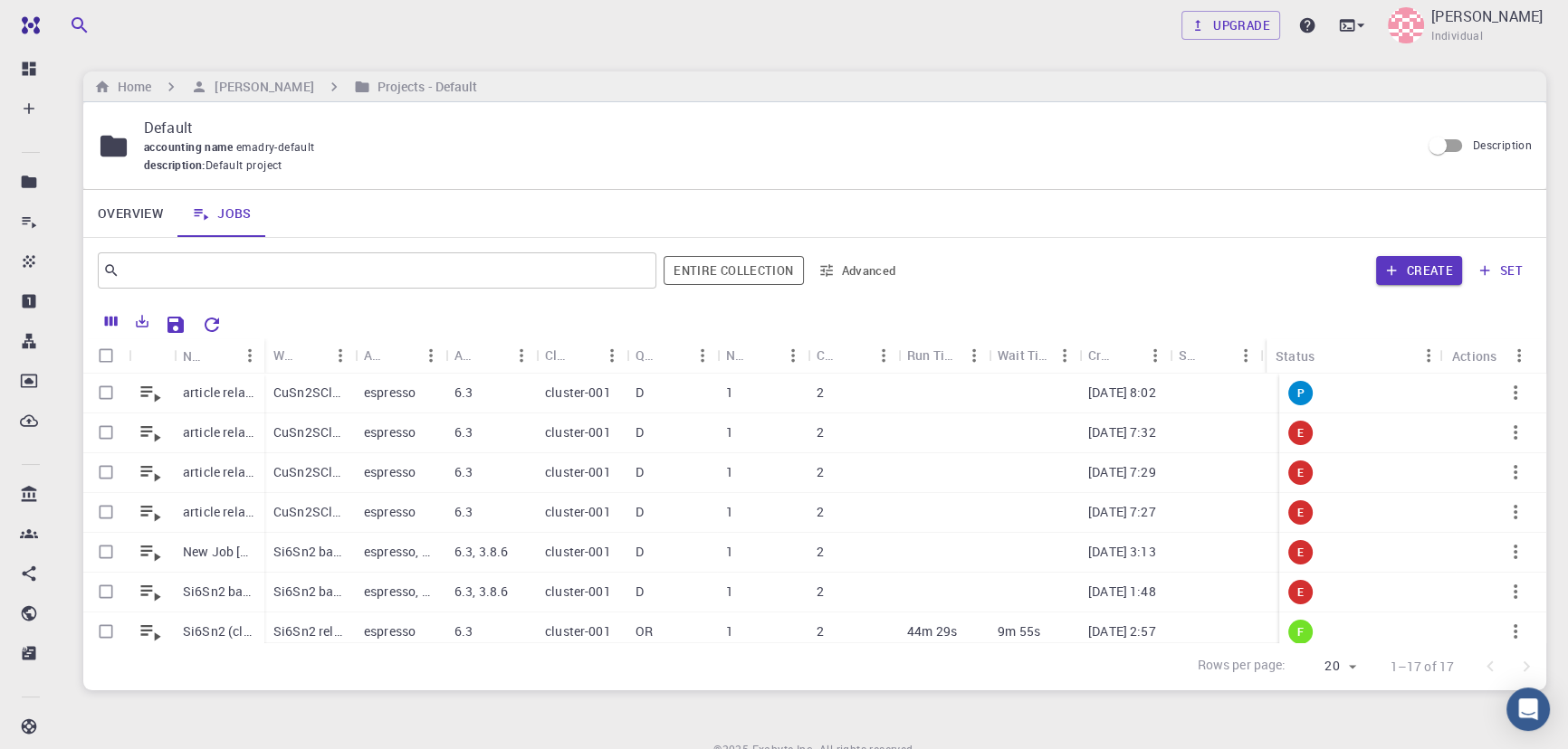
drag, startPoint x: 1388, startPoint y: 347, endPoint x: 1258, endPoint y: 350, distance: 130.0
click at [787, 350] on div "Status" at bounding box center [1264, 356] width 18 height 35
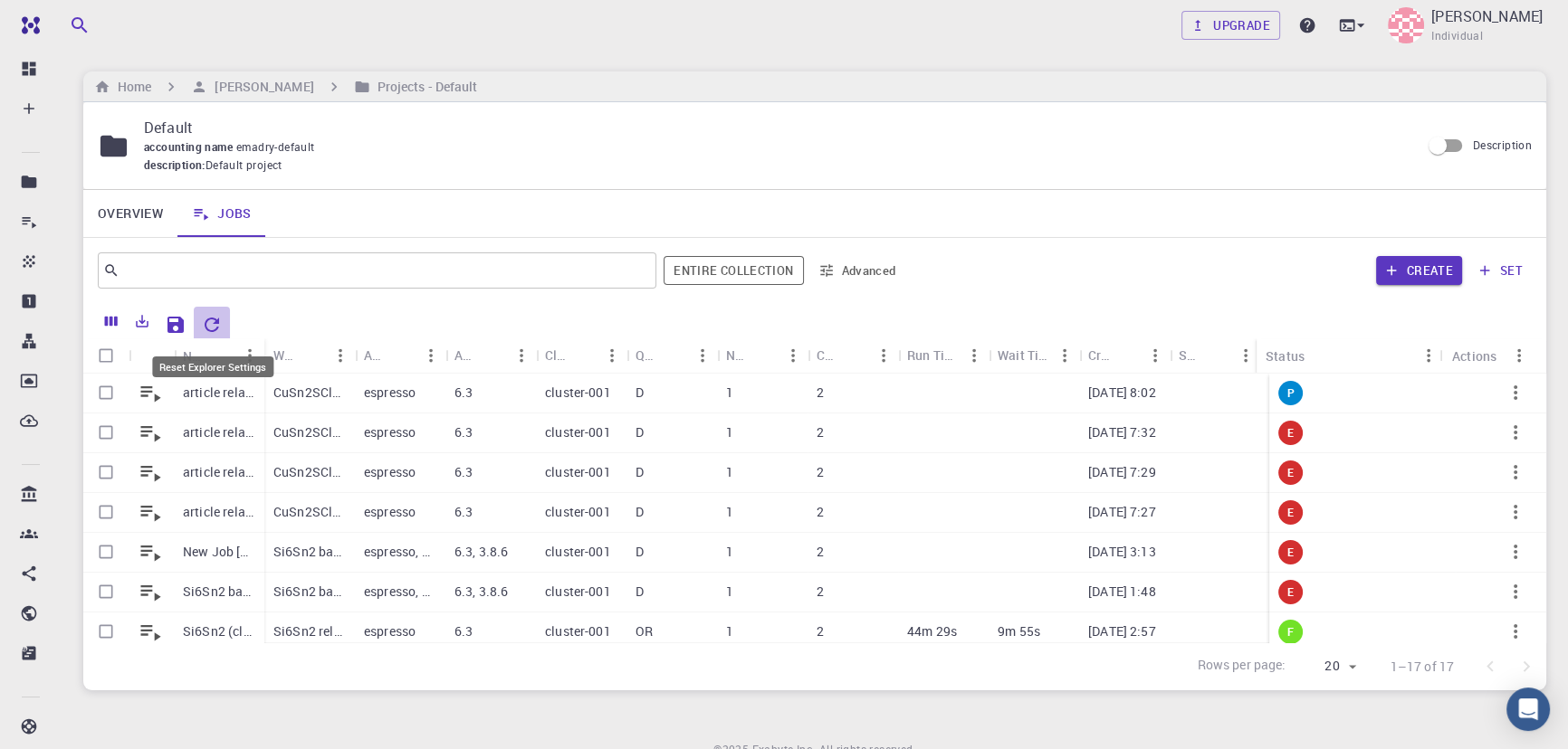
click at [207, 321] on icon "Reset Explorer Settings" at bounding box center [212, 325] width 15 height 15
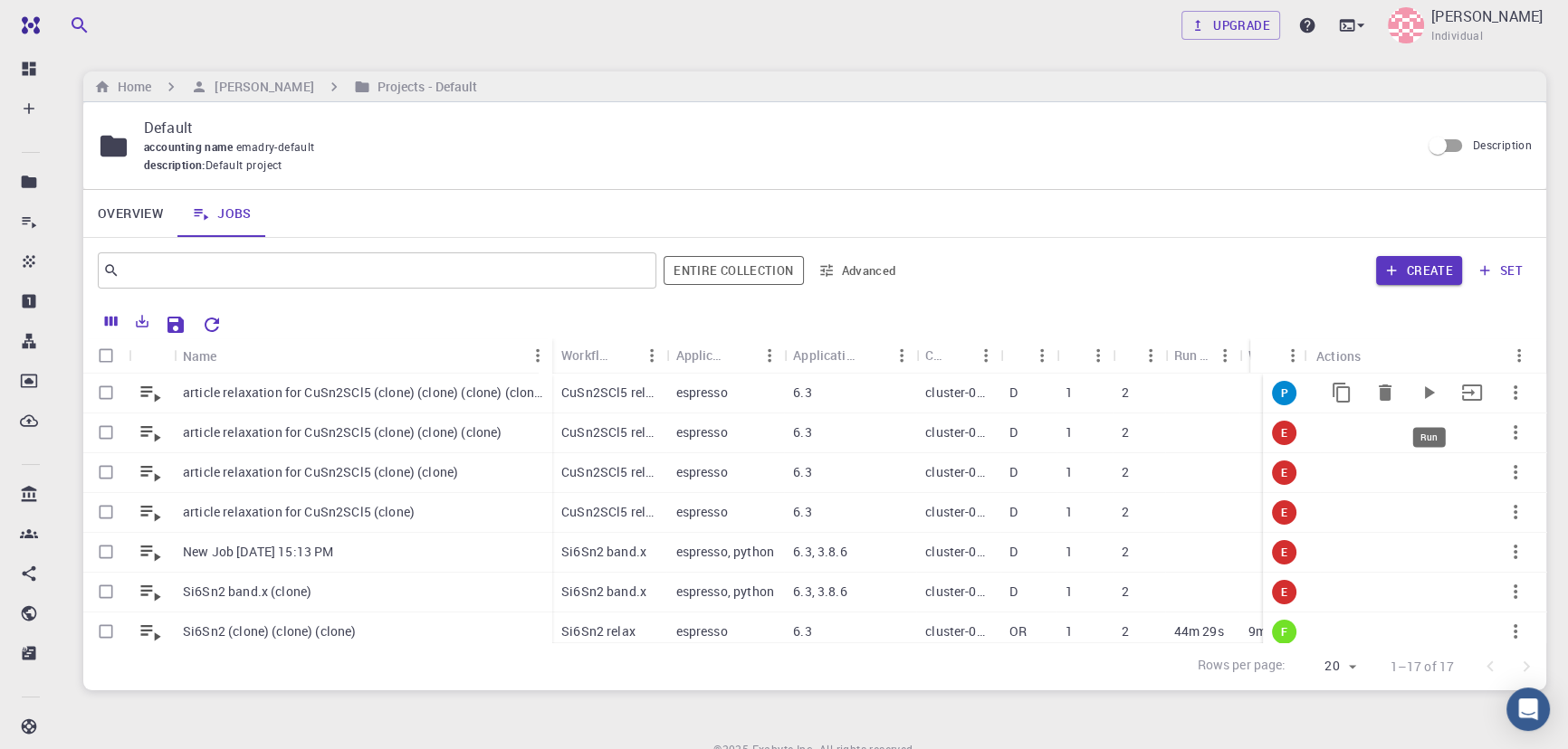
click at [787, 400] on icon "Run" at bounding box center [1429, 393] width 22 height 22
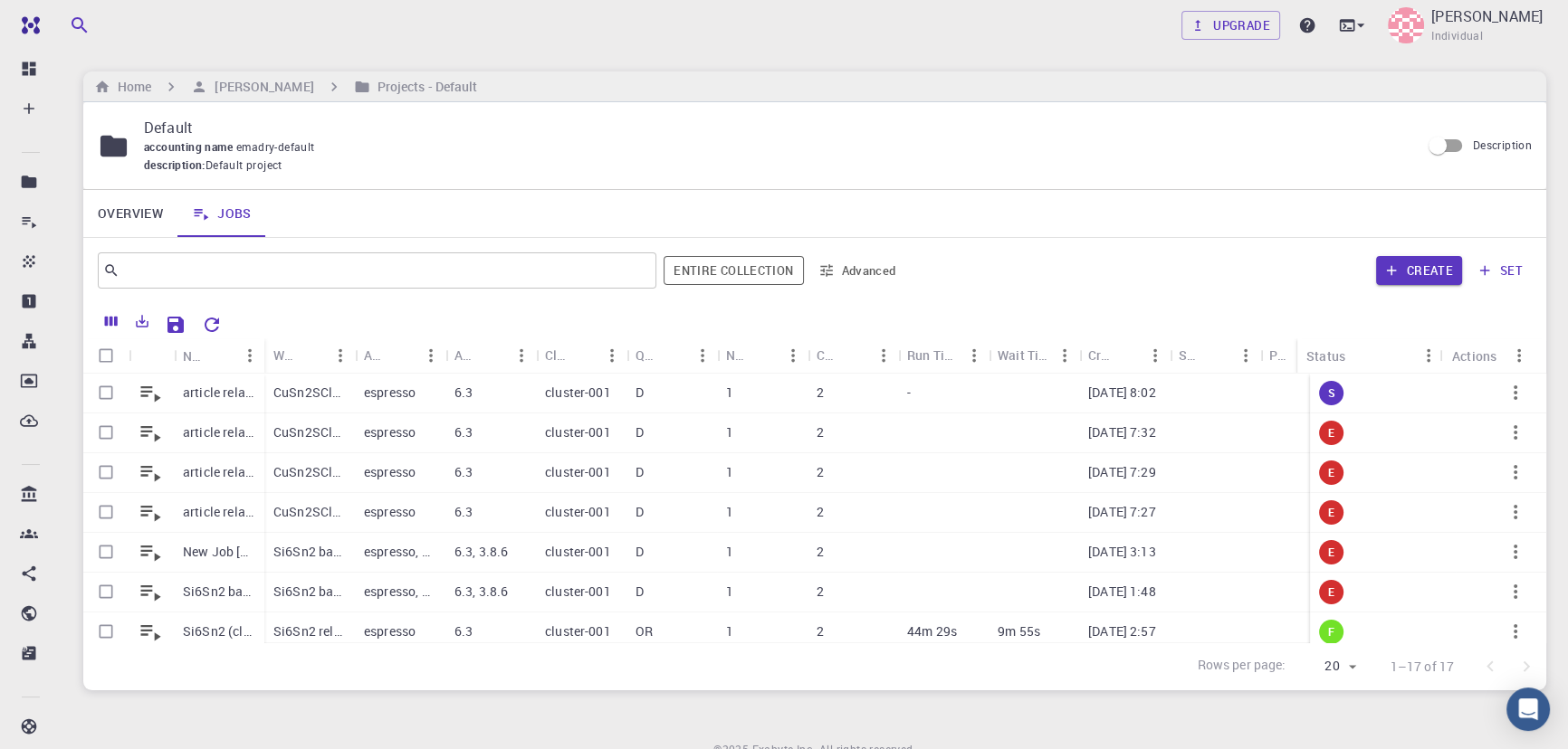
drag, startPoint x: 1391, startPoint y: 357, endPoint x: 1302, endPoint y: 363, distance: 89.2
click at [787, 363] on div "Status" at bounding box center [1295, 356] width 18 height 35
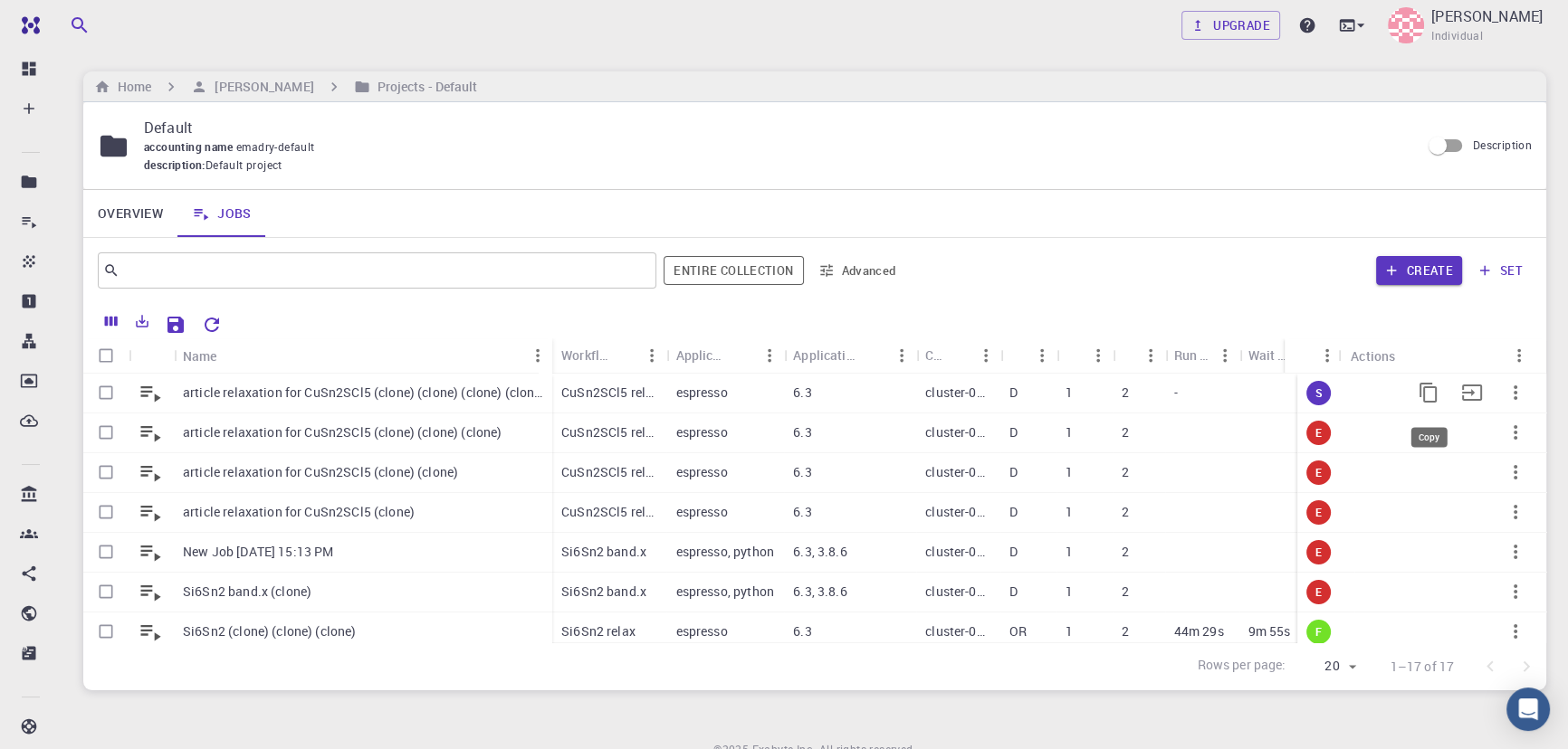
click at [1421, 391] on icon "Copy" at bounding box center [1429, 393] width 22 height 22
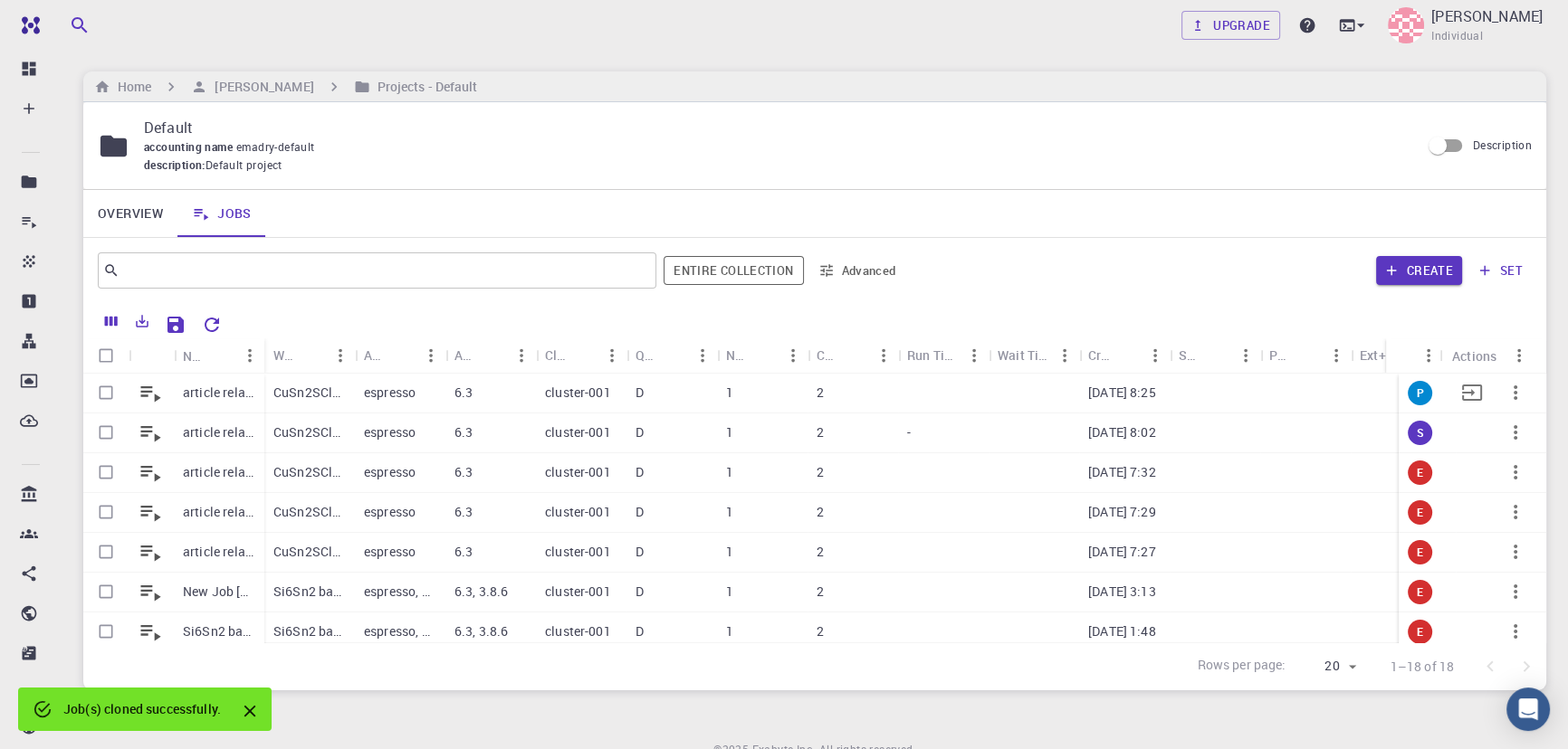
click at [1127, 390] on p "[DATE] 8:25" at bounding box center [1122, 392] width 68 height 18
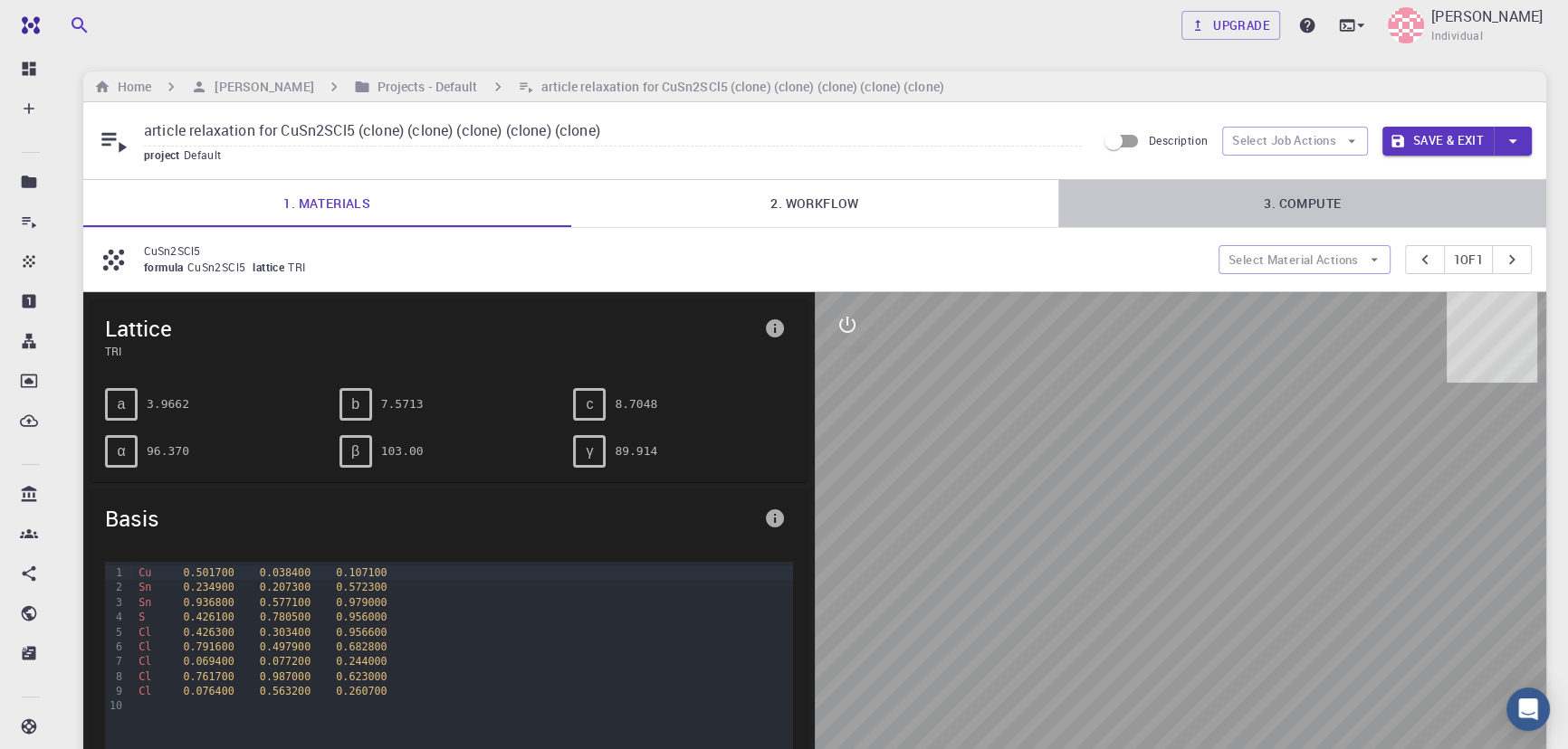
click at [1278, 198] on link "3. Compute" at bounding box center [1302, 204] width 488 height 47
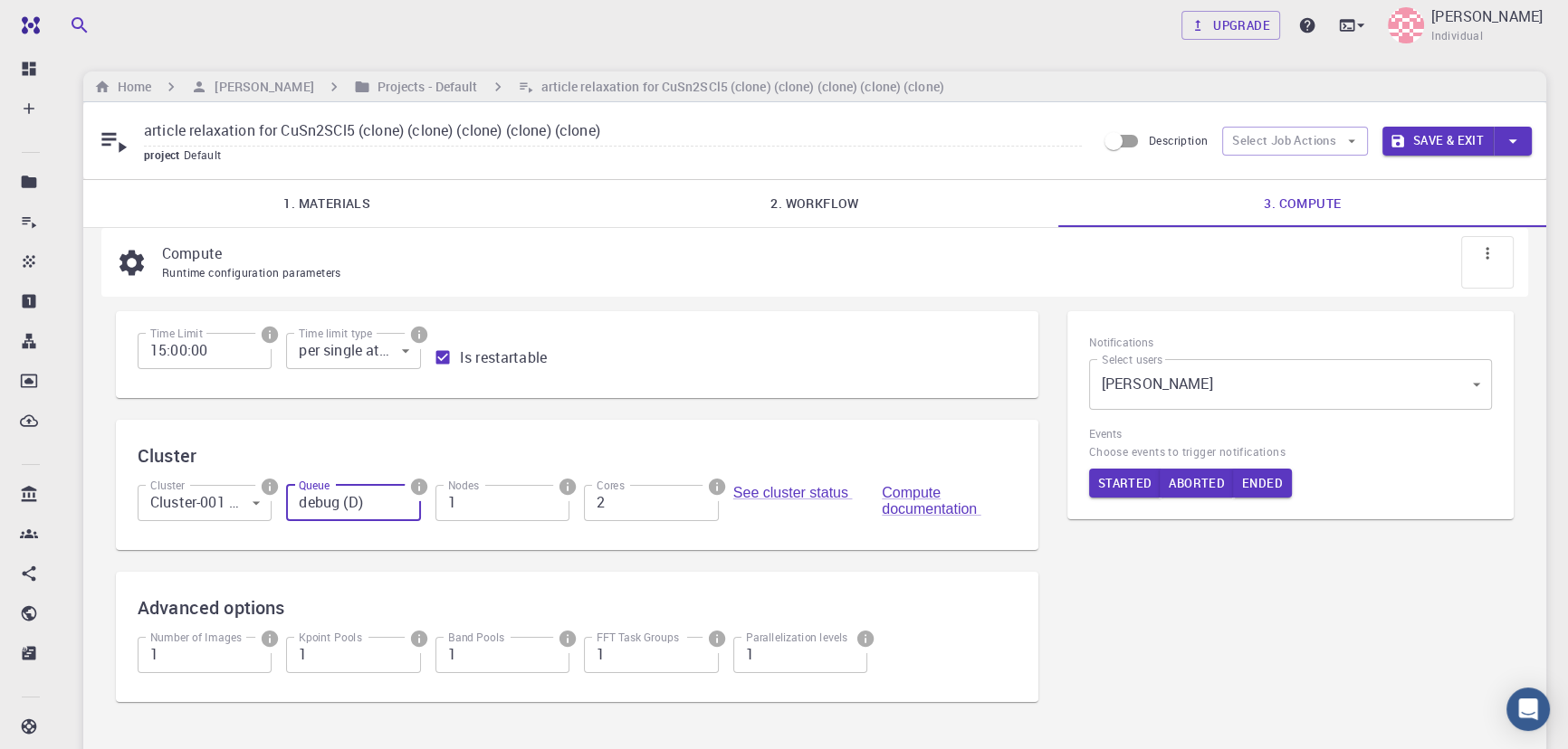
click at [329, 509] on input "debug (D)" at bounding box center [353, 503] width 134 height 36
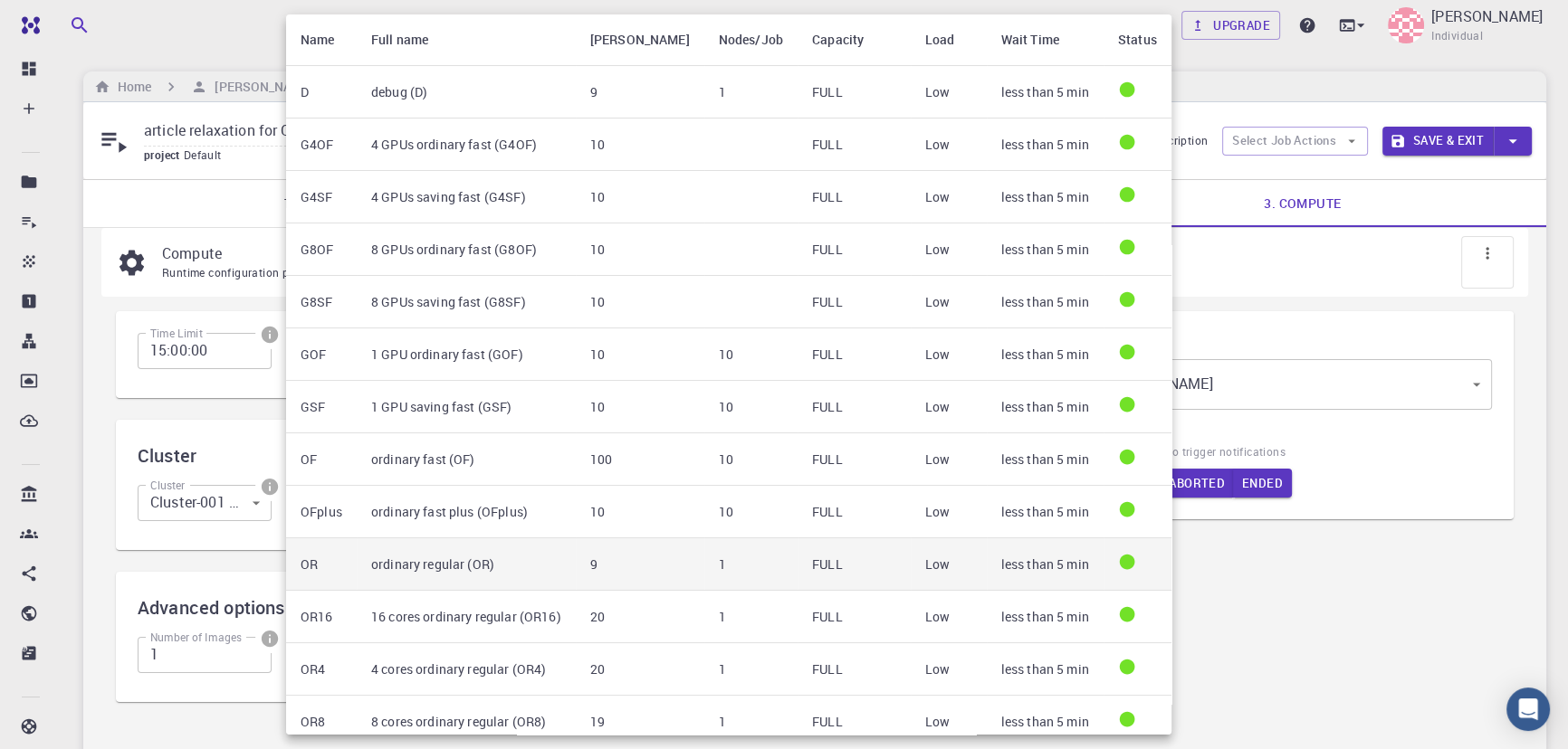
click at [386, 562] on td "ordinary regular (OR)" at bounding box center [466, 565] width 219 height 53
type input "ordinary regular (OR)"
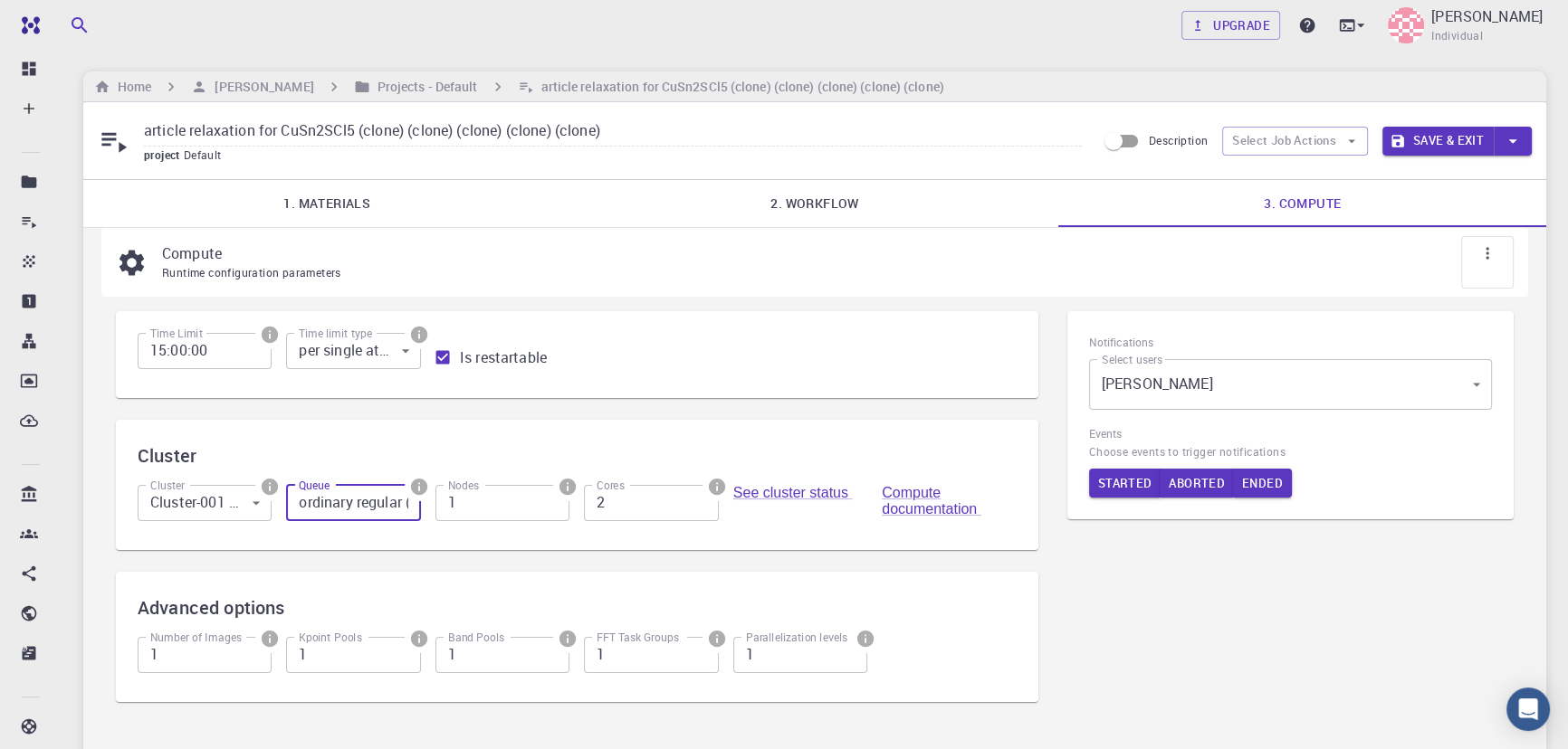
scroll to position [0, 29]
click at [192, 503] on body "Free Dashboard Create New Job New Material Create Material Upload File Import f…" at bounding box center [784, 490] width 1568 height 981
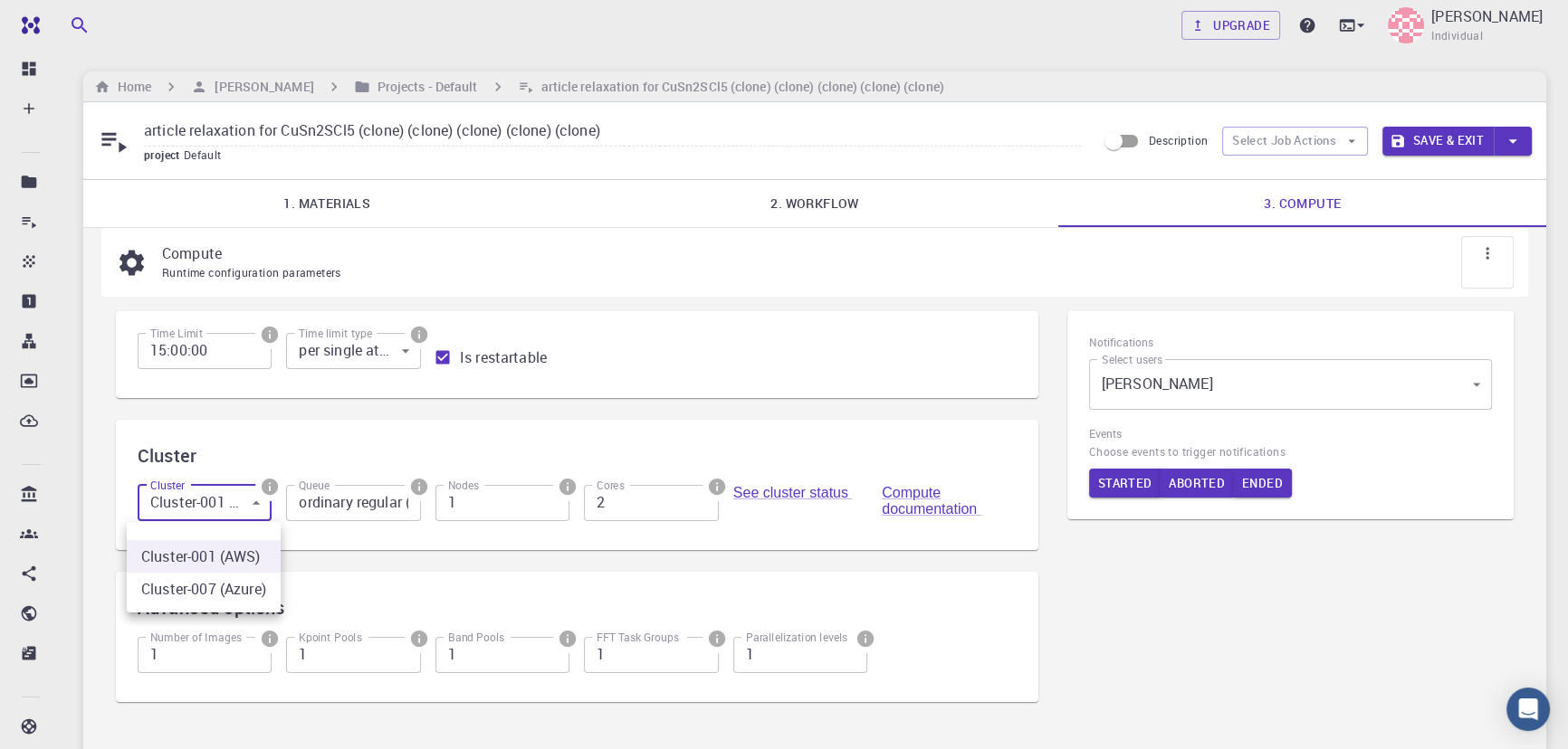
click at [217, 586] on li "Cluster-007 (Azure)" at bounding box center [203, 588] width 154 height 32
click at [337, 510] on input "ordinary regular (OR)" at bounding box center [353, 503] width 134 height 36
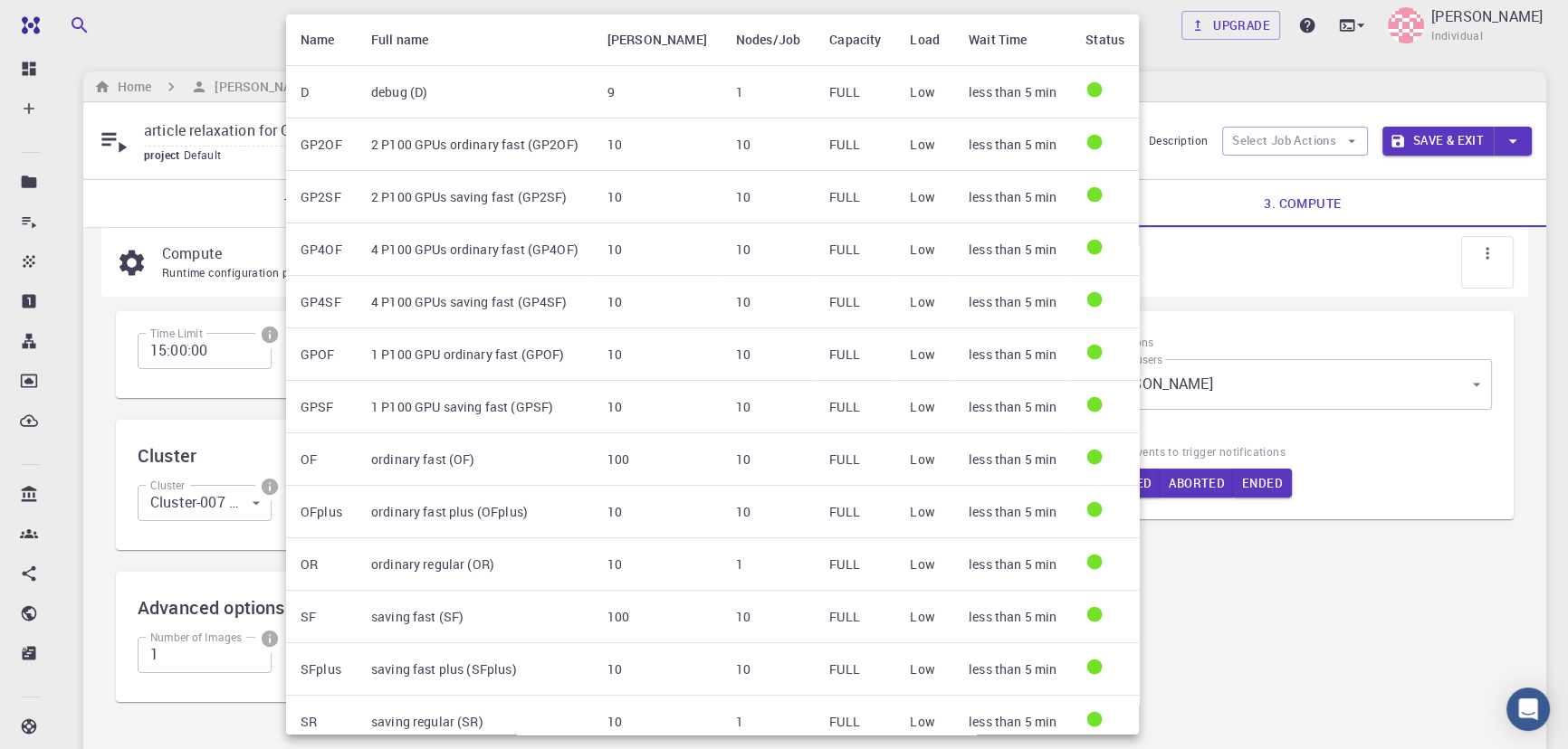
click at [217, 507] on div at bounding box center [784, 374] width 1568 height 749
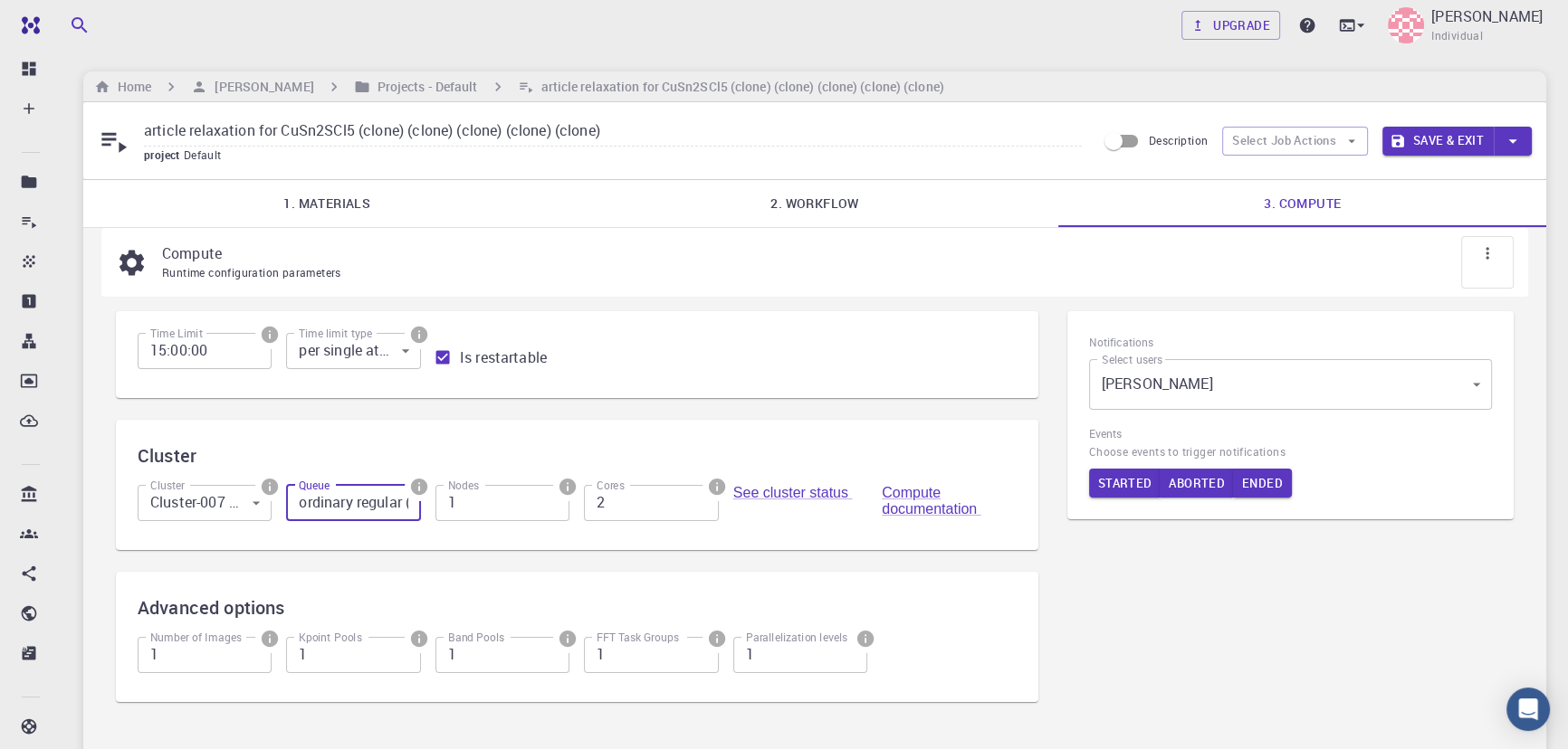
click at [229, 507] on body "Free Dashboard Create New Job New Material Create Material Upload File Import f…" at bounding box center [784, 490] width 1568 height 981
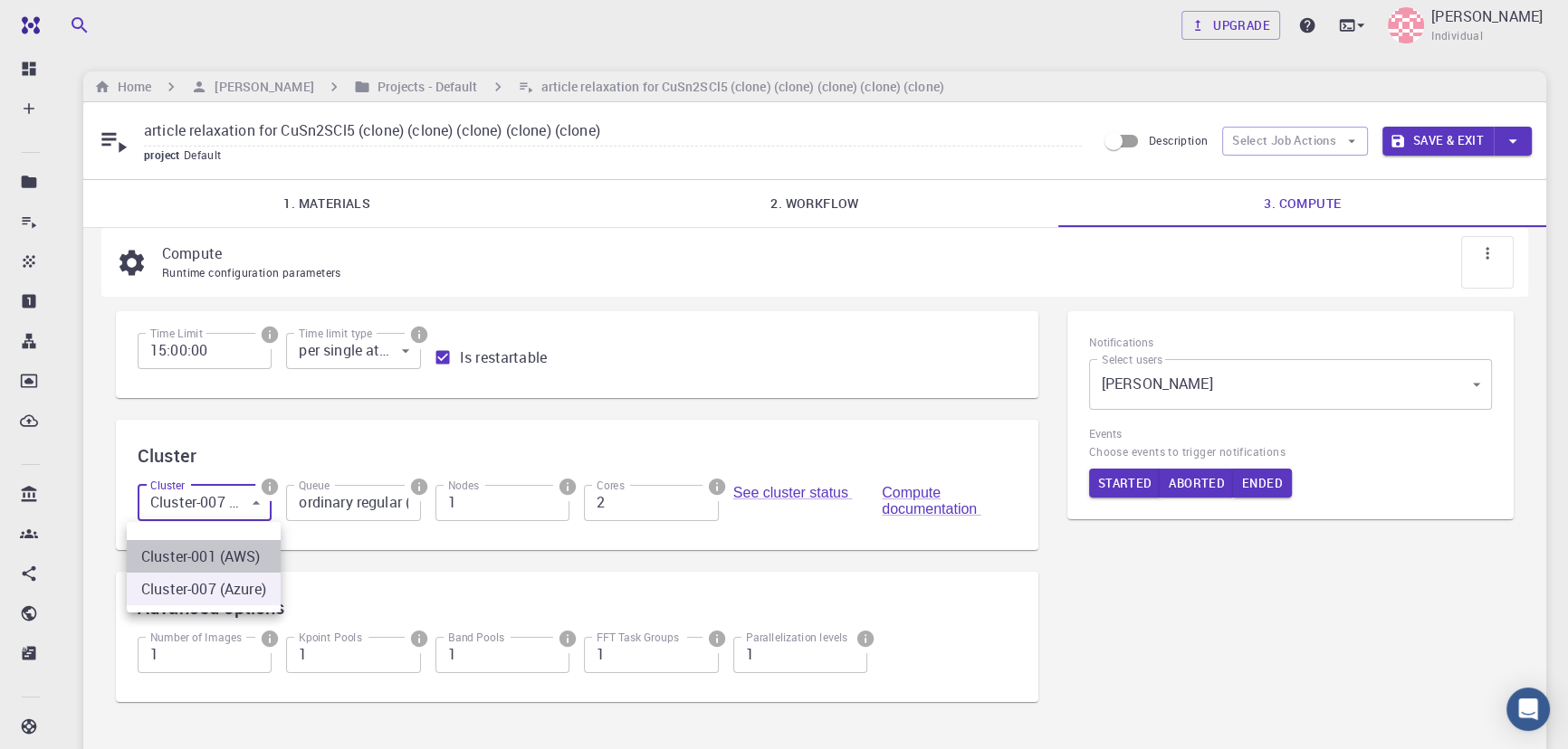
click at [208, 553] on li "Cluster-001 (AWS)" at bounding box center [203, 556] width 154 height 32
type input "0"
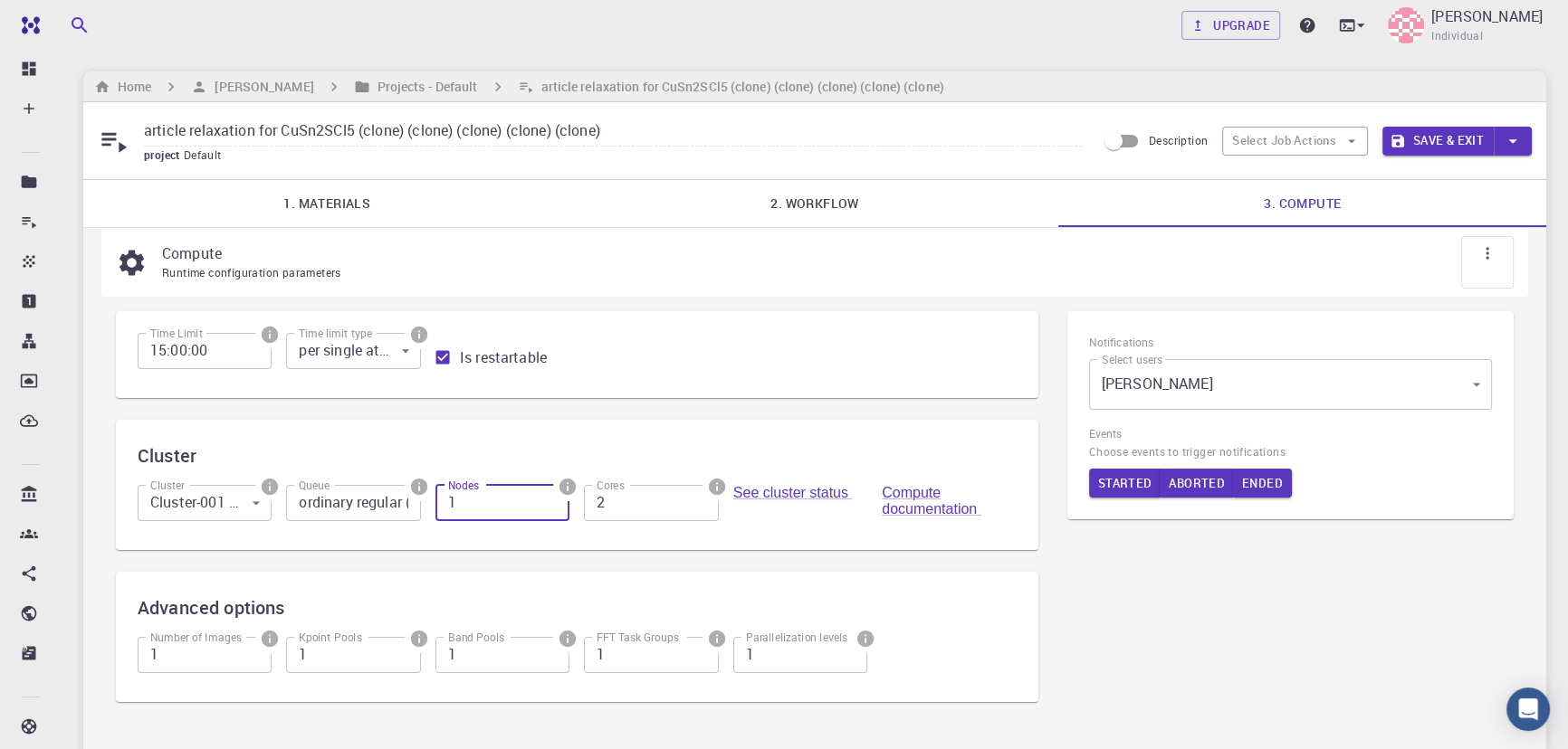
click at [508, 509] on input "1" at bounding box center [502, 503] width 134 height 36
click at [639, 499] on input "2" at bounding box center [650, 503] width 134 height 36
type input "1"
click at [697, 512] on input "1" at bounding box center [650, 503] width 134 height 36
click at [495, 495] on input "1" at bounding box center [502, 503] width 134 height 36
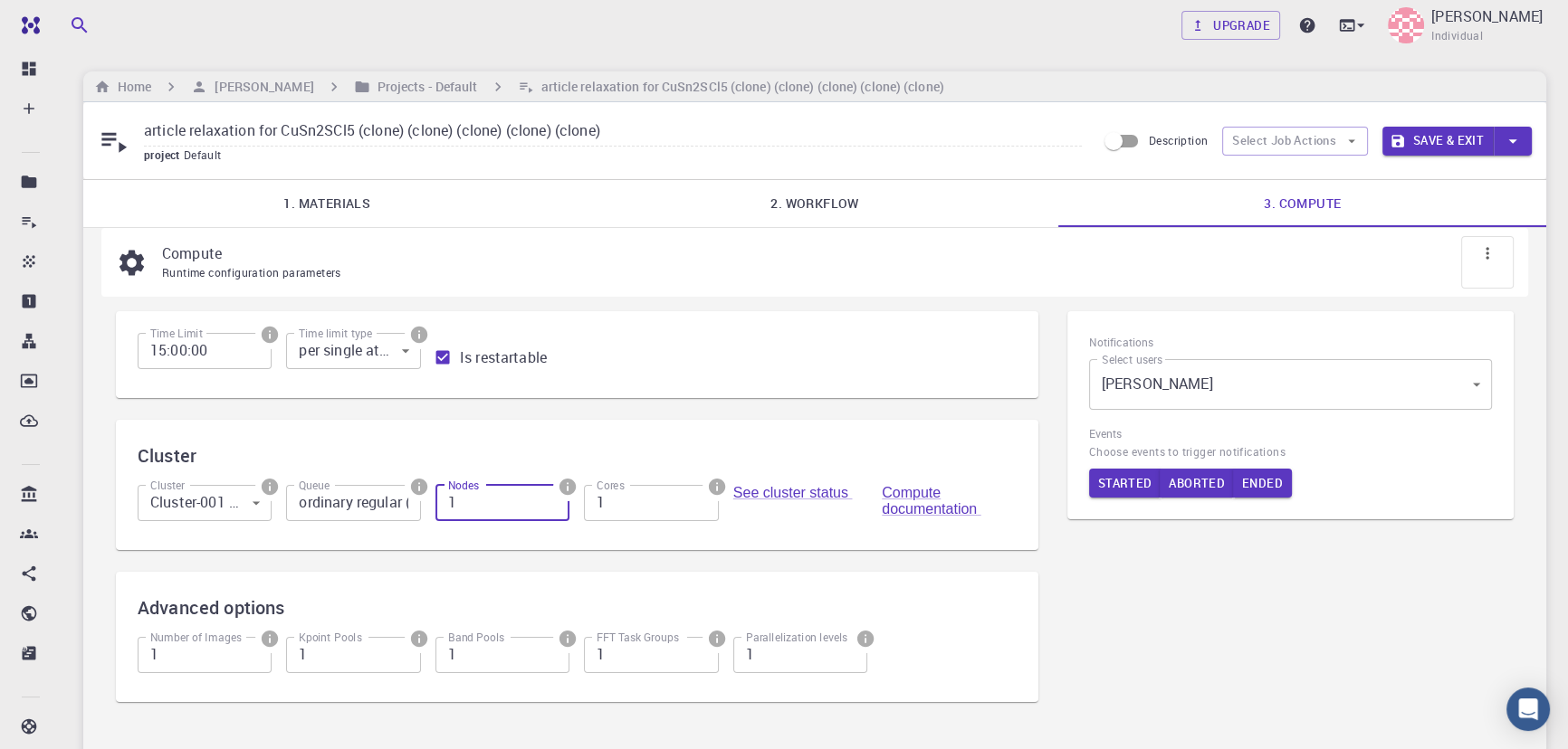
click at [1437, 146] on button "Save & Exit" at bounding box center [1439, 141] width 112 height 29
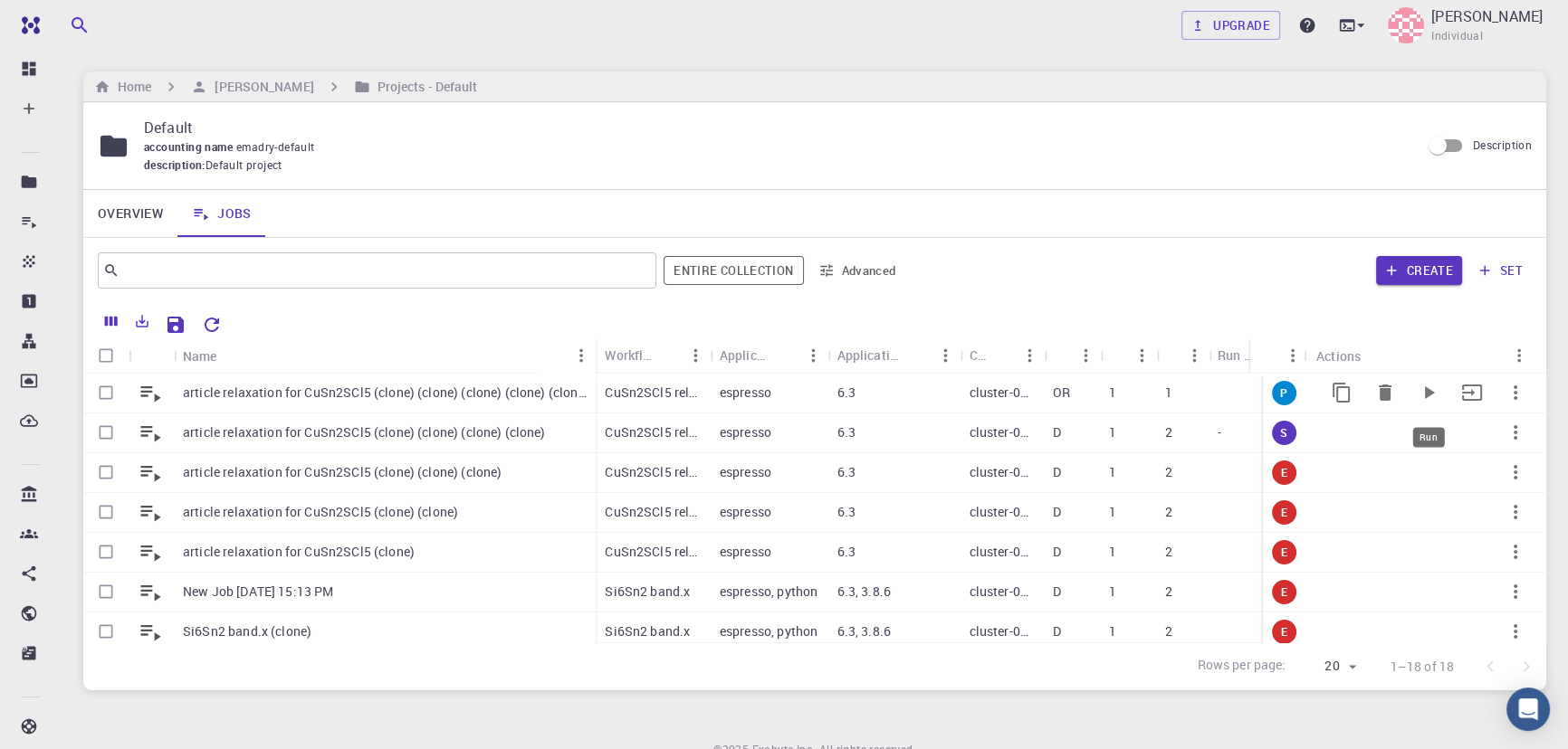
click at [1418, 388] on icon "Run" at bounding box center [1429, 393] width 22 height 22
